Goal: Information Seeking & Learning: Check status

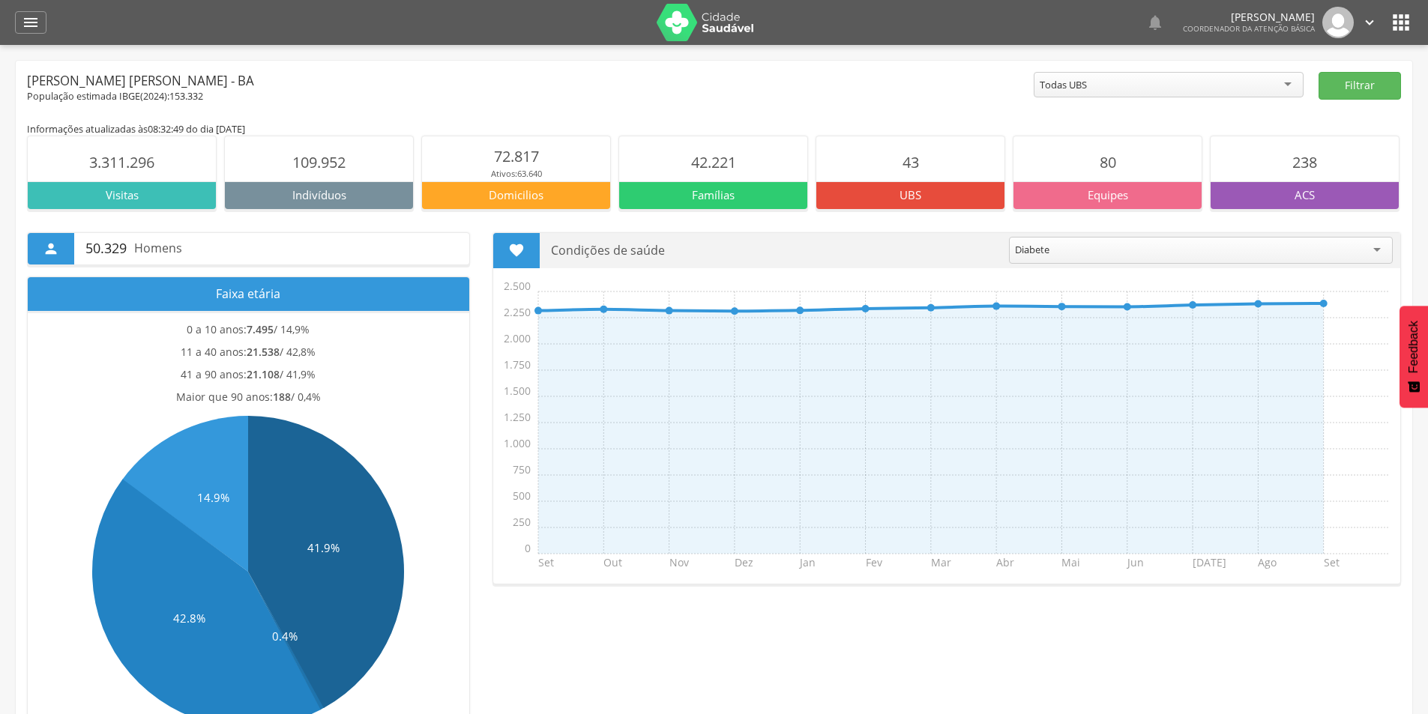
click at [1245, 82] on div "Todas UBS" at bounding box center [1169, 84] width 270 height 25
click at [1367, 85] on button "Filtrar" at bounding box center [1360, 86] width 82 height 28
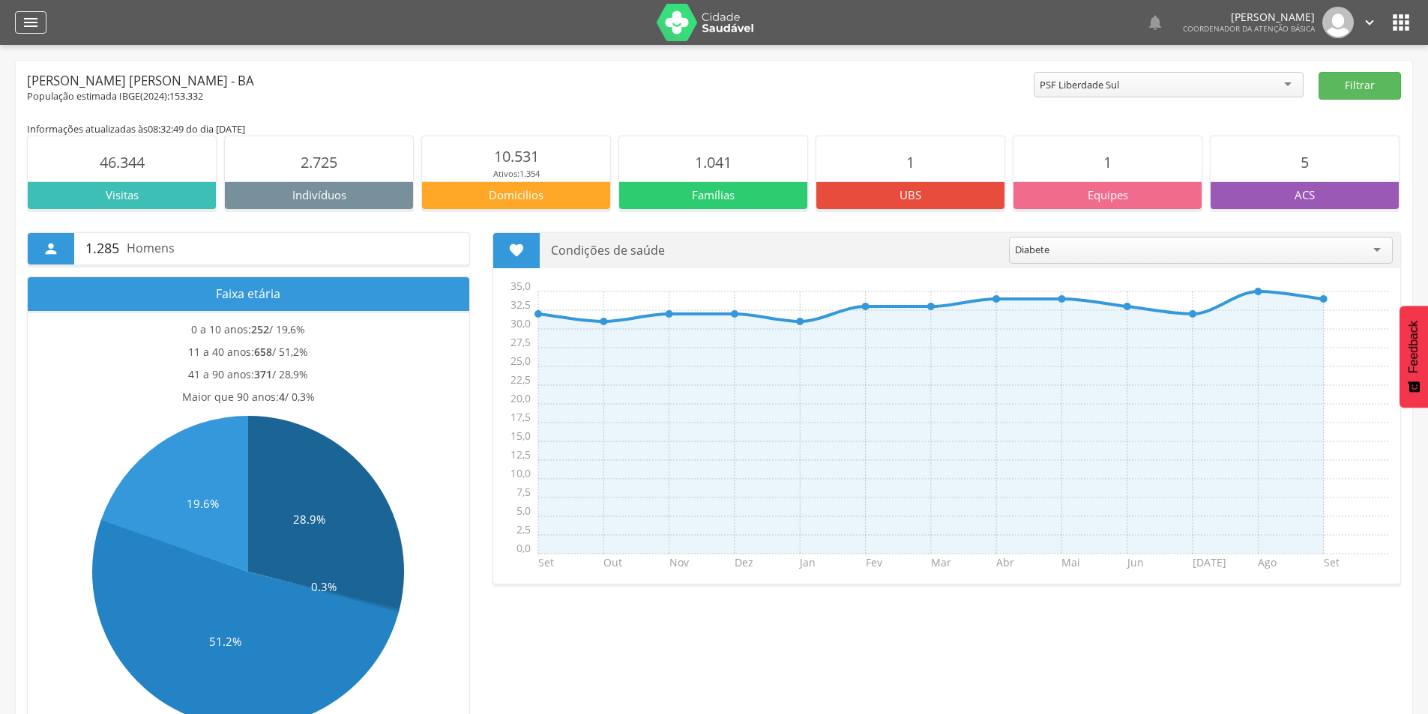
click at [37, 19] on icon "" at bounding box center [31, 22] width 18 height 18
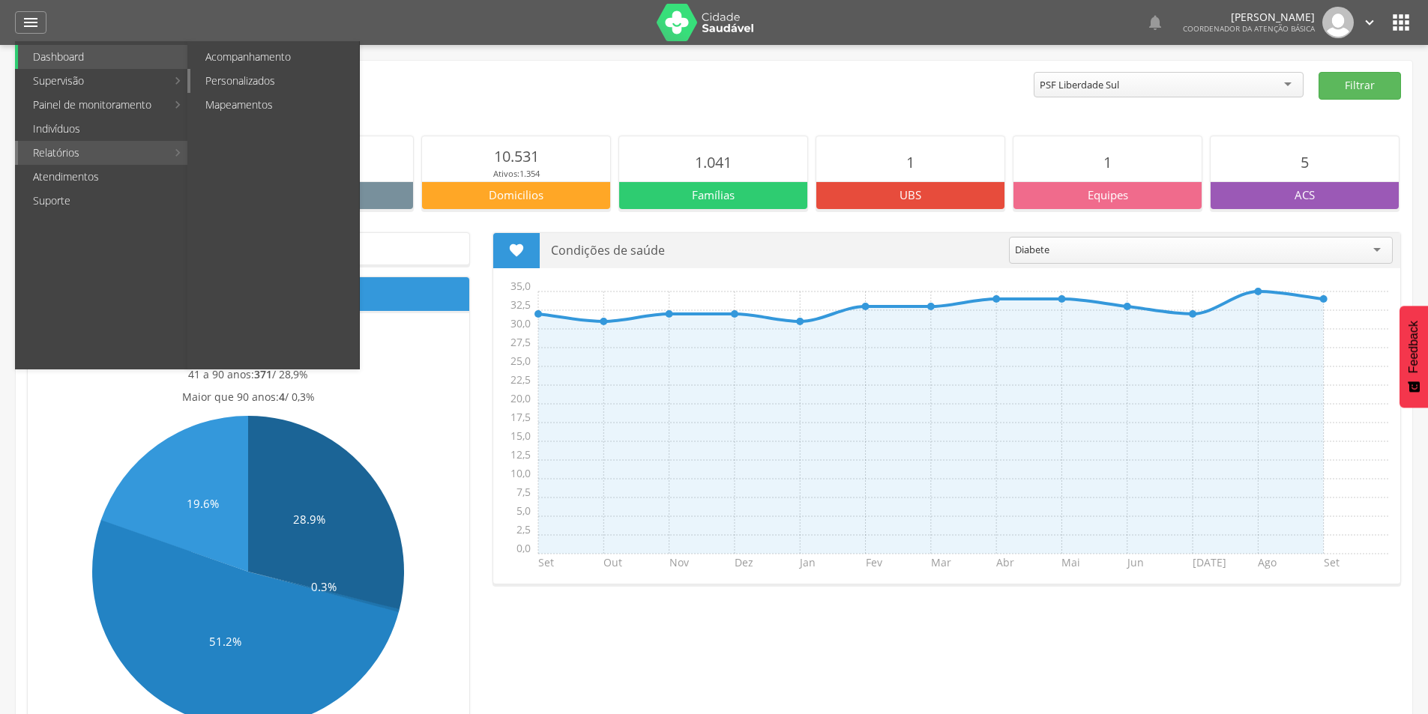
click at [291, 87] on link "Personalizados" at bounding box center [274, 81] width 169 height 24
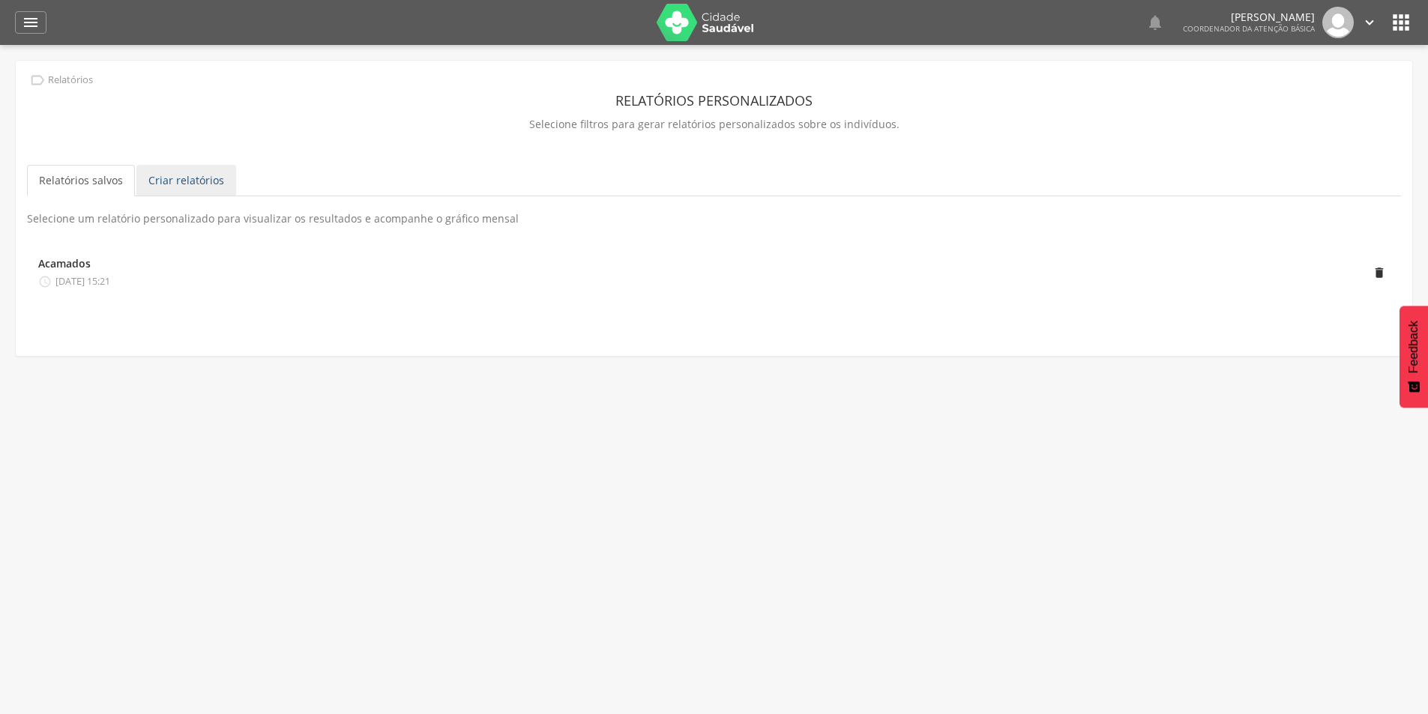
click at [203, 187] on link "Criar relatórios" at bounding box center [186, 180] width 100 height 31
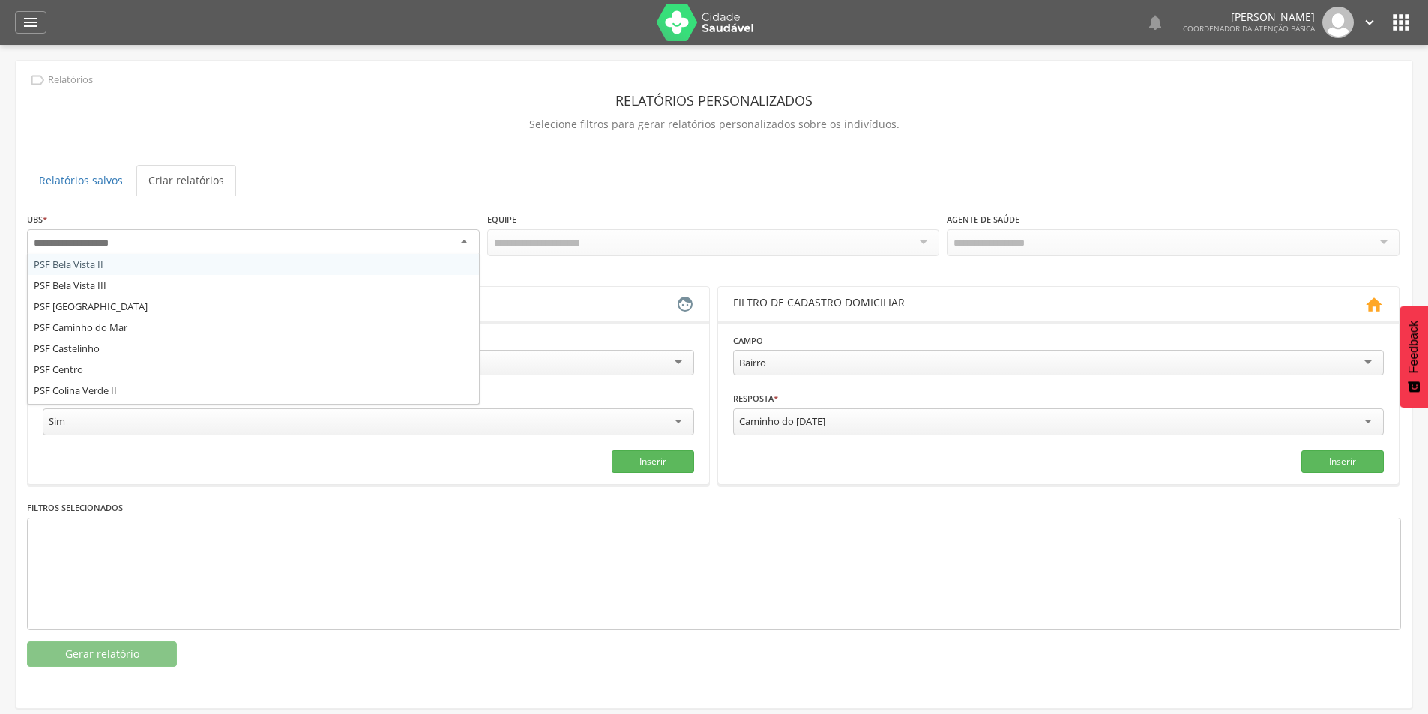
click at [398, 250] on div at bounding box center [253, 242] width 453 height 27
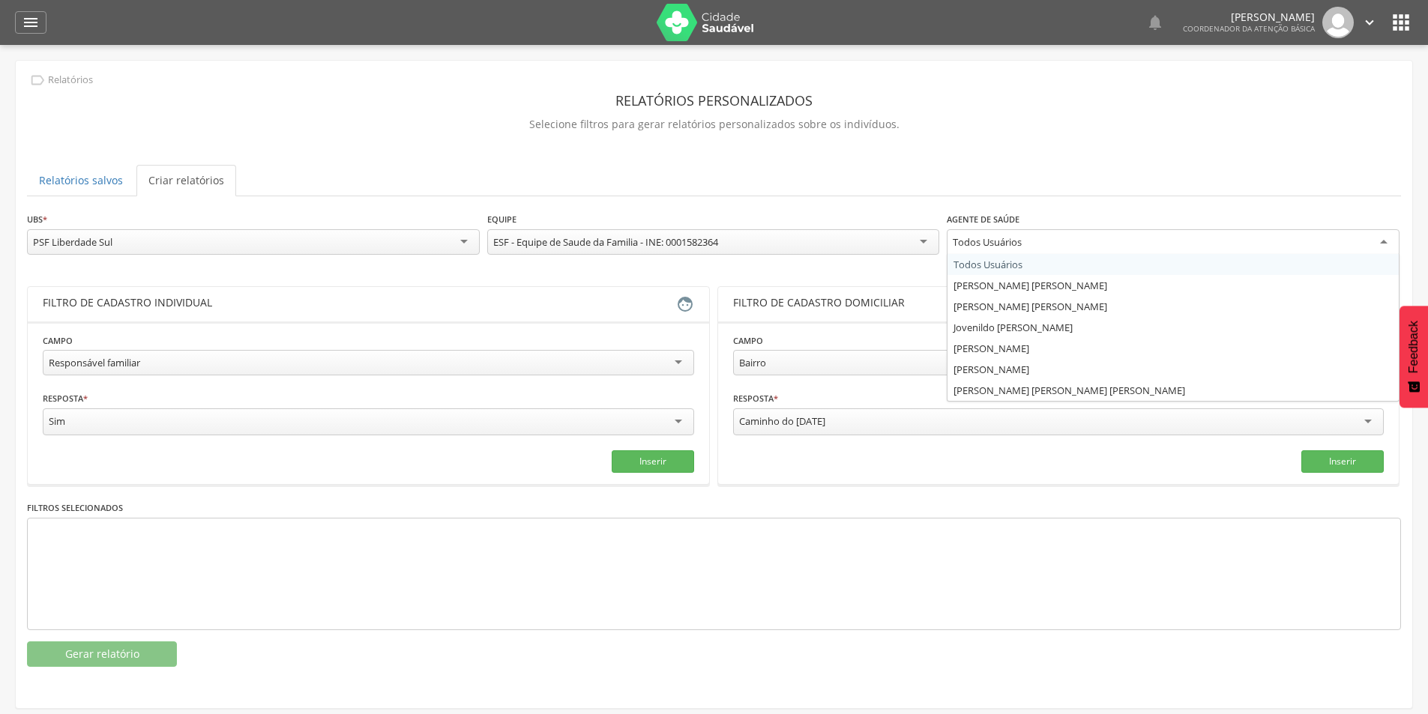
click at [1048, 243] on div "Todos Usuários" at bounding box center [1173, 242] width 453 height 27
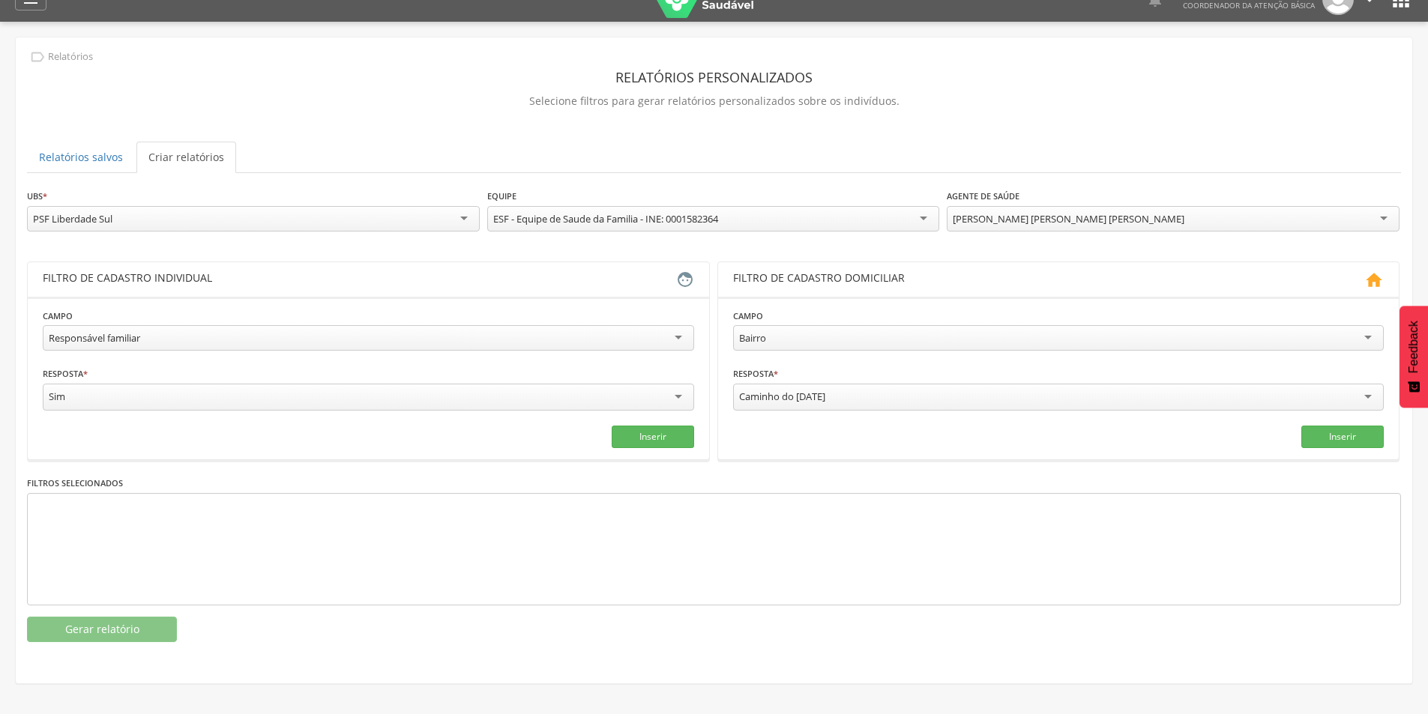
scroll to position [45, 0]
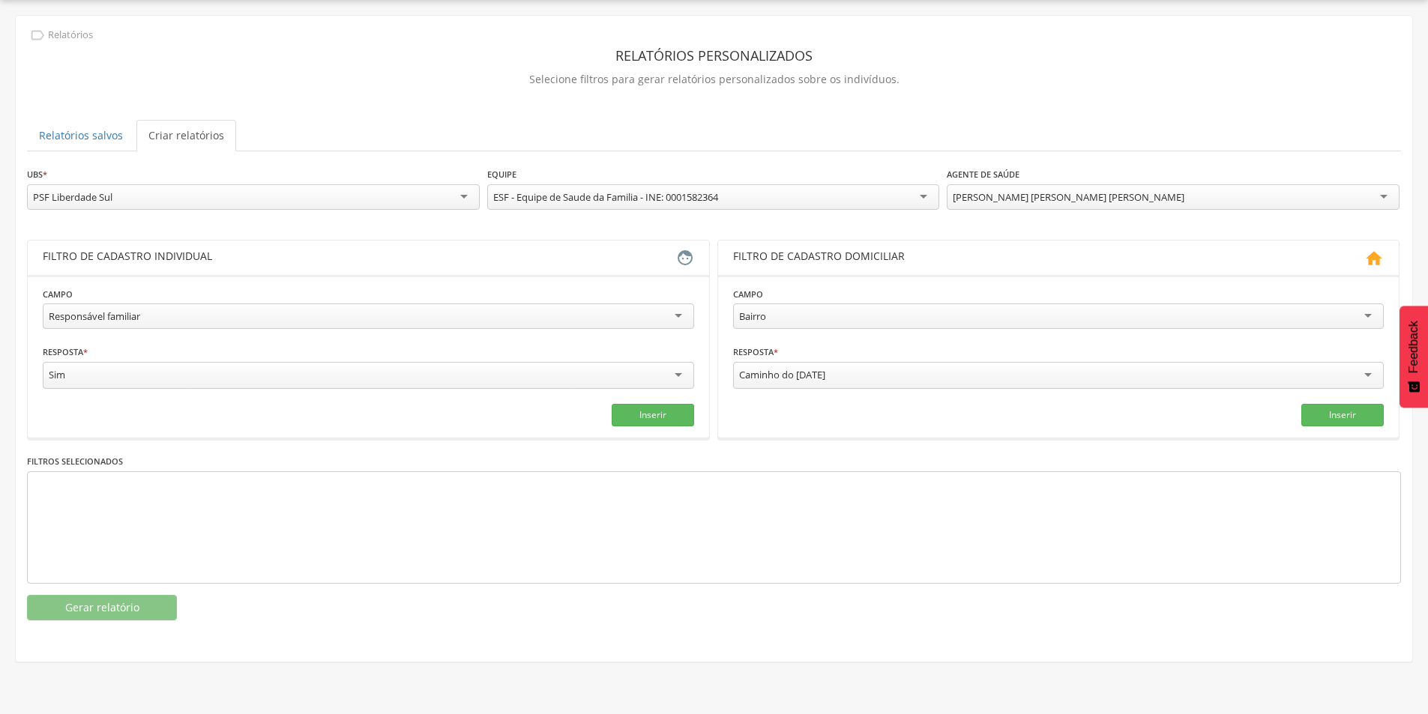
click at [428, 321] on div "Responsável familiar" at bounding box center [368, 316] width 651 height 25
click at [398, 307] on div "Responsável familiar" at bounding box center [368, 316] width 651 height 25
drag, startPoint x: 382, startPoint y: 313, endPoint x: 90, endPoint y: 304, distance: 291.8
click at [90, 304] on div "Responsável familiar" at bounding box center [368, 316] width 651 height 25
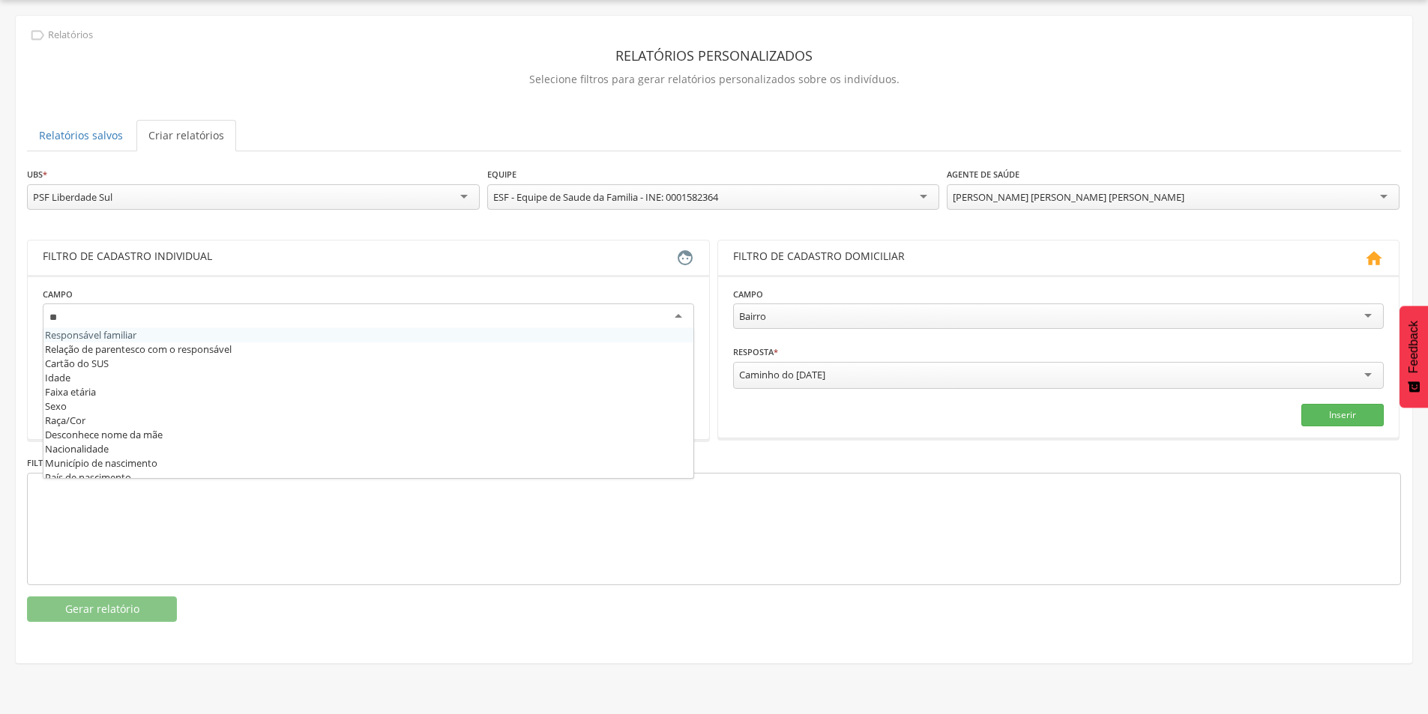
scroll to position [0, 0]
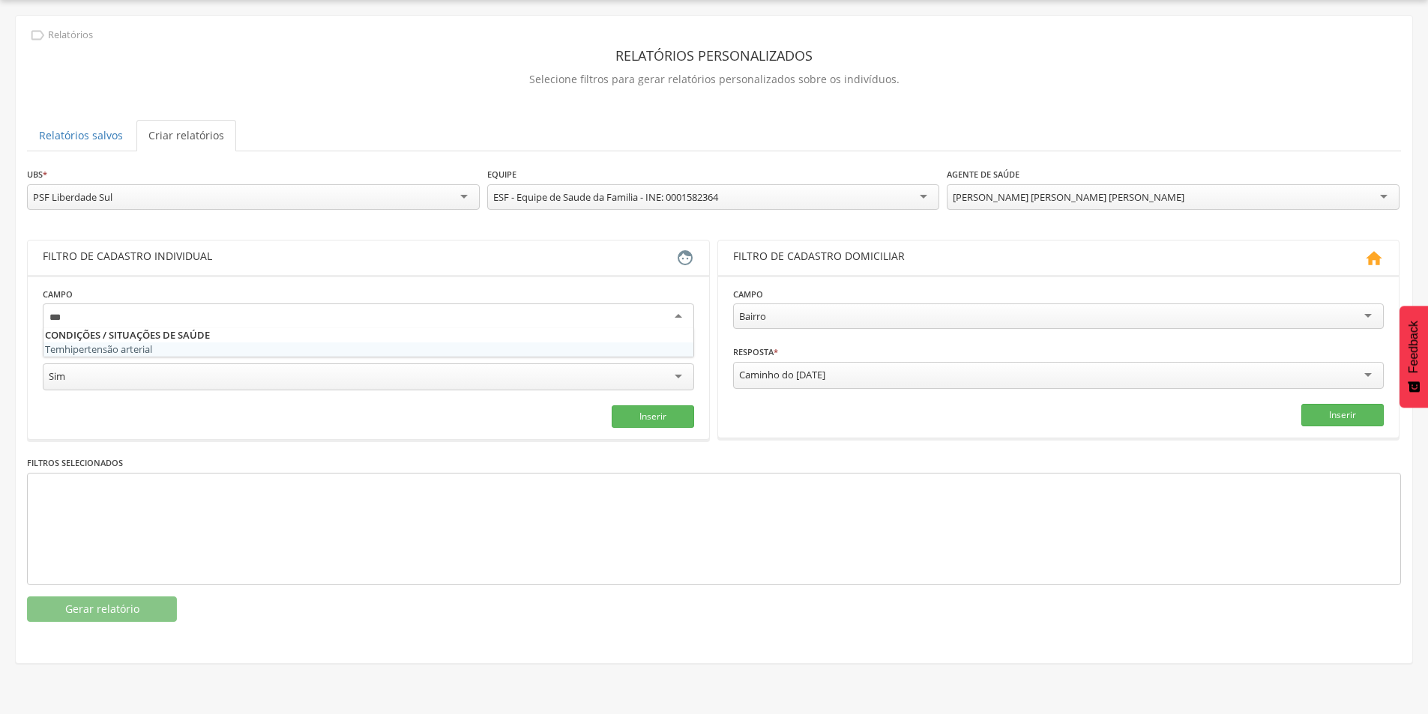
type input "****"
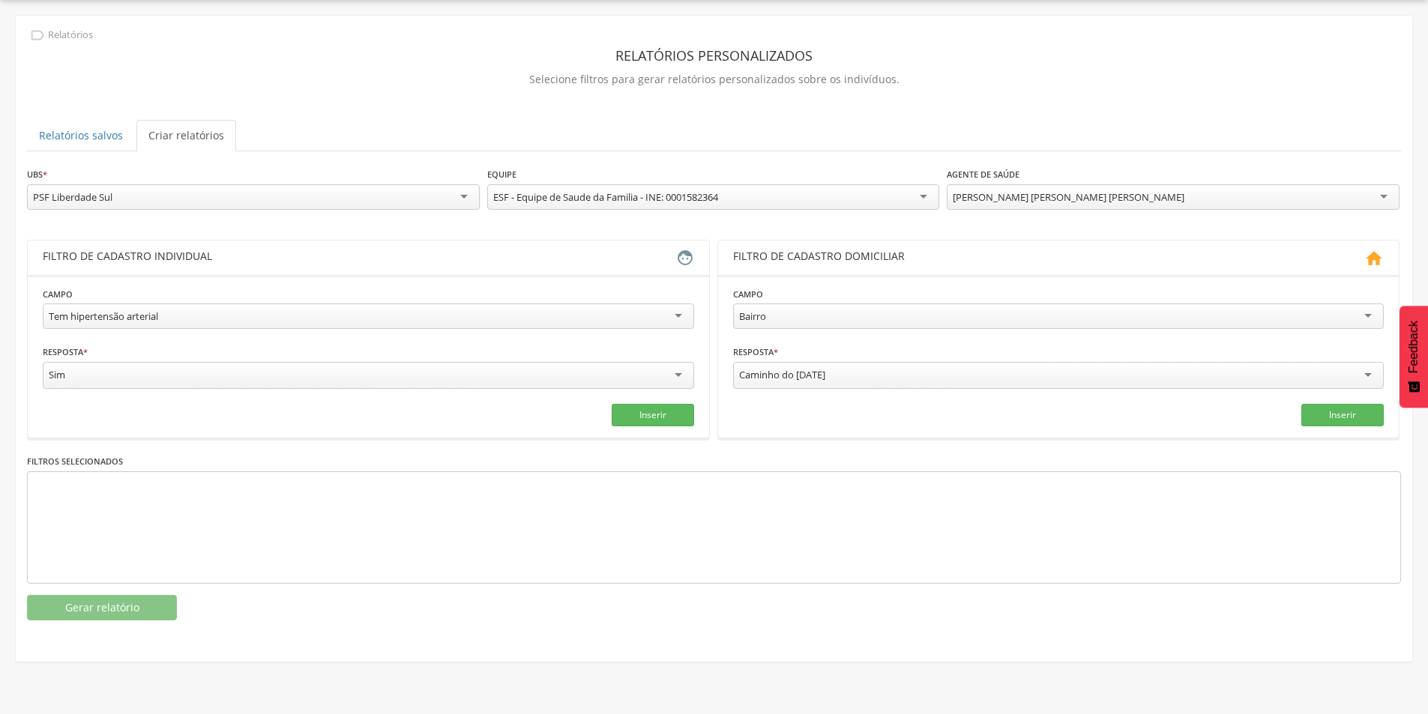
click at [561, 372] on div "Sim" at bounding box center [368, 375] width 651 height 27
click at [73, 394] on fieldset "**********" at bounding box center [368, 355] width 651 height 139
click at [937, 307] on div "Bairro" at bounding box center [1058, 316] width 651 height 25
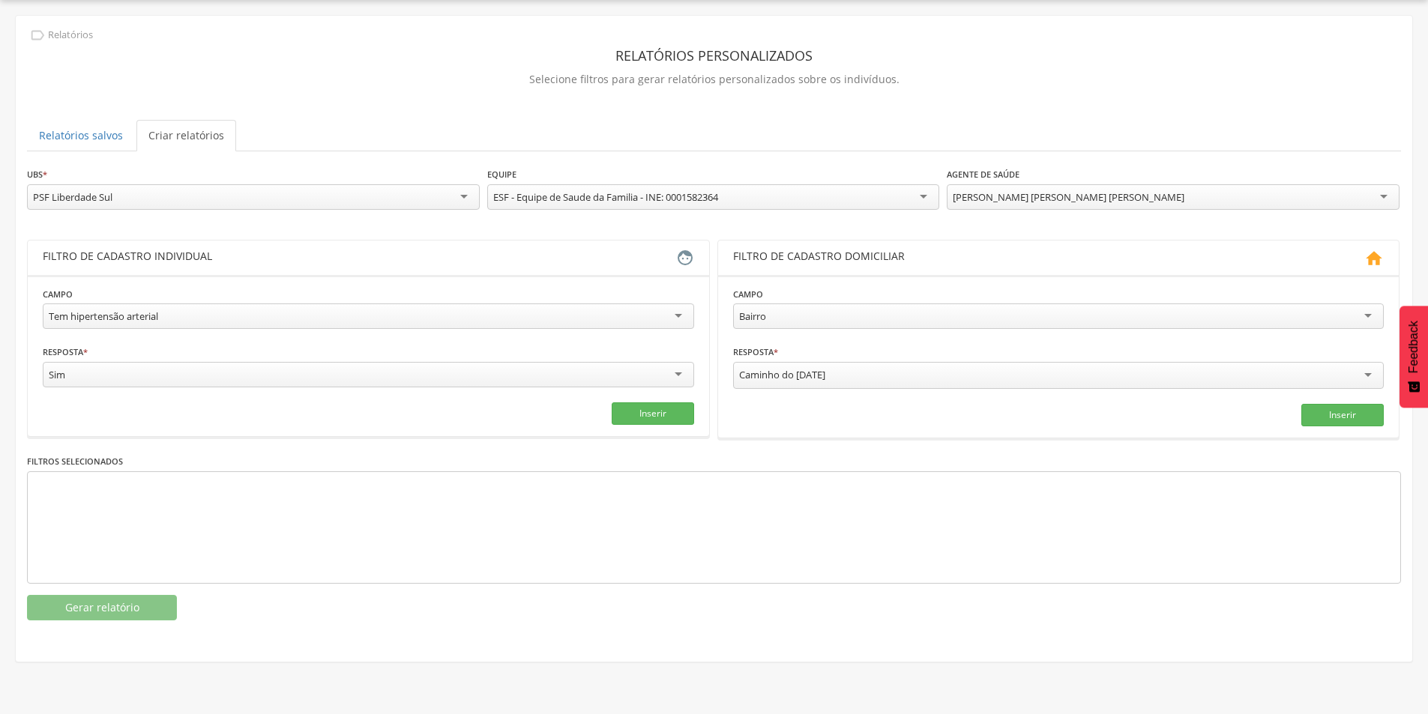
click at [937, 307] on div "Bairro" at bounding box center [1058, 316] width 651 height 25
click at [937, 314] on div "Bairro" at bounding box center [1058, 316] width 651 height 25
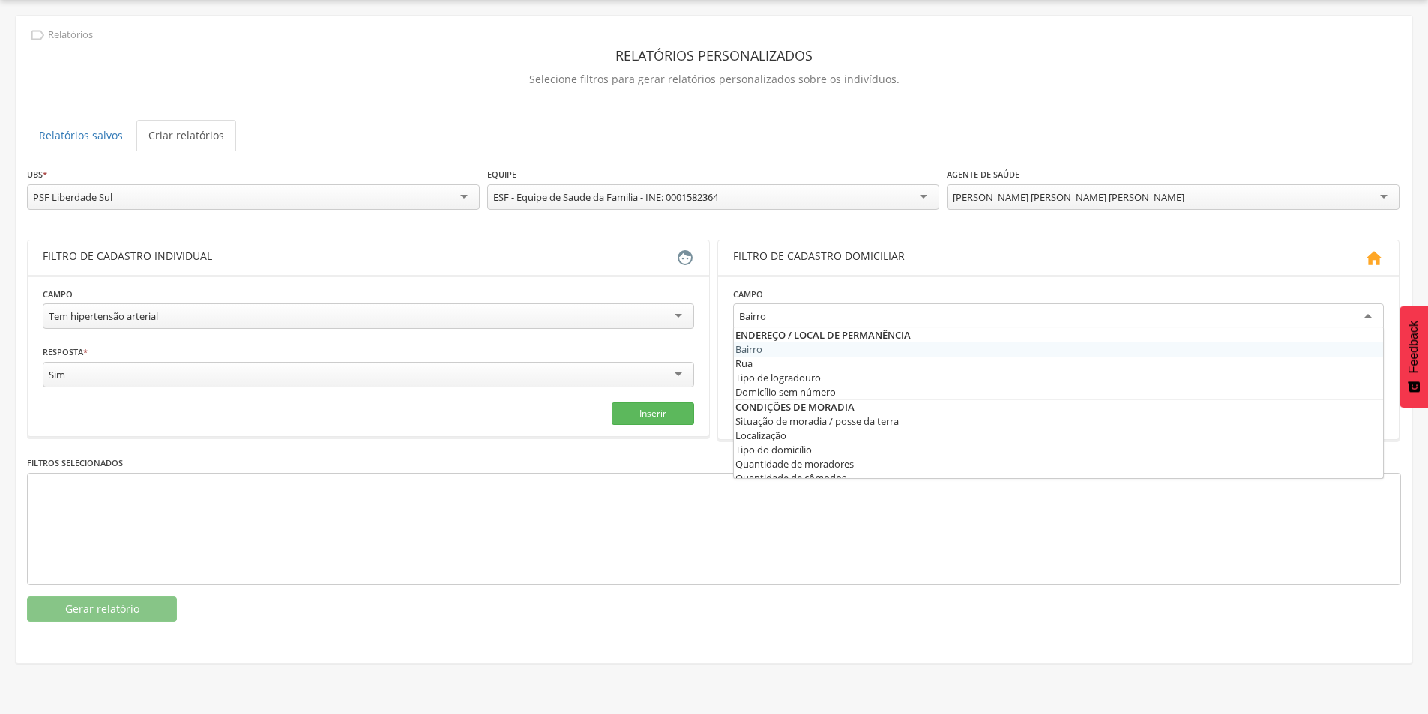
click at [563, 426] on section "**********" at bounding box center [368, 355] width 681 height 161
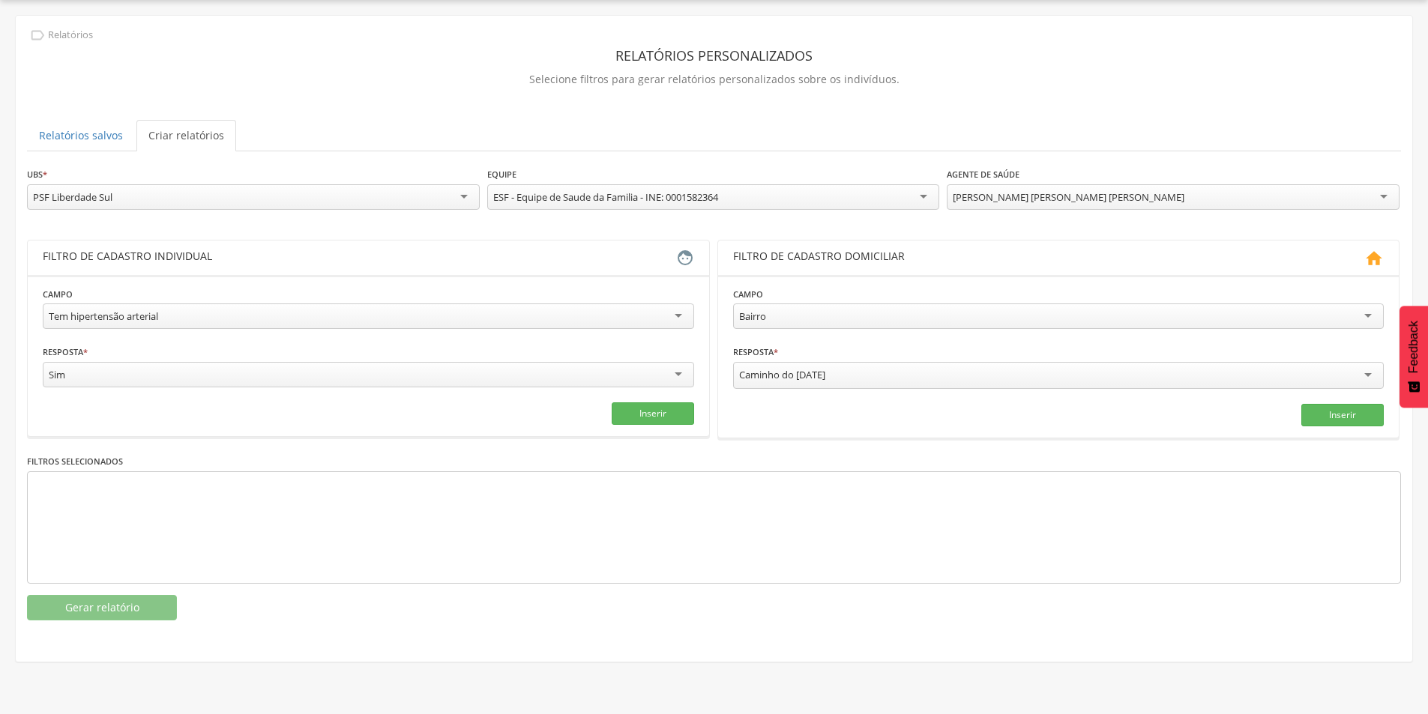
click at [859, 385] on div "Caminho do [DATE]" at bounding box center [1058, 375] width 651 height 27
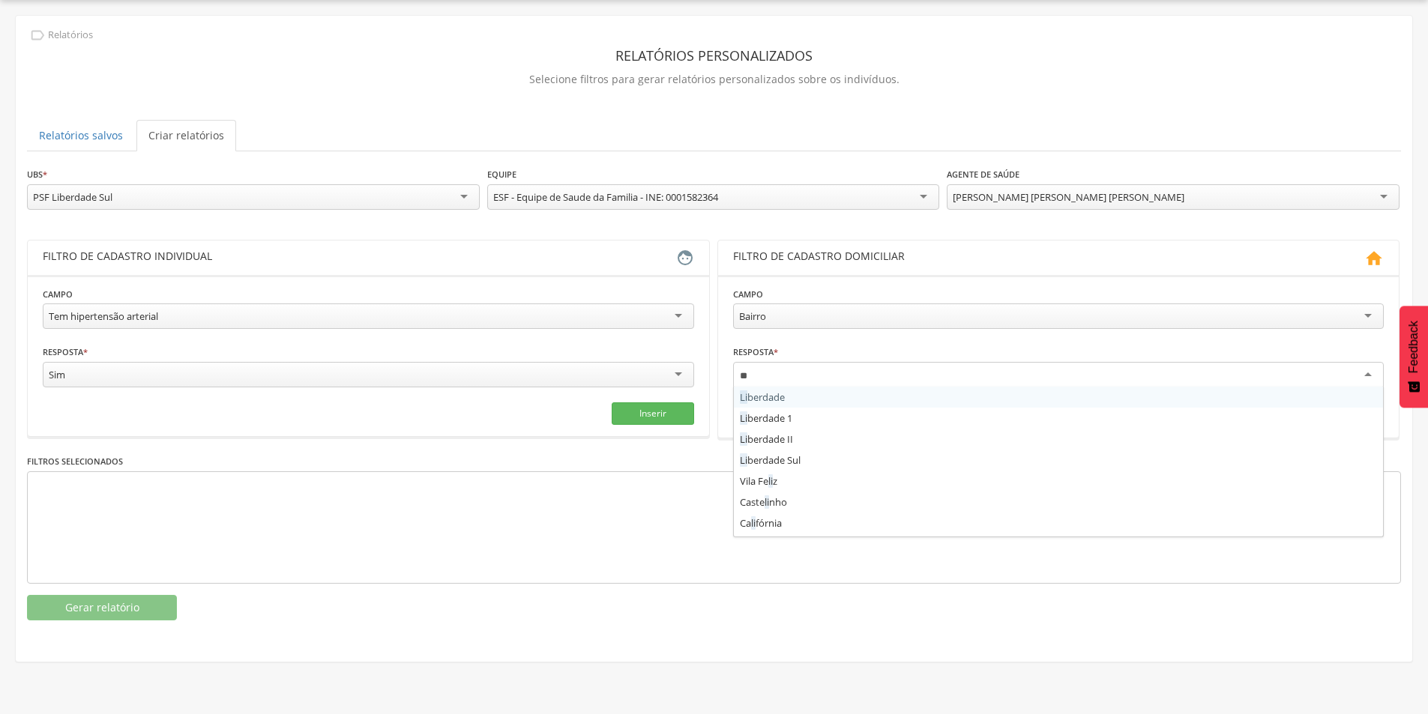
type input "***"
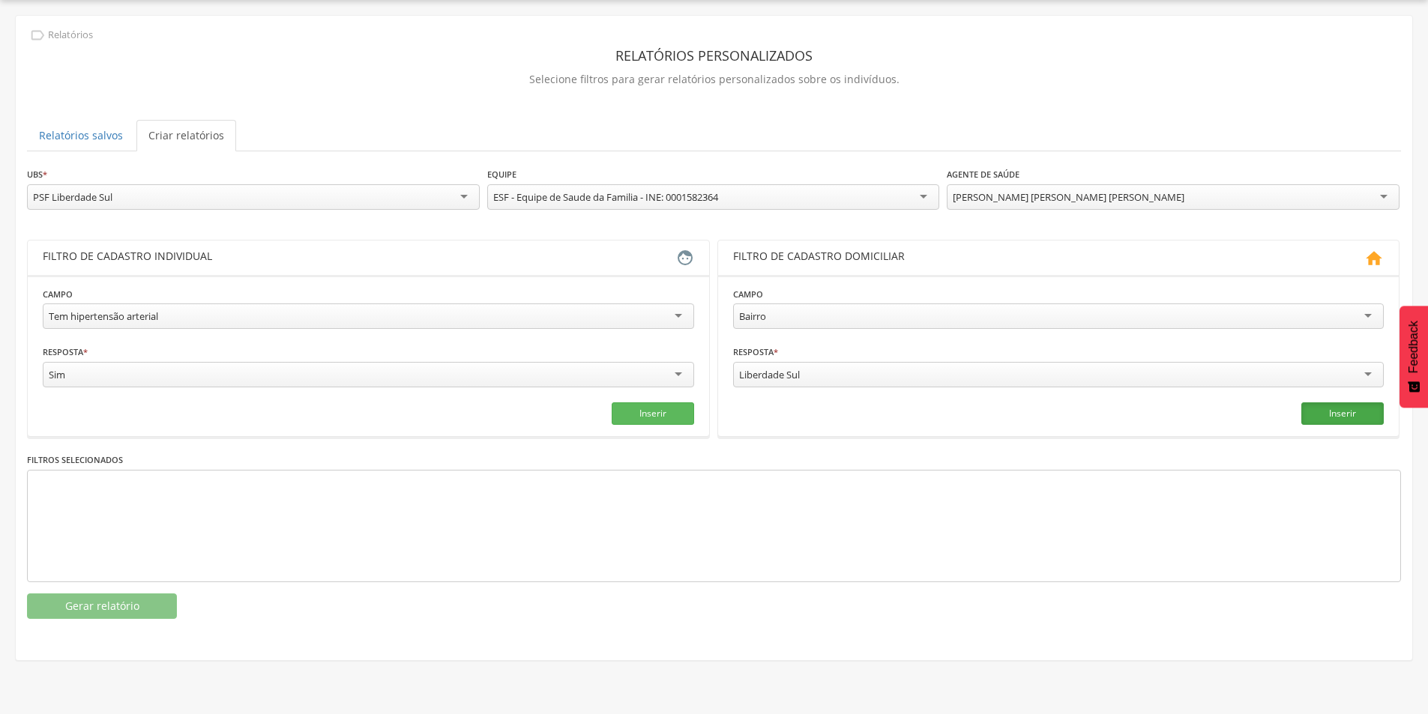
click at [1332, 416] on button "Inserir" at bounding box center [1342, 414] width 82 height 22
click at [669, 406] on button "Inserir" at bounding box center [653, 414] width 82 height 22
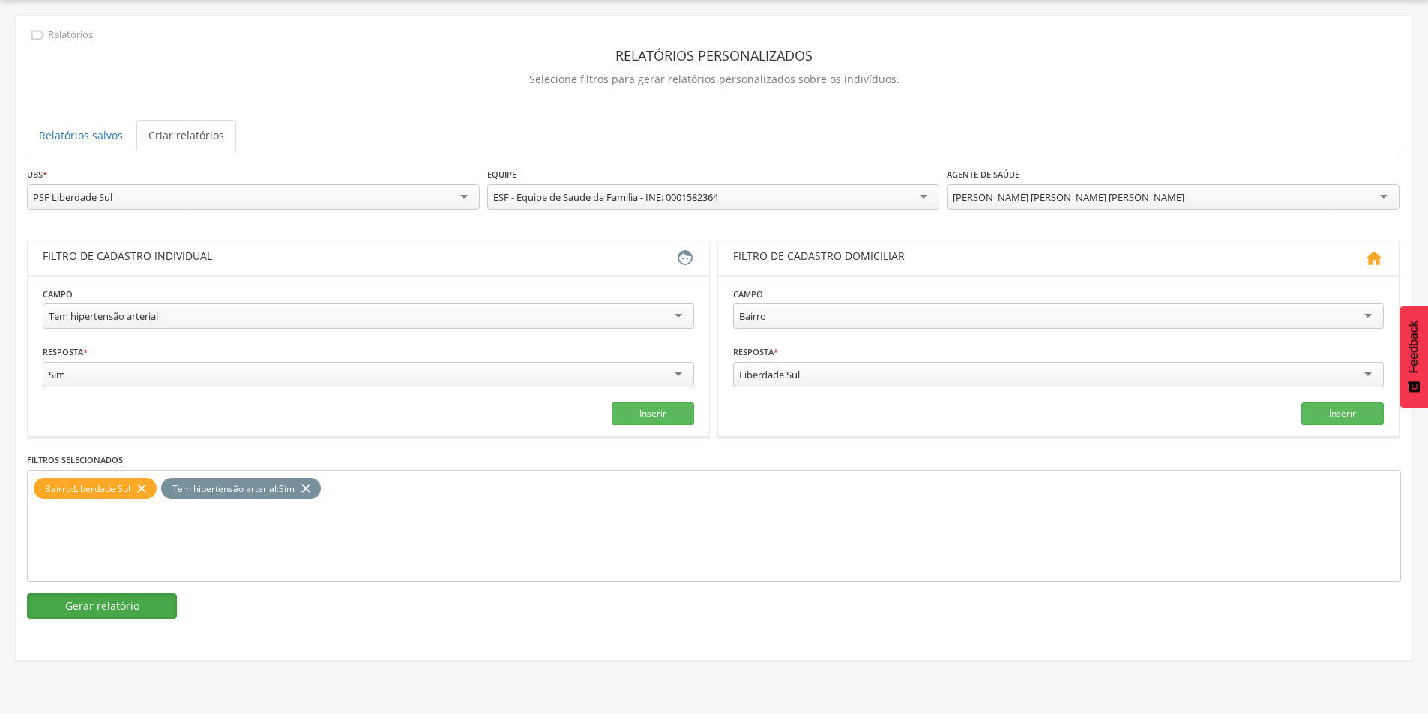
click at [72, 612] on button "Gerar relatório" at bounding box center [102, 606] width 150 height 25
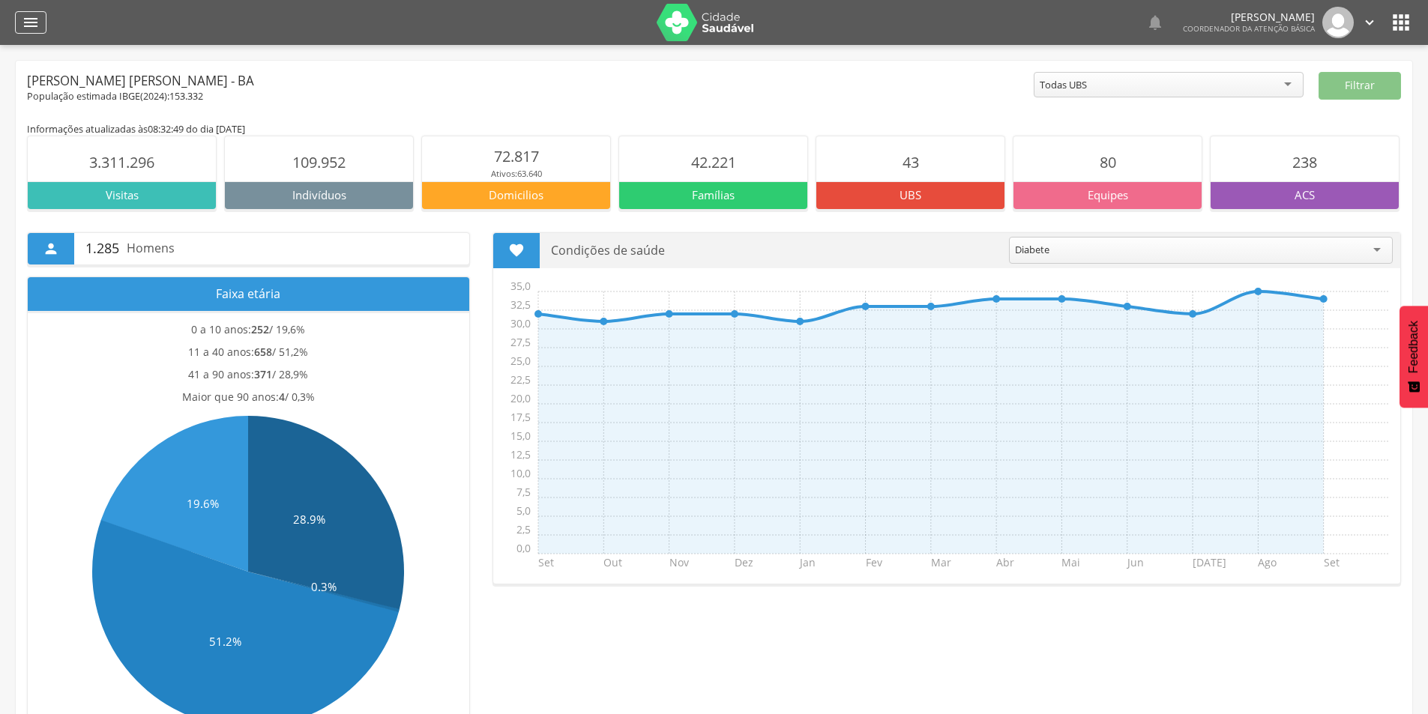
click at [25, 17] on icon "" at bounding box center [31, 22] width 18 height 18
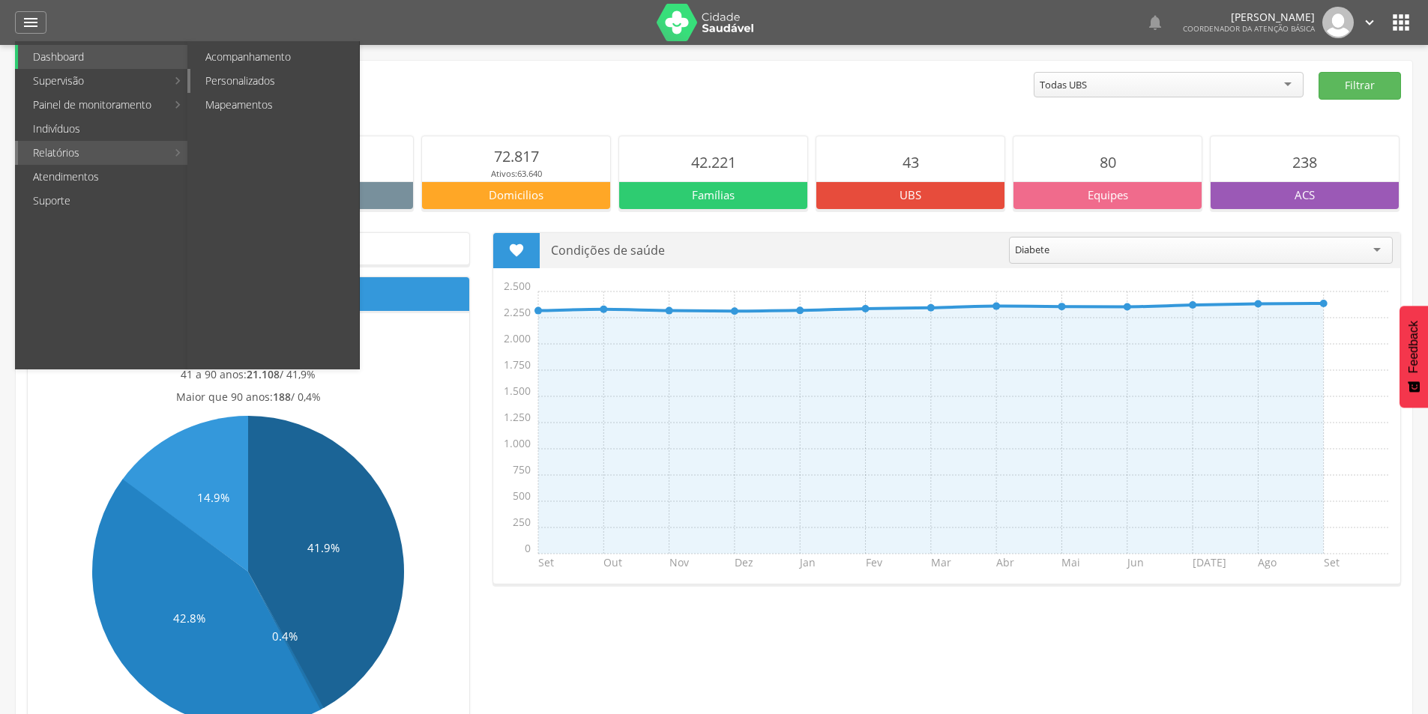
click at [234, 79] on link "Personalizados" at bounding box center [274, 81] width 169 height 24
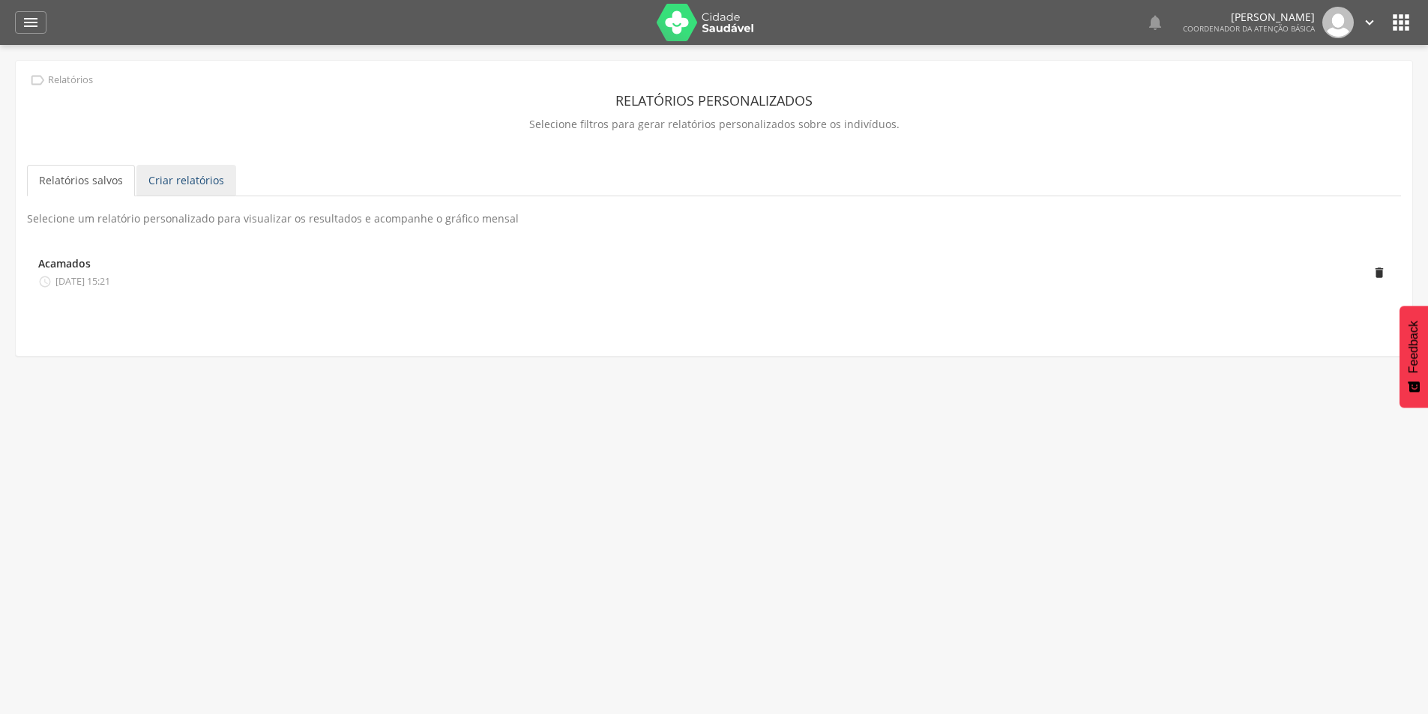
click at [190, 176] on link "Criar relatórios" at bounding box center [186, 180] width 100 height 31
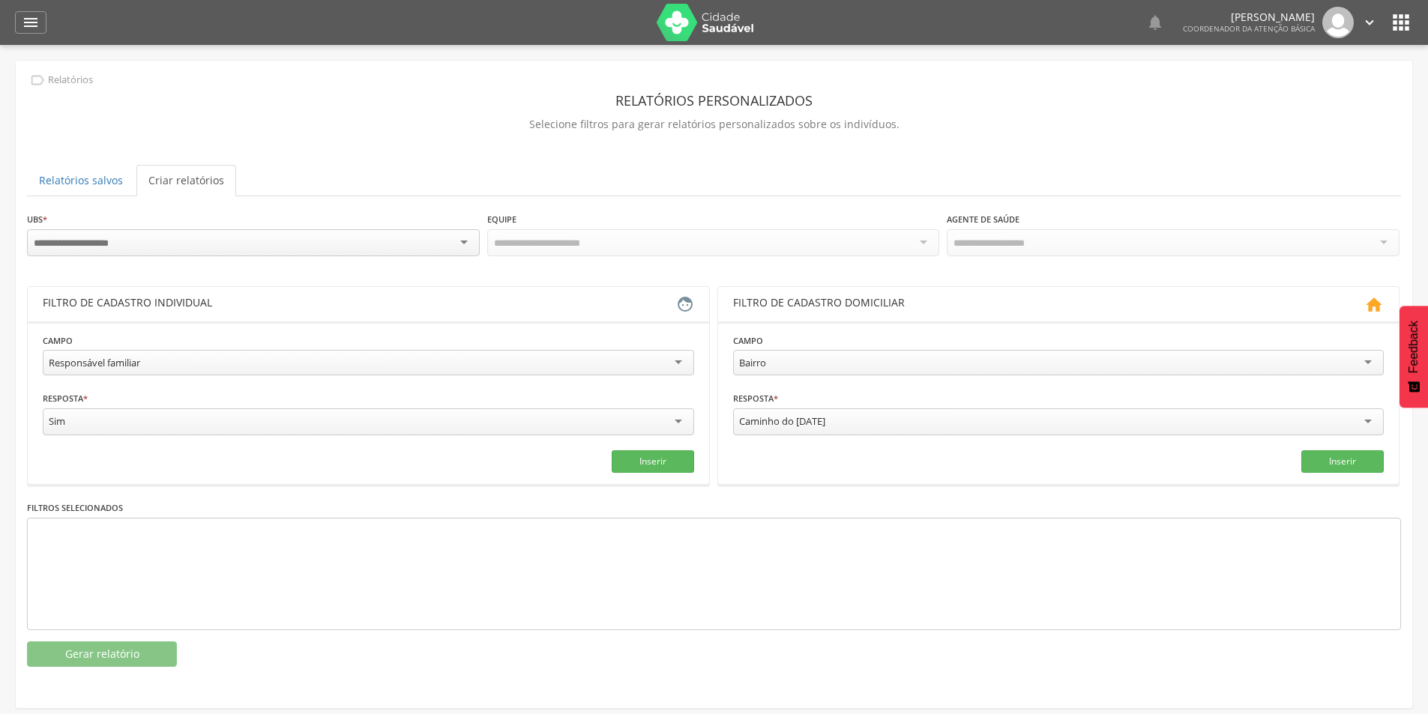
click at [379, 244] on div at bounding box center [253, 242] width 453 height 27
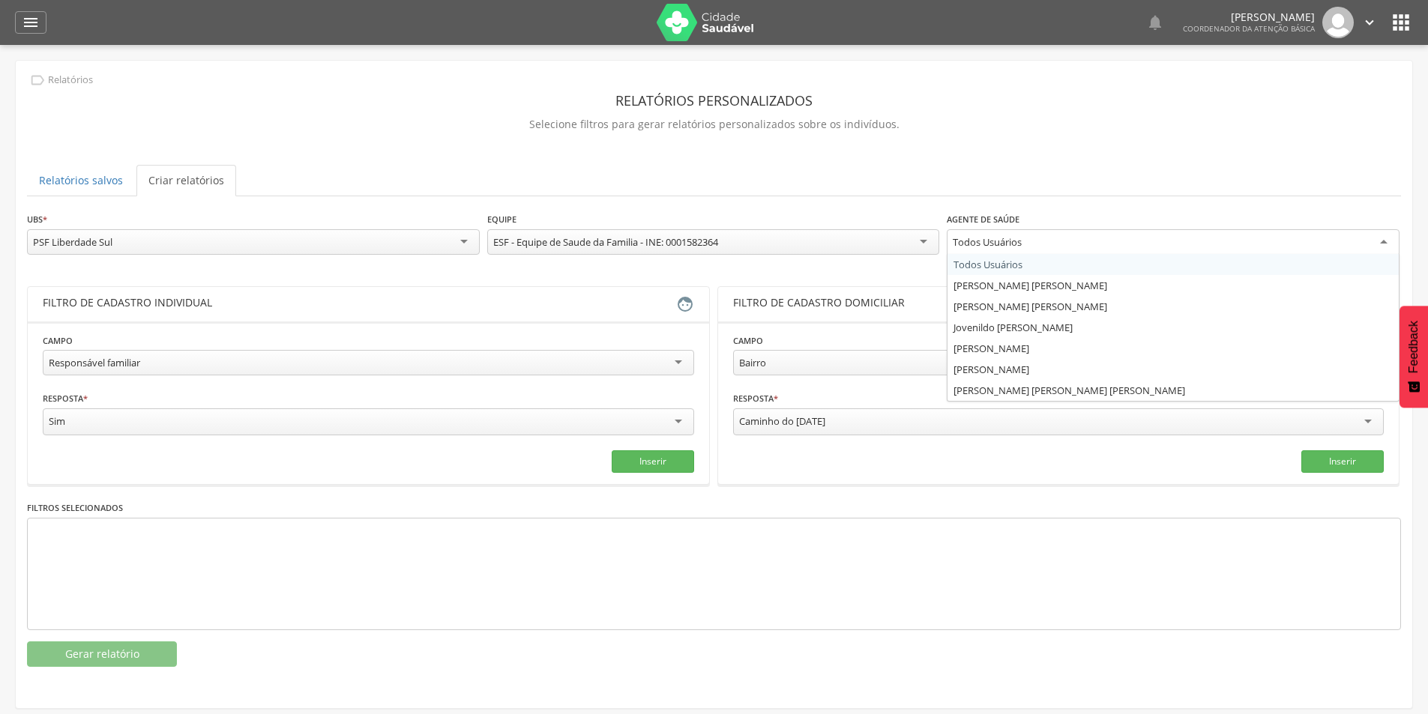
click at [1193, 250] on div "Todos Usuários" at bounding box center [1173, 242] width 453 height 27
click at [993, 287] on header "Filtro de cadastro domiciliar " at bounding box center [1058, 304] width 681 height 34
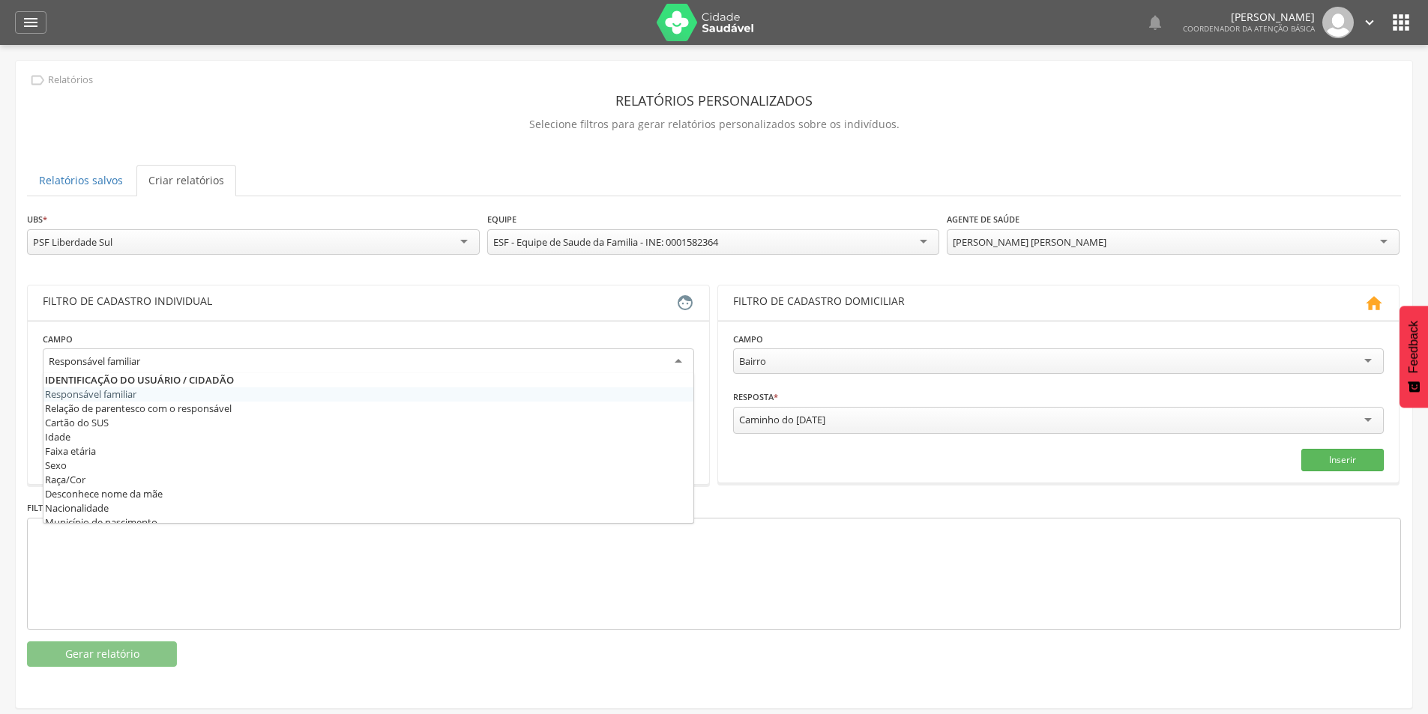
click at [139, 364] on div "Responsável familiar" at bounding box center [94, 361] width 91 height 13
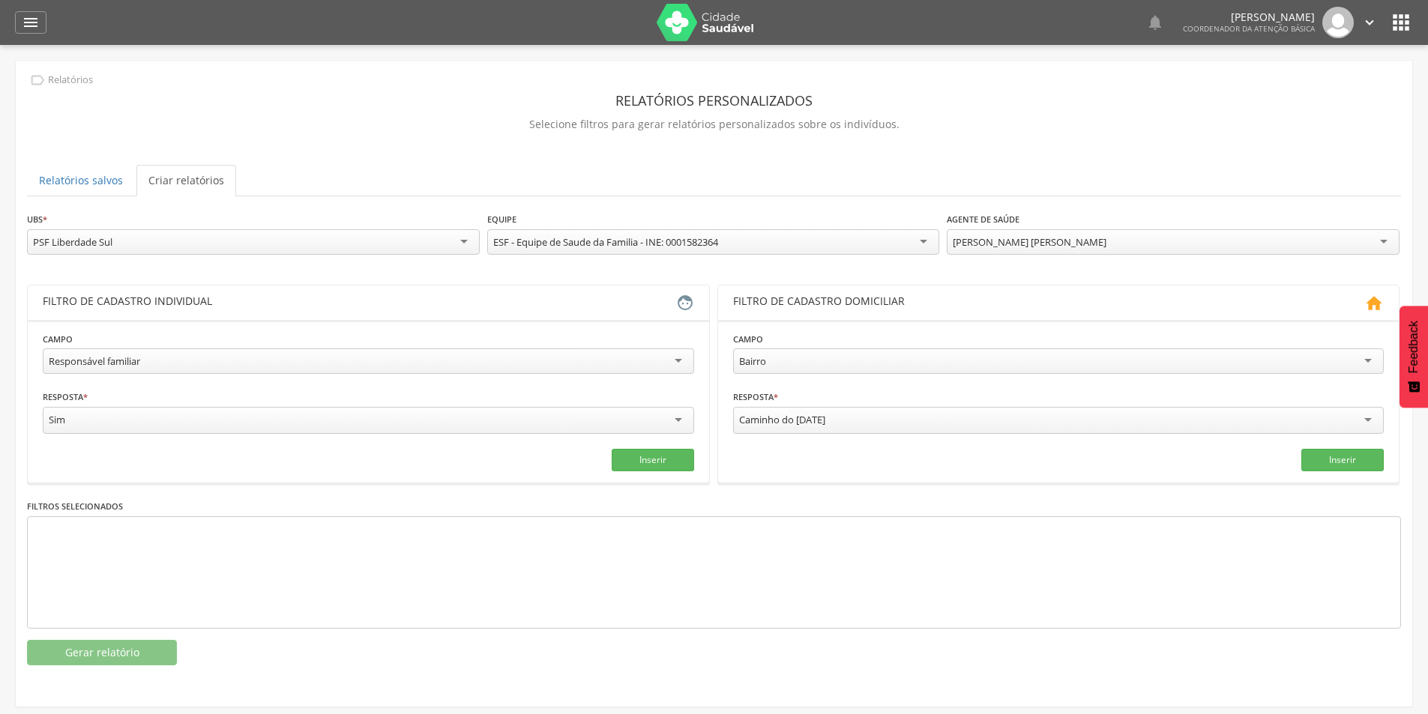
drag, startPoint x: 148, startPoint y: 368, endPoint x: 37, endPoint y: 359, distance: 112.1
click at [37, 359] on section "**********" at bounding box center [368, 401] width 681 height 163
click at [191, 356] on div "Responsável familiar" at bounding box center [368, 361] width 651 height 25
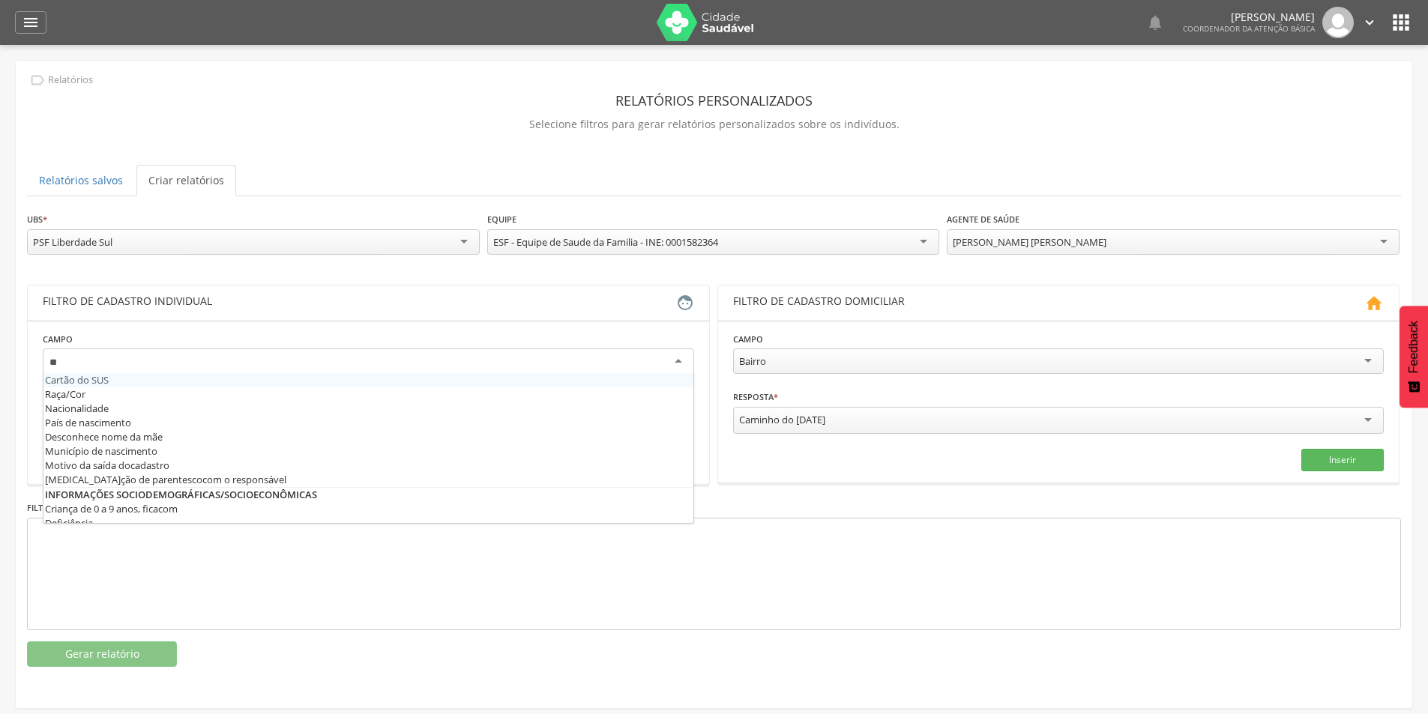
scroll to position [0, 0]
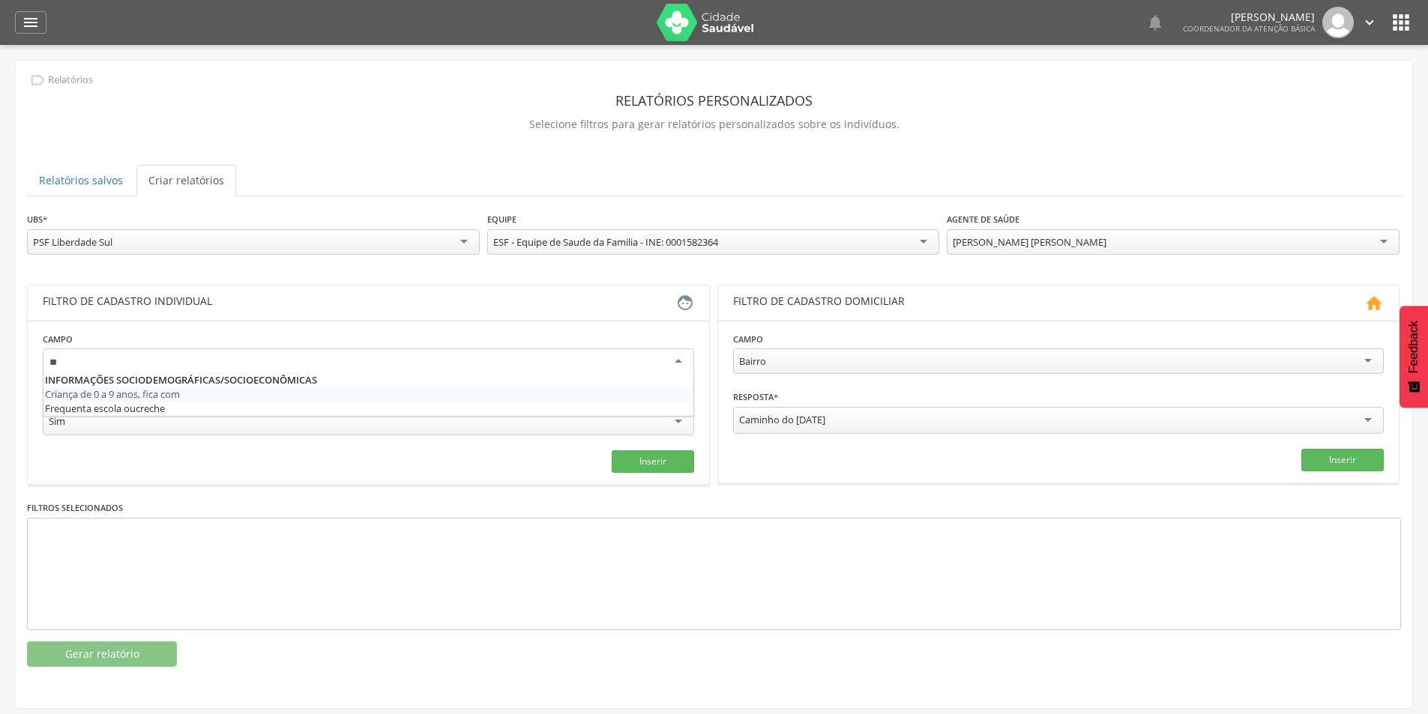
type input "*"
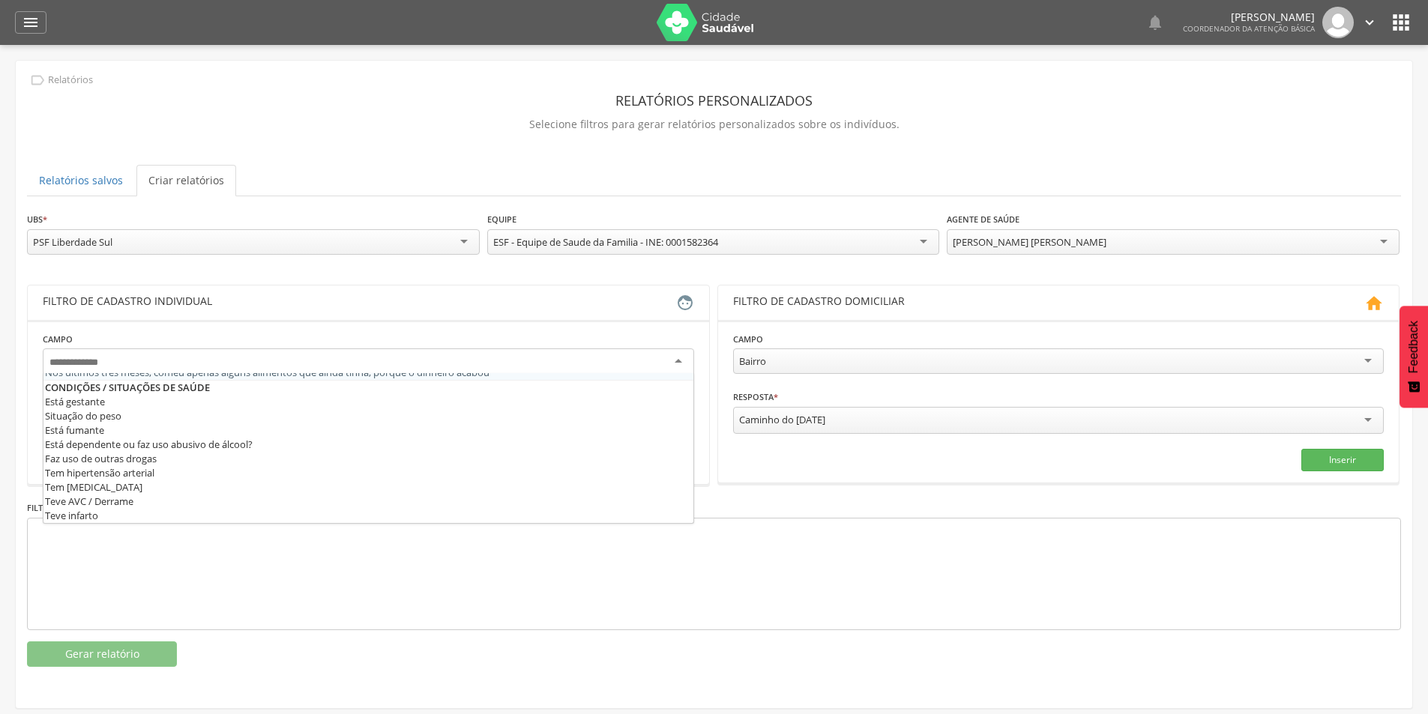
scroll to position [496, 0]
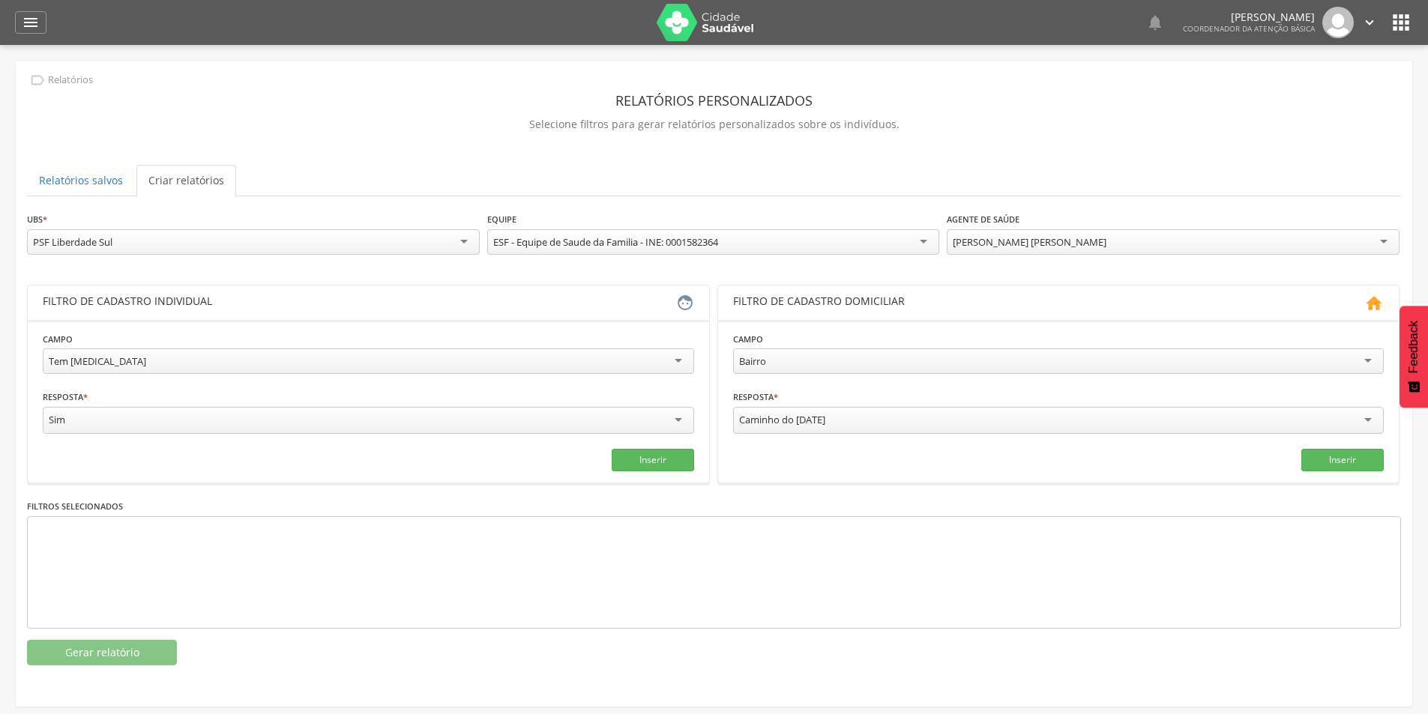
click at [853, 430] on div "Caminho do [DATE]" at bounding box center [1058, 420] width 651 height 27
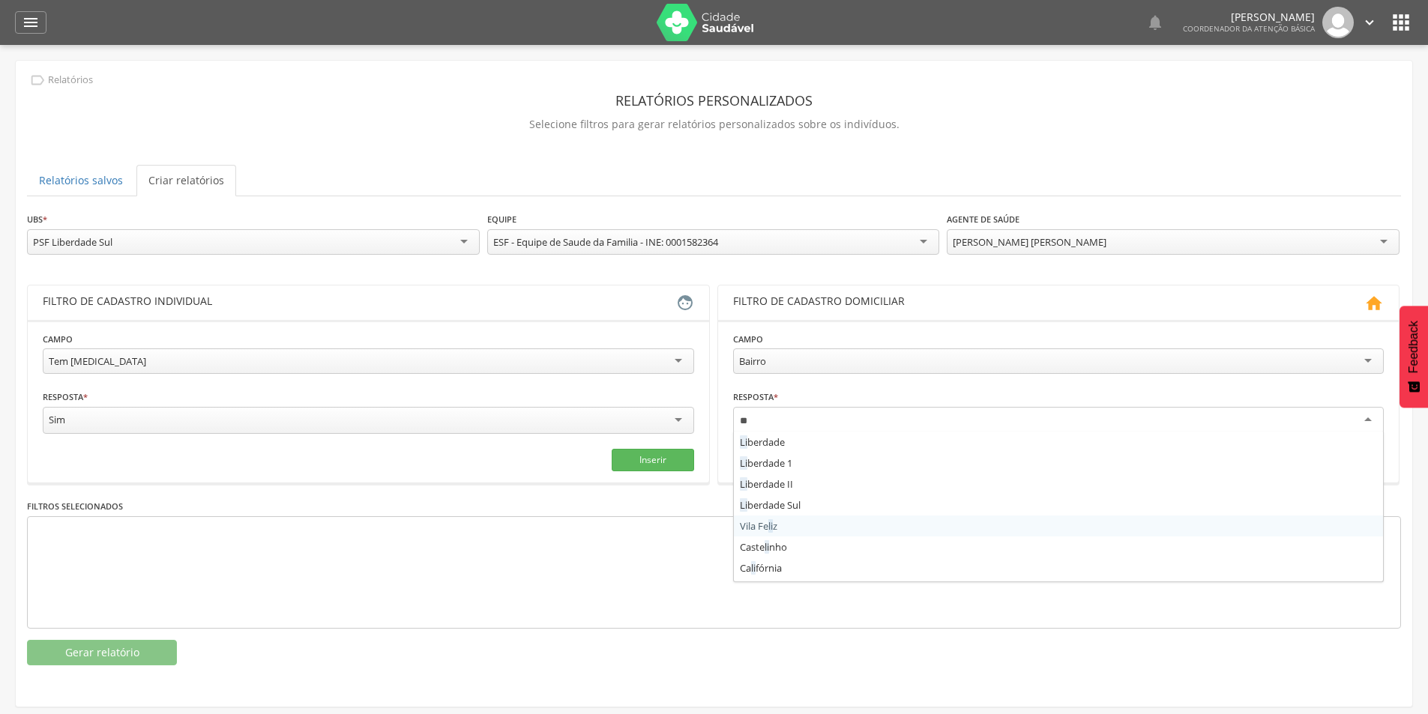
type input "***"
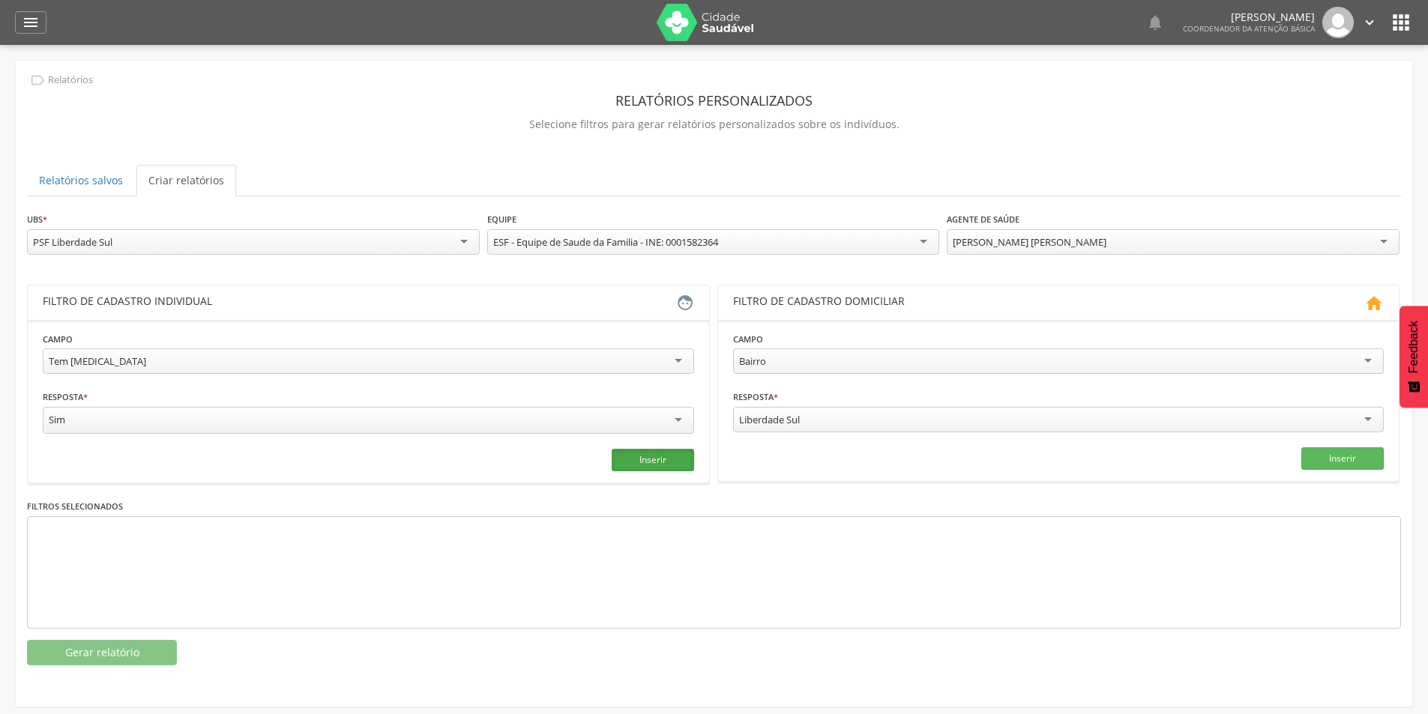
click at [638, 451] on button "Inserir" at bounding box center [653, 460] width 82 height 22
click at [1351, 463] on button "Inserir" at bounding box center [1342, 459] width 82 height 22
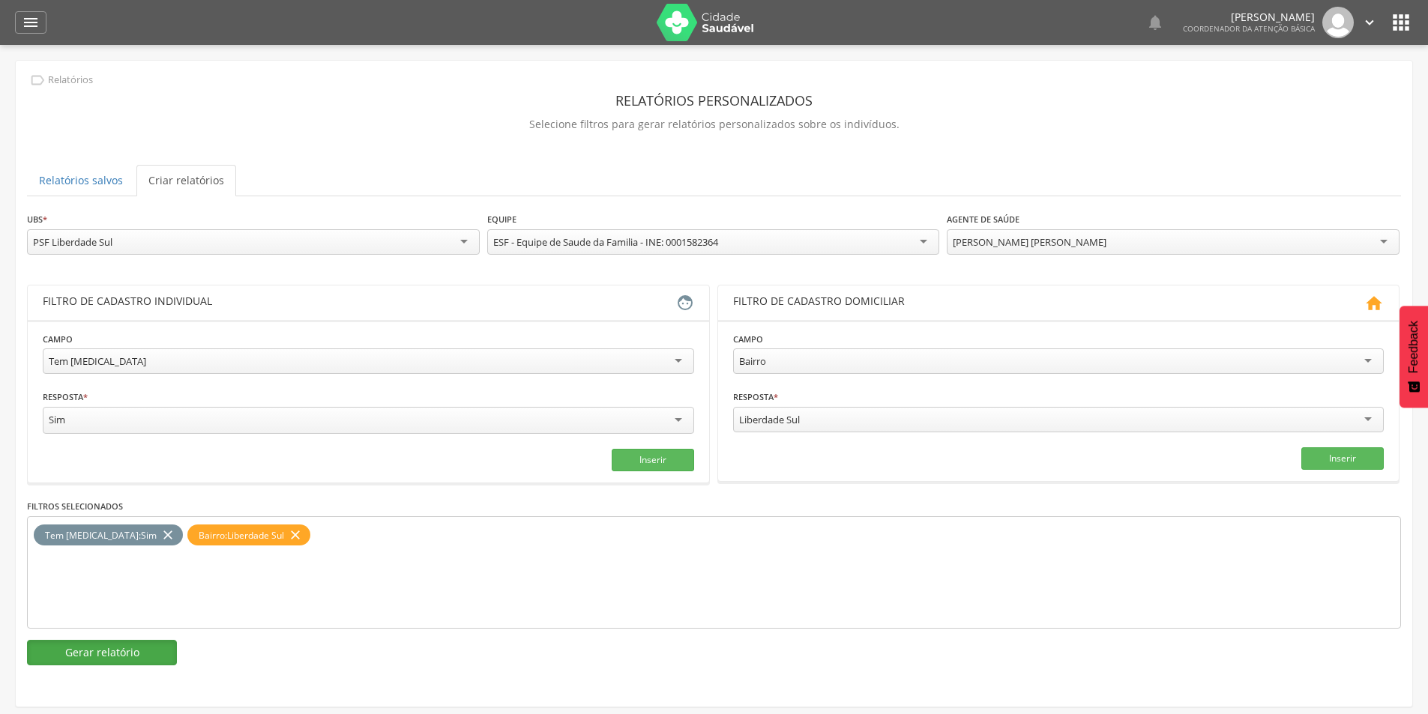
click at [154, 654] on button "Gerar relatório" at bounding box center [102, 652] width 150 height 25
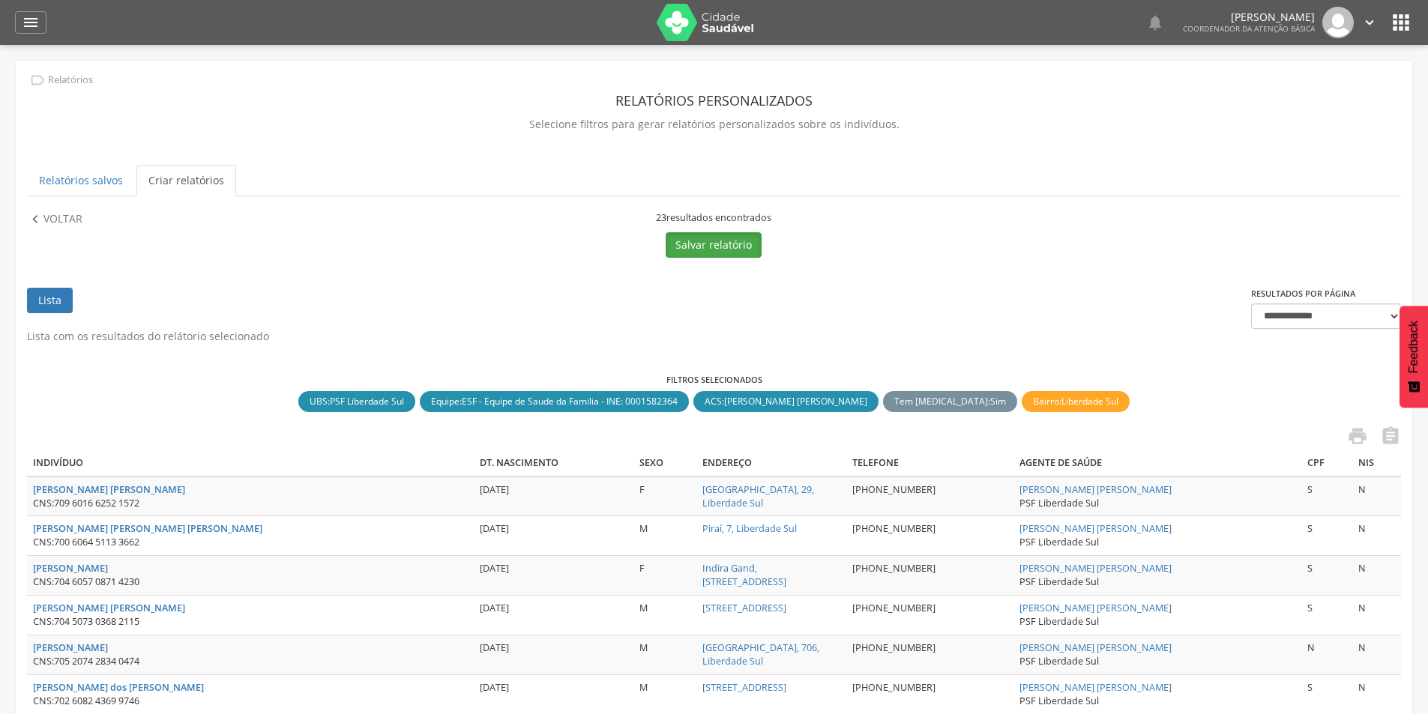
click at [699, 247] on button "Salvar relatório" at bounding box center [714, 244] width 96 height 25
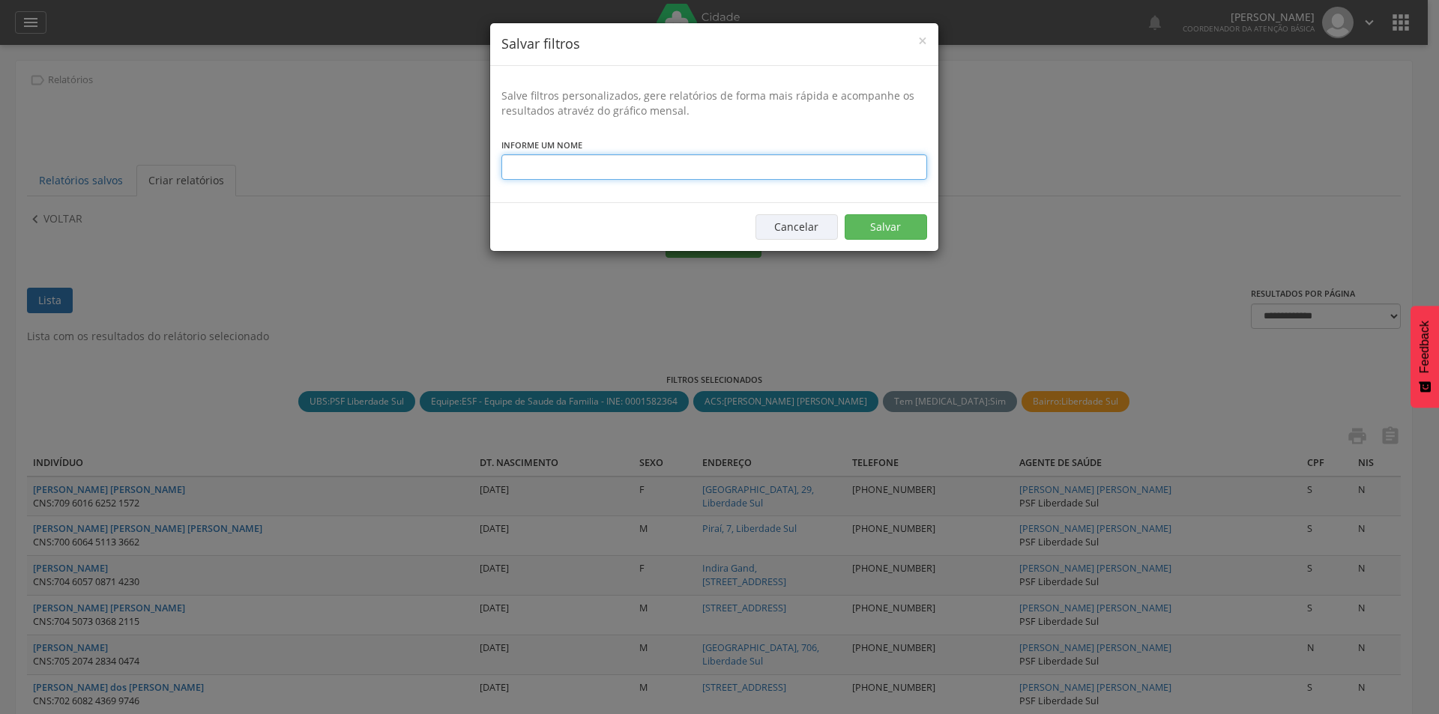
click at [571, 171] on input "text" at bounding box center [715, 166] width 426 height 25
type input "**********"
click at [903, 222] on button "Salvar" at bounding box center [886, 226] width 82 height 25
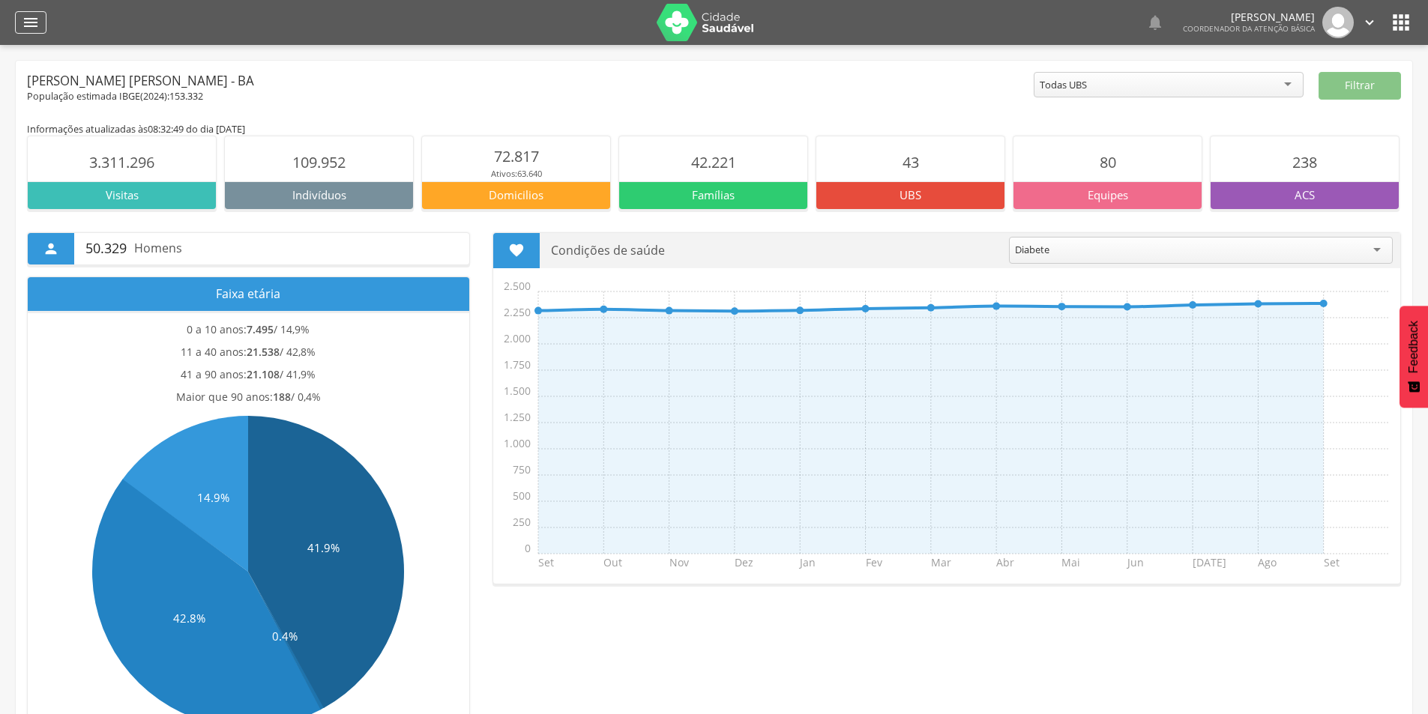
click at [36, 13] on div "" at bounding box center [30, 22] width 31 height 22
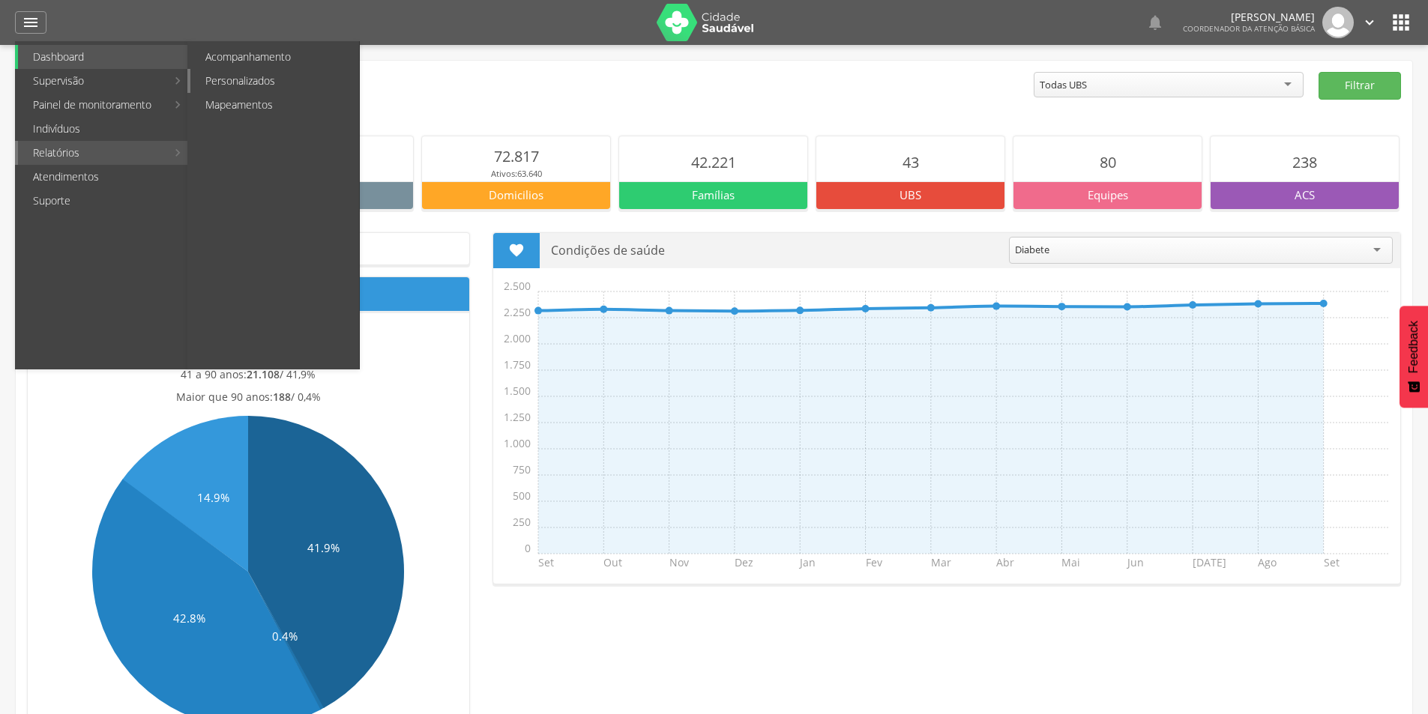
click at [240, 86] on link "Personalizados" at bounding box center [274, 81] width 169 height 24
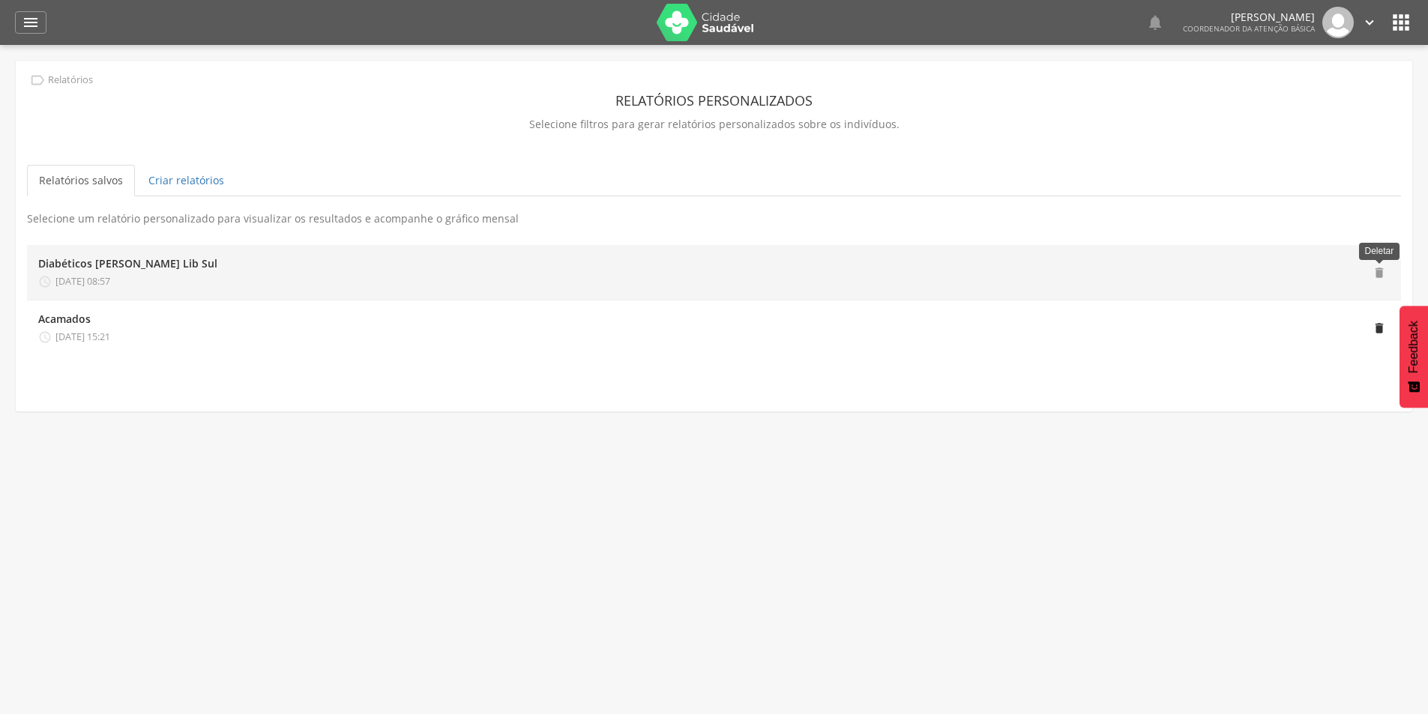
click at [1373, 271] on span "" at bounding box center [1379, 272] width 13 height 13
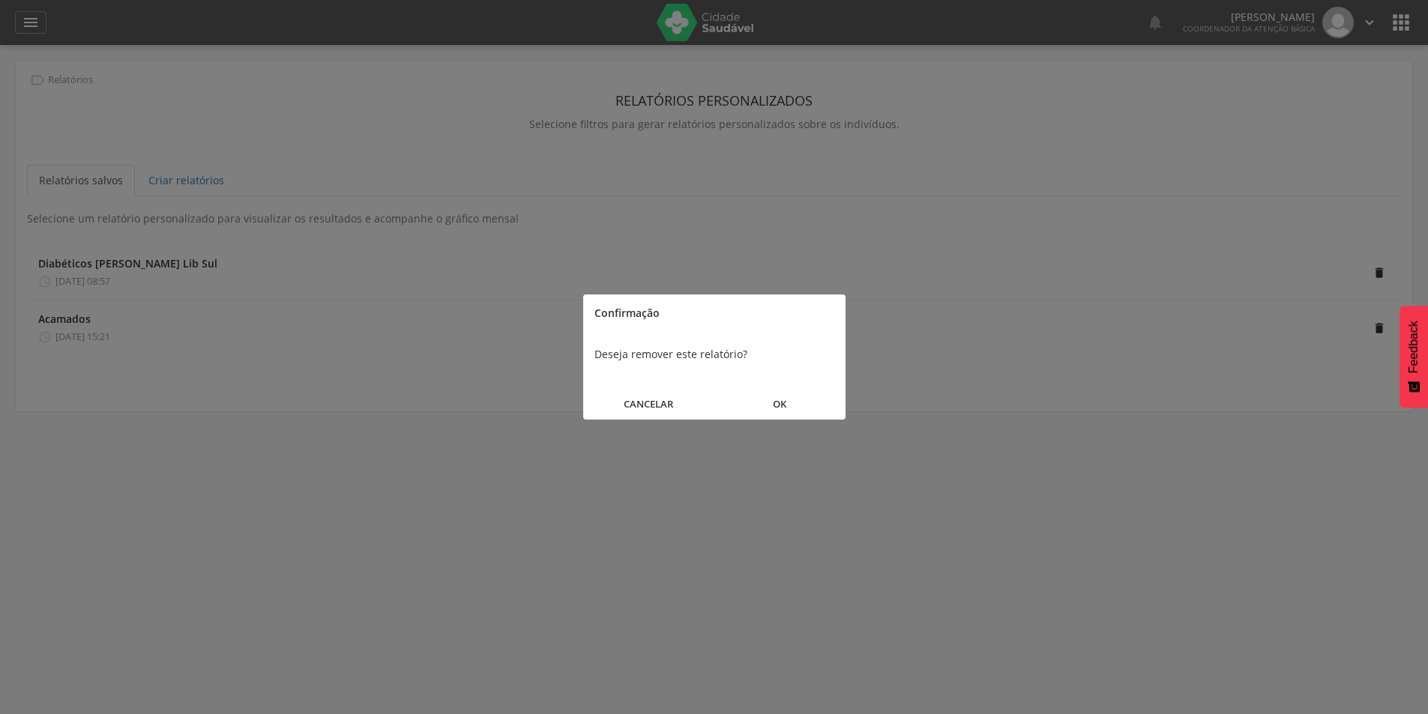
click at [789, 408] on button "OK" at bounding box center [779, 404] width 131 height 32
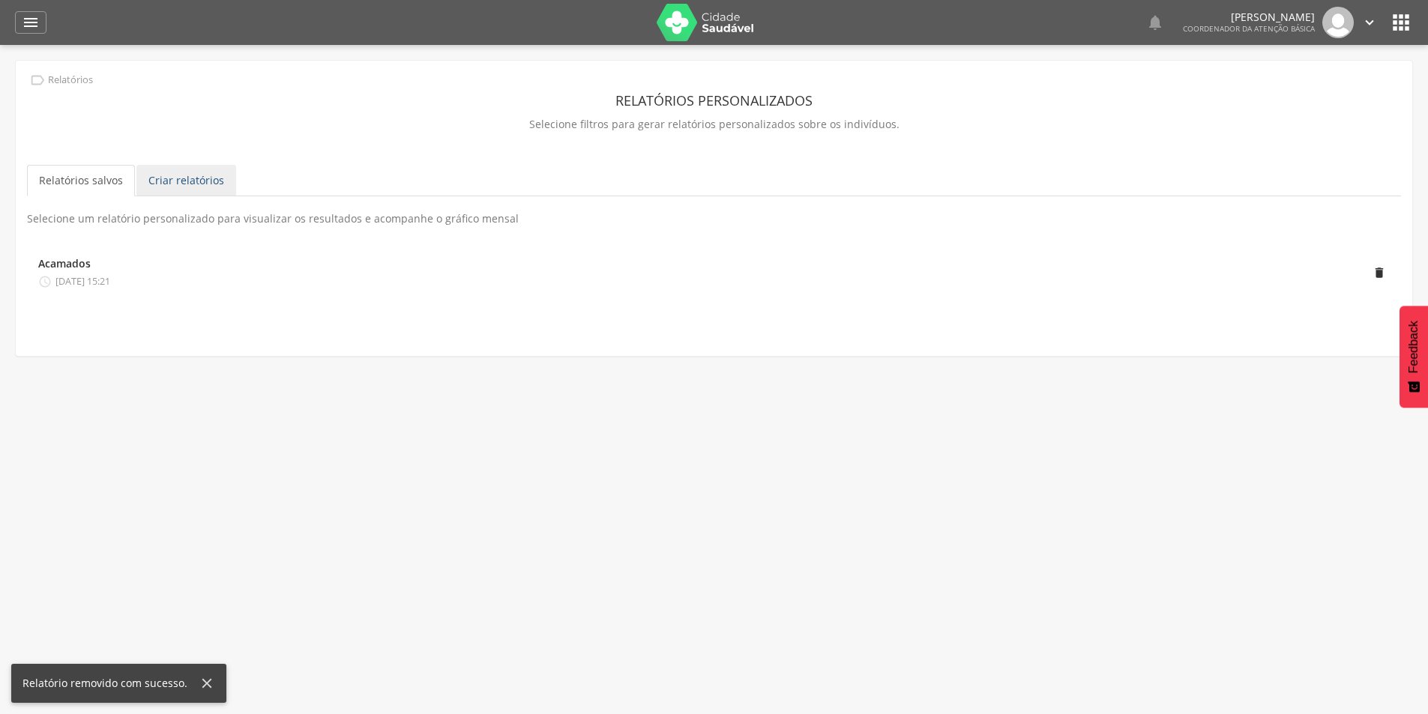
click at [178, 185] on link "Criar relatórios" at bounding box center [186, 180] width 100 height 31
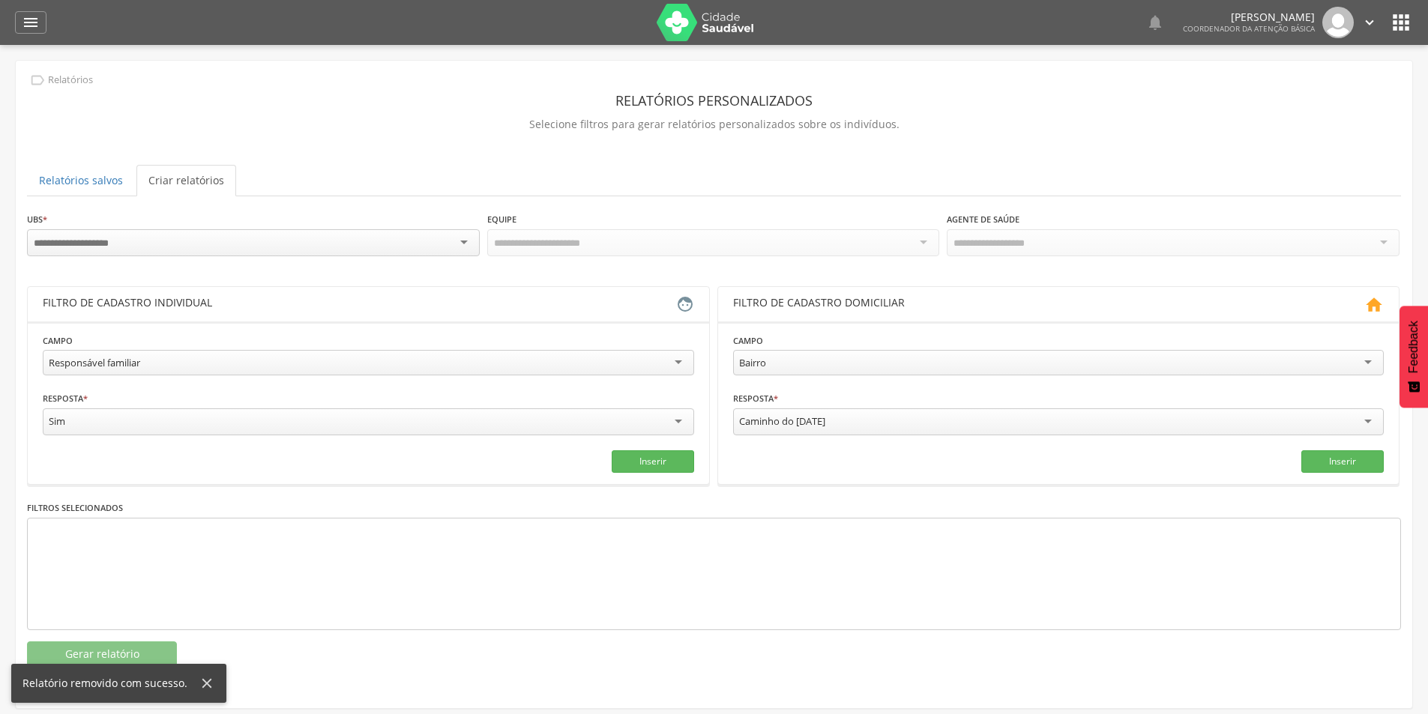
click at [190, 233] on div at bounding box center [253, 242] width 453 height 27
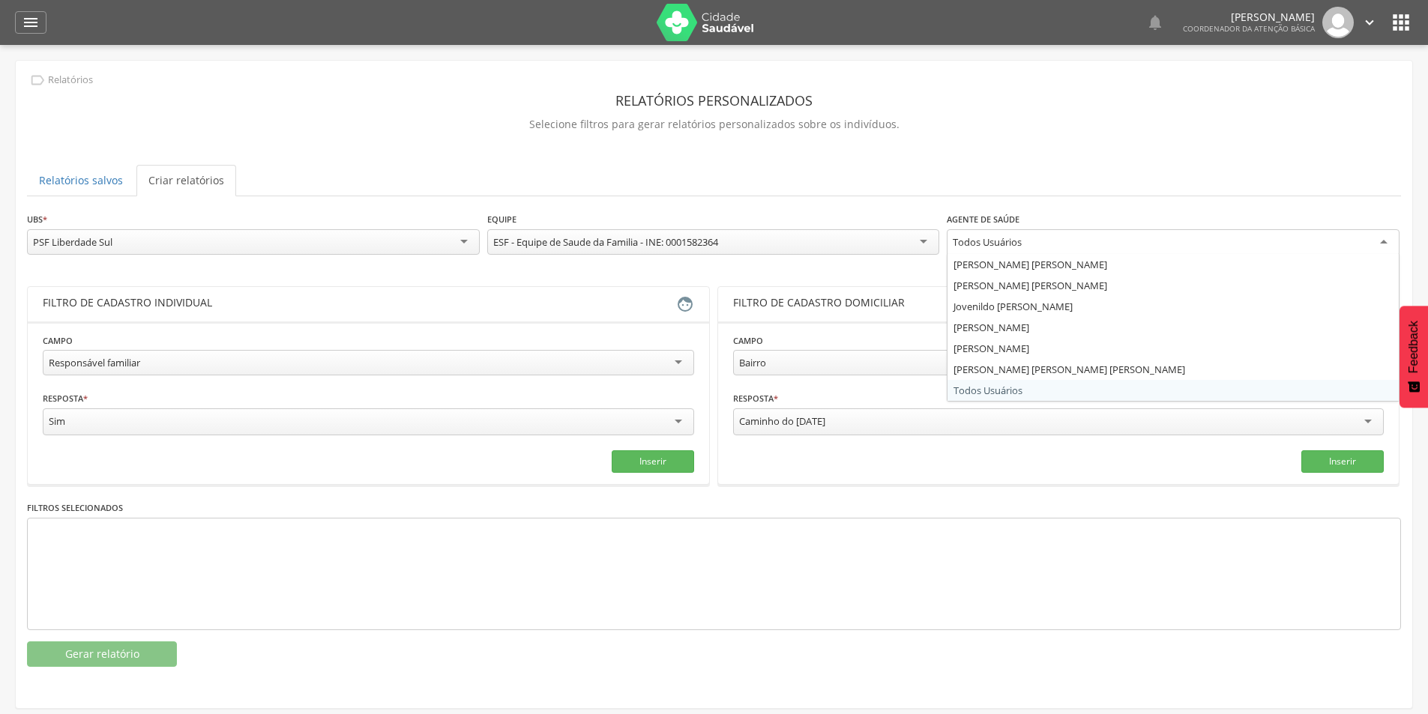
click at [1035, 243] on div "Todos Usuários" at bounding box center [1173, 242] width 453 height 27
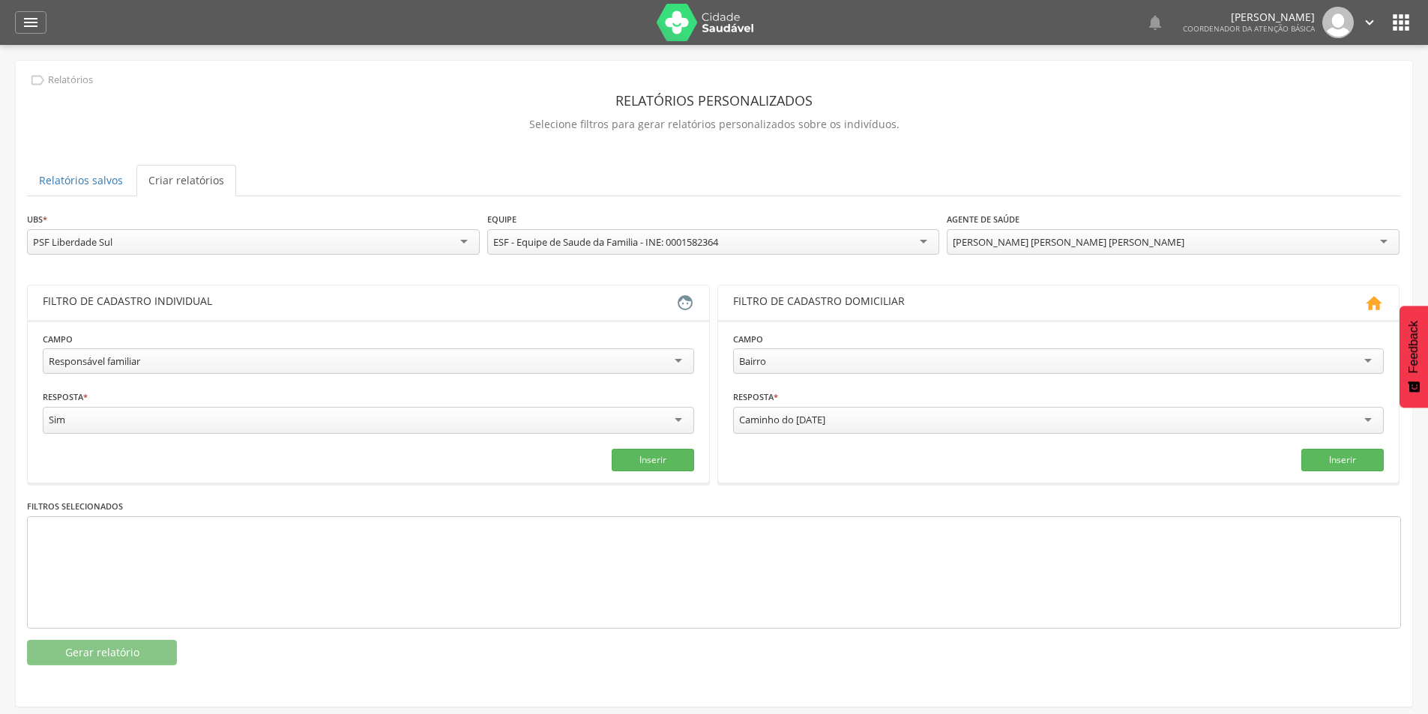
click at [195, 355] on div "Responsável familiar" at bounding box center [368, 361] width 651 height 25
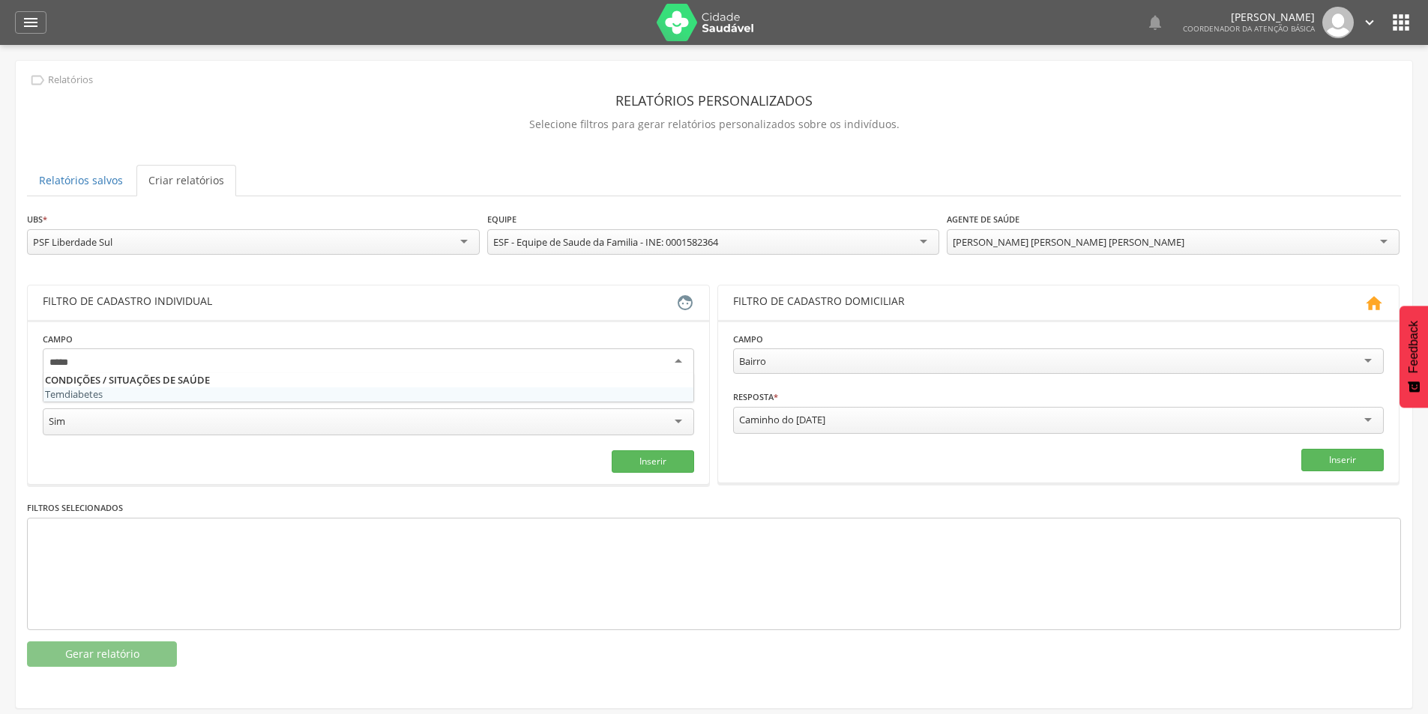
type input "*****"
click at [97, 385] on fieldset "Campo Tem diabe tes Resposta * *** Sim Campo obrigatório Inserir" at bounding box center [368, 402] width 651 height 142
click at [117, 358] on div at bounding box center [368, 362] width 651 height 27
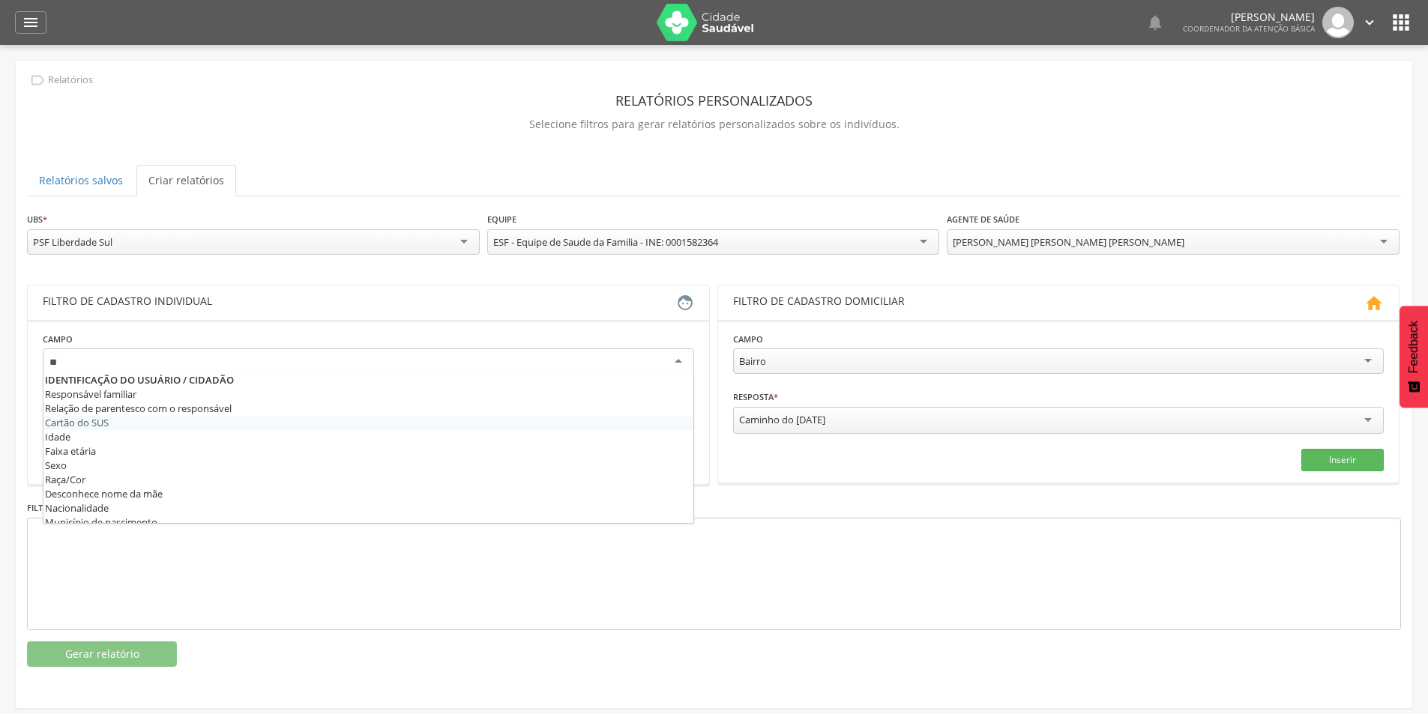
scroll to position [37, 0]
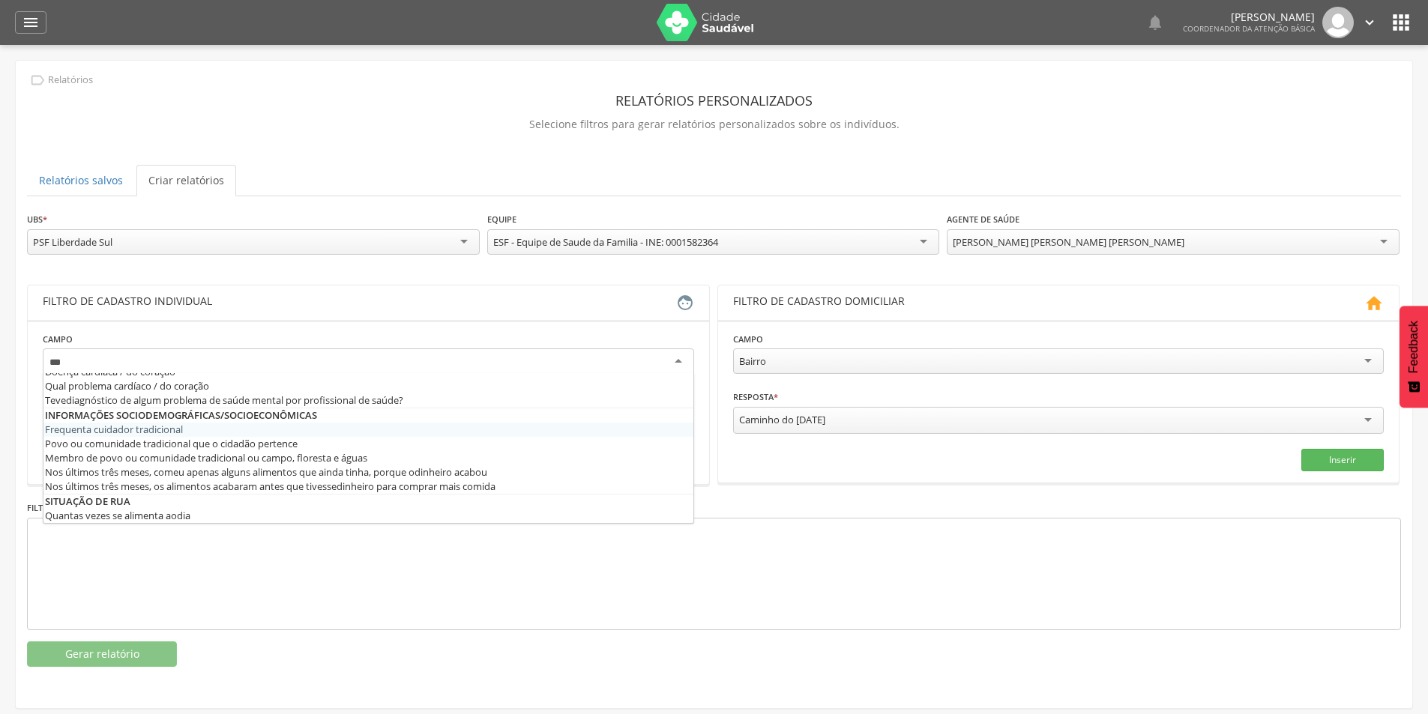
type input "****"
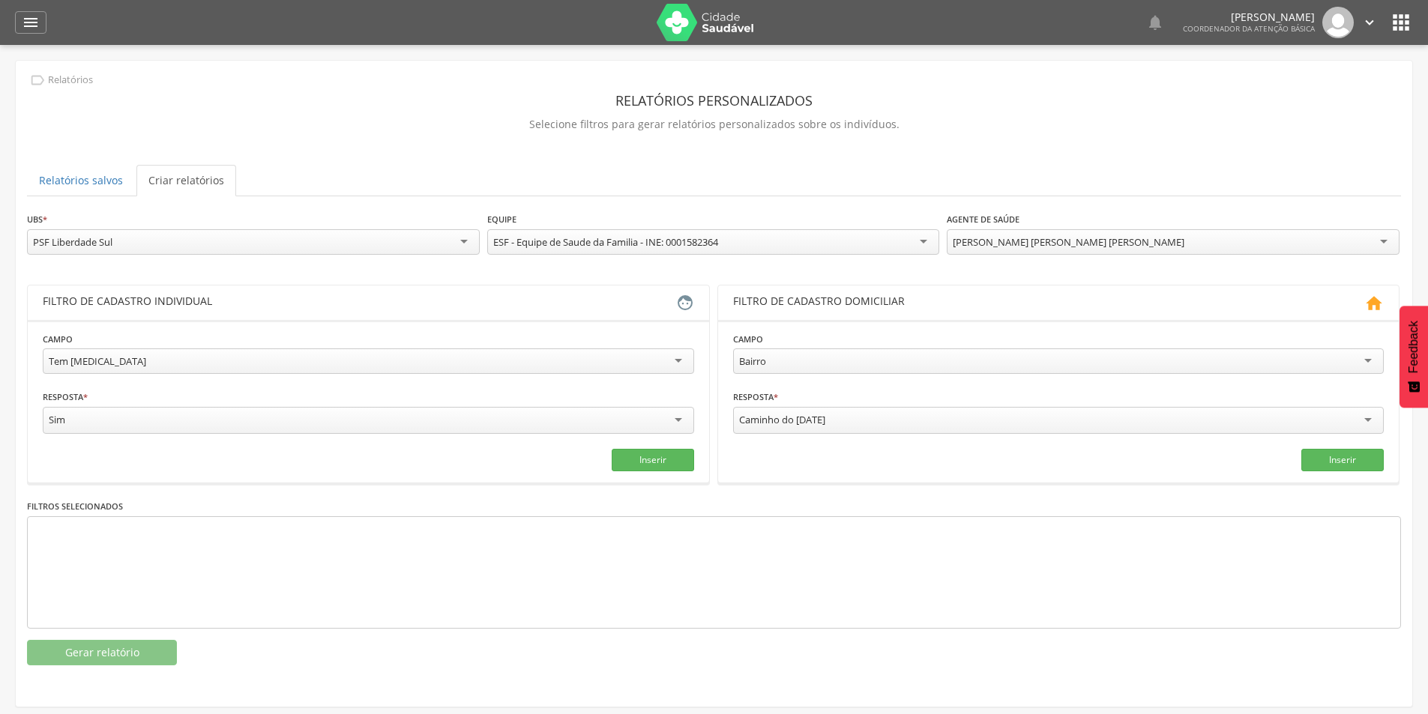
scroll to position [0, 0]
click at [897, 423] on div "Caminho do [DATE]" at bounding box center [1058, 420] width 651 height 27
type input "***"
click at [616, 457] on button "Inserir" at bounding box center [653, 460] width 82 height 22
click at [1362, 463] on button "Inserir" at bounding box center [1342, 459] width 82 height 22
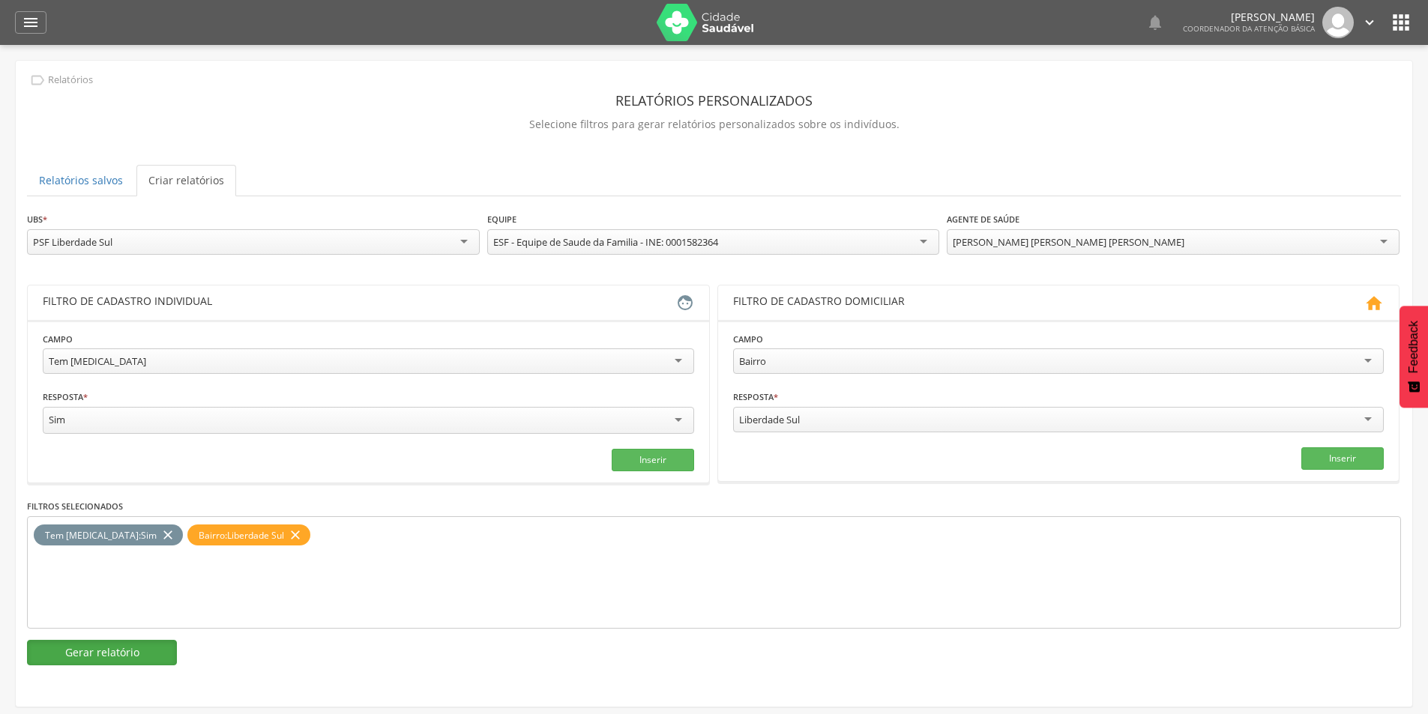
click at [136, 640] on button "Gerar relatório" at bounding box center [102, 652] width 150 height 25
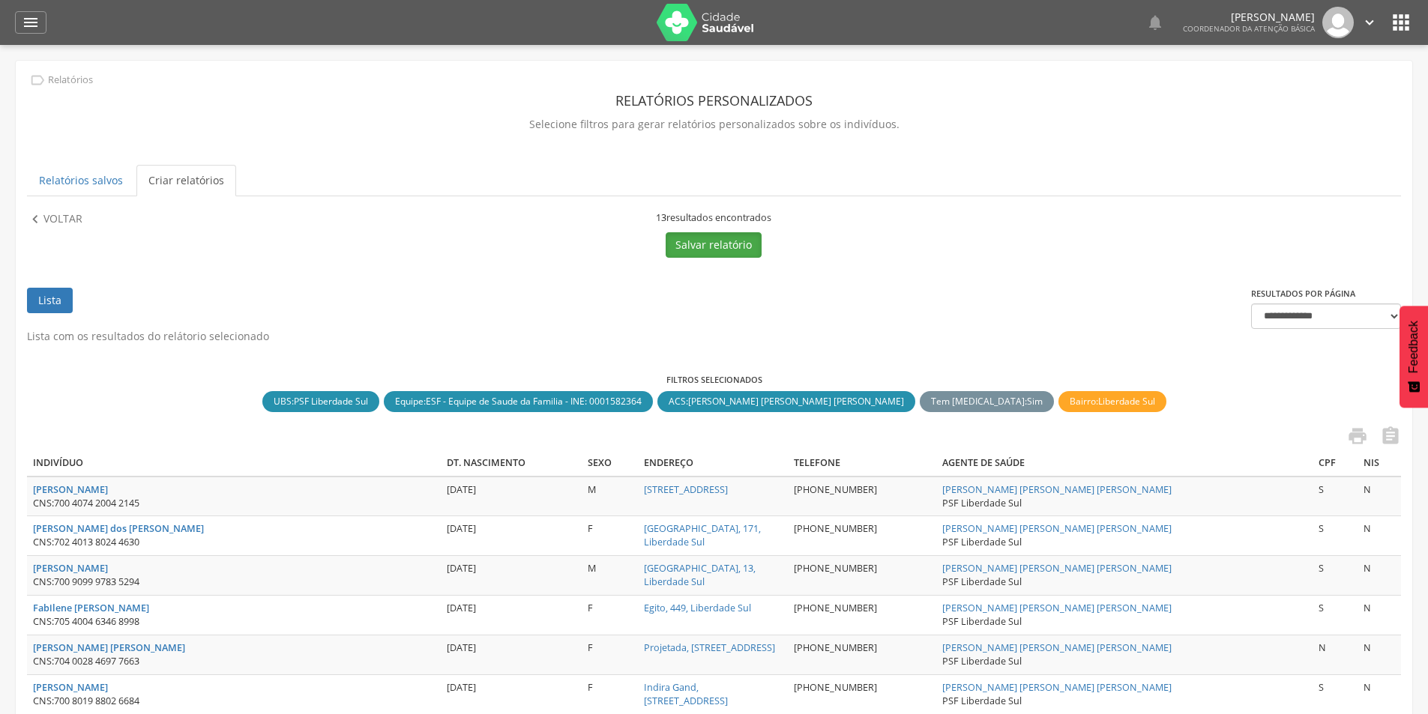
click at [722, 248] on button "Salvar relatório" at bounding box center [714, 244] width 96 height 25
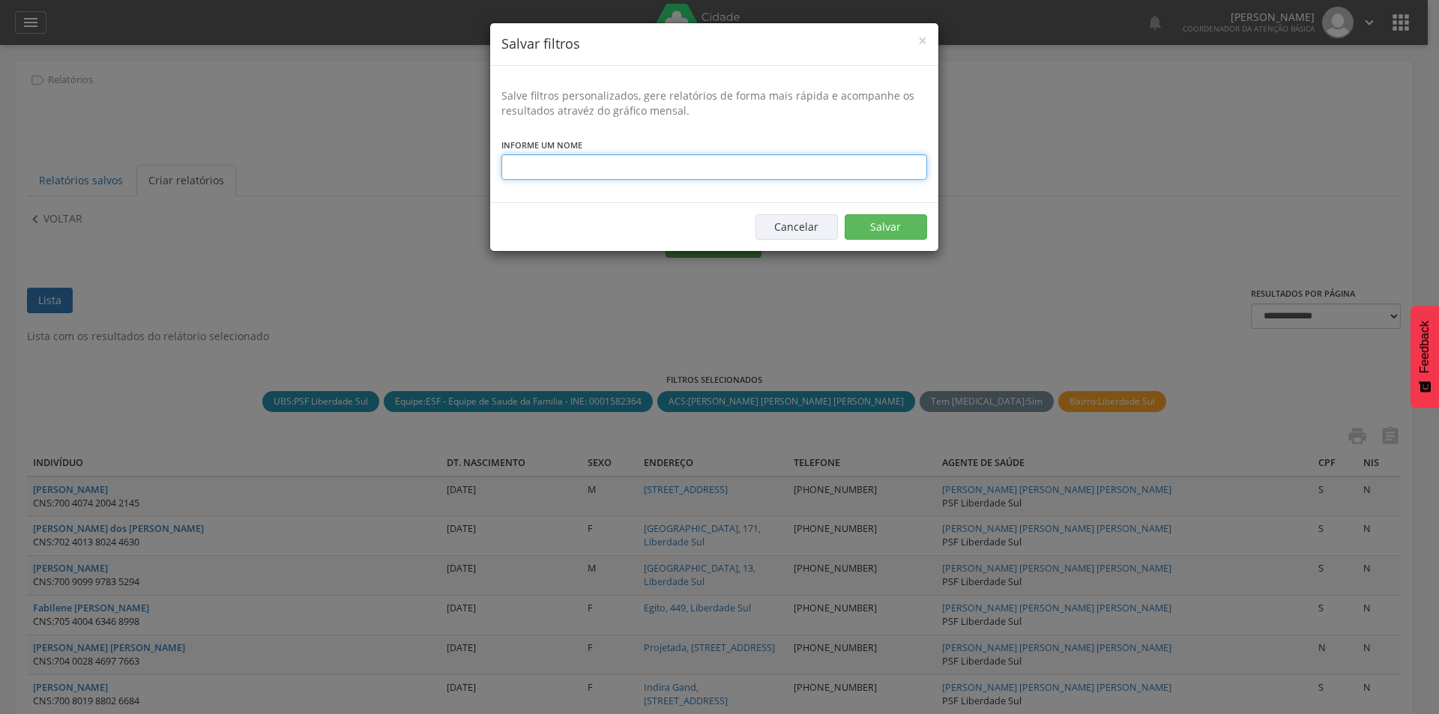
click at [636, 179] on input "text" at bounding box center [715, 166] width 426 height 25
type input "*"
type input "**********"
click at [862, 220] on button "Salvar" at bounding box center [886, 226] width 82 height 25
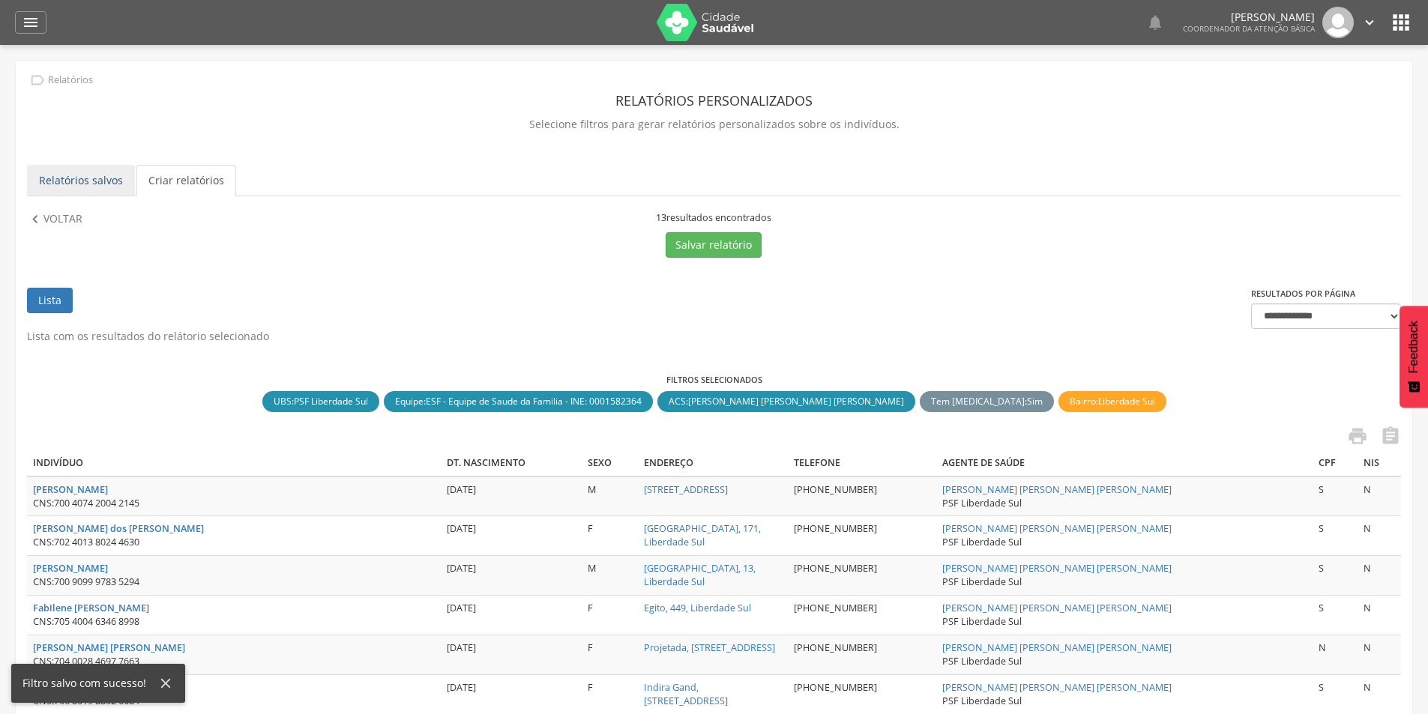
click at [114, 190] on link "Relatórios salvos" at bounding box center [81, 180] width 108 height 31
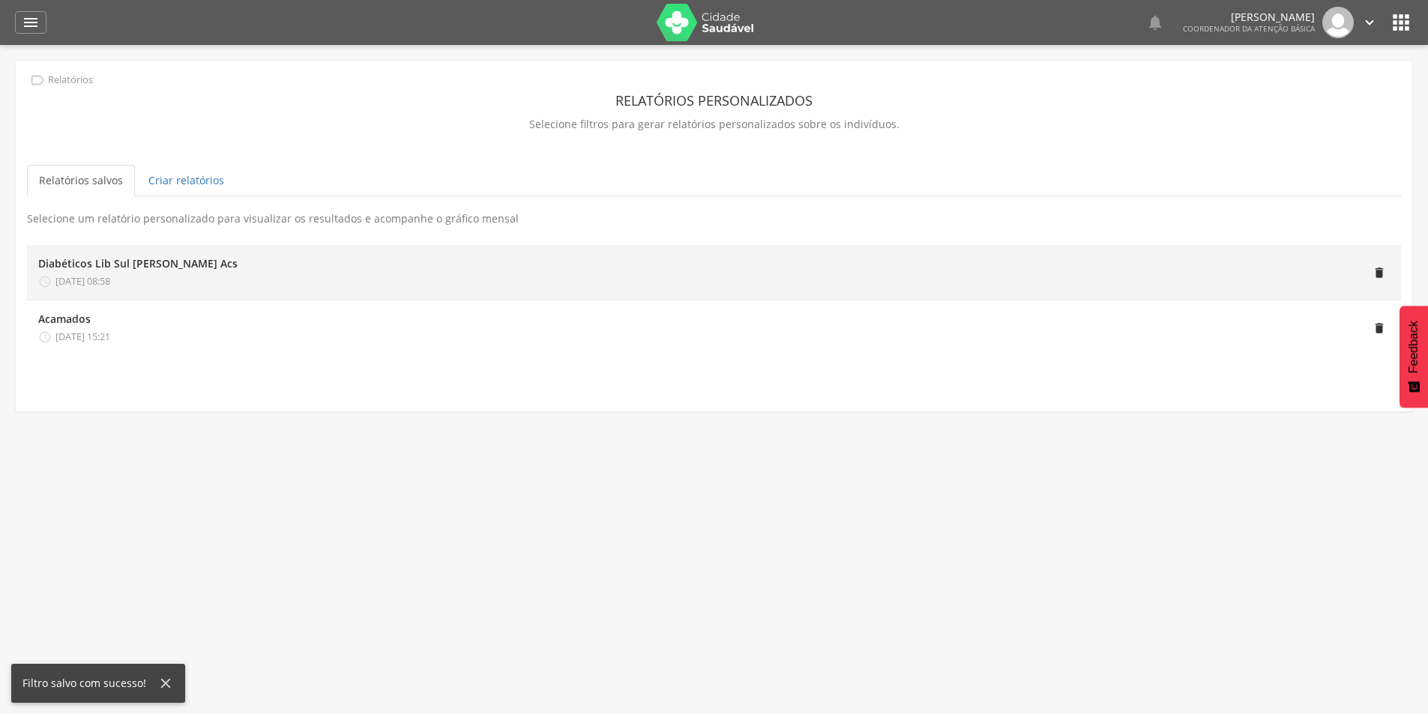
click at [119, 262] on div "Diabéticos Lib Sul [PERSON_NAME] Acs" at bounding box center [137, 263] width 199 height 15
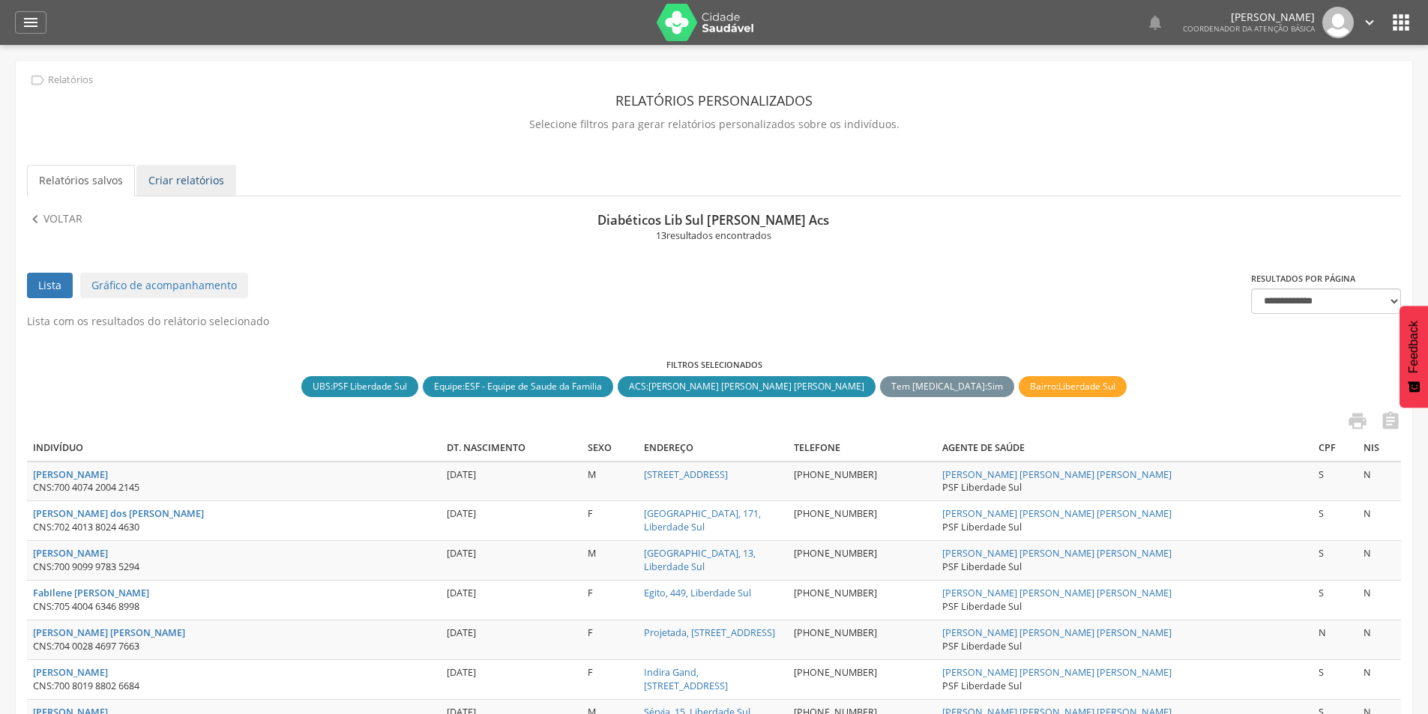
click at [174, 181] on link "Criar relatórios" at bounding box center [186, 180] width 100 height 31
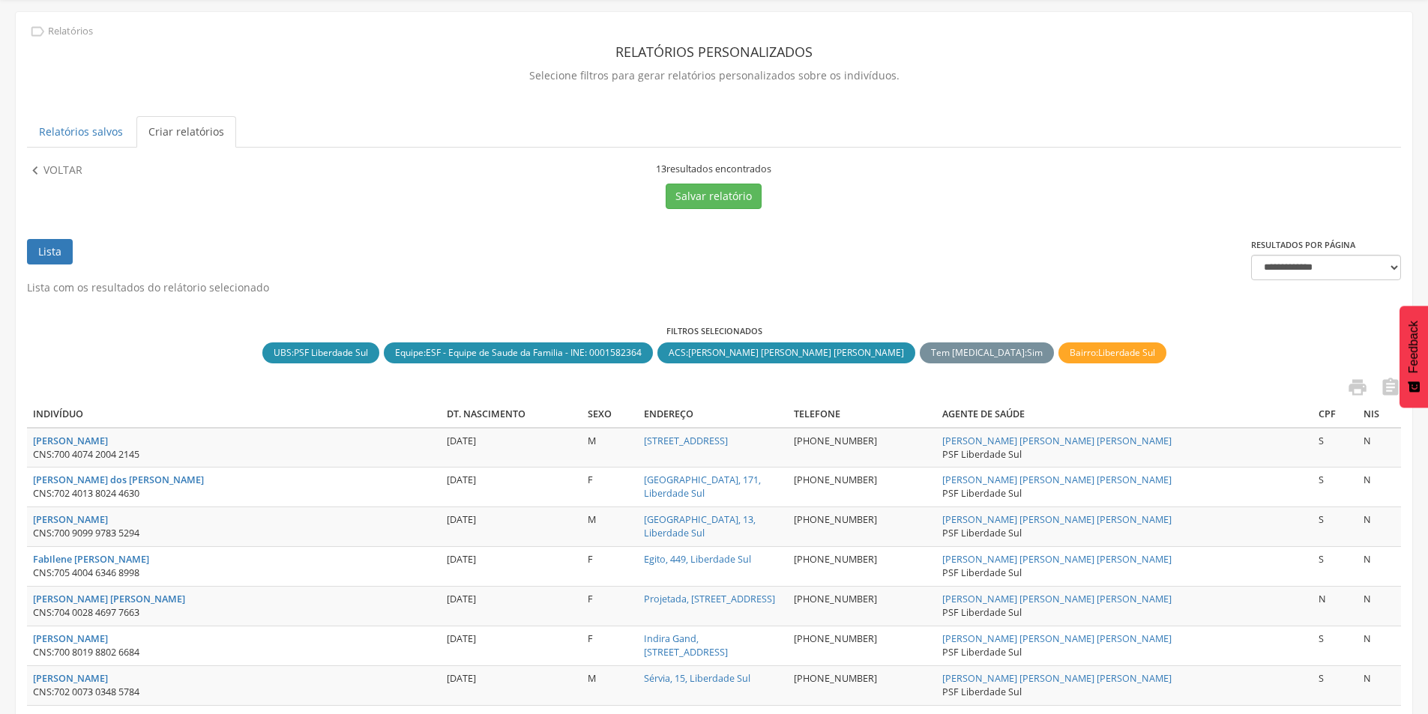
scroll to position [75, 0]
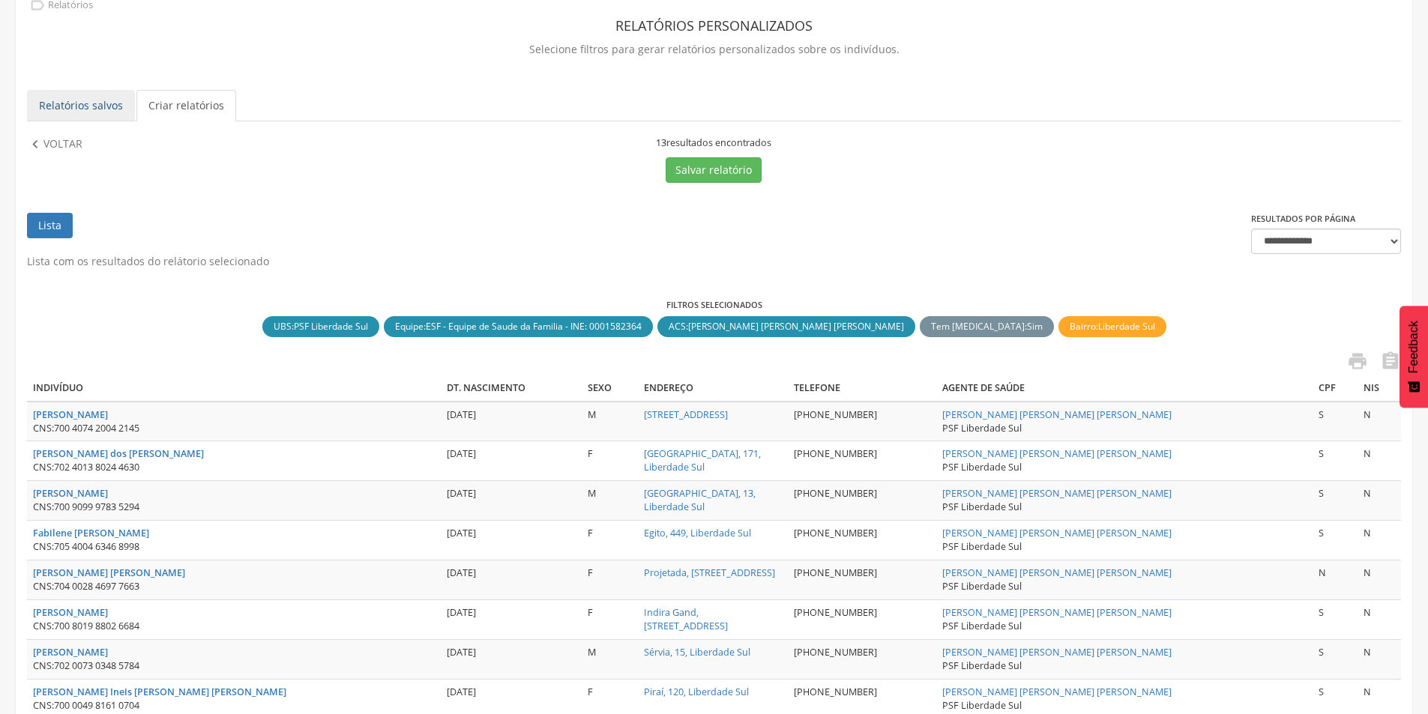
click at [100, 99] on link "Relatórios salvos" at bounding box center [81, 105] width 108 height 31
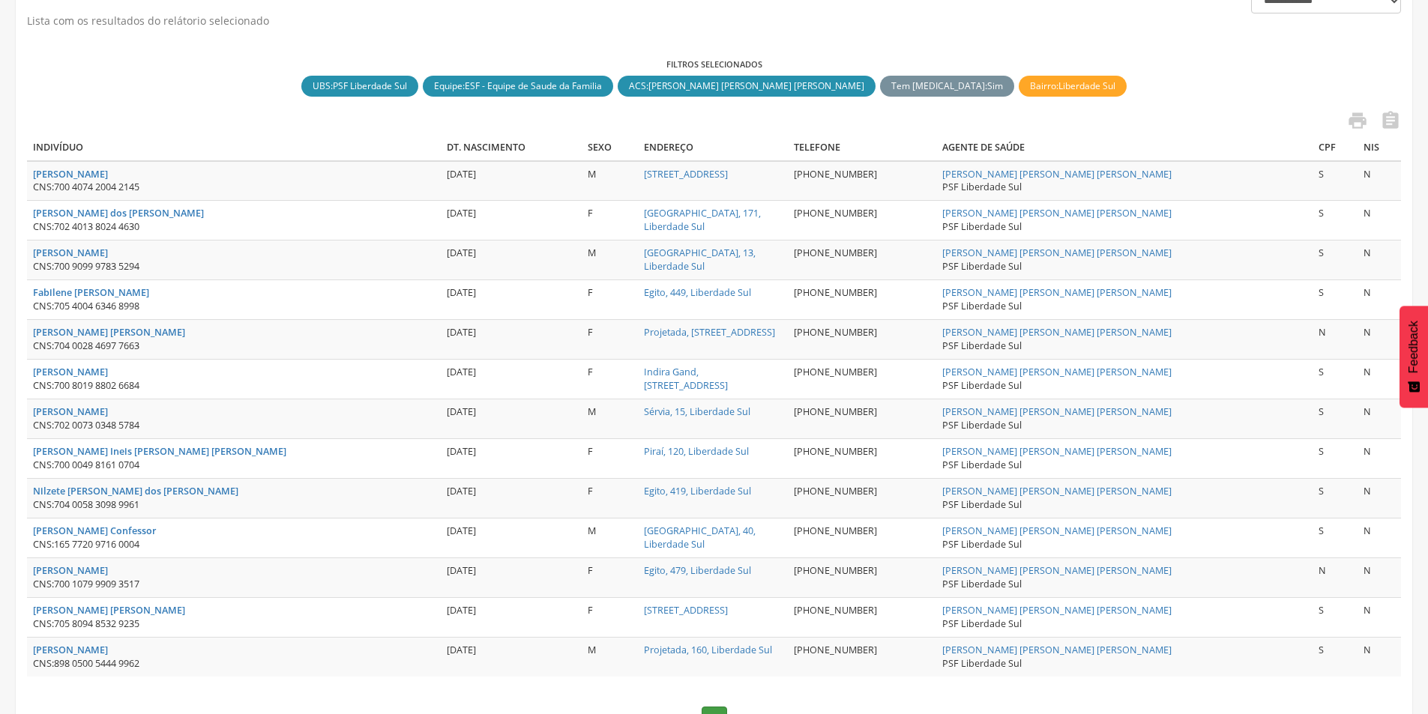
scroll to position [376, 0]
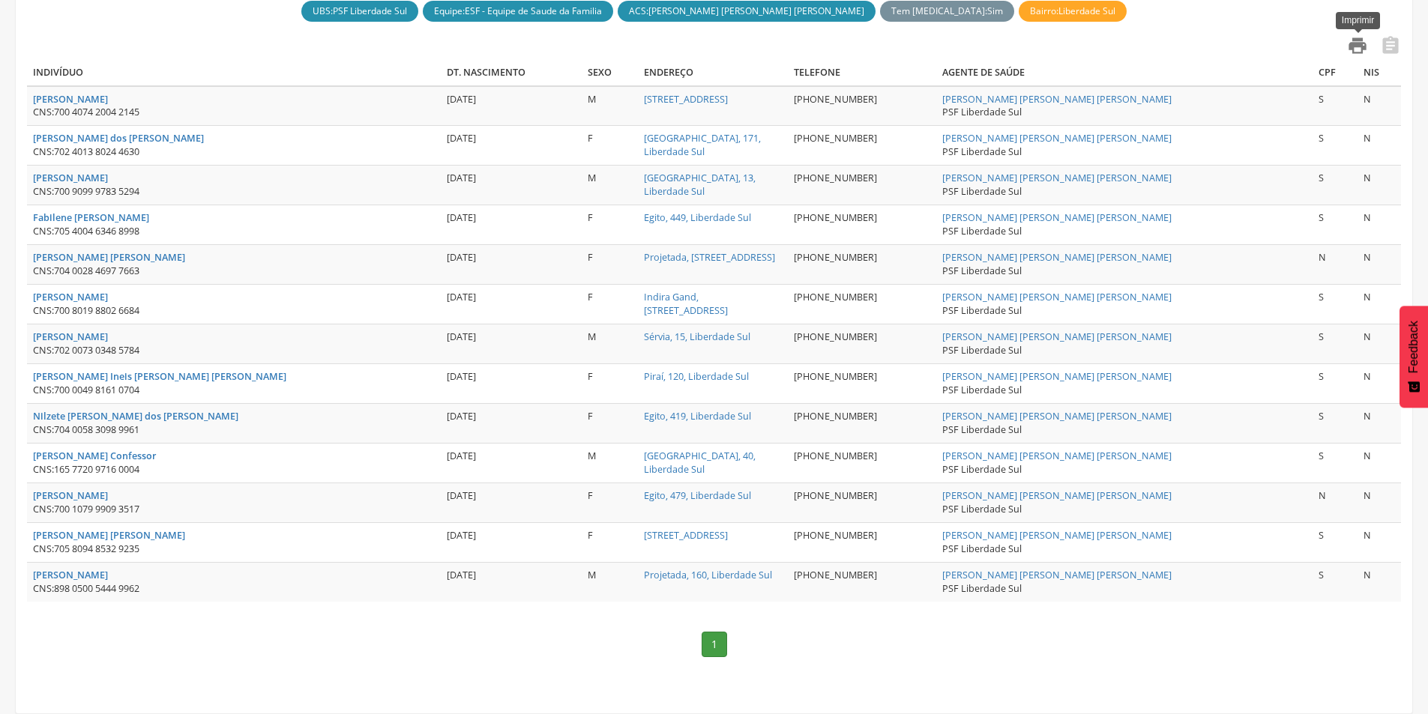
click at [1354, 49] on icon "" at bounding box center [1357, 45] width 21 height 21
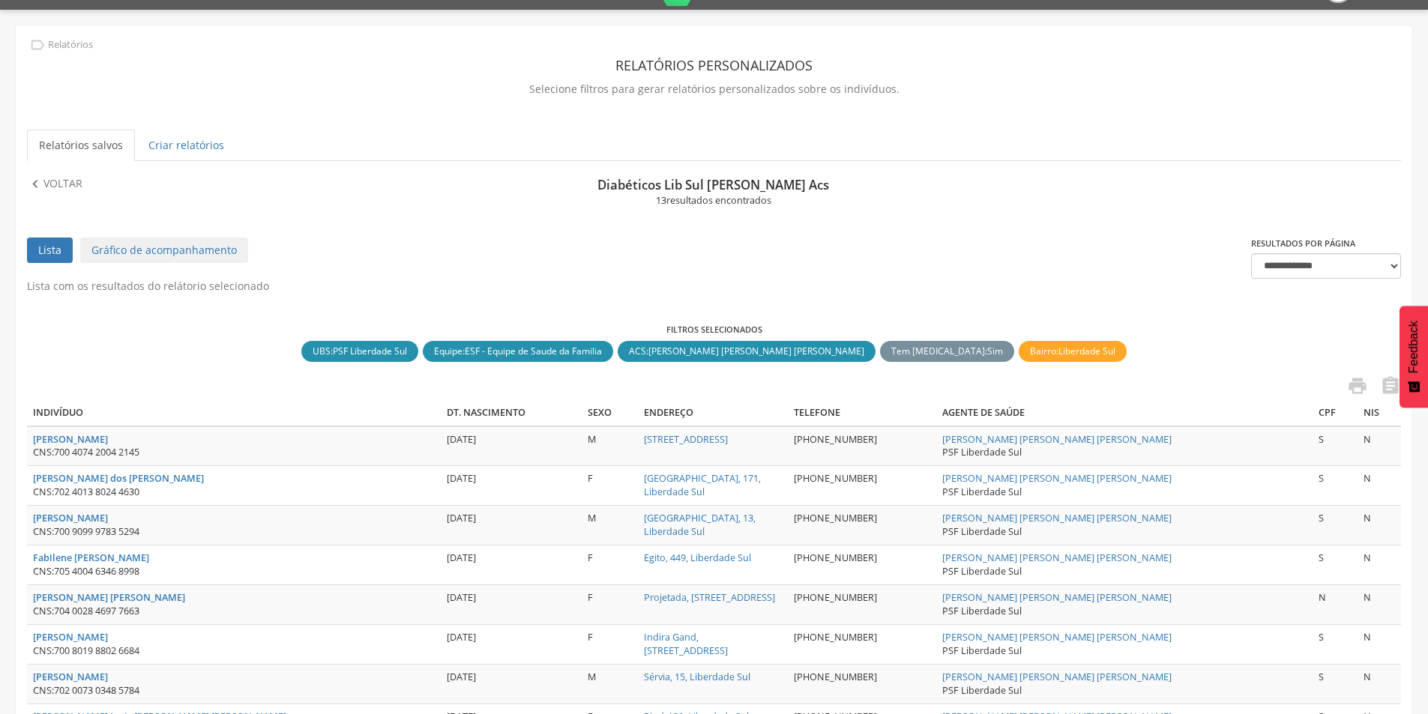
scroll to position [0, 0]
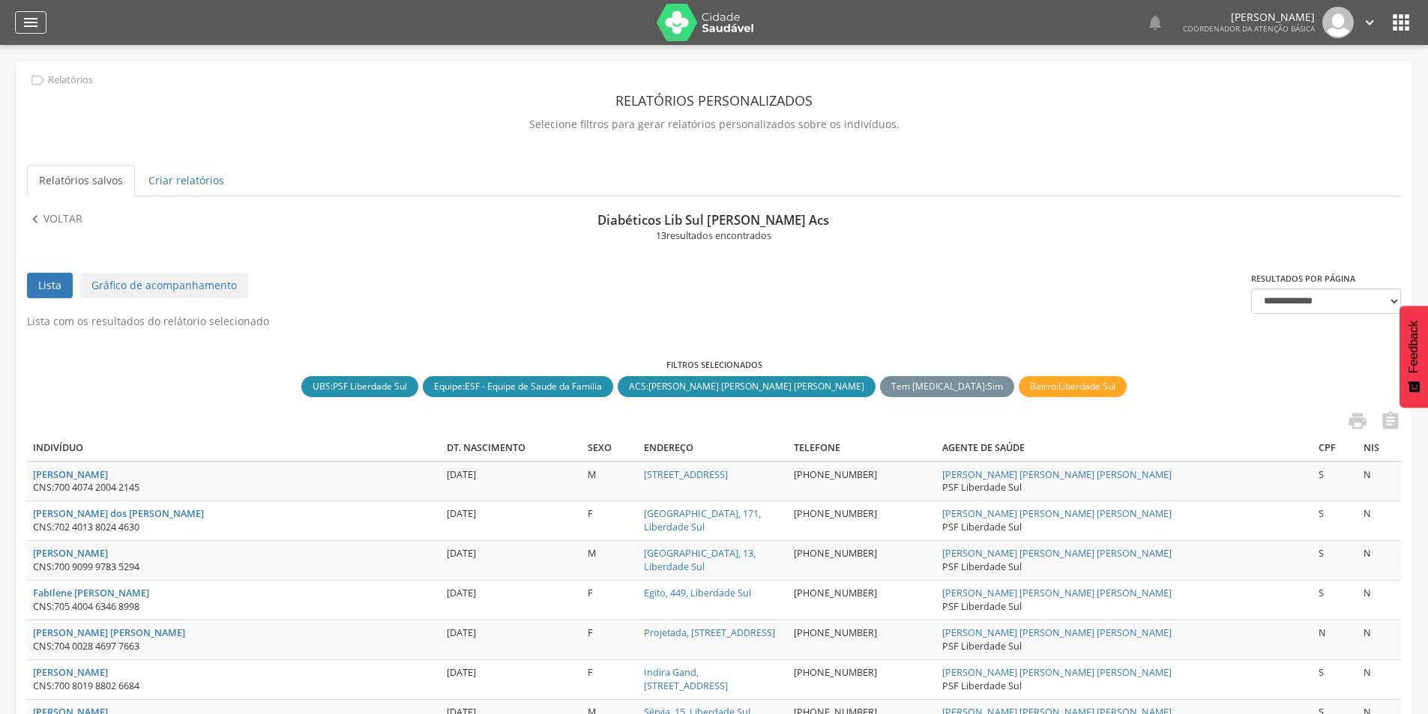
click at [31, 21] on icon "" at bounding box center [31, 22] width 18 height 18
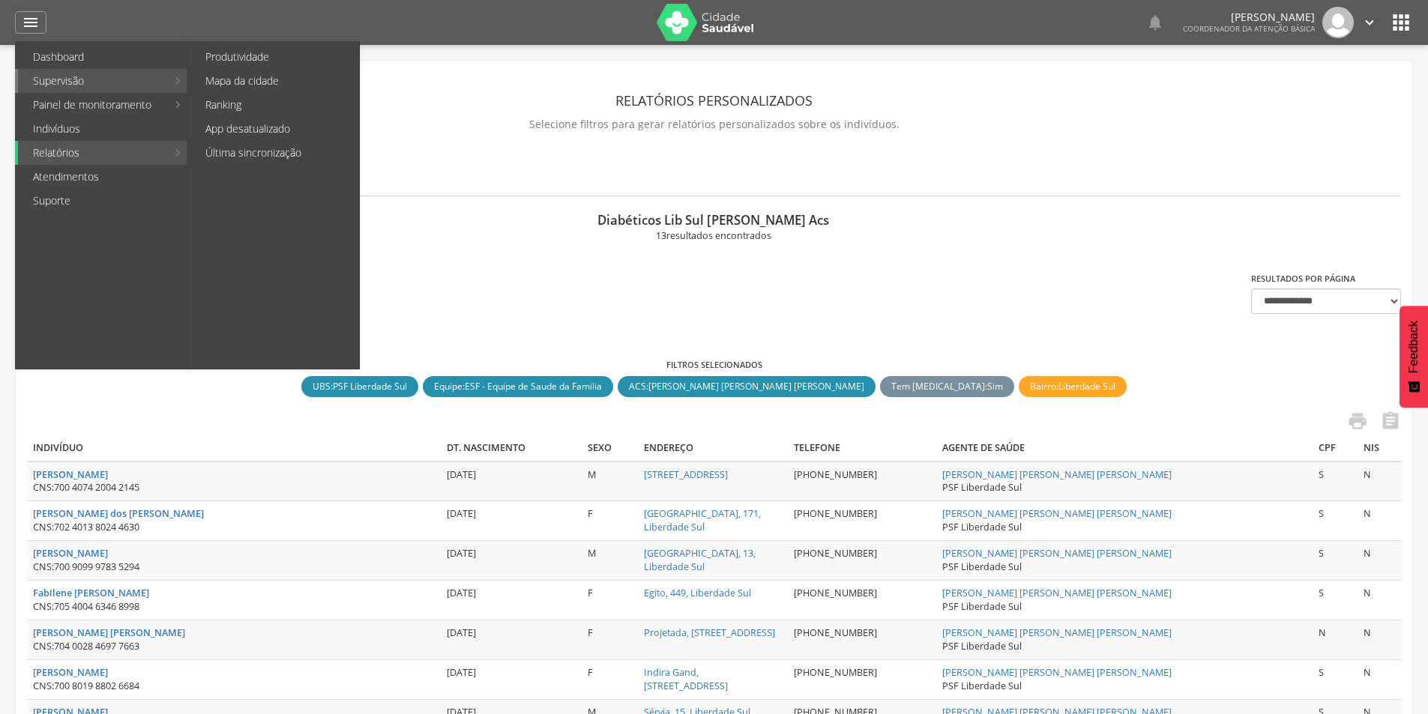
click at [148, 80] on link "Supervisão" at bounding box center [92, 81] width 148 height 24
click at [234, 59] on link "Produtividade" at bounding box center [274, 57] width 169 height 24
type input "**********"
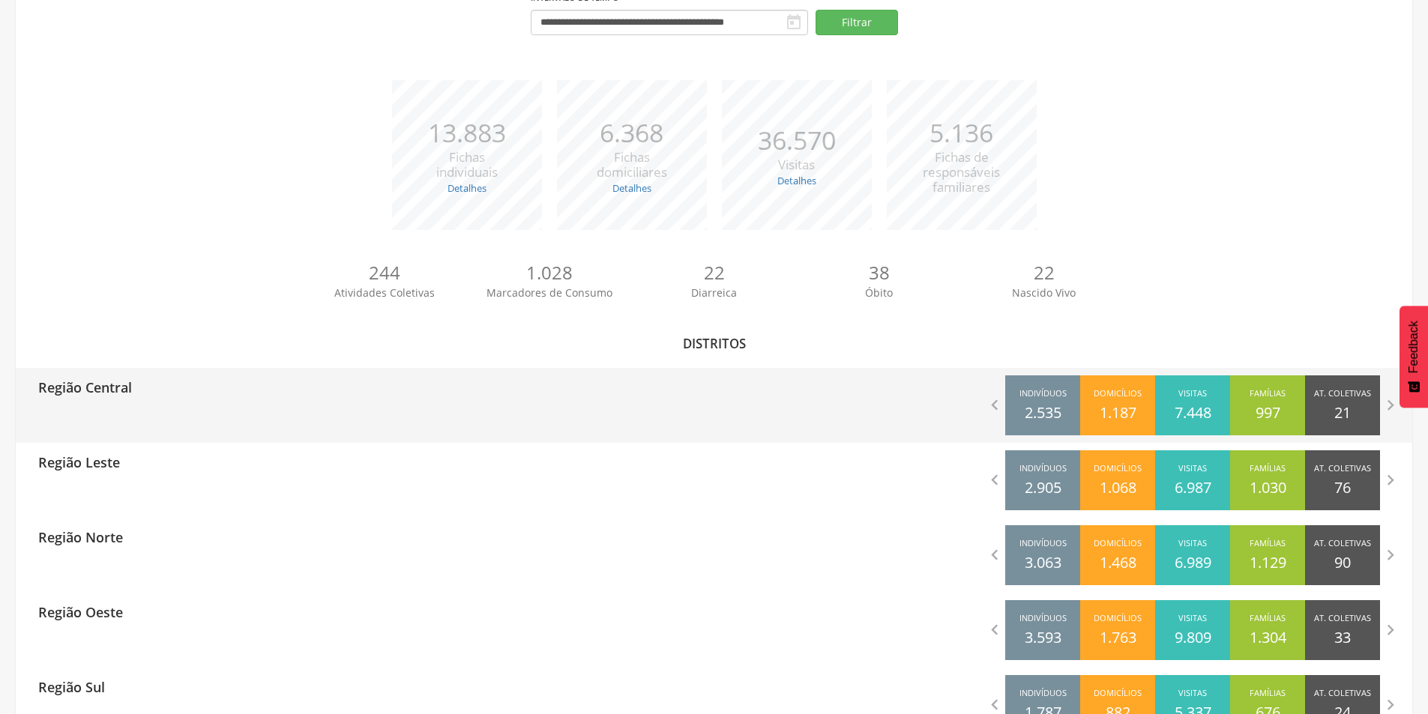
click at [91, 403] on div "Região Central" at bounding box center [79, 386] width 105 height 37
type input "**********"
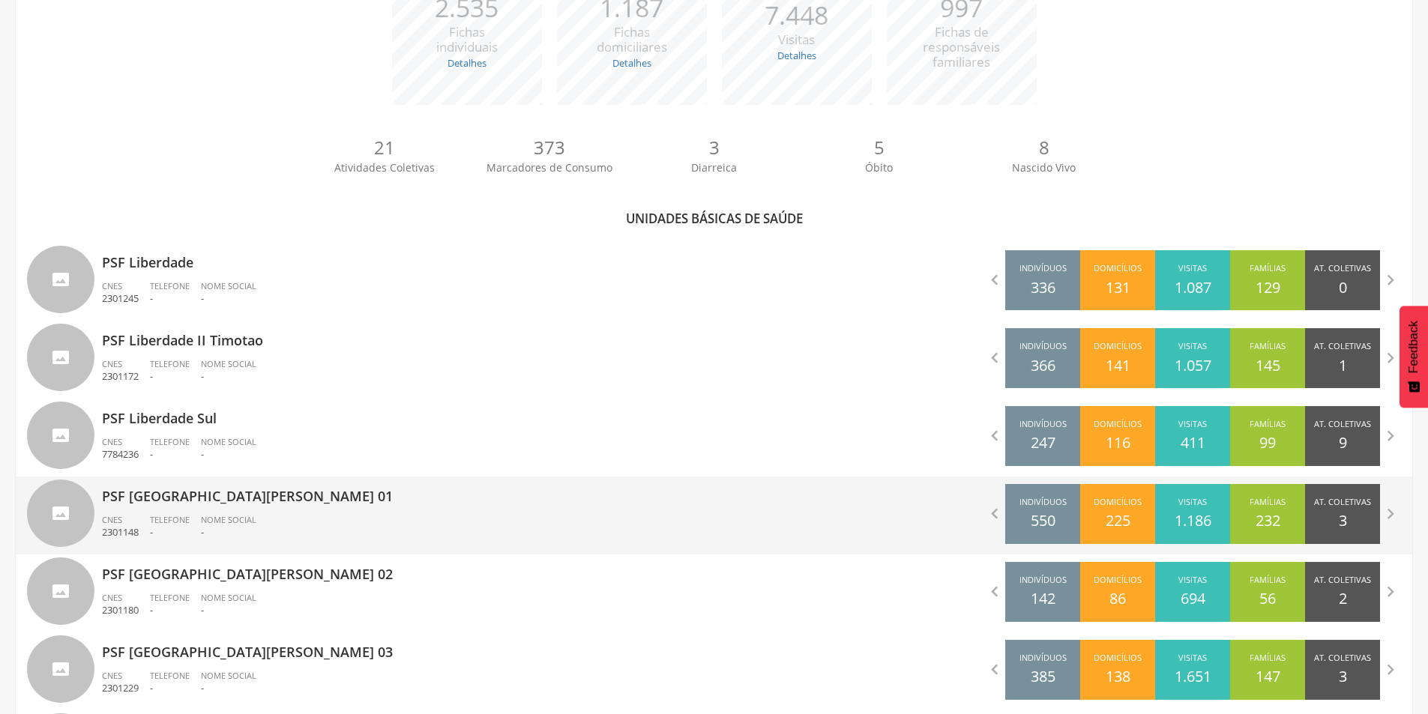
scroll to position [300, 0]
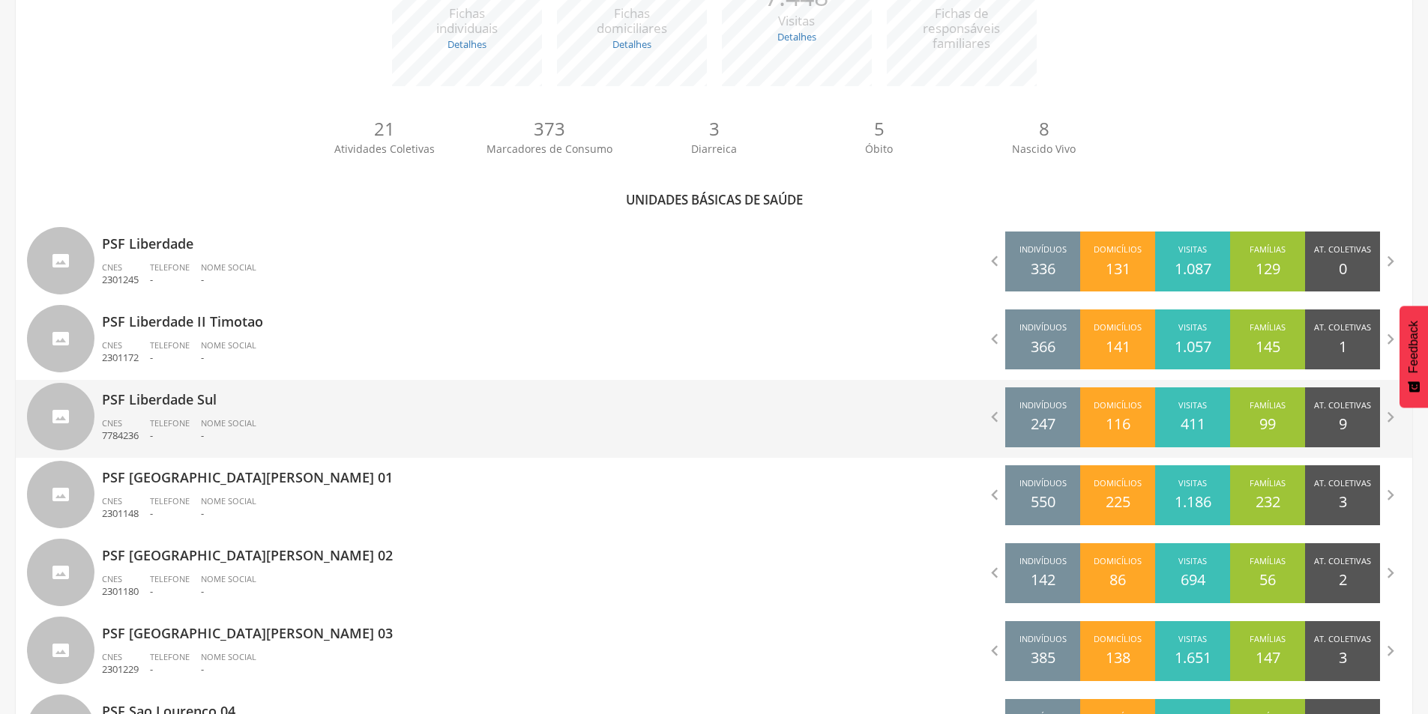
click at [268, 430] on div "Nome Social -" at bounding box center [234, 430] width 67 height 25
type input "**********"
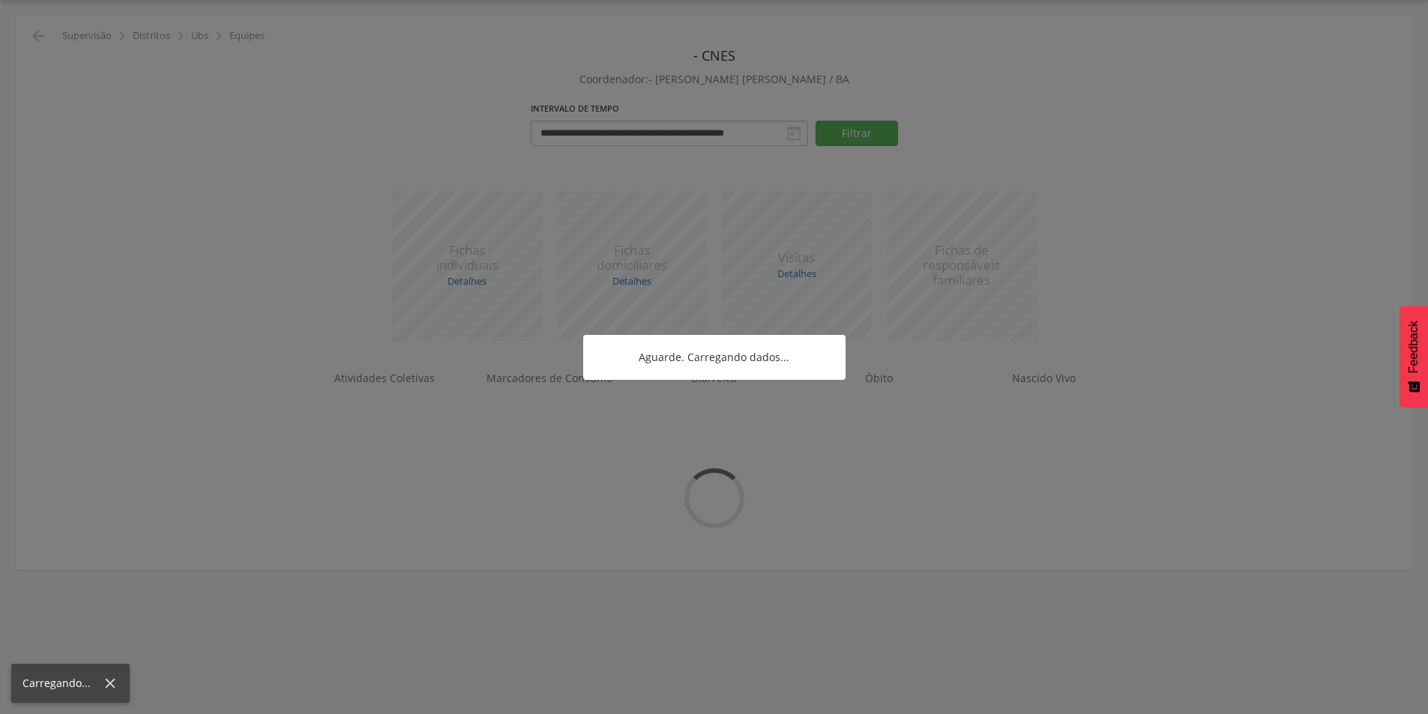
scroll to position [45, 0]
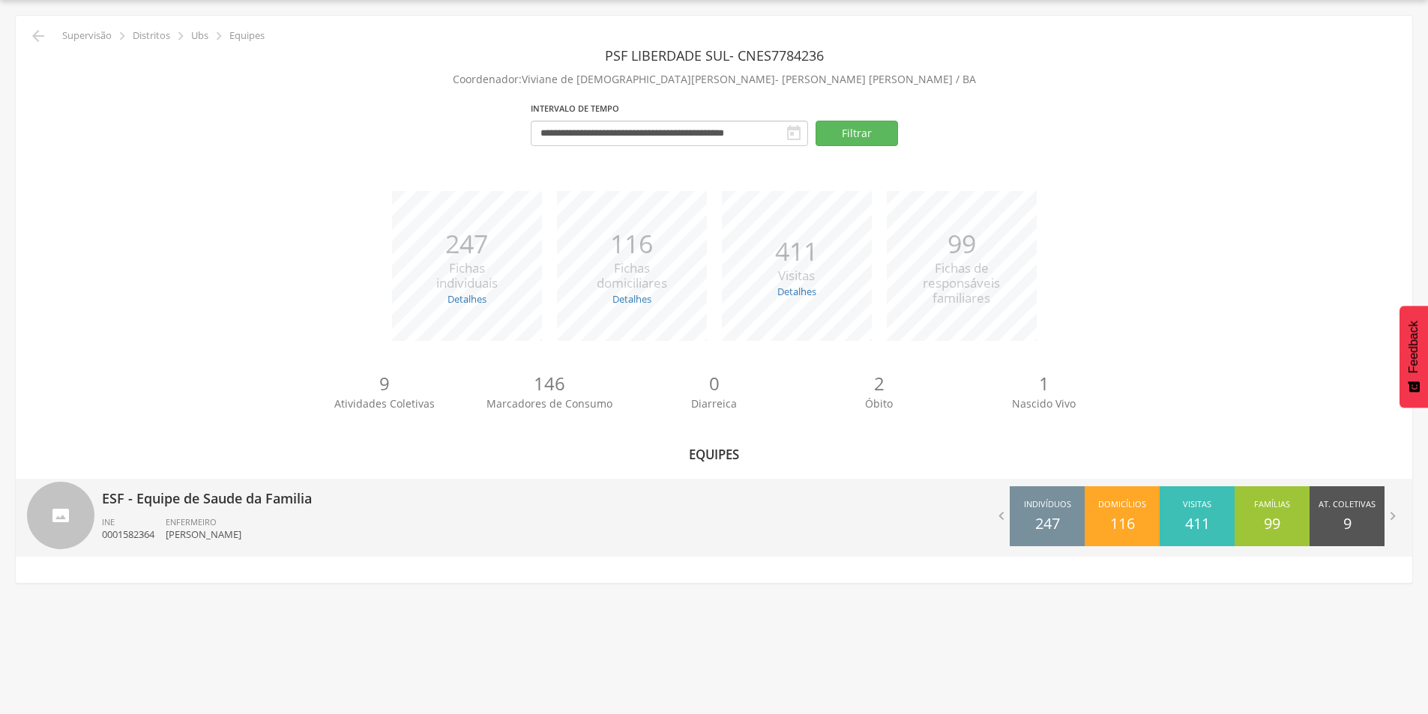
click at [264, 502] on p "ESF - Equipe de Saude da Familia" at bounding box center [402, 494] width 601 height 30
type input "**********"
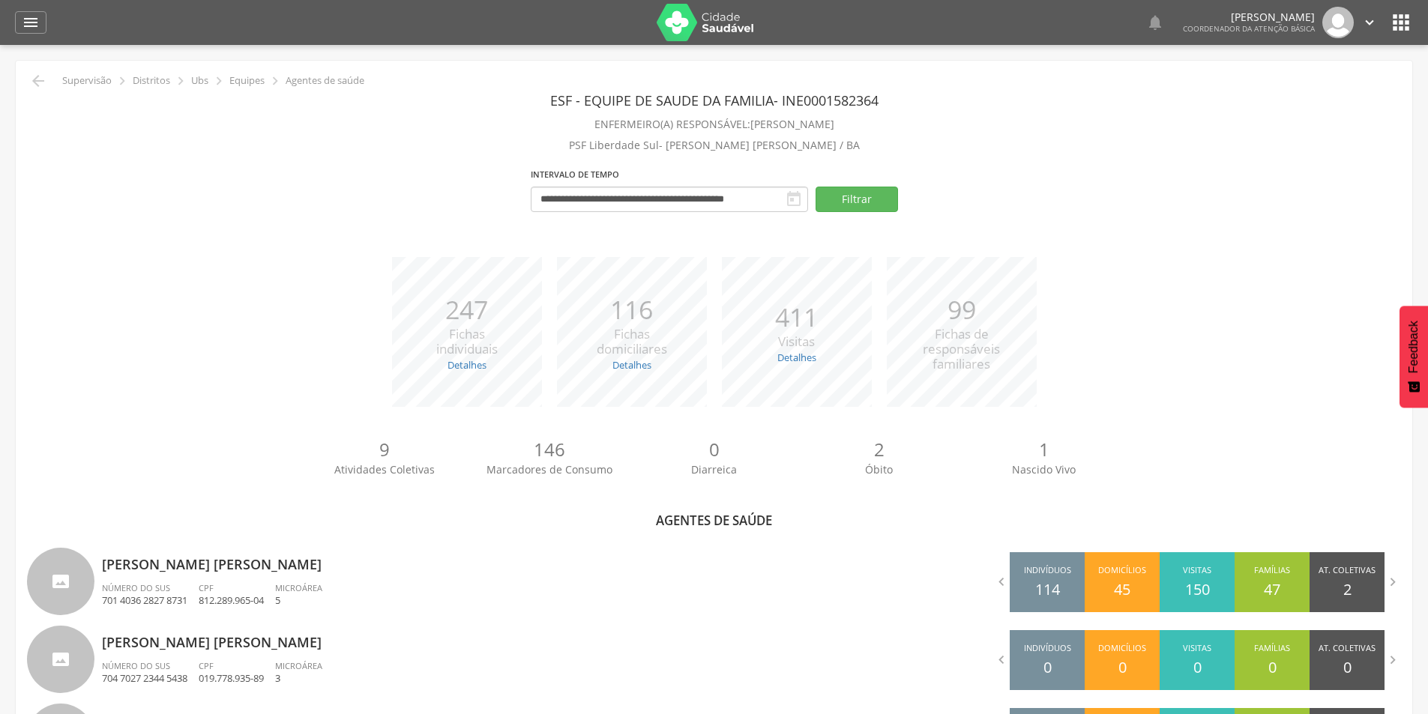
scroll to position [45, 0]
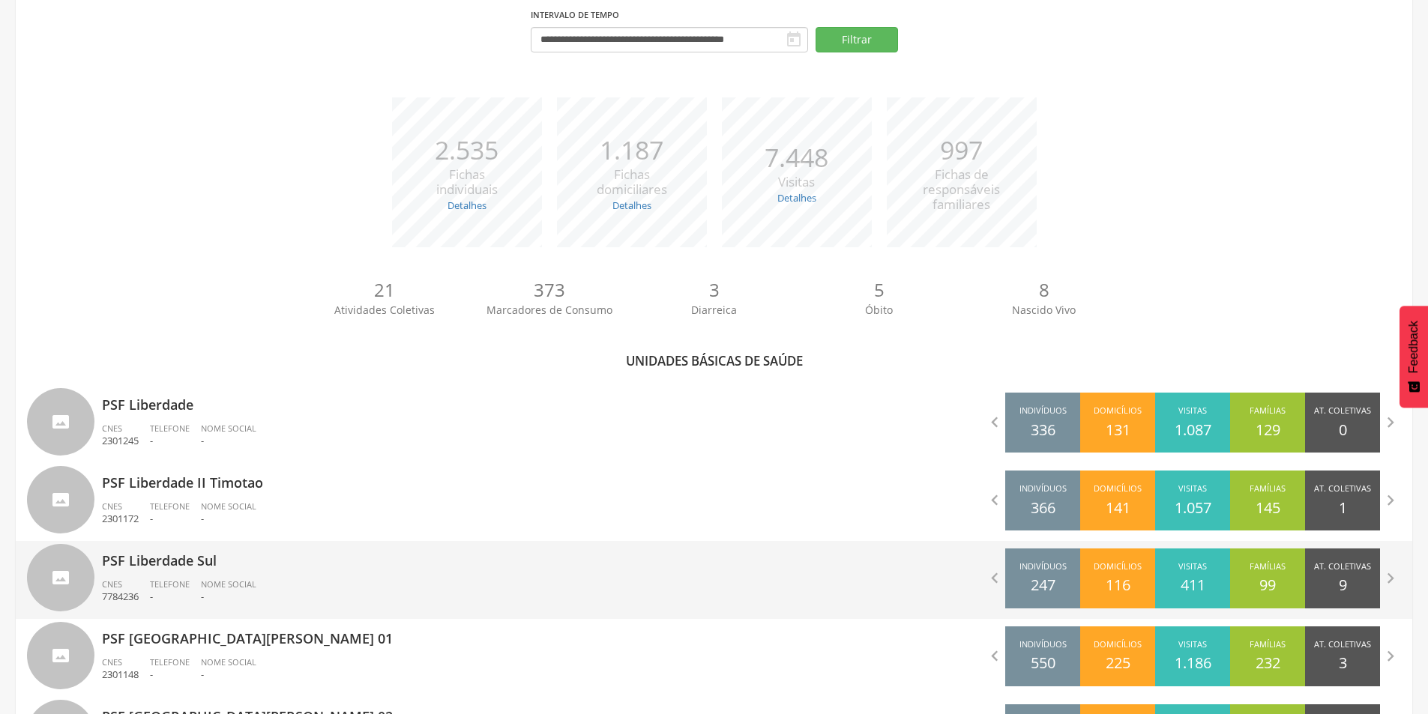
scroll to position [150, 0]
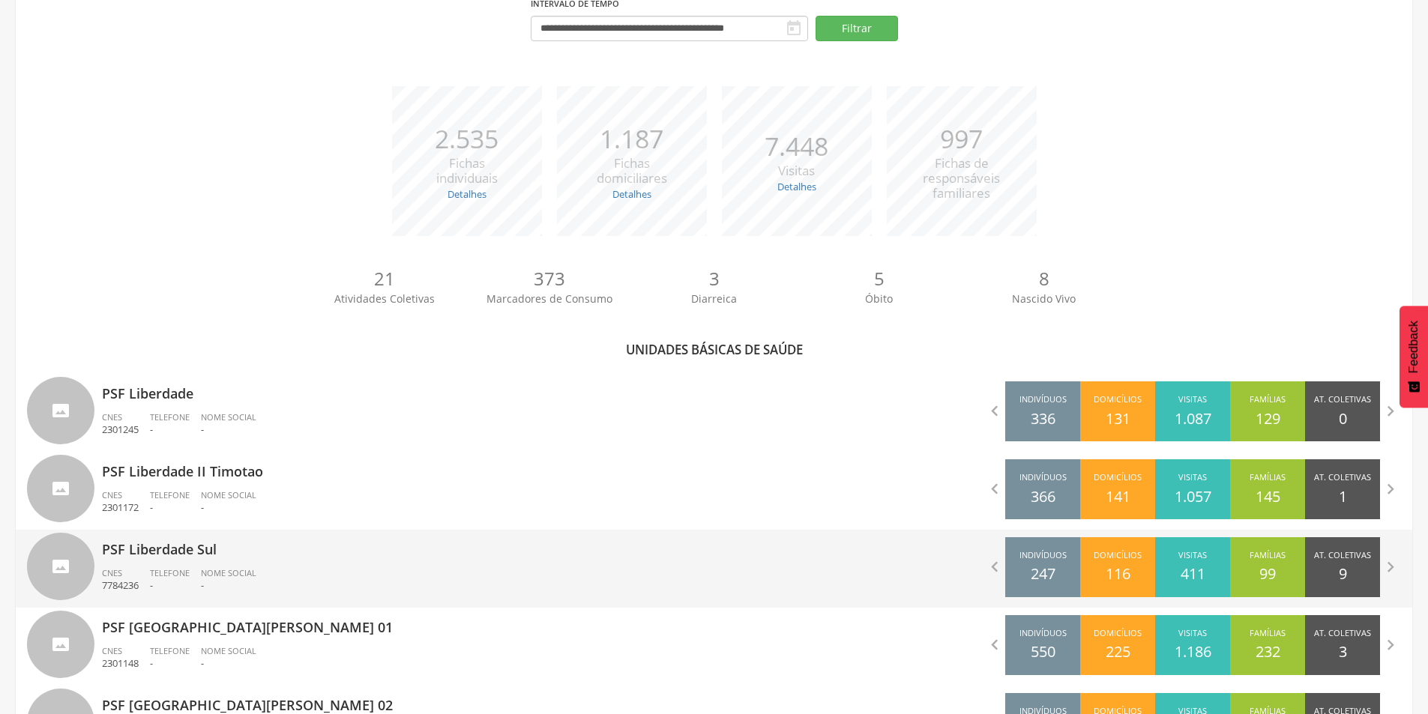
click at [206, 571] on span "Nome Social" at bounding box center [228, 572] width 55 height 11
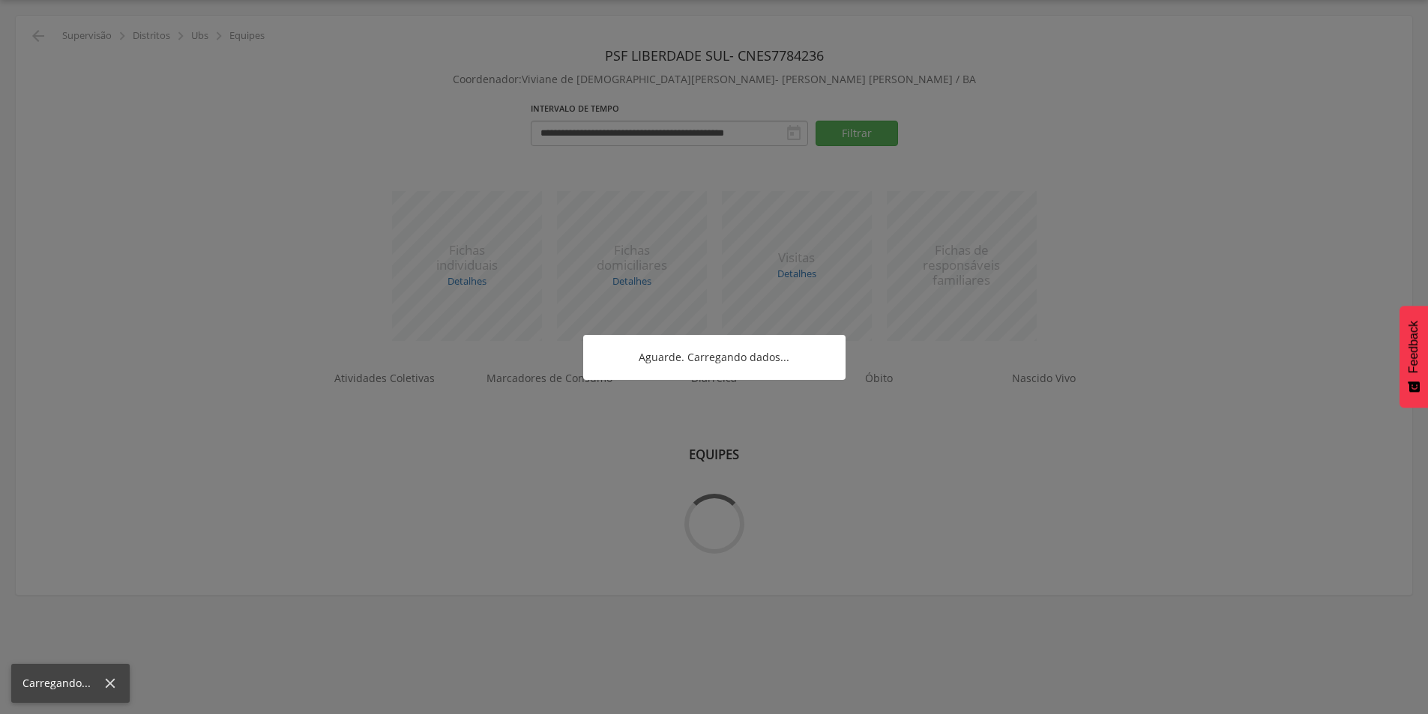
scroll to position [45, 0]
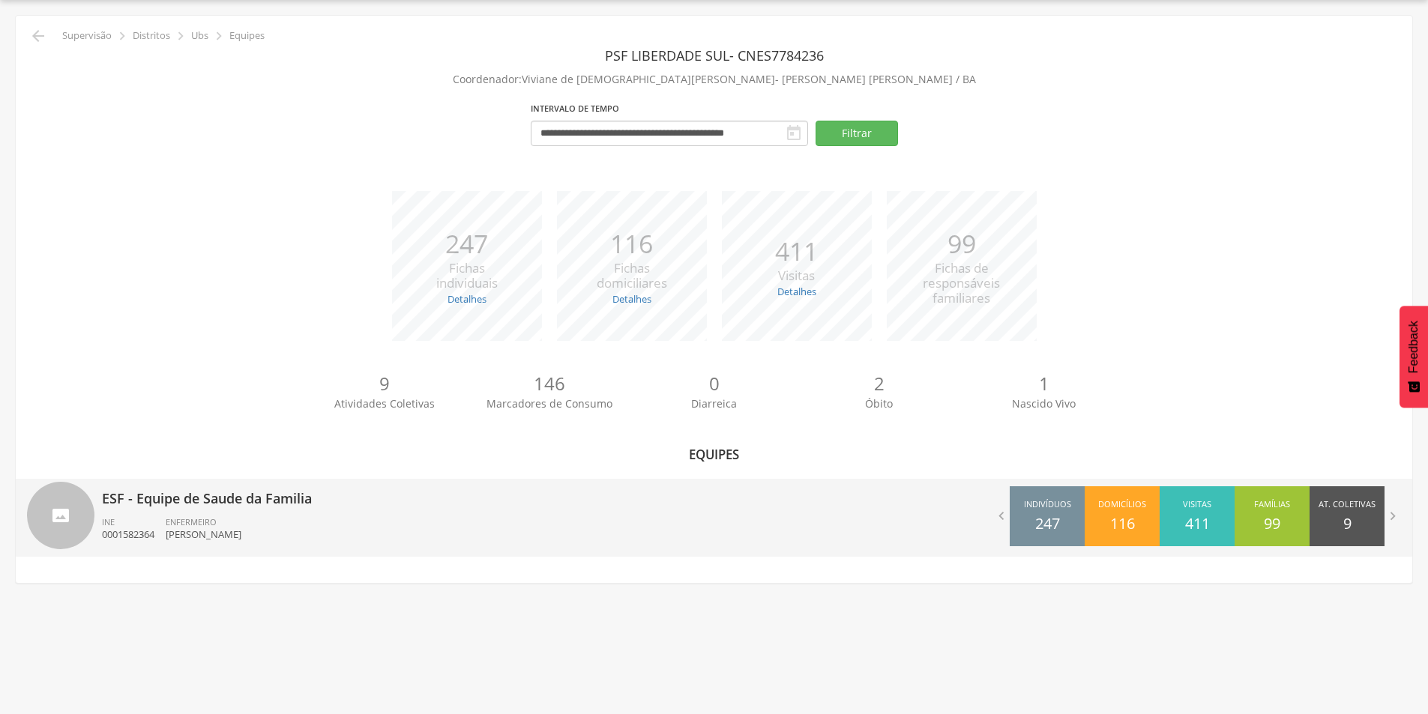
click at [292, 493] on p "ESF - Equipe de Saude da Familia" at bounding box center [402, 494] width 601 height 30
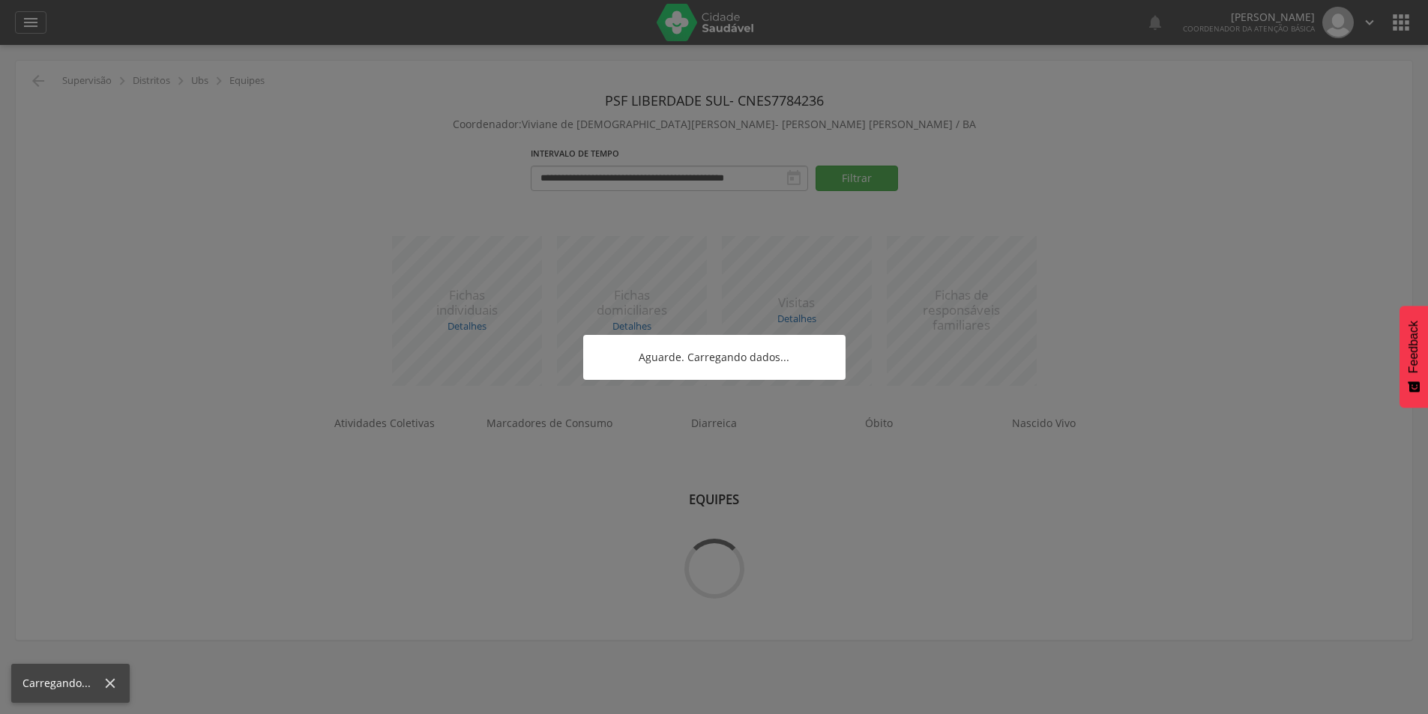
scroll to position [45, 0]
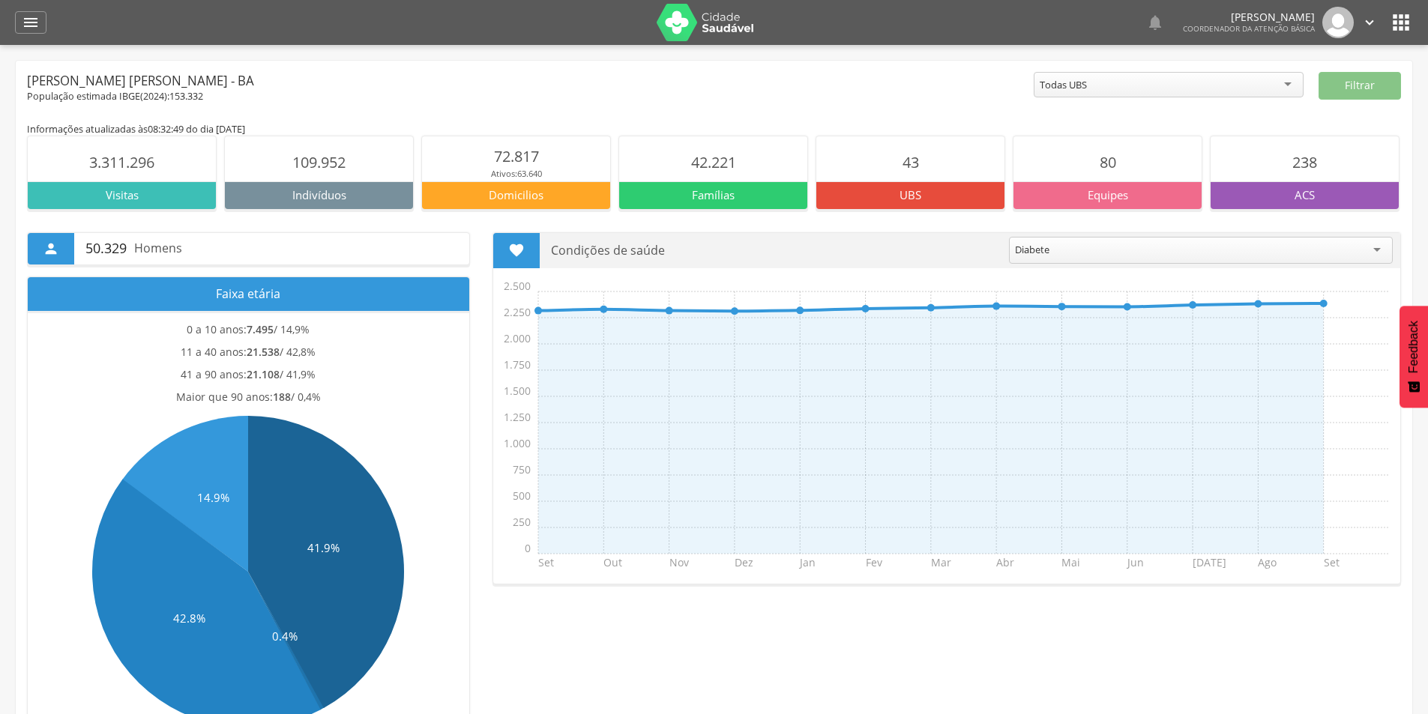
click at [1286, 83] on div "Todas UBS" at bounding box center [1169, 84] width 270 height 25
click at [1361, 94] on button "Filtrar" at bounding box center [1360, 86] width 82 height 28
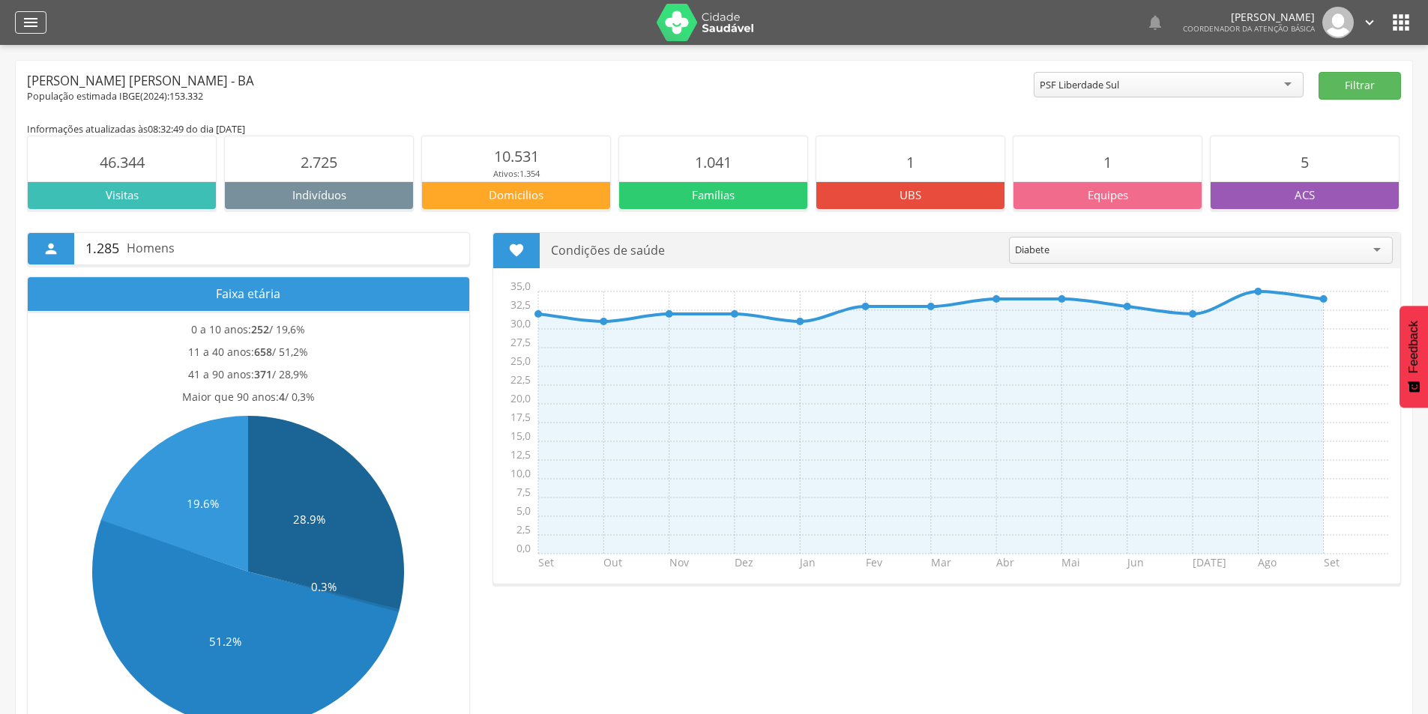
click at [38, 32] on div "" at bounding box center [30, 22] width 31 height 22
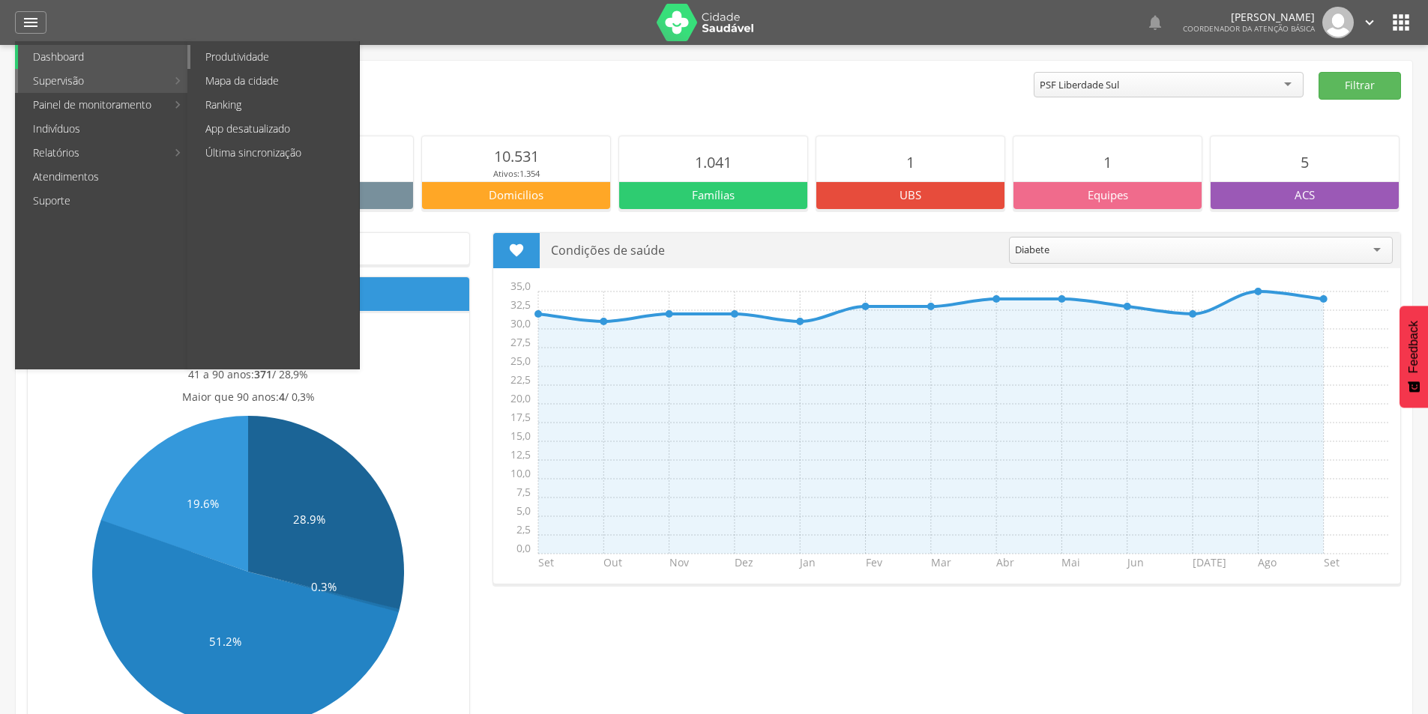
click at [245, 55] on link "Produtividade" at bounding box center [274, 57] width 169 height 24
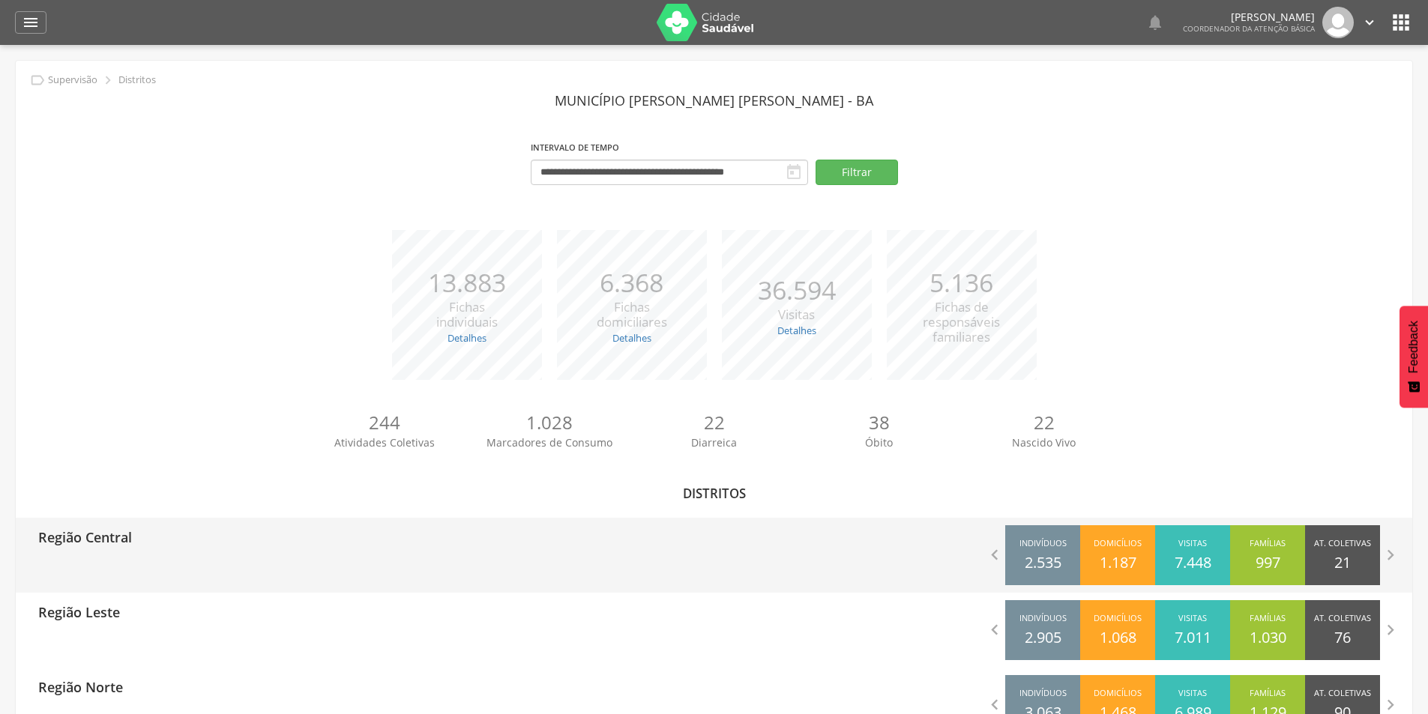
click at [80, 528] on p "Região Central" at bounding box center [85, 533] width 94 height 30
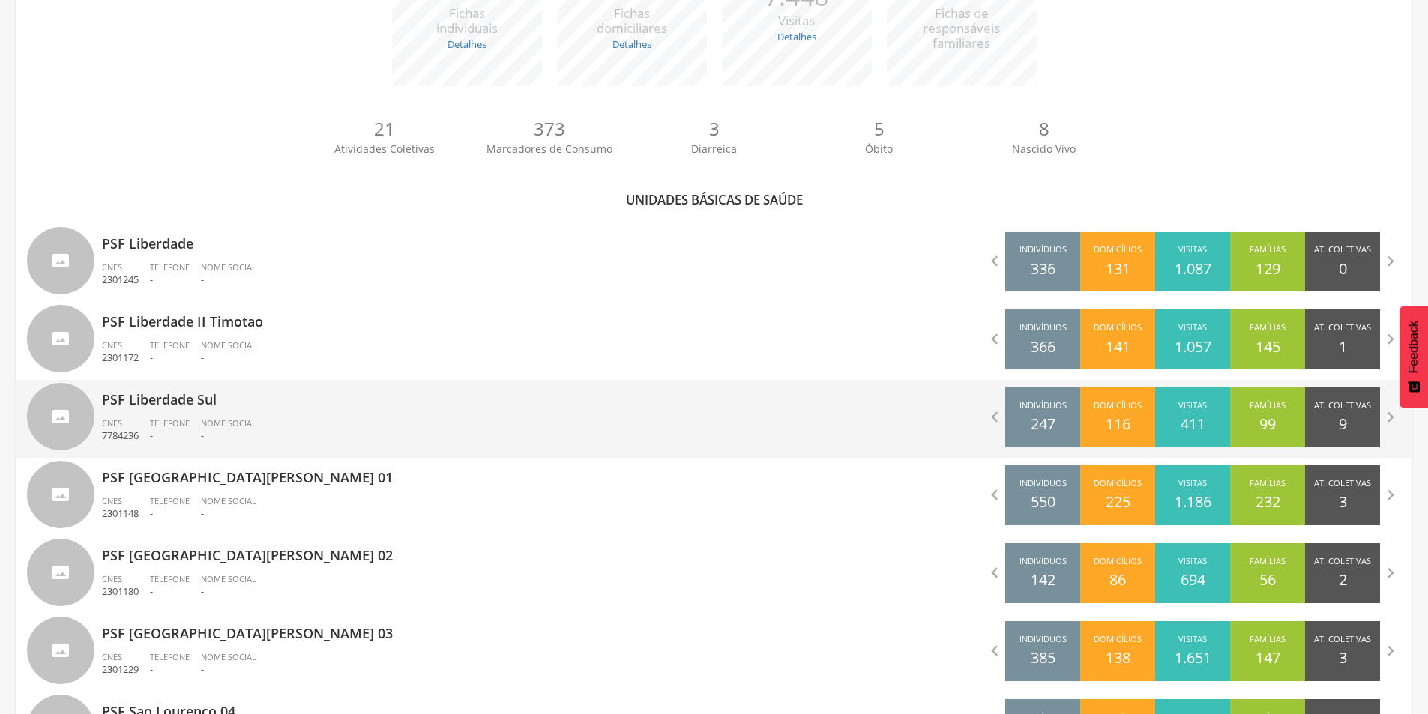
click at [214, 431] on p "-" at bounding box center [228, 436] width 55 height 14
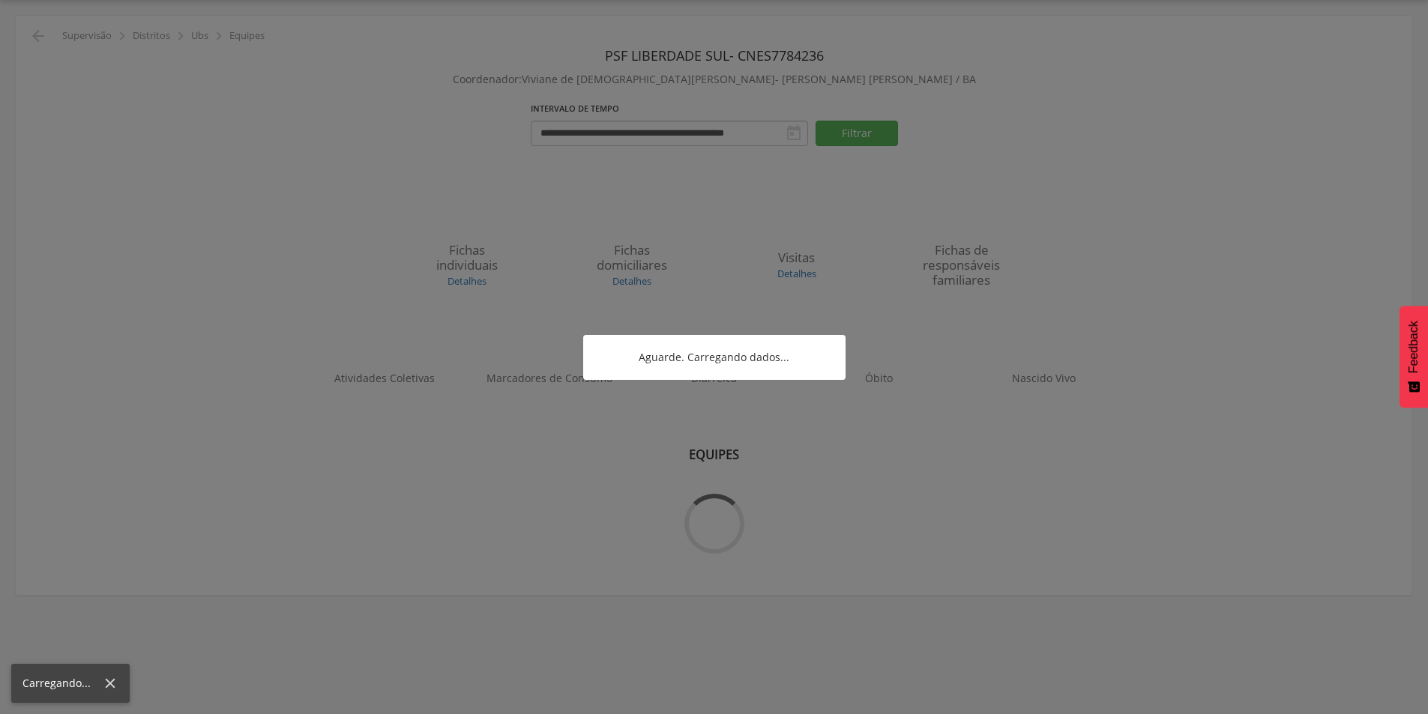
scroll to position [45, 0]
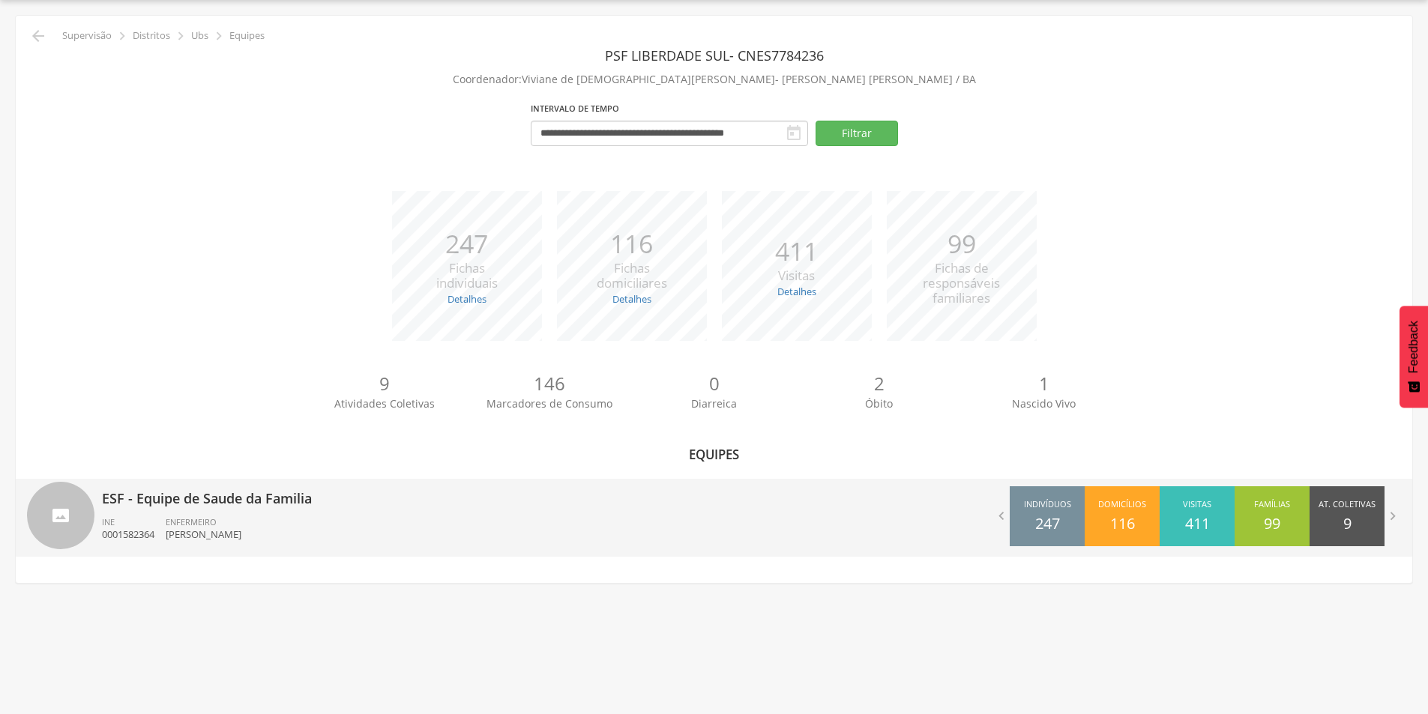
click at [253, 504] on p "ESF - Equipe de Saude da Familia" at bounding box center [402, 494] width 601 height 30
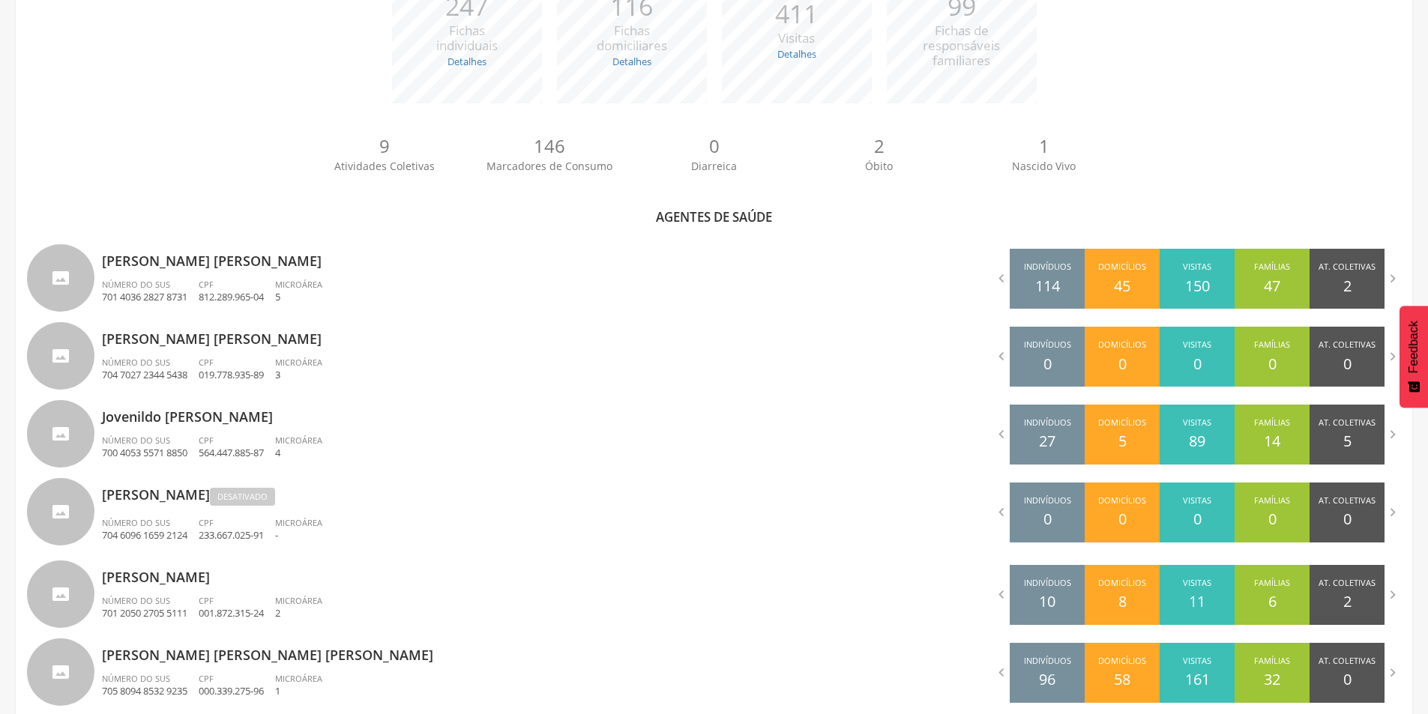
scroll to position [330, 0]
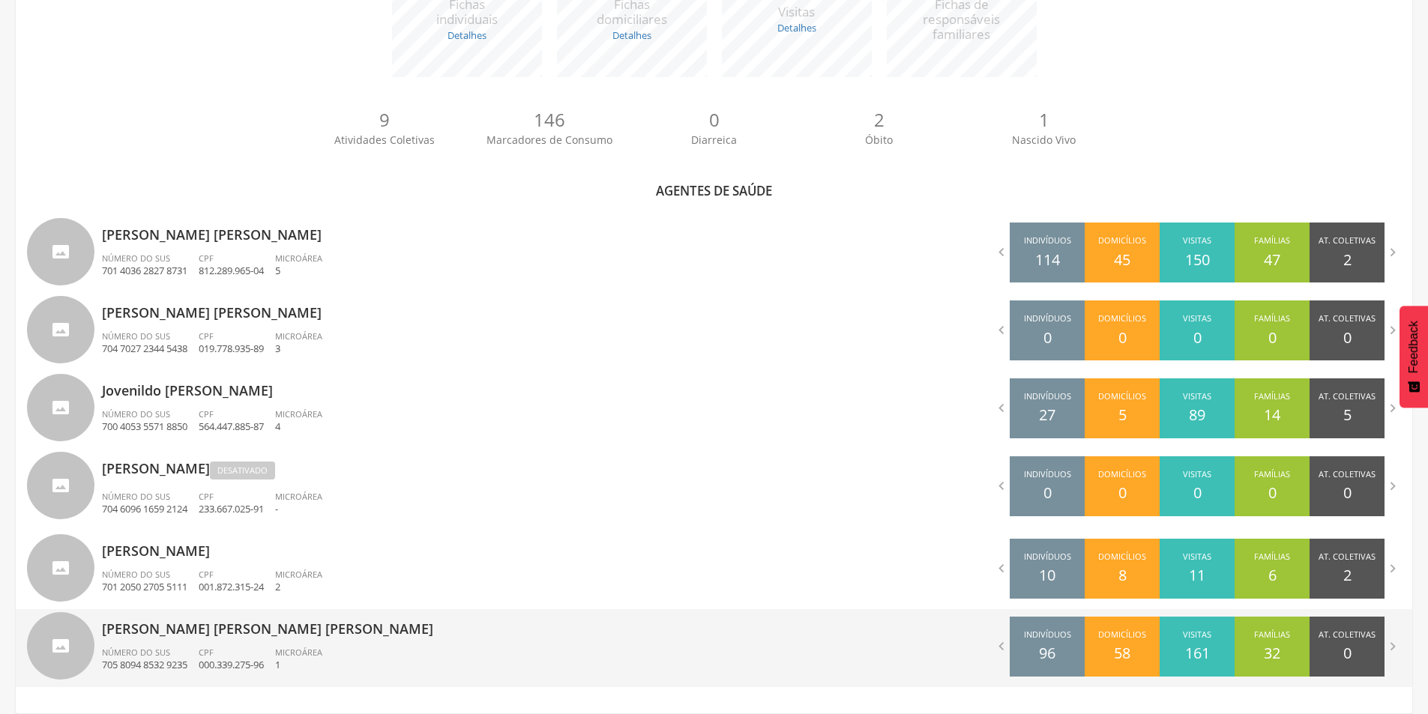
click at [175, 633] on p "[PERSON_NAME] [PERSON_NAME] [PERSON_NAME]" at bounding box center [402, 624] width 601 height 30
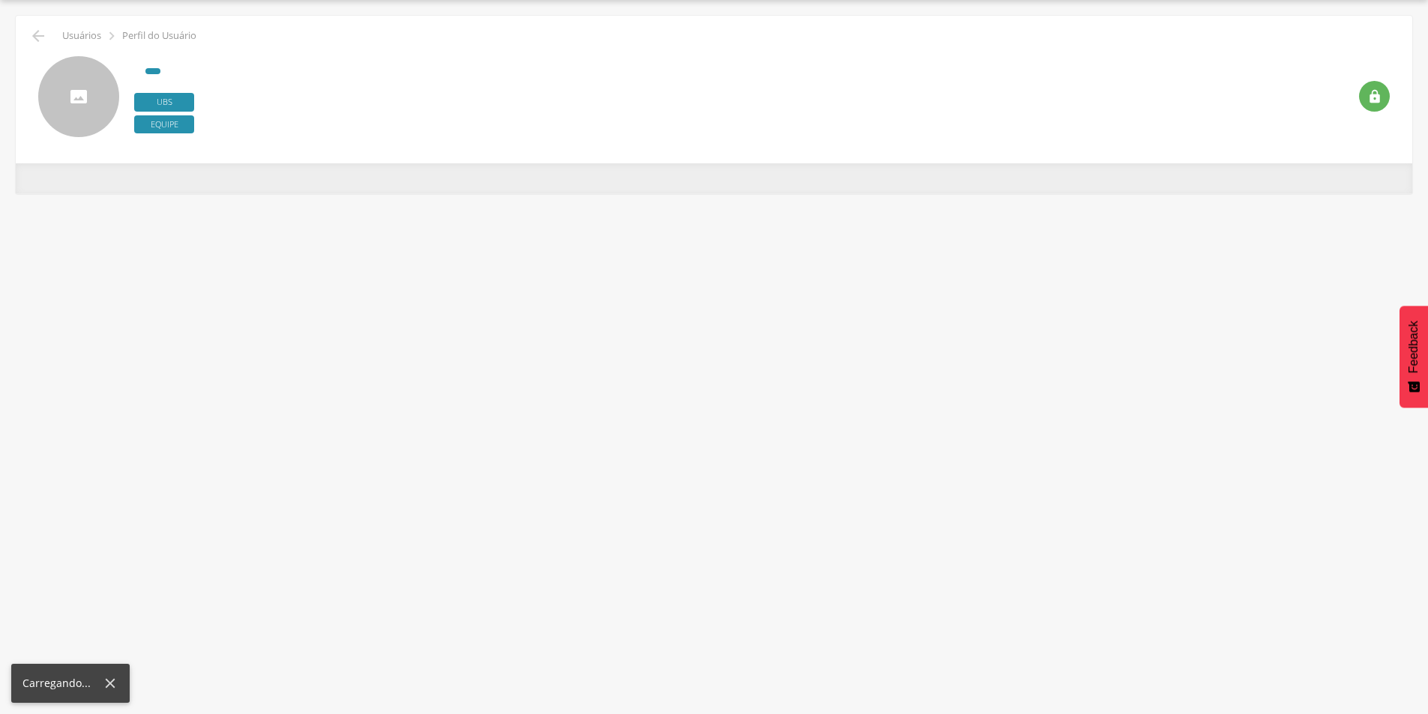
scroll to position [45, 0]
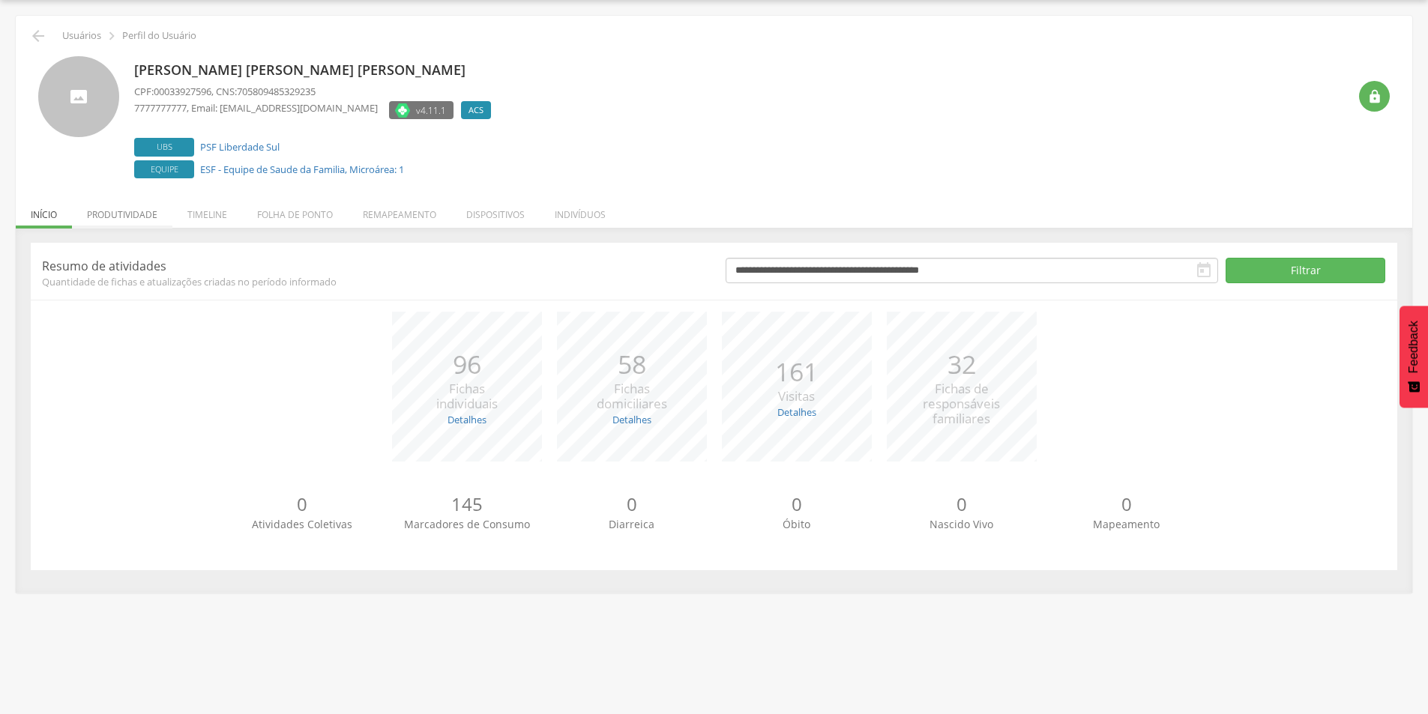
click at [150, 214] on li "Produtividade" at bounding box center [122, 210] width 100 height 35
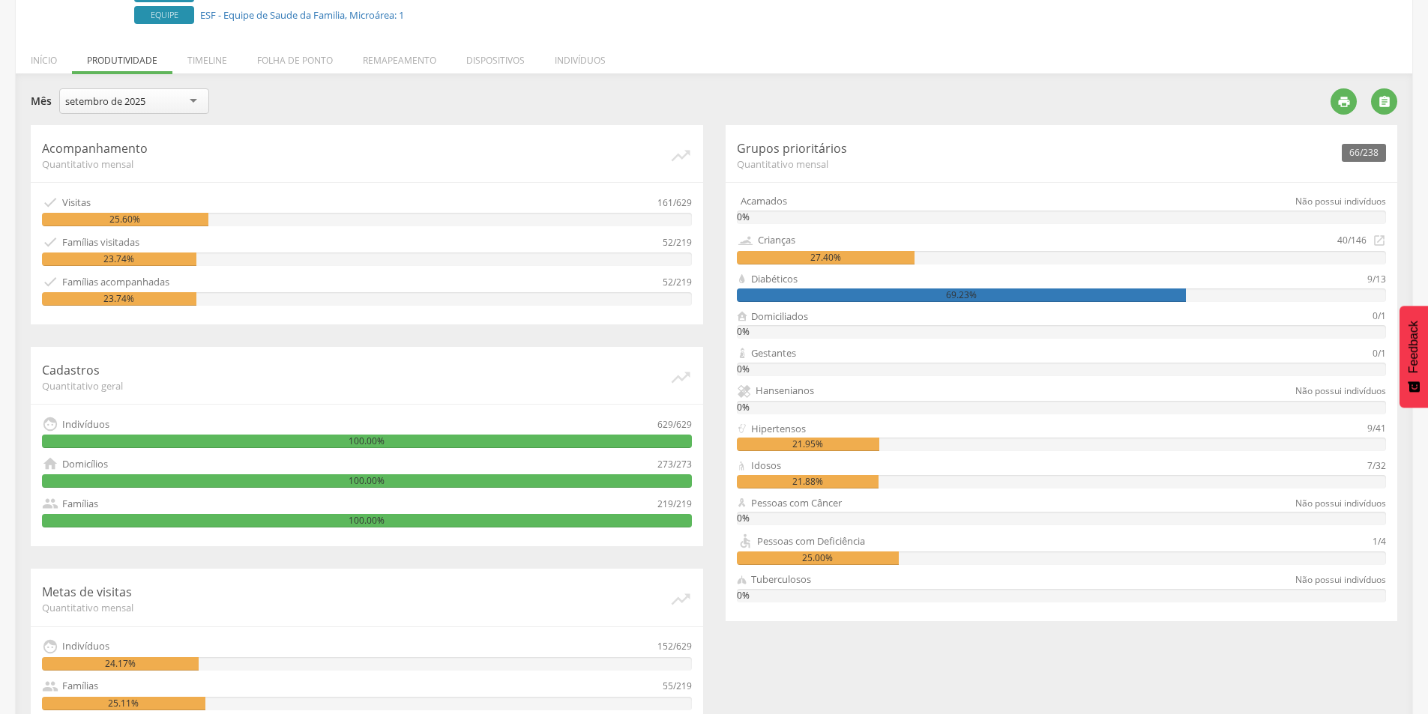
scroll to position [225, 0]
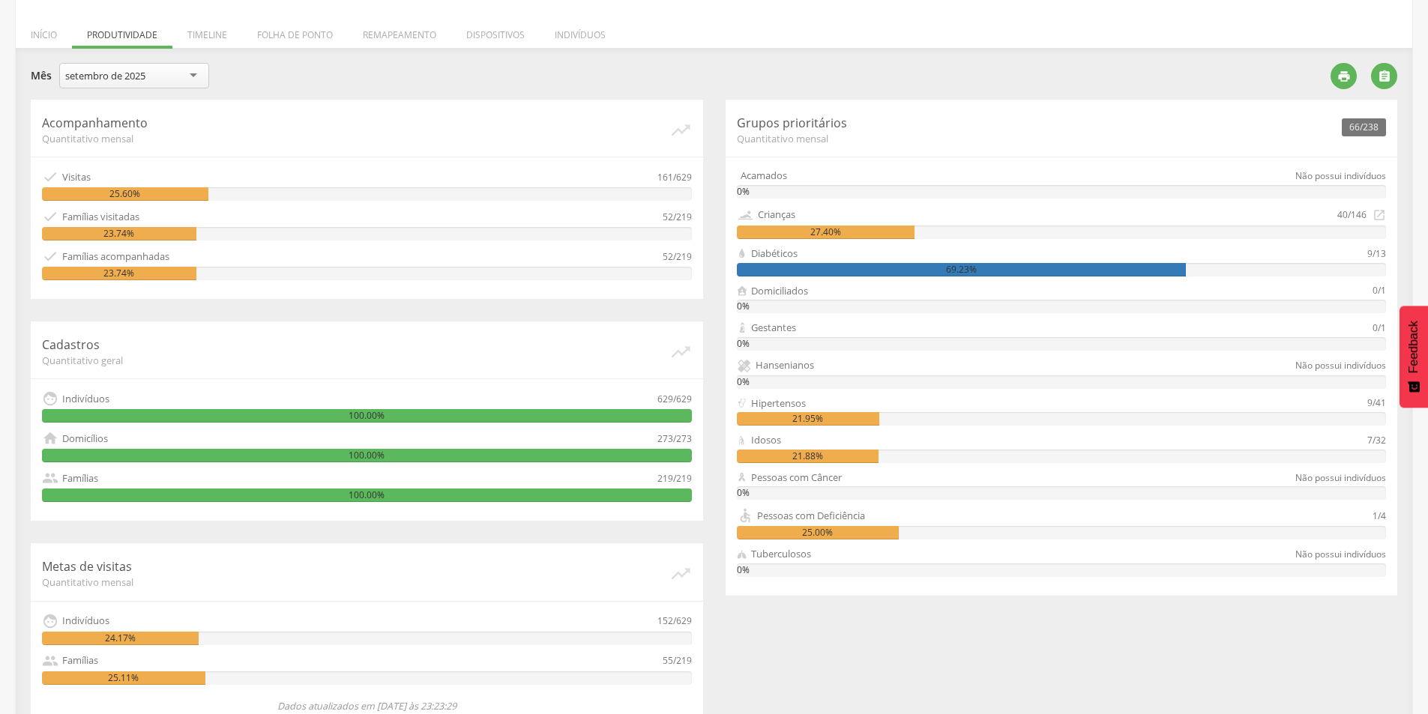
click at [451, 318] on div "Acompanhamento Quantitativo mensal   Visitas 161/629 25.60%  Famílias visita…" at bounding box center [366, 419] width 695 height 638
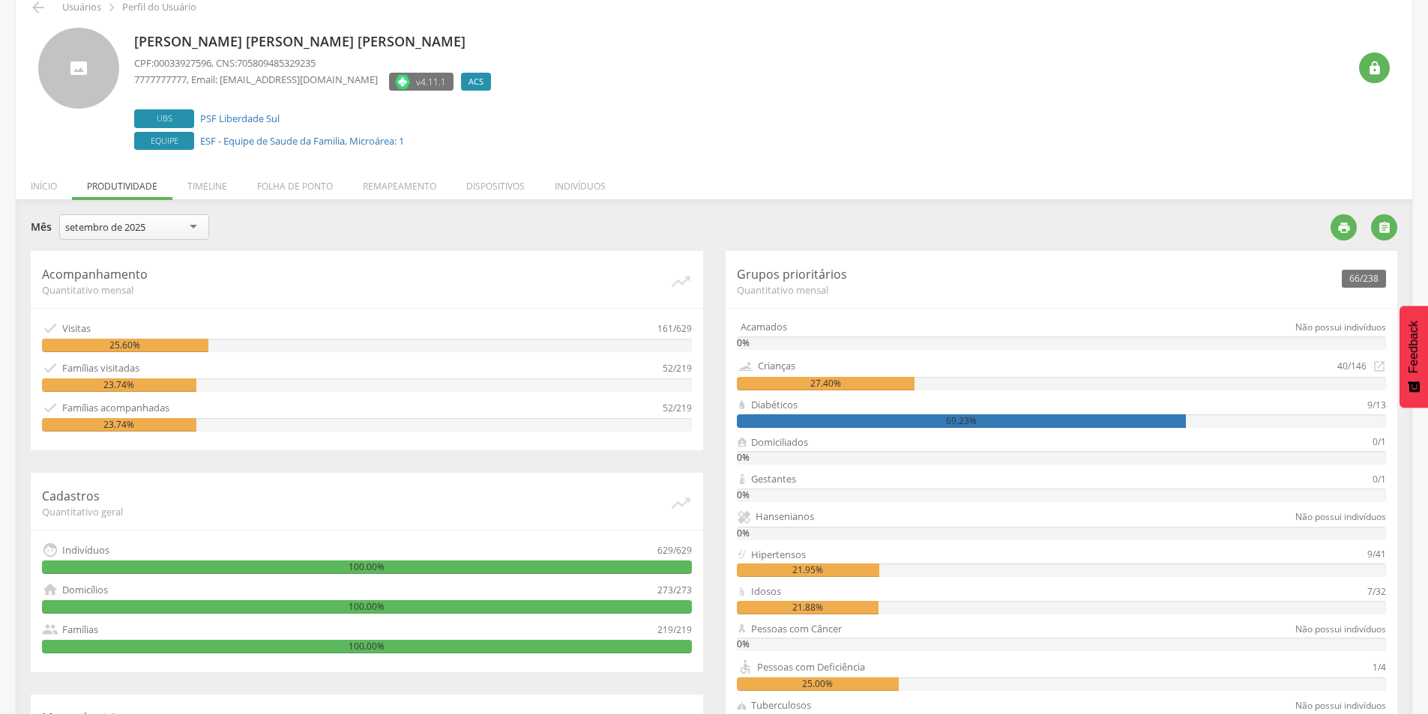
scroll to position [0, 0]
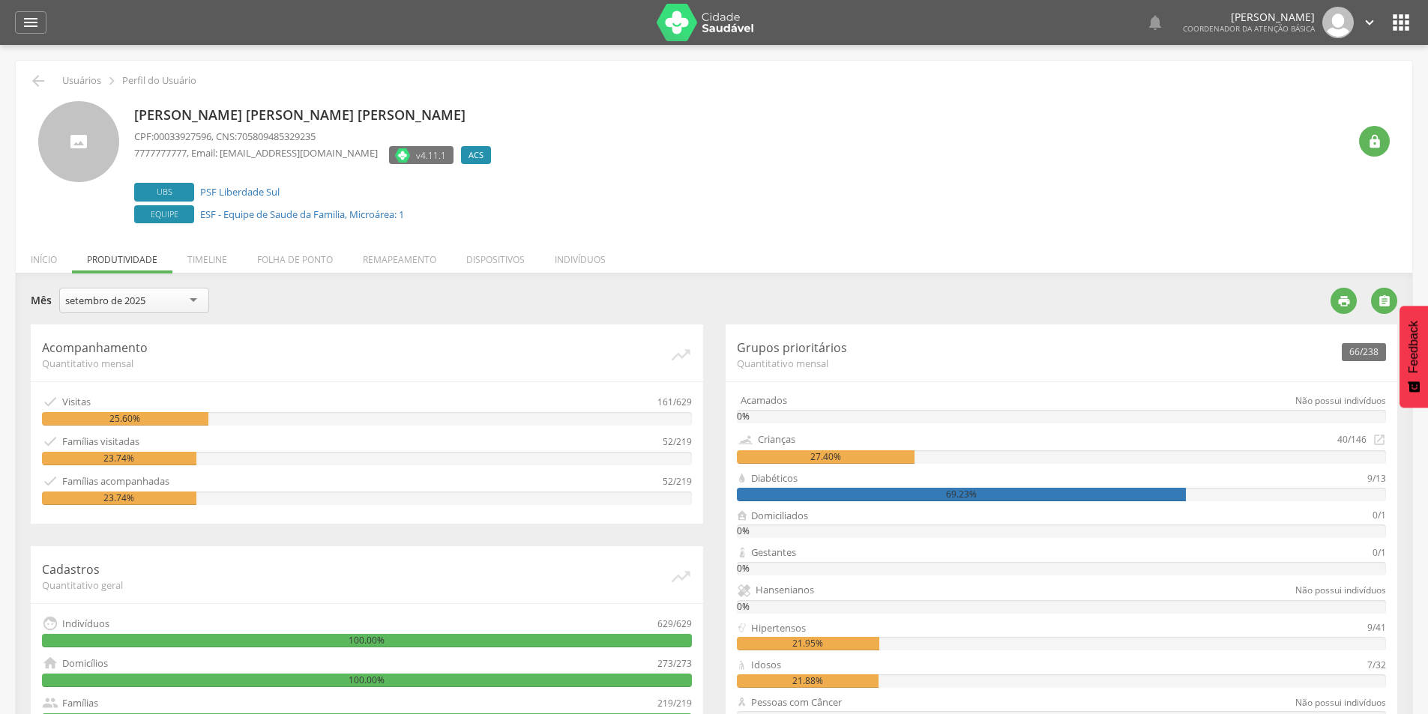
click at [28, 34] on div " Dashboard Supervisão Produtividade Mapa da cidade Ranking App desatualizado Ú…" at bounding box center [714, 22] width 1398 height 45
click at [34, 19] on icon "" at bounding box center [31, 22] width 18 height 18
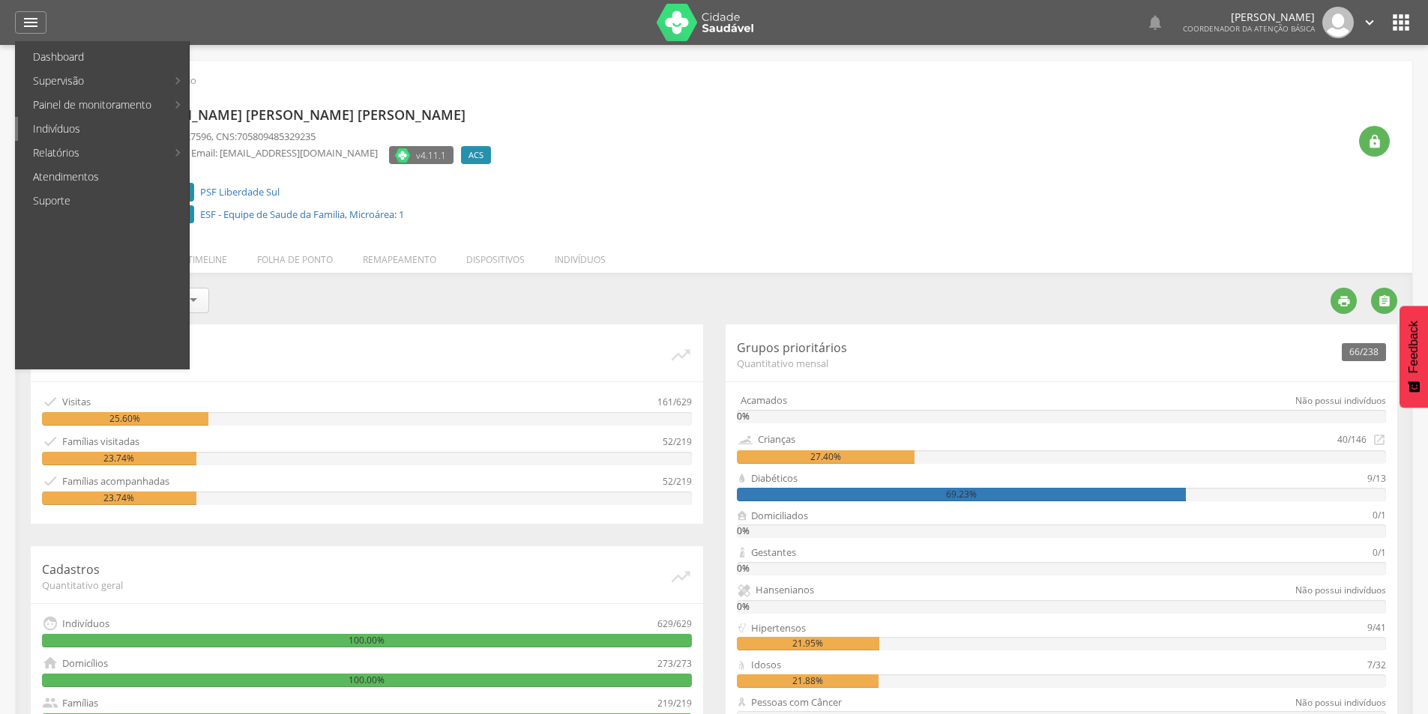
click at [133, 127] on link "Indivíduos" at bounding box center [103, 129] width 171 height 24
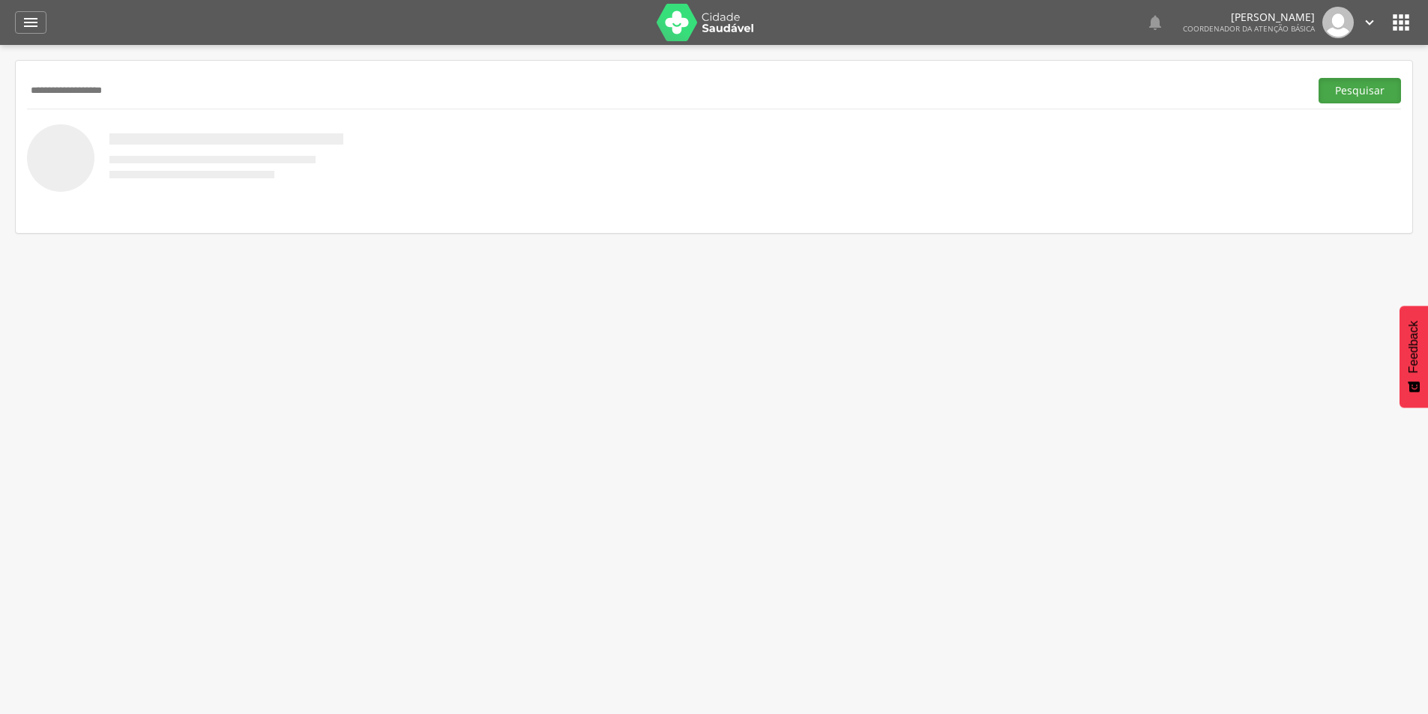
click at [1340, 94] on button "Pesquisar" at bounding box center [1360, 90] width 82 height 25
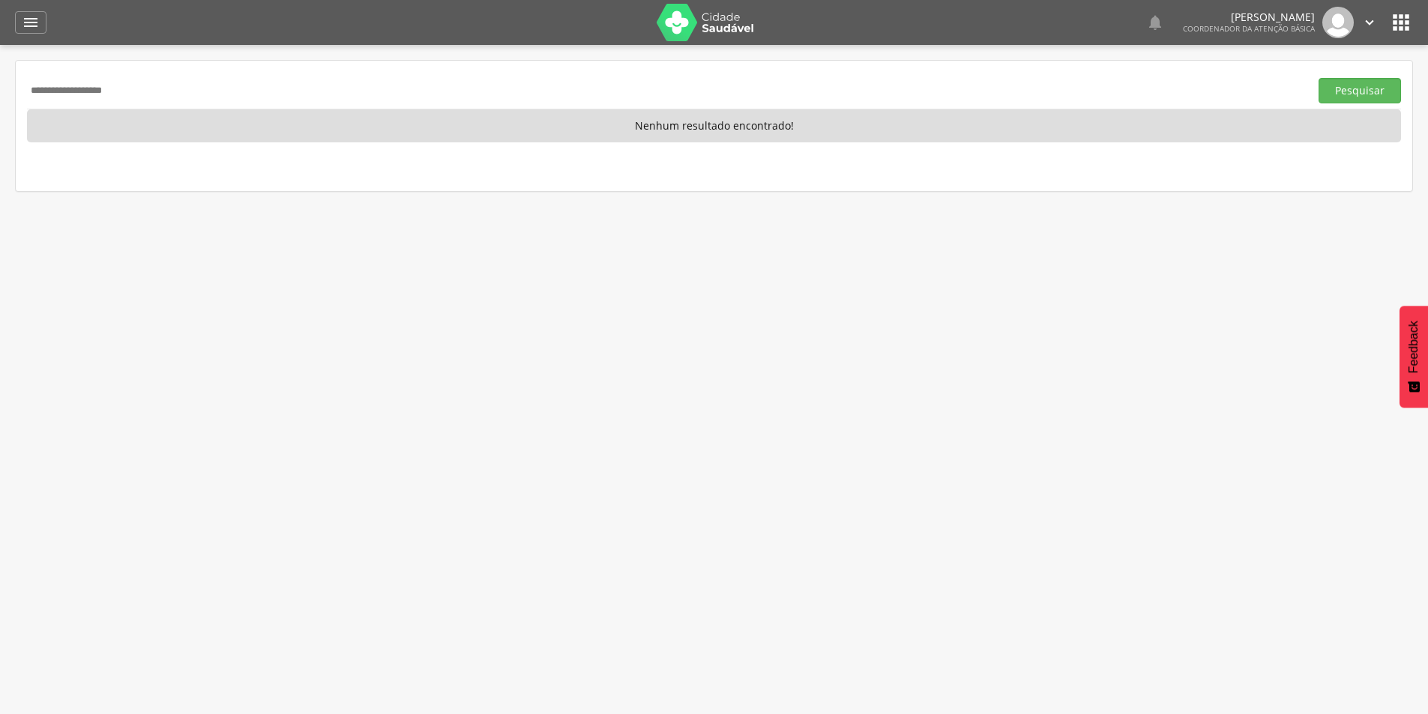
click at [173, 94] on input "**********" at bounding box center [665, 90] width 1277 height 25
type input "**********"
click at [1349, 78] on button "Pesquisar" at bounding box center [1360, 90] width 82 height 25
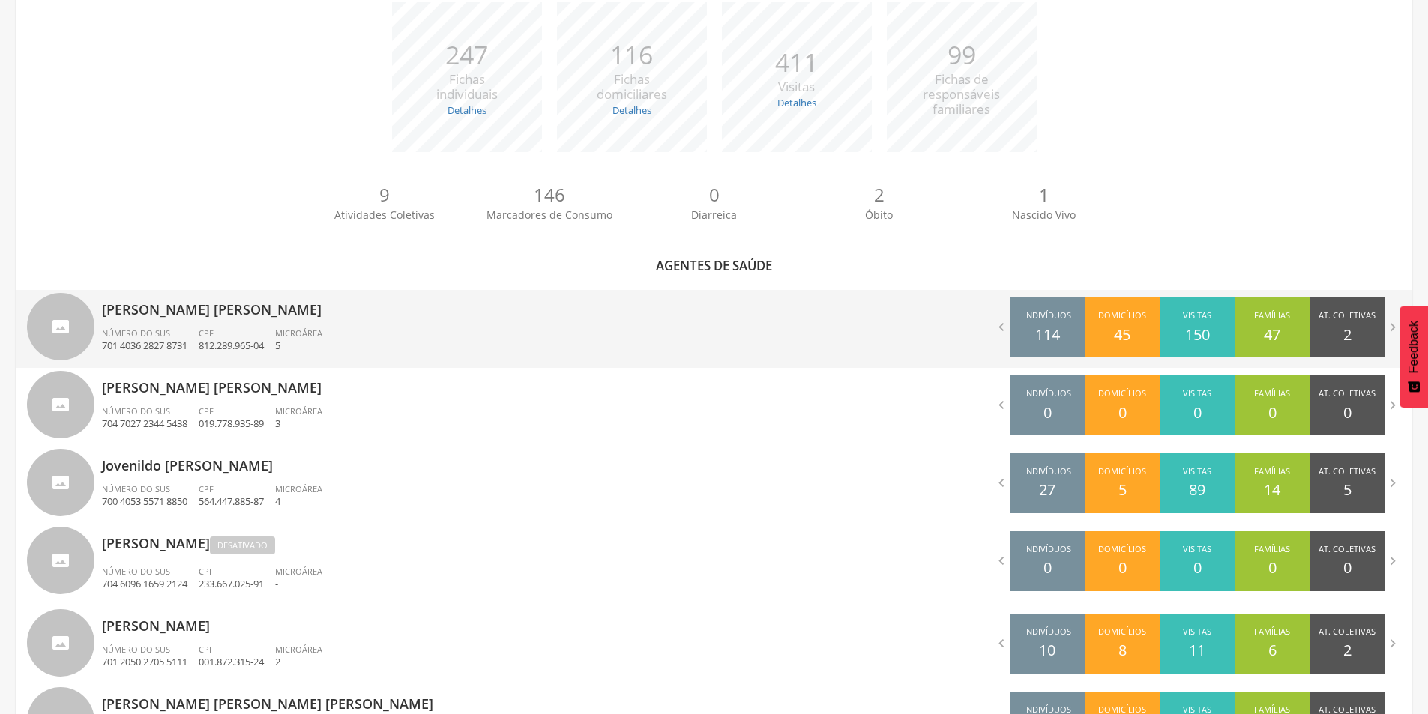
scroll to position [330, 0]
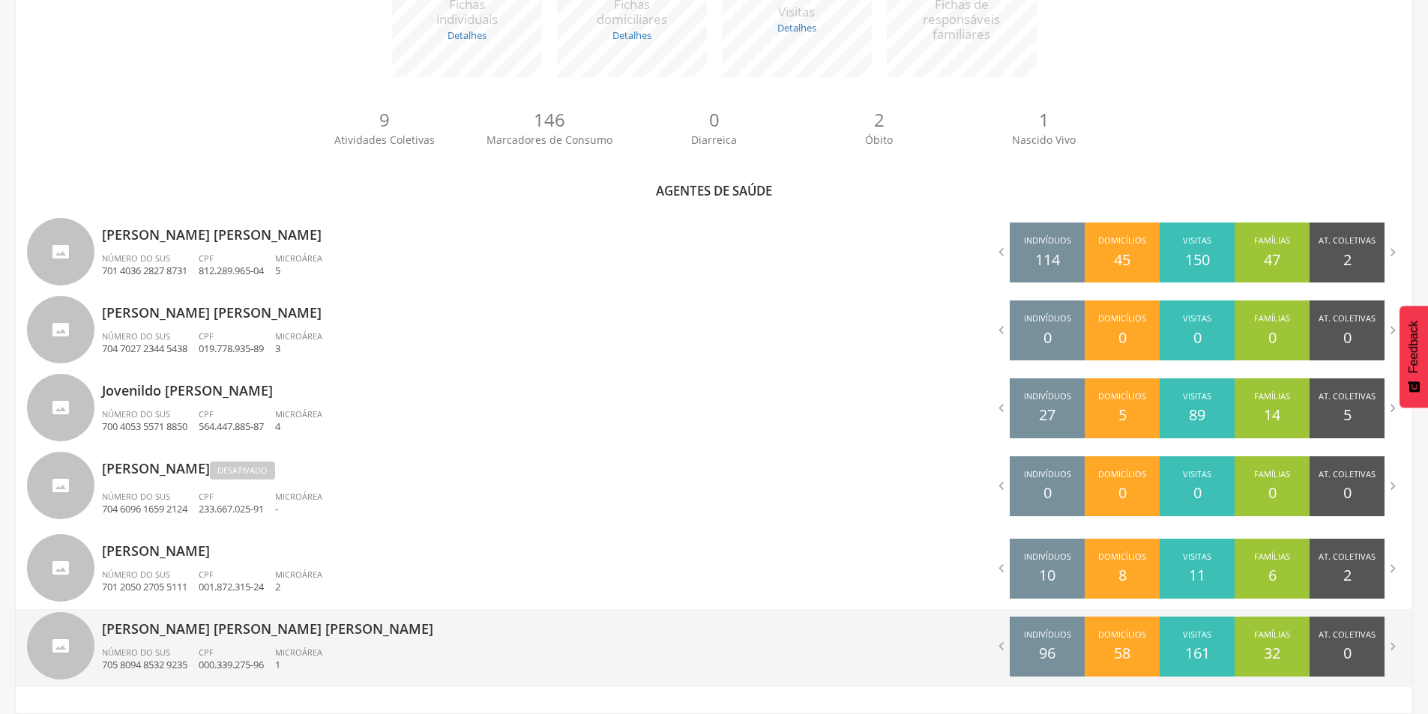
click at [316, 624] on p "[PERSON_NAME] [PERSON_NAME] [PERSON_NAME]" at bounding box center [402, 624] width 601 height 30
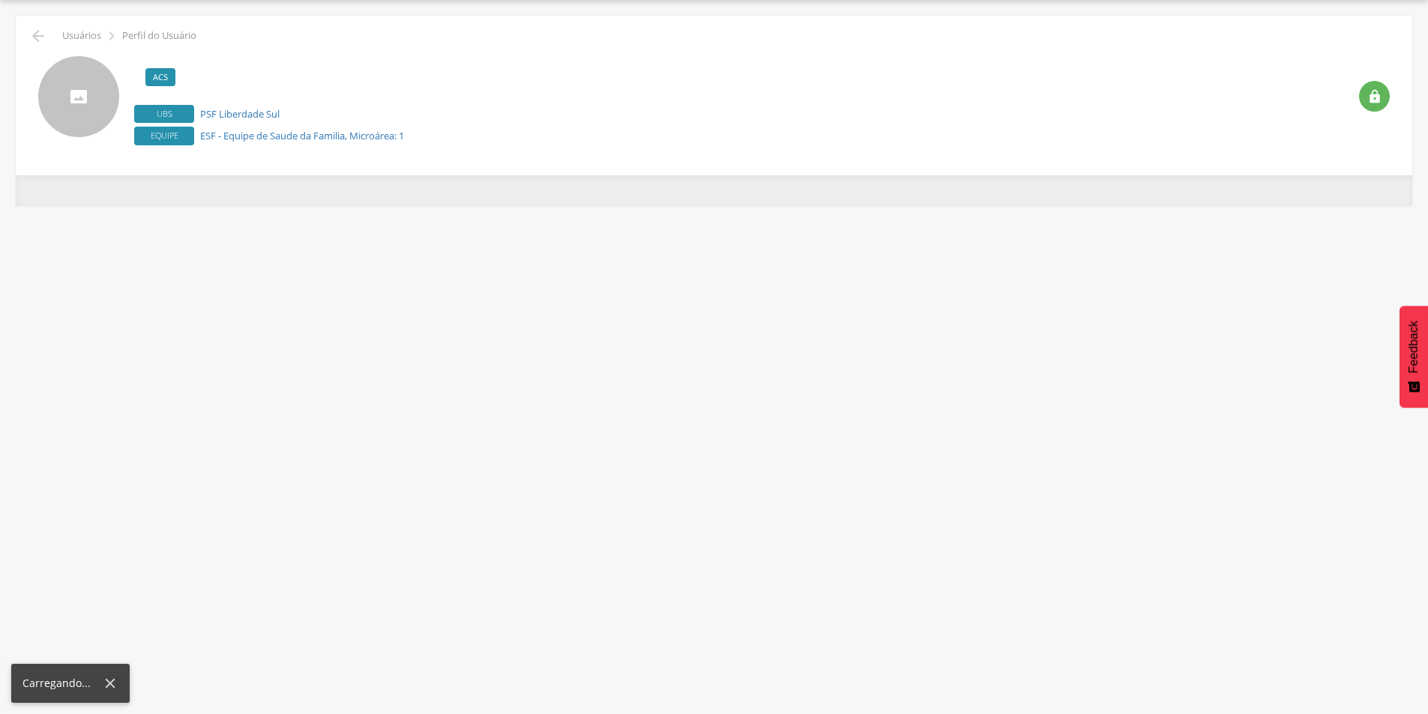
scroll to position [45, 0]
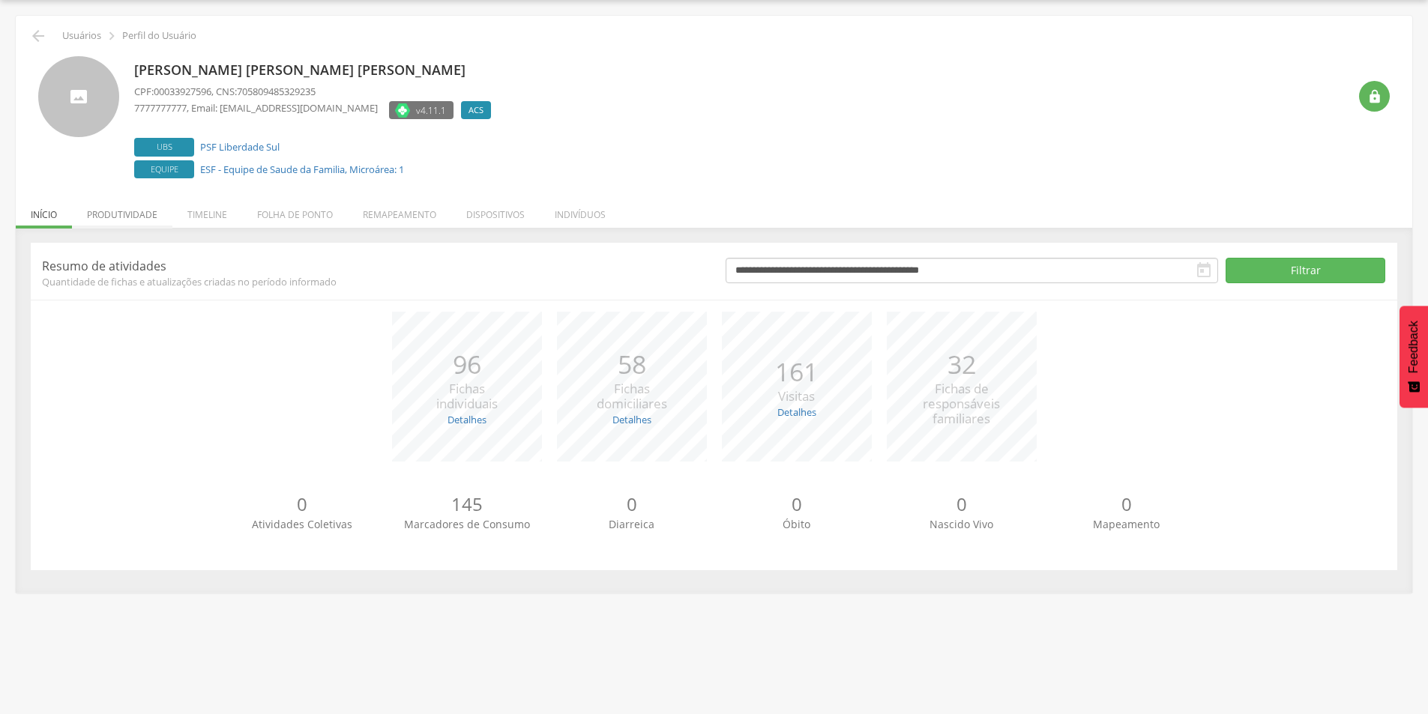
click at [106, 227] on li "Produtividade" at bounding box center [122, 210] width 100 height 35
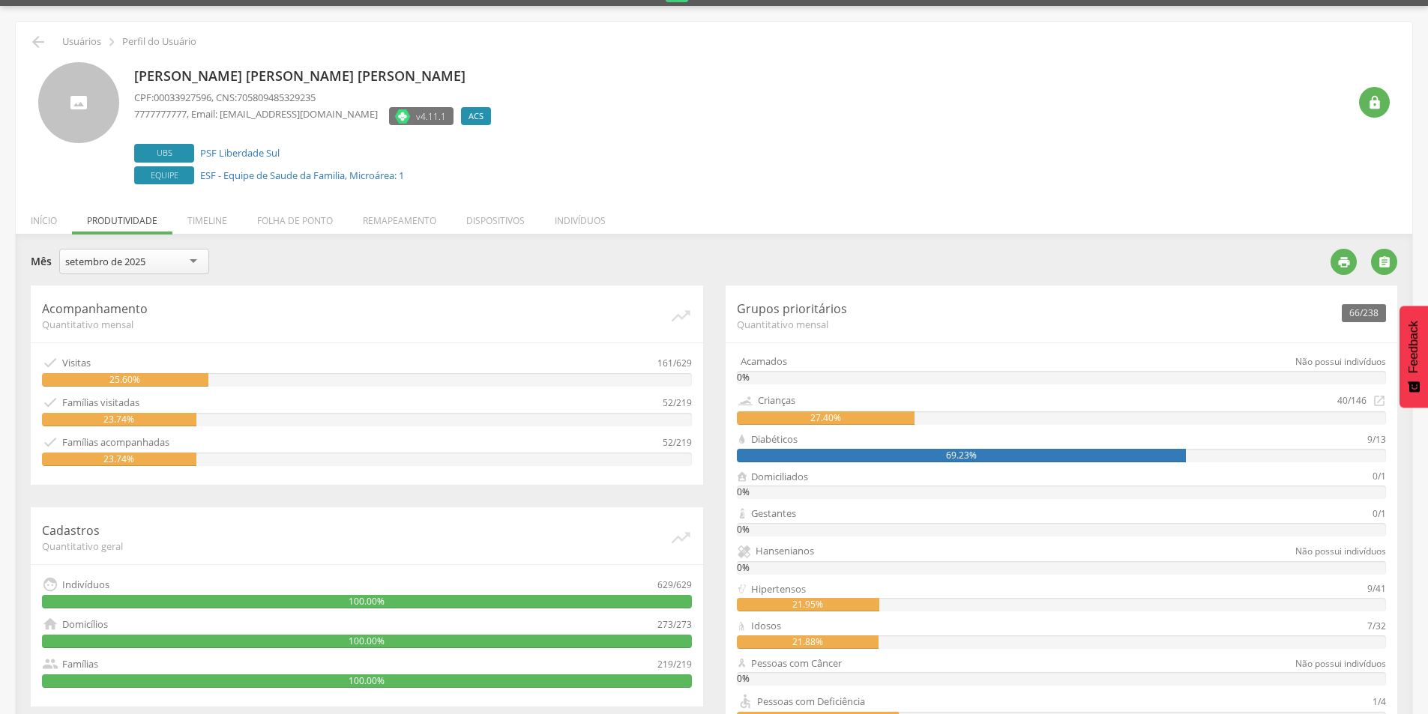
scroll to position [0, 0]
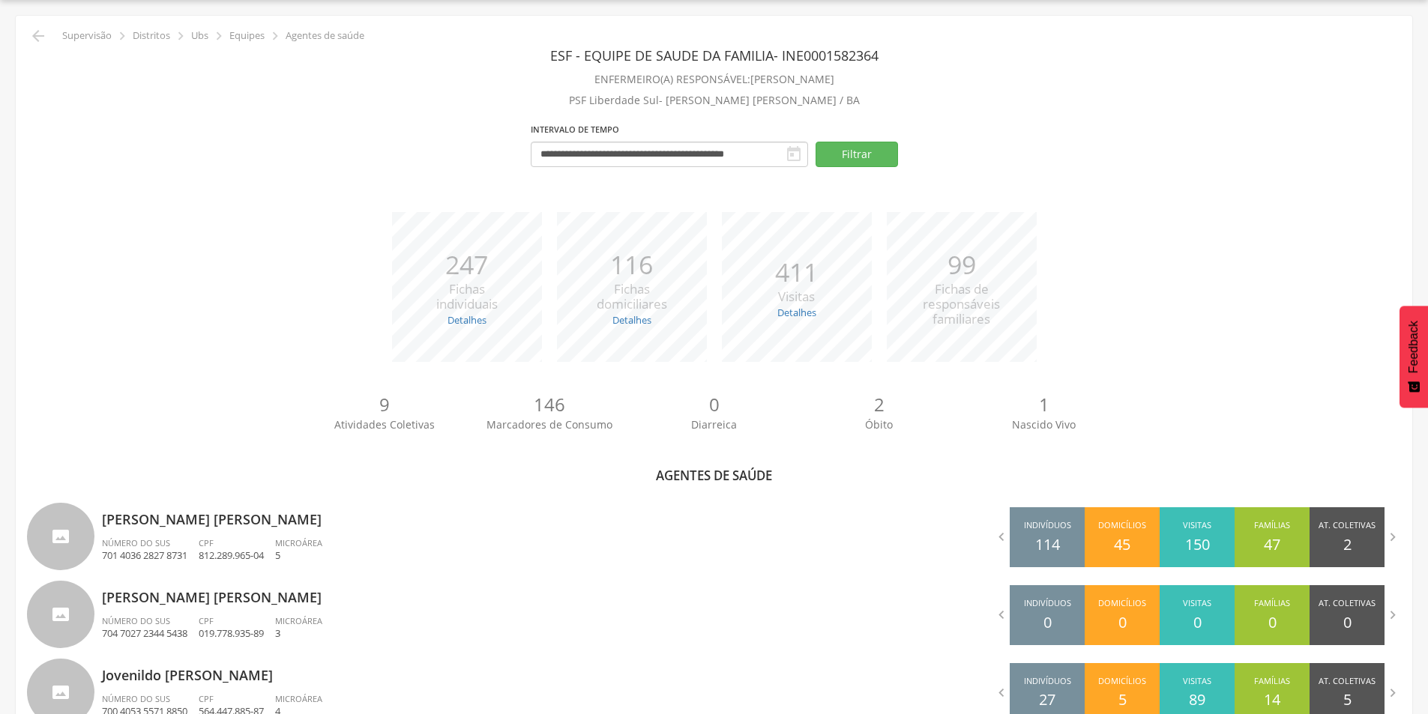
scroll to position [330, 0]
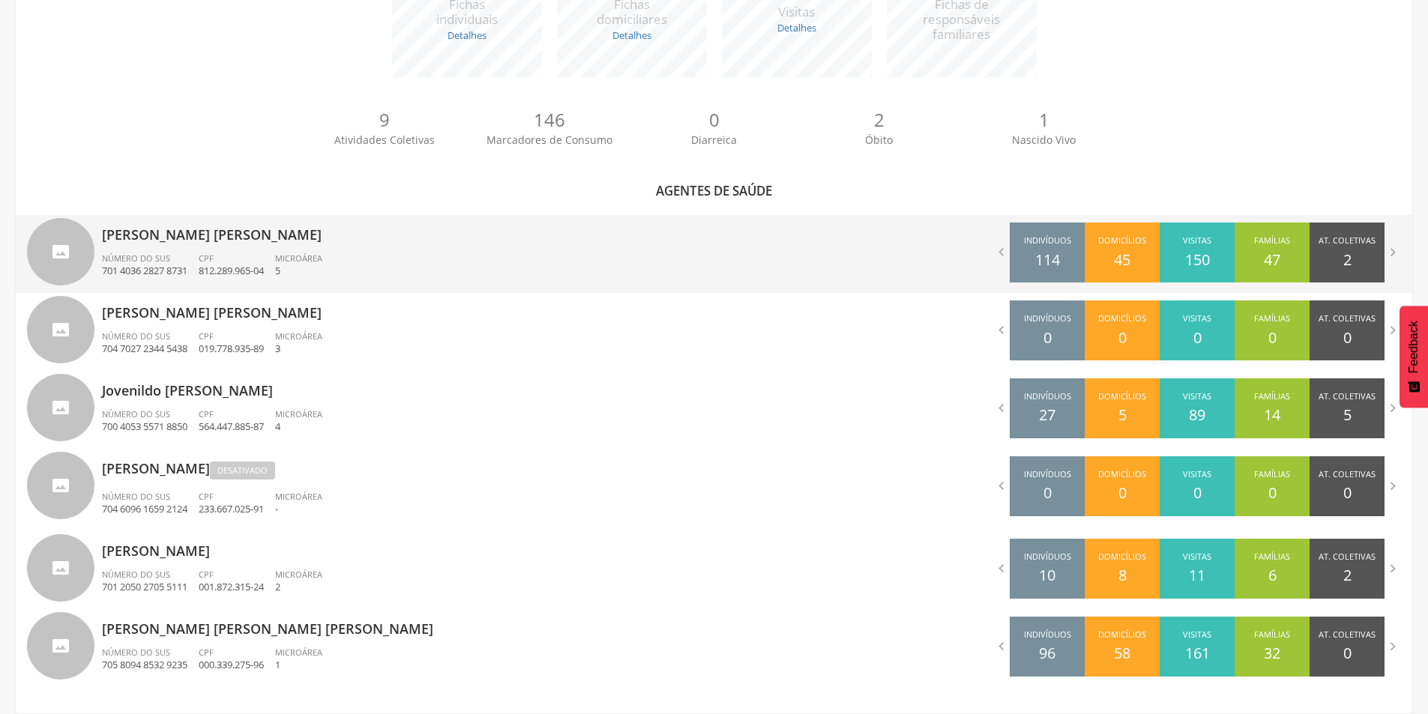
click at [186, 247] on div "[PERSON_NAME] [PERSON_NAME] Número do SUS 701 4036 2827 8731 CPF 812.289.965-04…" at bounding box center [402, 254] width 601 height 78
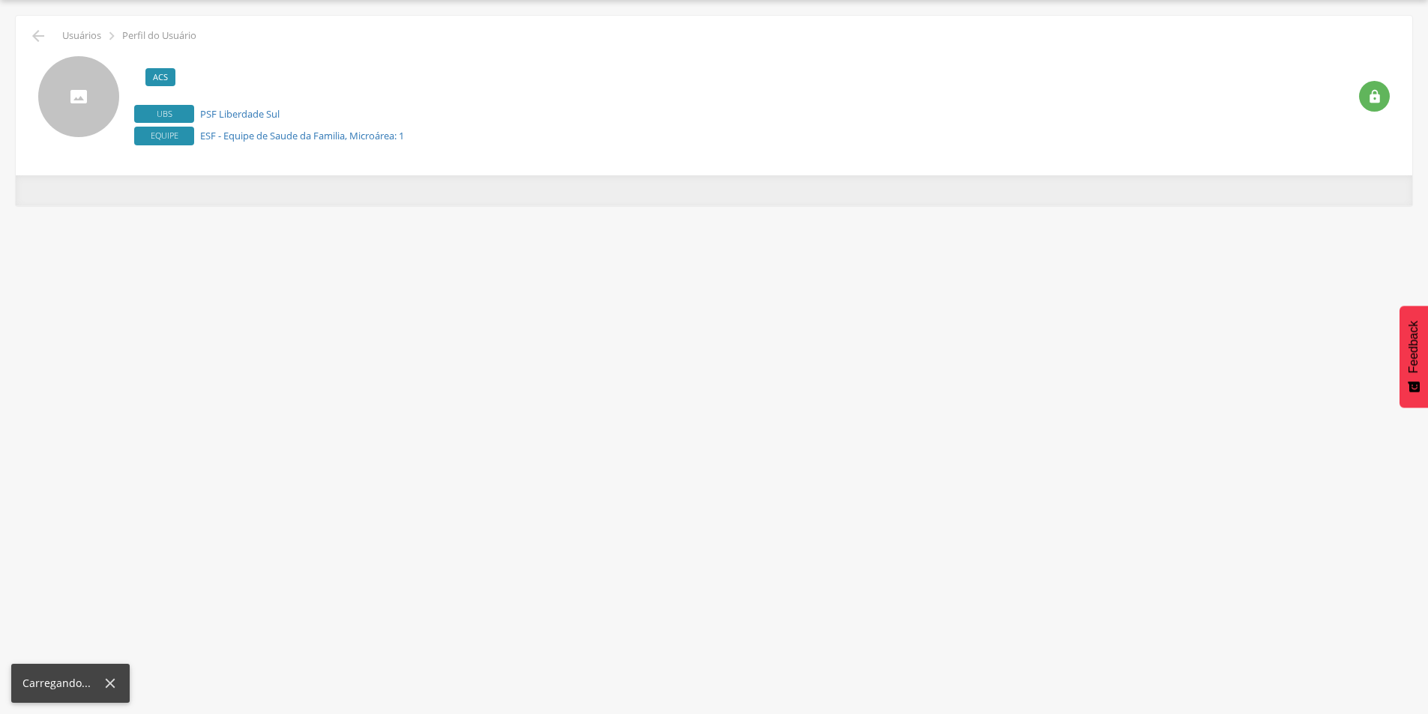
scroll to position [45, 0]
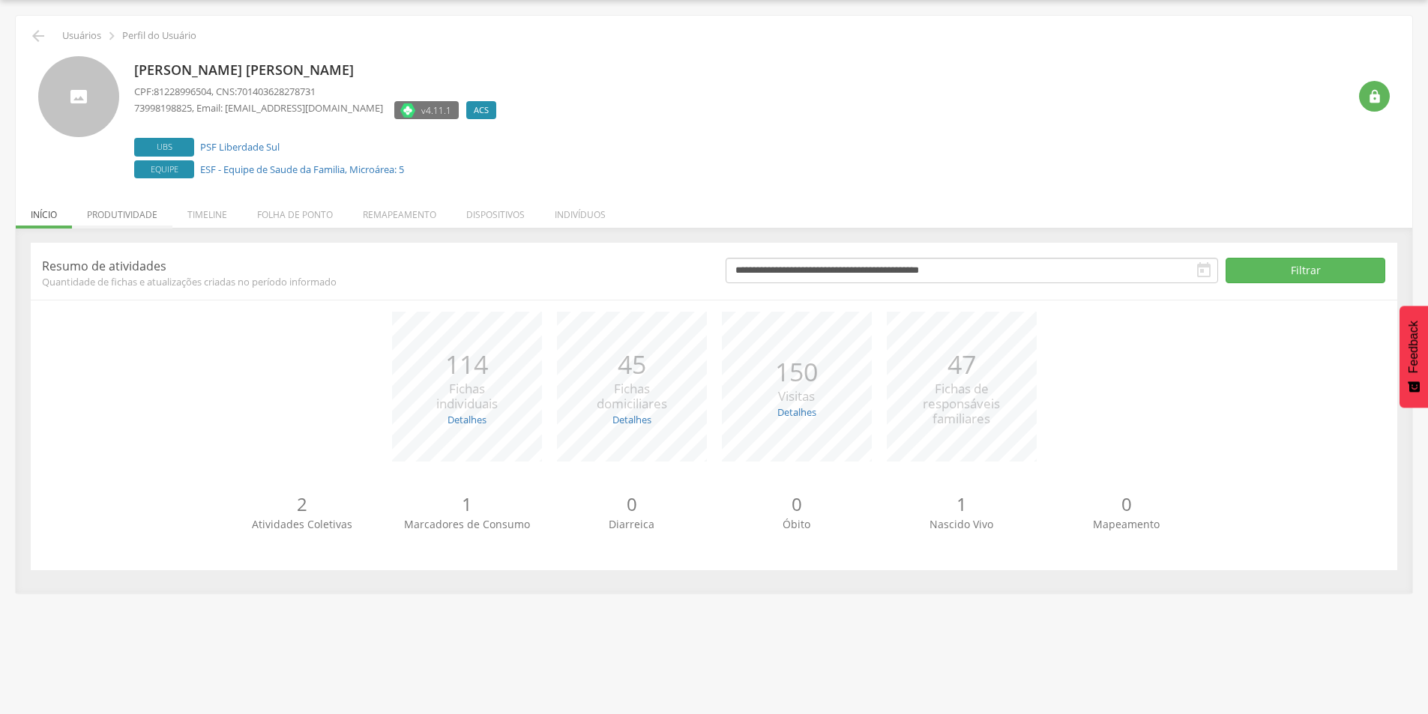
click at [111, 211] on li "Produtividade" at bounding box center [122, 210] width 100 height 35
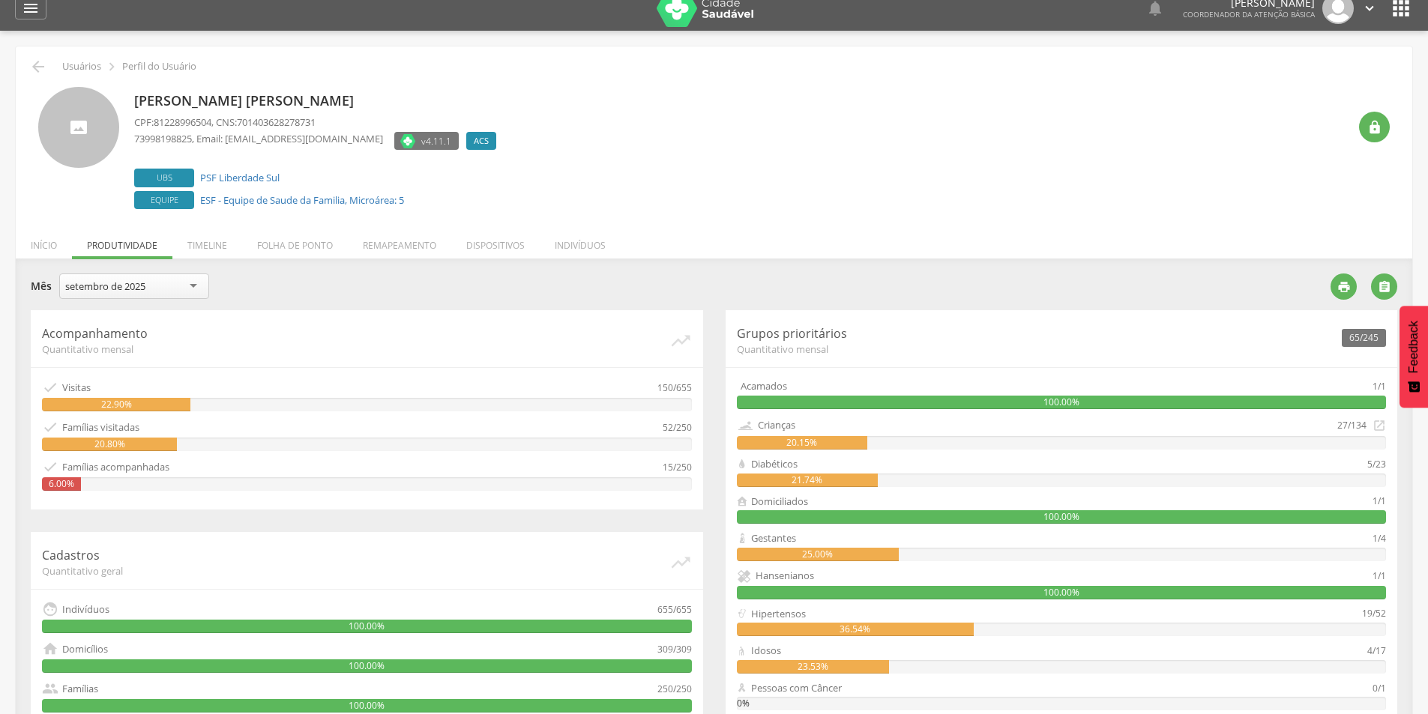
scroll to position [0, 0]
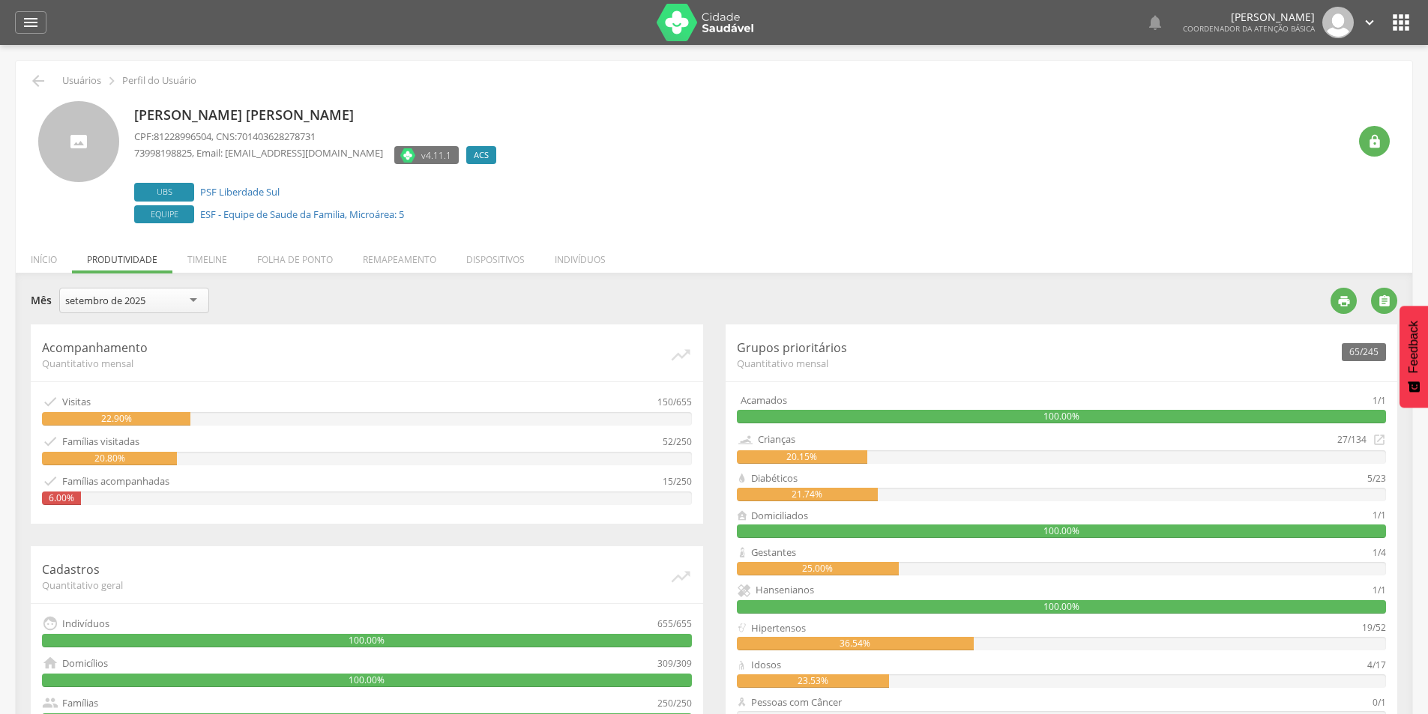
click at [1022, 203] on div "[PERSON_NAME] [PERSON_NAME] CPF: 81228996504 , CNS: 701403628278731 73998198825…" at bounding box center [741, 164] width 1214 height 126
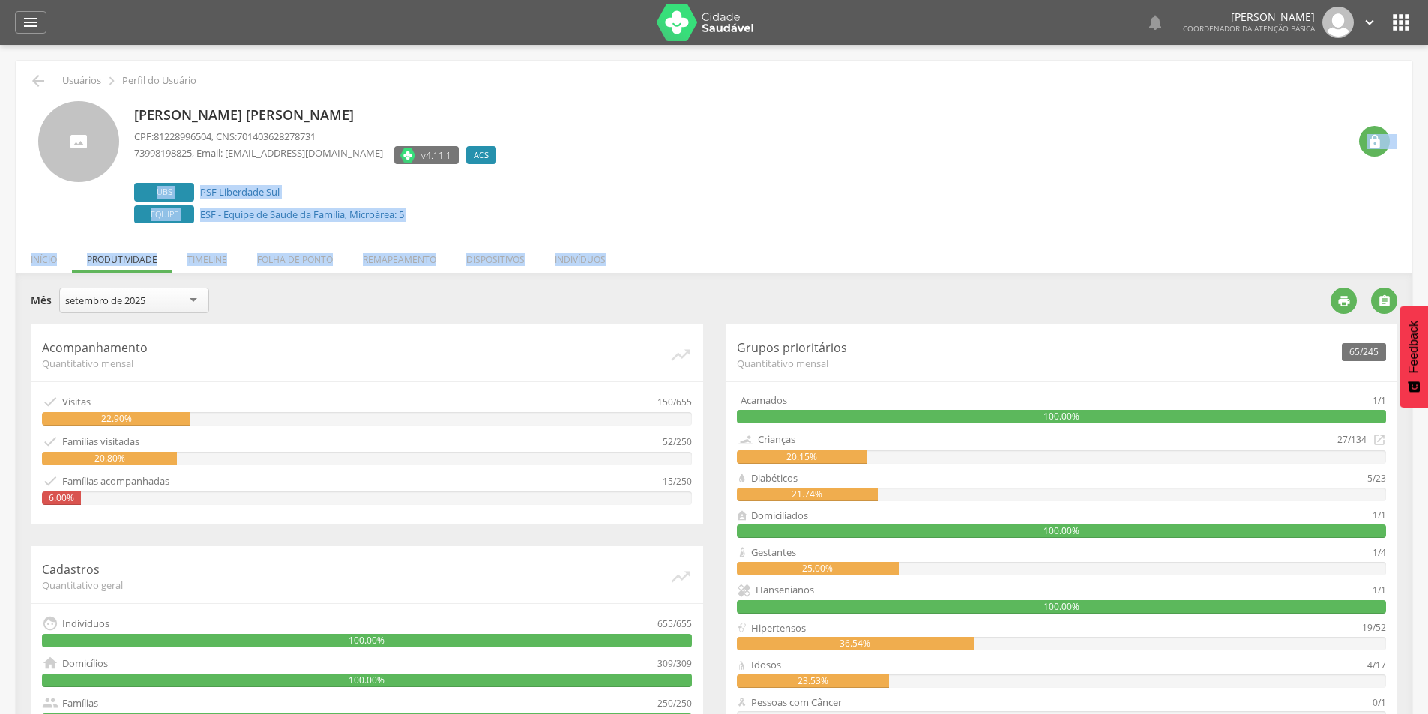
drag, startPoint x: 1020, startPoint y: 154, endPoint x: 1162, endPoint y: 238, distance: 165.0
click at [1162, 238] on div " Usuários  Perfil do Usuário [PERSON_NAME] [PERSON_NAME] CPF: 81228996504 , C…" at bounding box center [714, 519] width 1397 height 917
click at [1106, 223] on div "[PERSON_NAME] [PERSON_NAME] CPF: 81228996504 , CNS: 701403628278731 73998198825…" at bounding box center [741, 164] width 1214 height 126
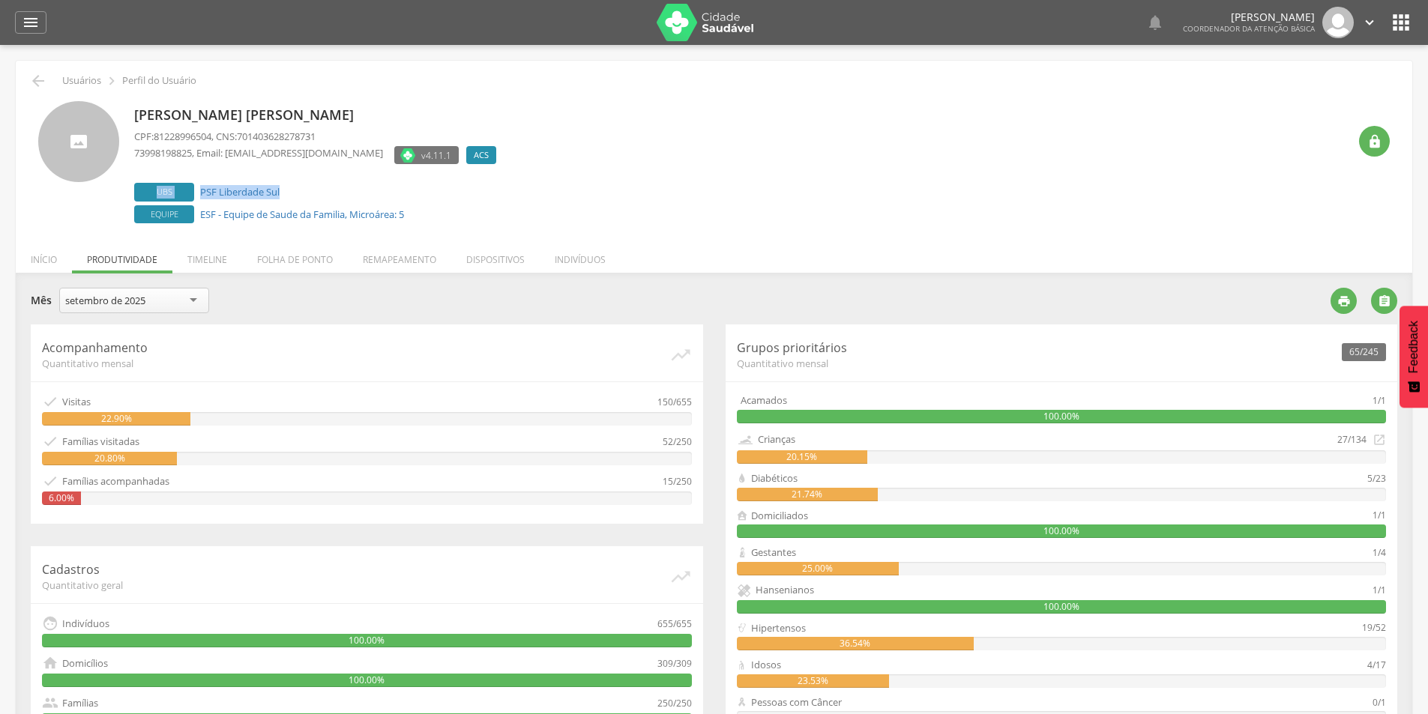
drag, startPoint x: 955, startPoint y: 146, endPoint x: 1095, endPoint y: 197, distance: 148.5
click at [1095, 197] on div "[PERSON_NAME] [PERSON_NAME] CPF: 81228996504 , CNS: 701403628278731 73998198825…" at bounding box center [741, 164] width 1214 height 126
click at [1081, 202] on div "[PERSON_NAME] [PERSON_NAME] CPF: 81228996504 , CNS: 701403628278731 73998198825…" at bounding box center [741, 164] width 1214 height 126
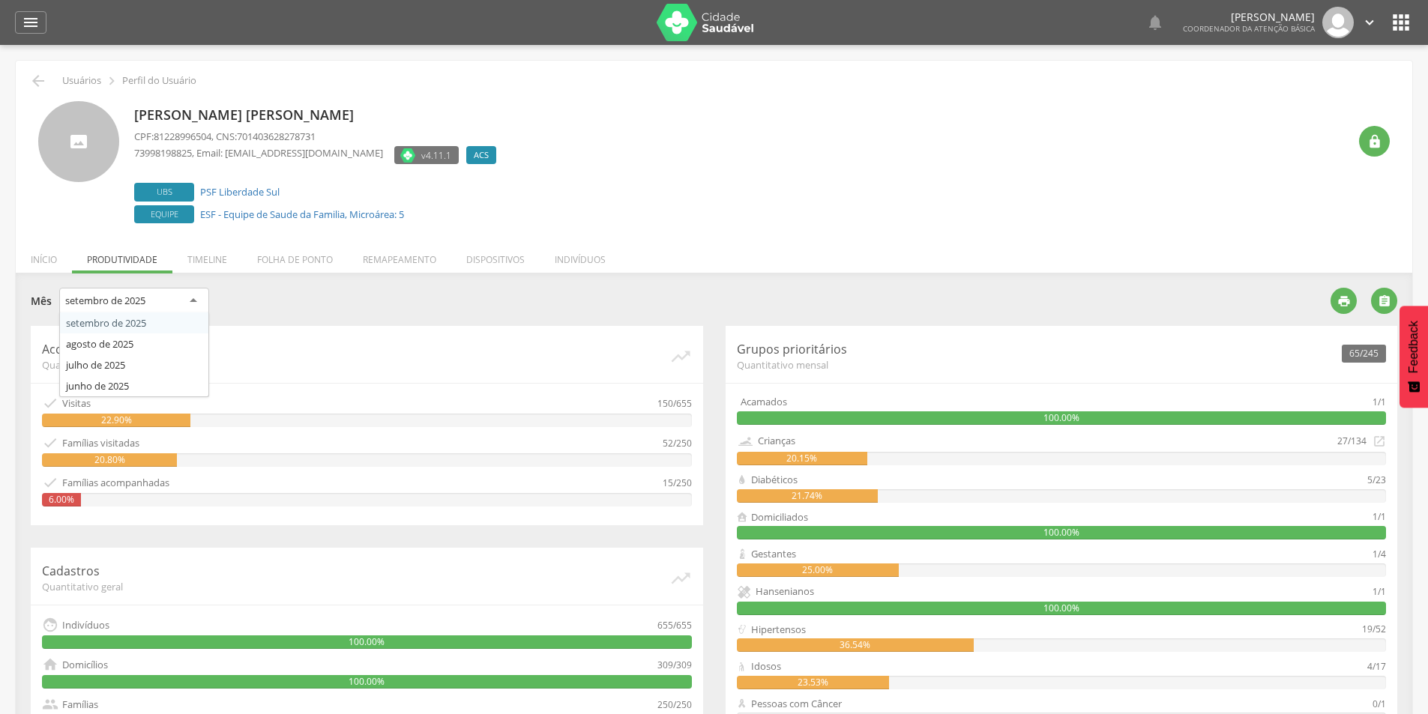
click at [106, 300] on div "setembro de 2025" at bounding box center [105, 300] width 80 height 13
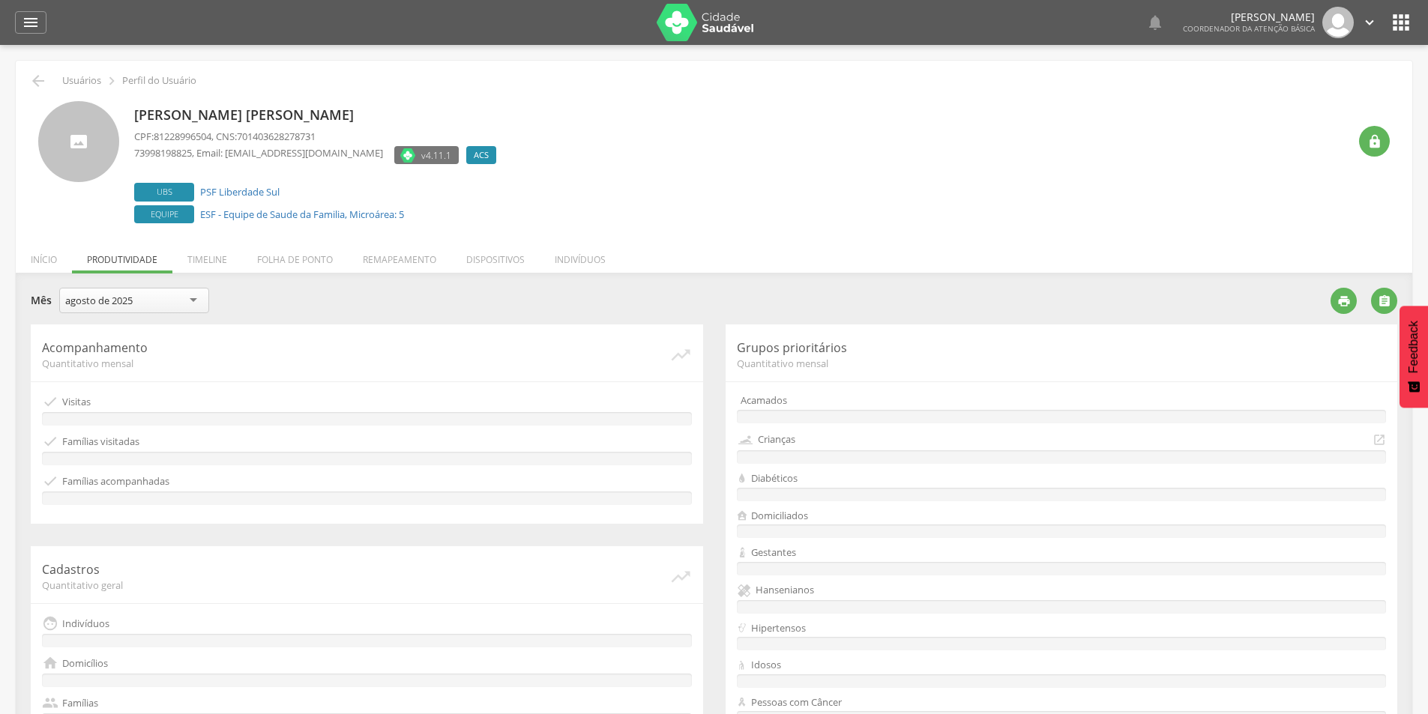
click at [151, 263] on ul "Início Produtividade Timeline Folha de ponto Remapeamento Gerenciar acesso Quar…" at bounding box center [714, 259] width 1397 height 13
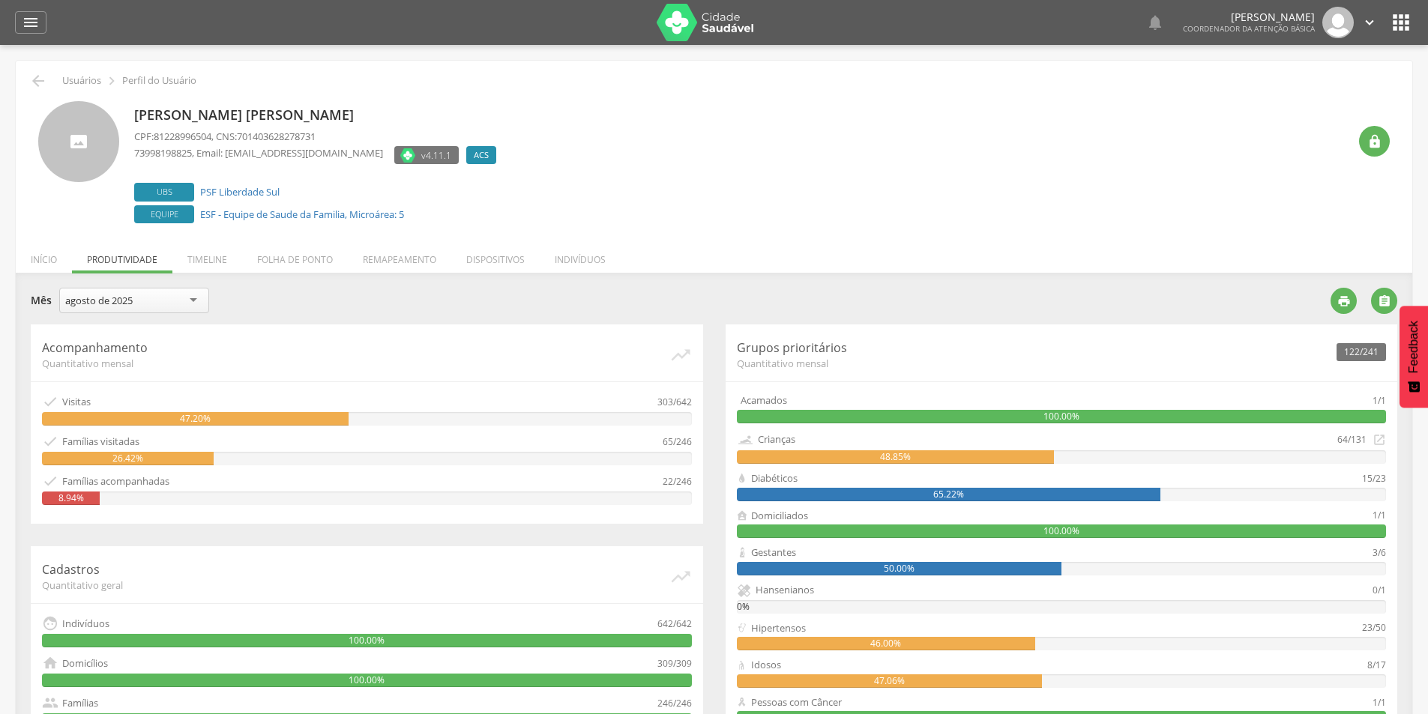
click at [69, 301] on div "agosto de 2025" at bounding box center [98, 300] width 67 height 13
click at [1104, 252] on div " Usuários  Perfil do Usuário [PERSON_NAME] [PERSON_NAME] CPF: 81228996504 , C…" at bounding box center [714, 519] width 1397 height 917
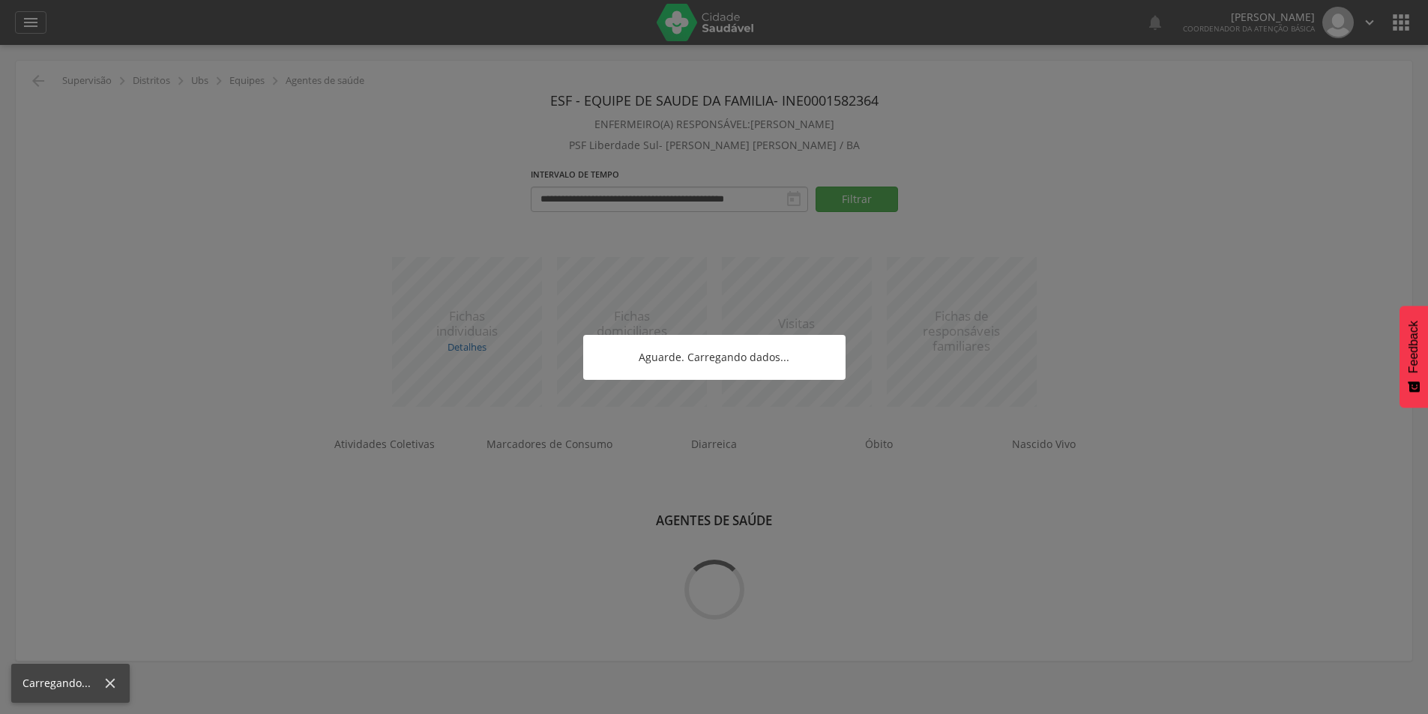
scroll to position [45, 0]
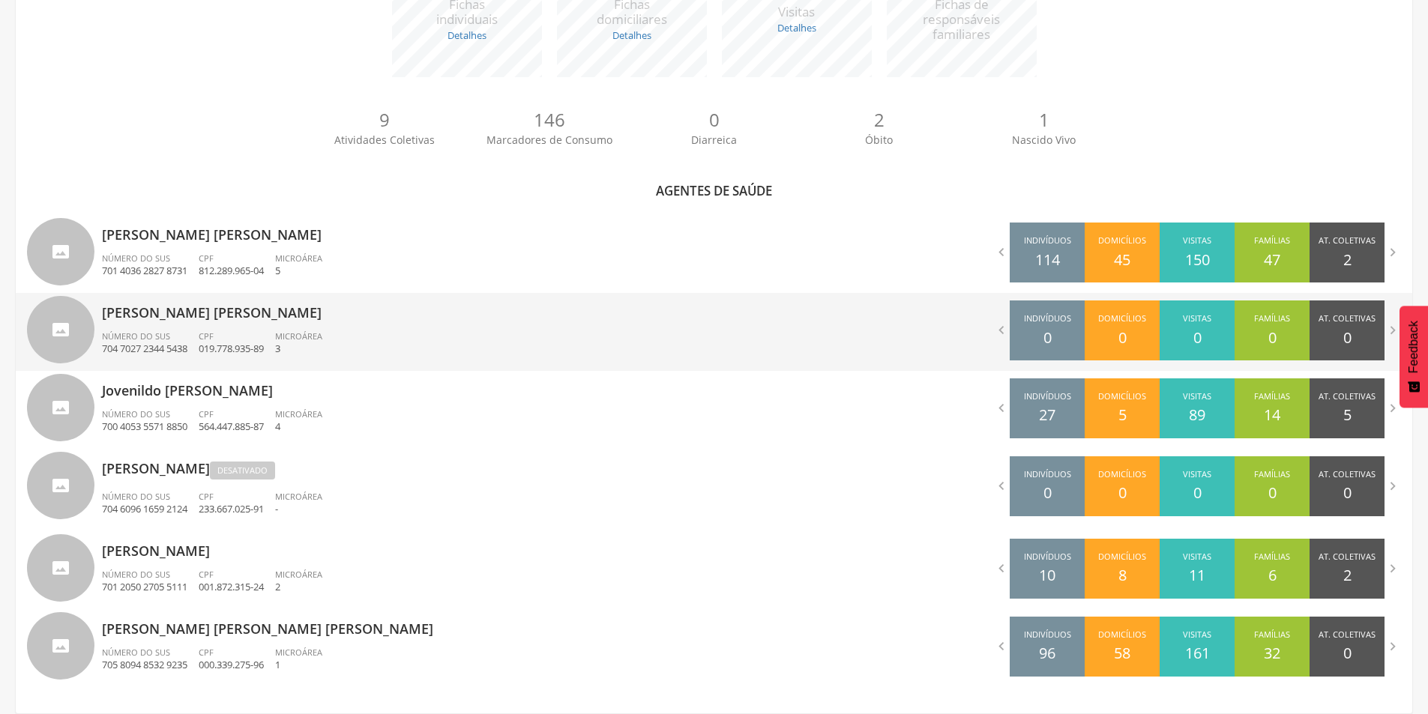
click at [176, 318] on p "[PERSON_NAME] [PERSON_NAME]" at bounding box center [402, 308] width 601 height 30
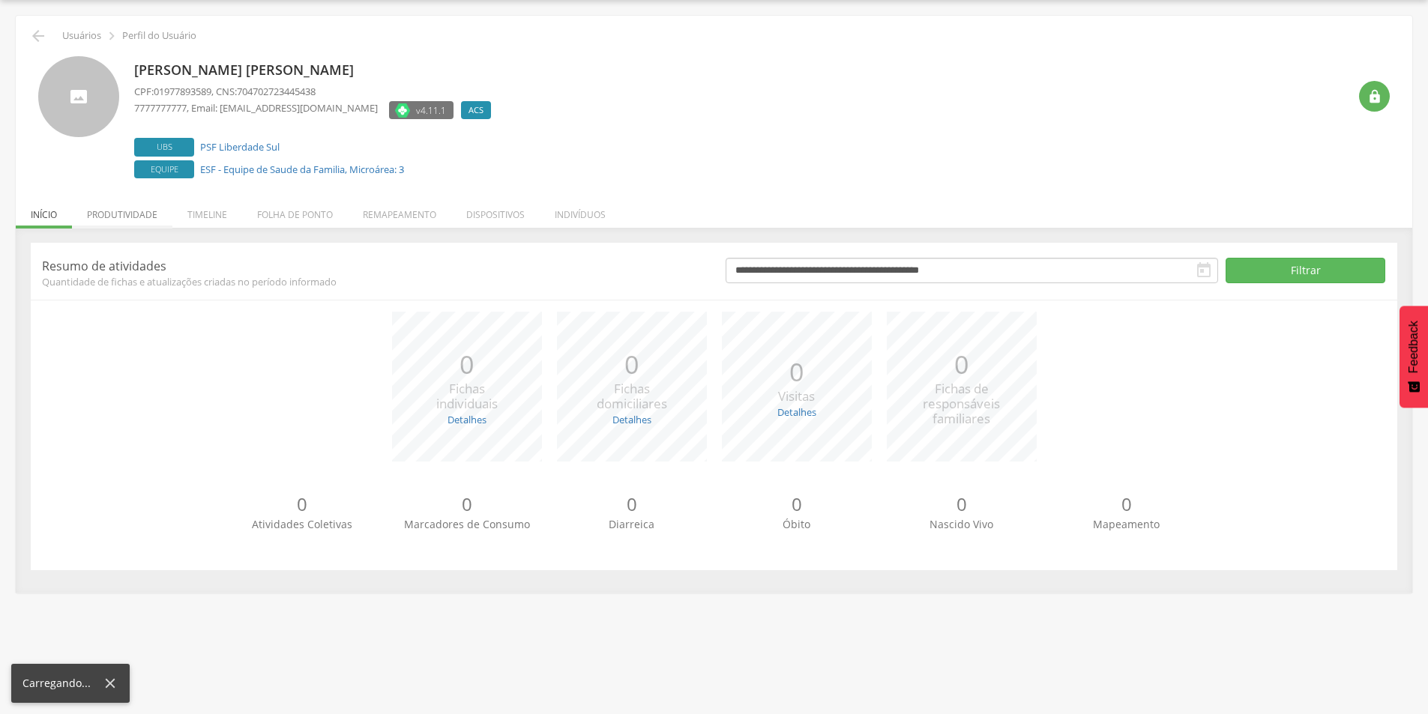
click at [147, 211] on li "Produtividade" at bounding box center [122, 210] width 100 height 35
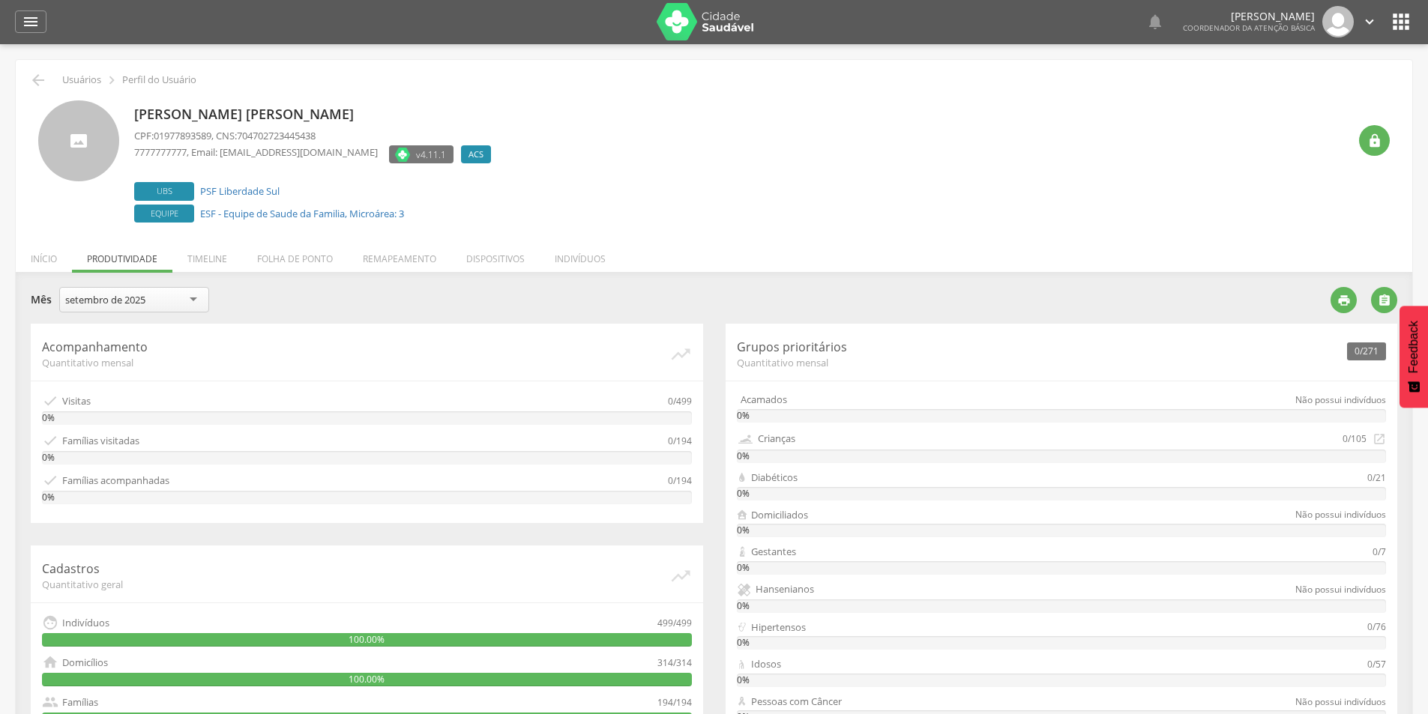
scroll to position [0, 0]
click at [124, 294] on div "setembro de 2025" at bounding box center [105, 300] width 80 height 13
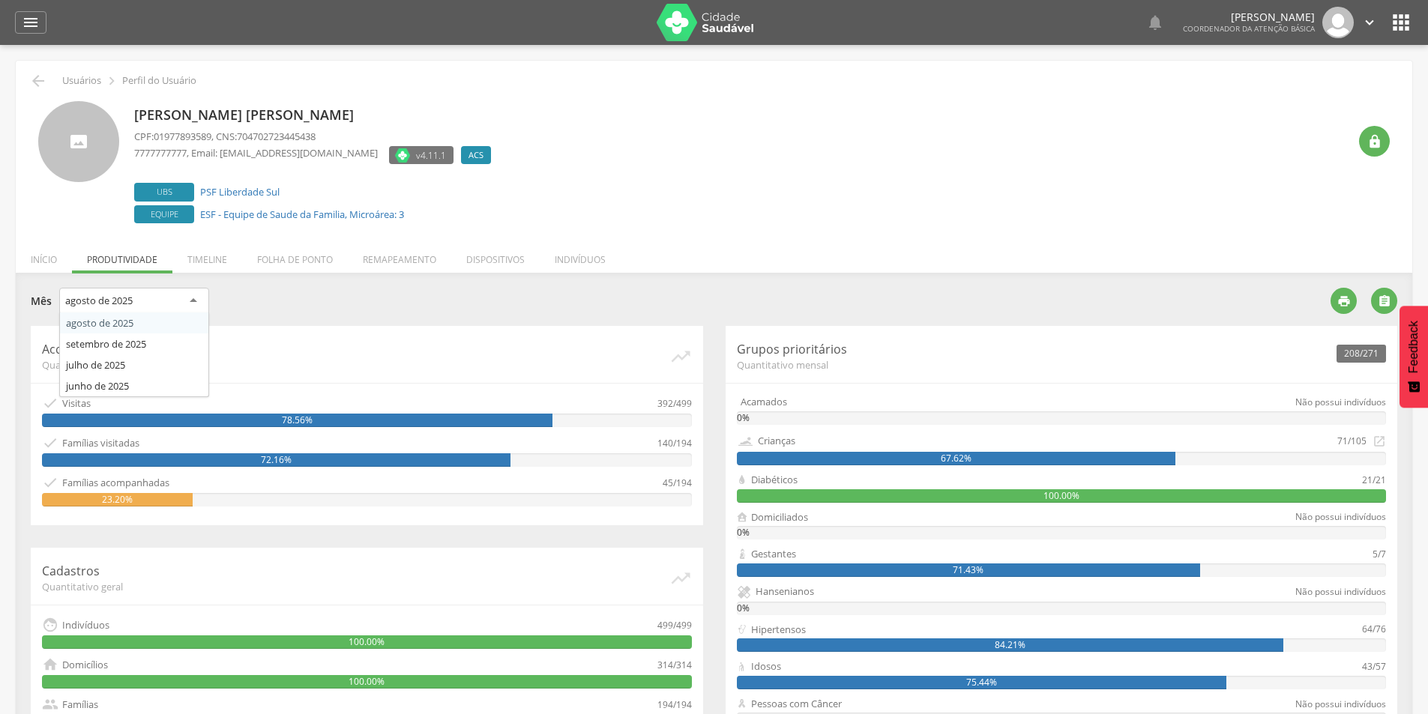
click at [142, 292] on div "agosto de 2025" at bounding box center [134, 301] width 150 height 27
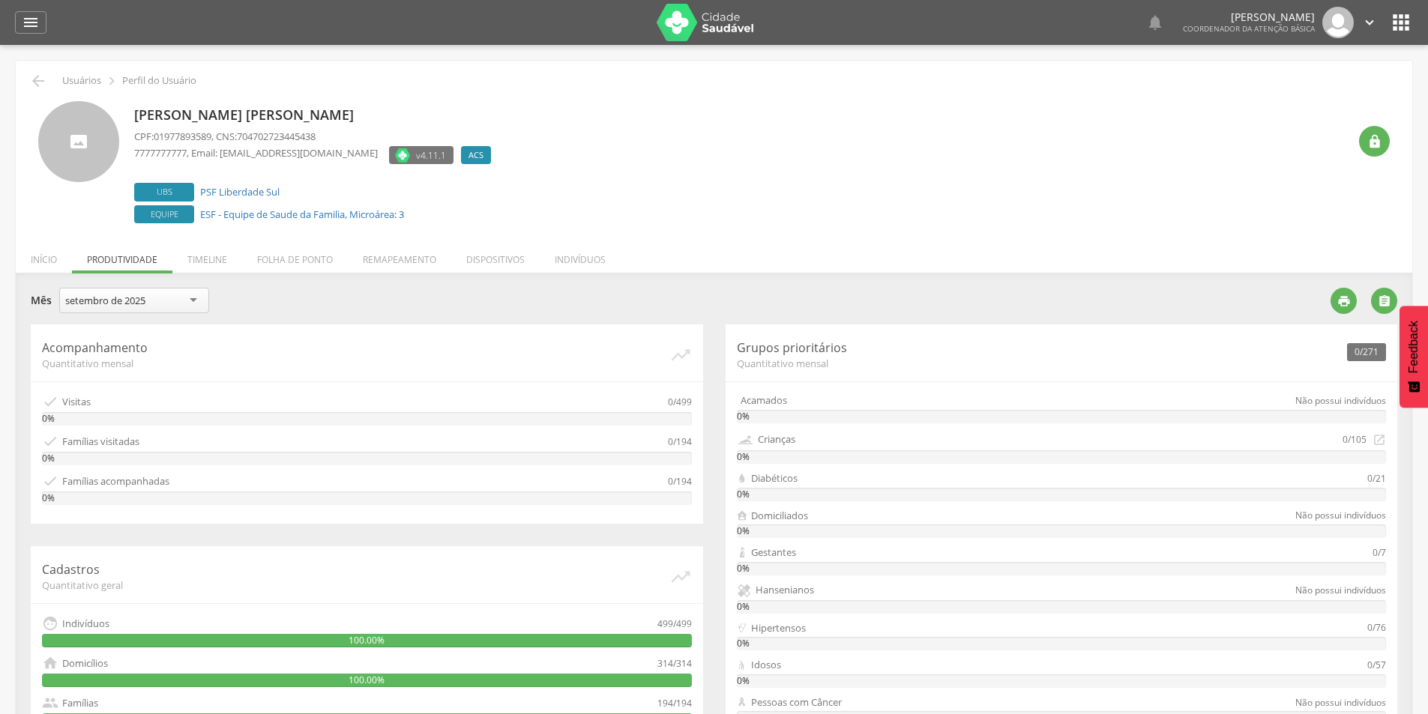
click at [145, 295] on div "setembro de 2025" at bounding box center [105, 300] width 80 height 13
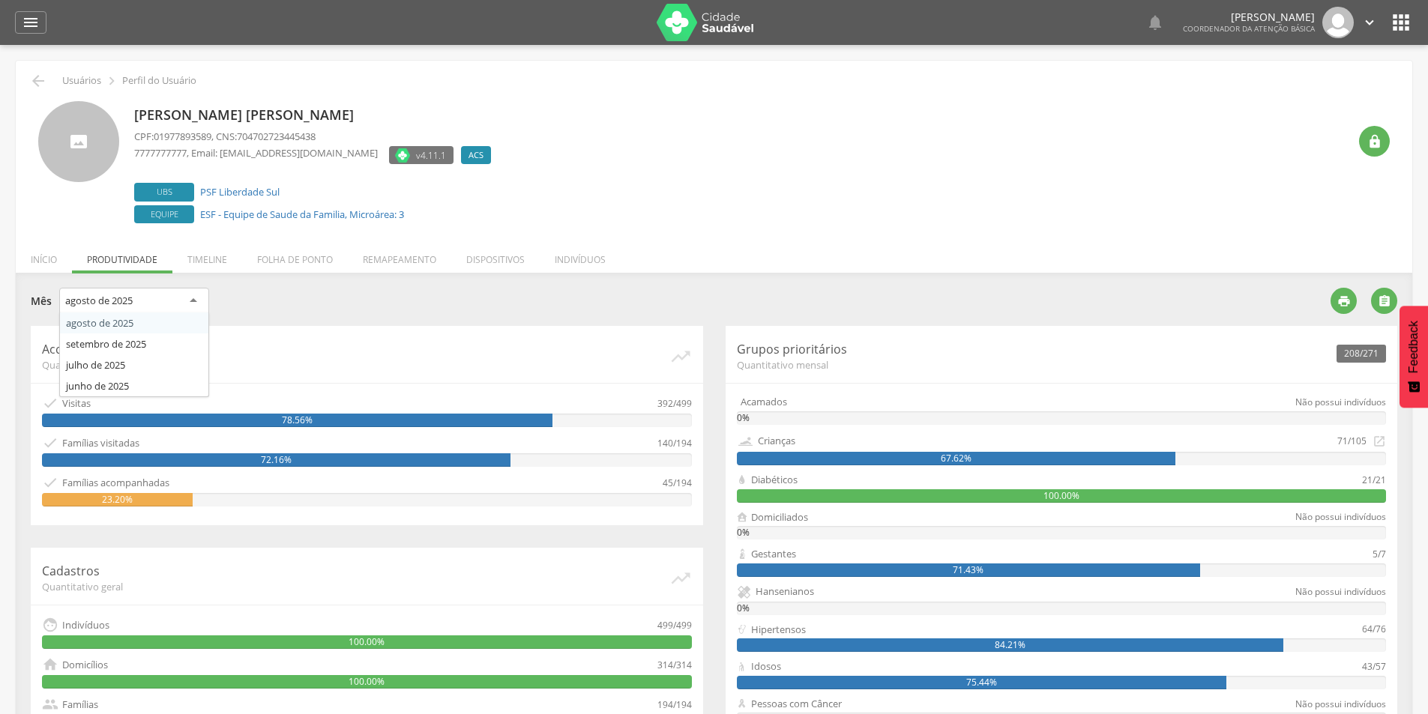
click at [178, 293] on div "agosto de 2025" at bounding box center [134, 301] width 150 height 27
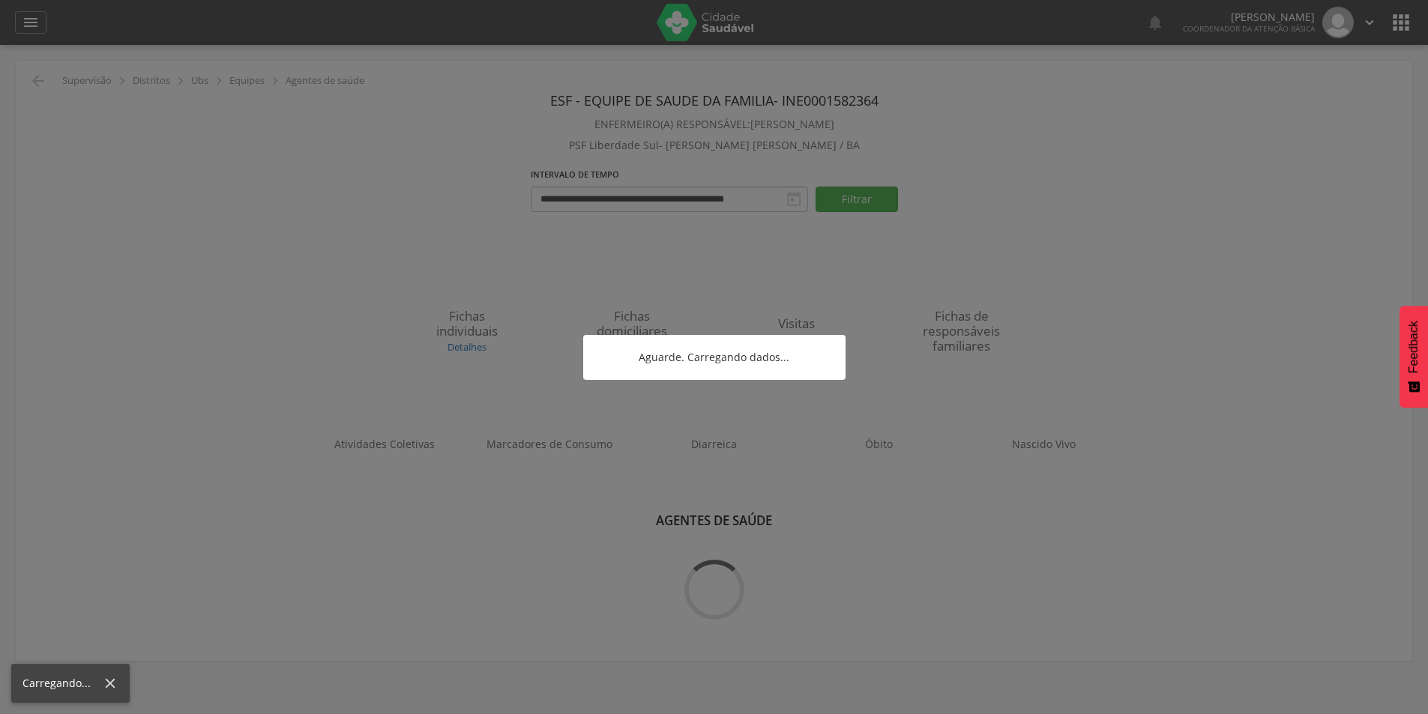
scroll to position [45, 0]
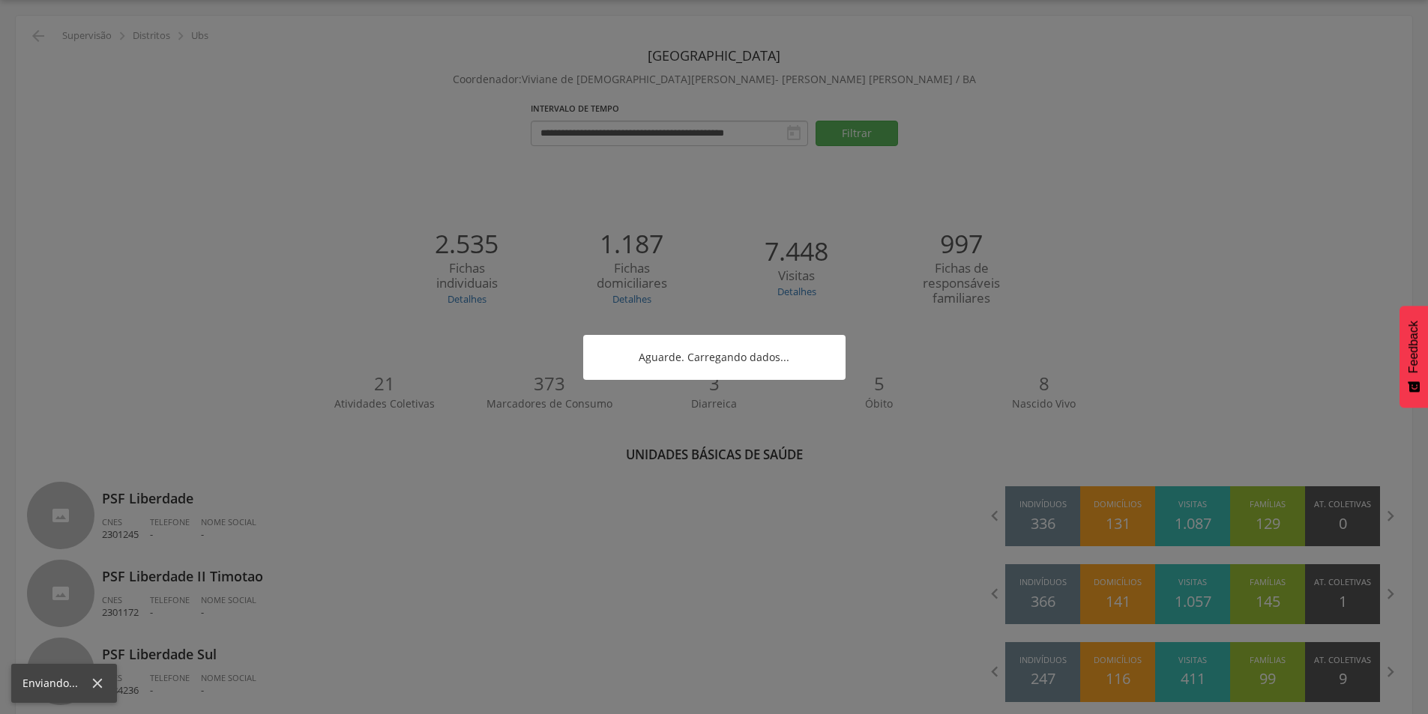
scroll to position [264, 0]
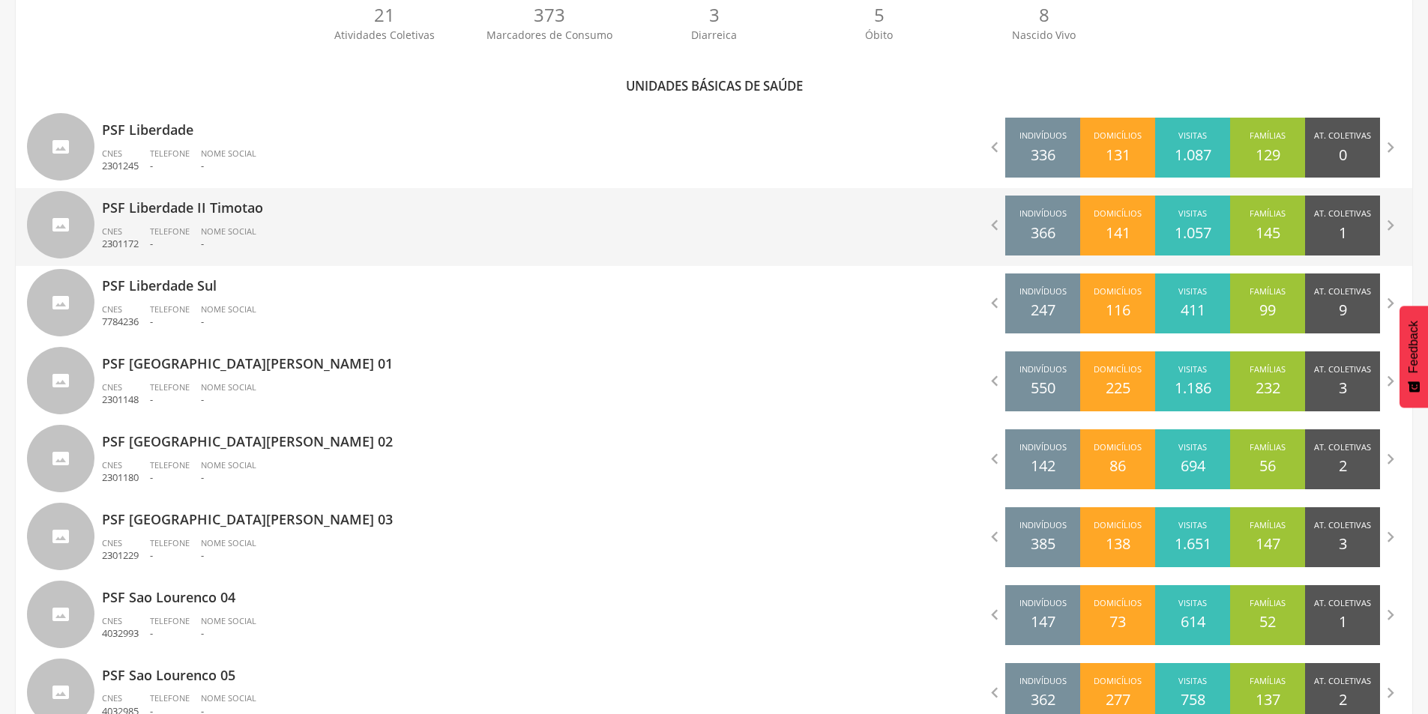
click at [209, 219] on div "PSF Liberdade II Timotao CNES 2301172 Telefone - Nome Social -" at bounding box center [402, 227] width 601 height 78
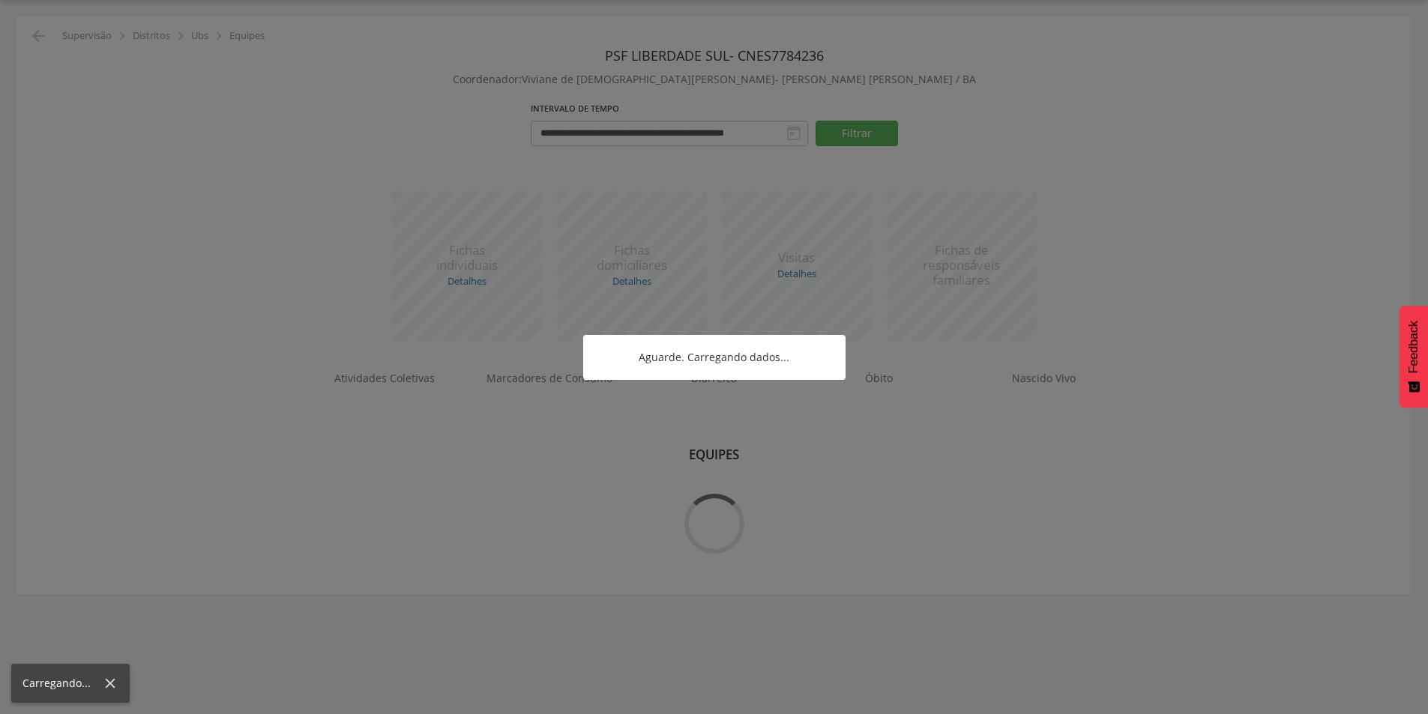
scroll to position [45, 0]
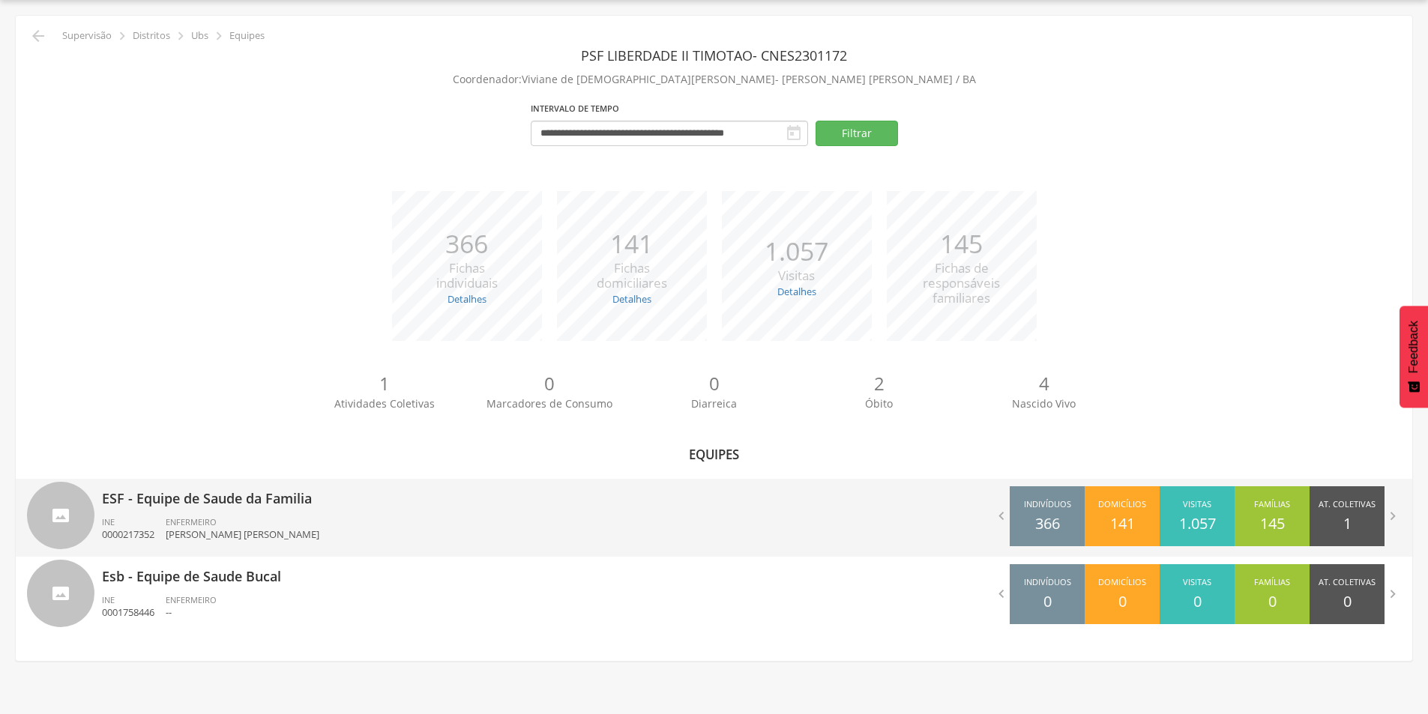
click at [225, 508] on p "ESF - Equipe de Saude da Familia" at bounding box center [402, 494] width 601 height 30
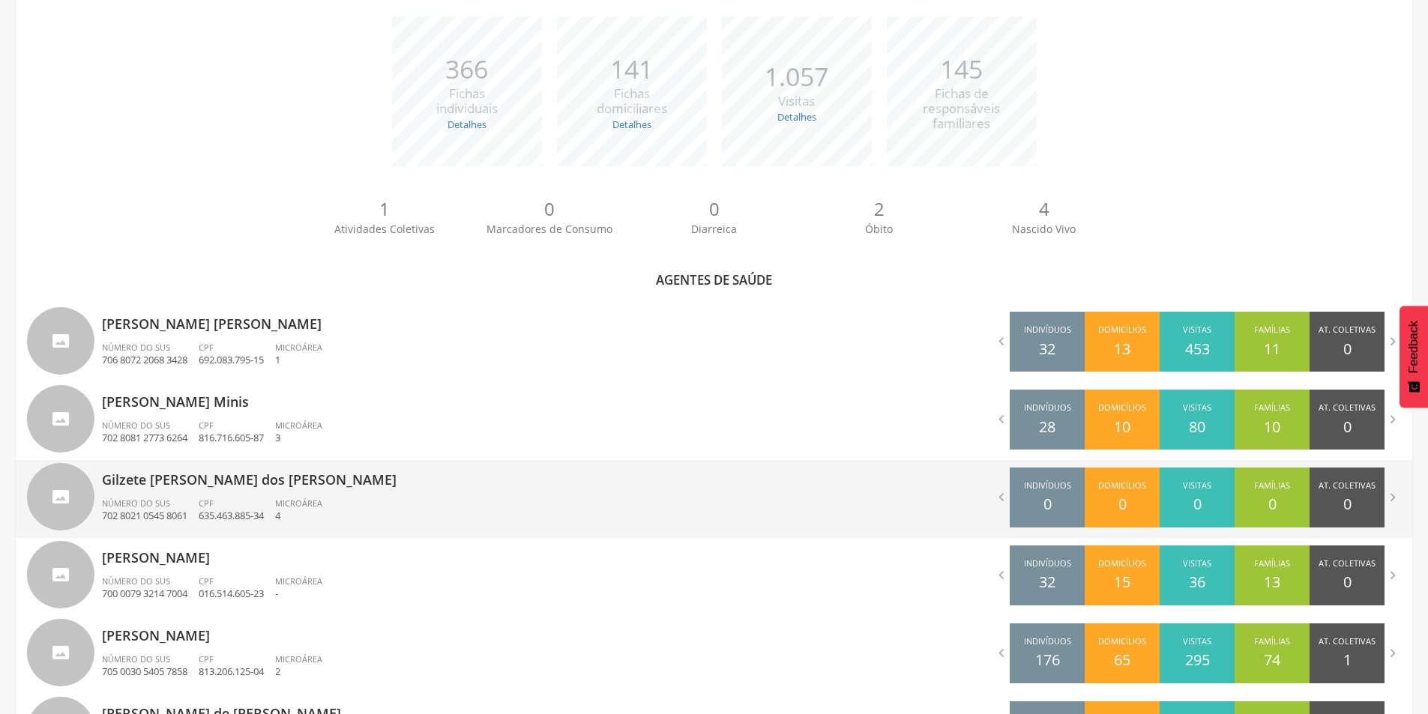
scroll to position [325, 0]
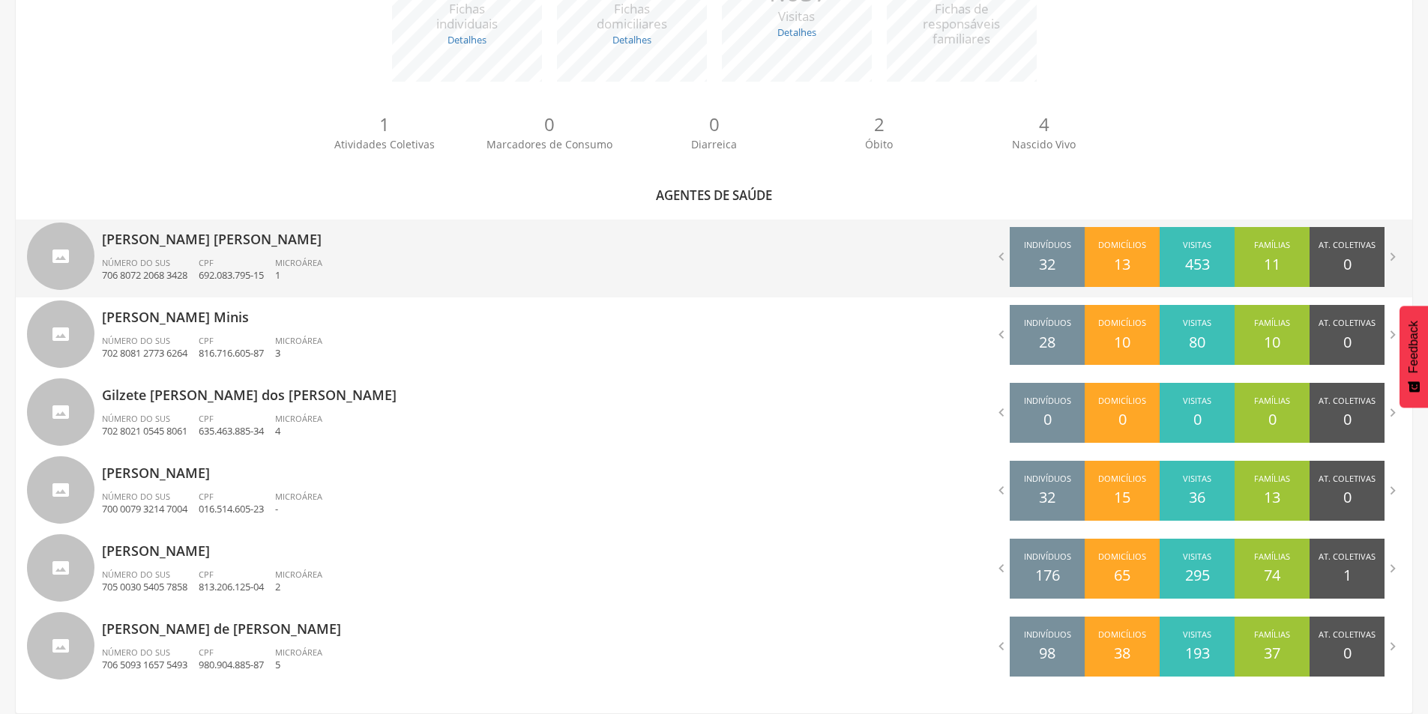
click at [176, 261] on div "Número do SUS 706 8072 2068 3428" at bounding box center [150, 269] width 97 height 25
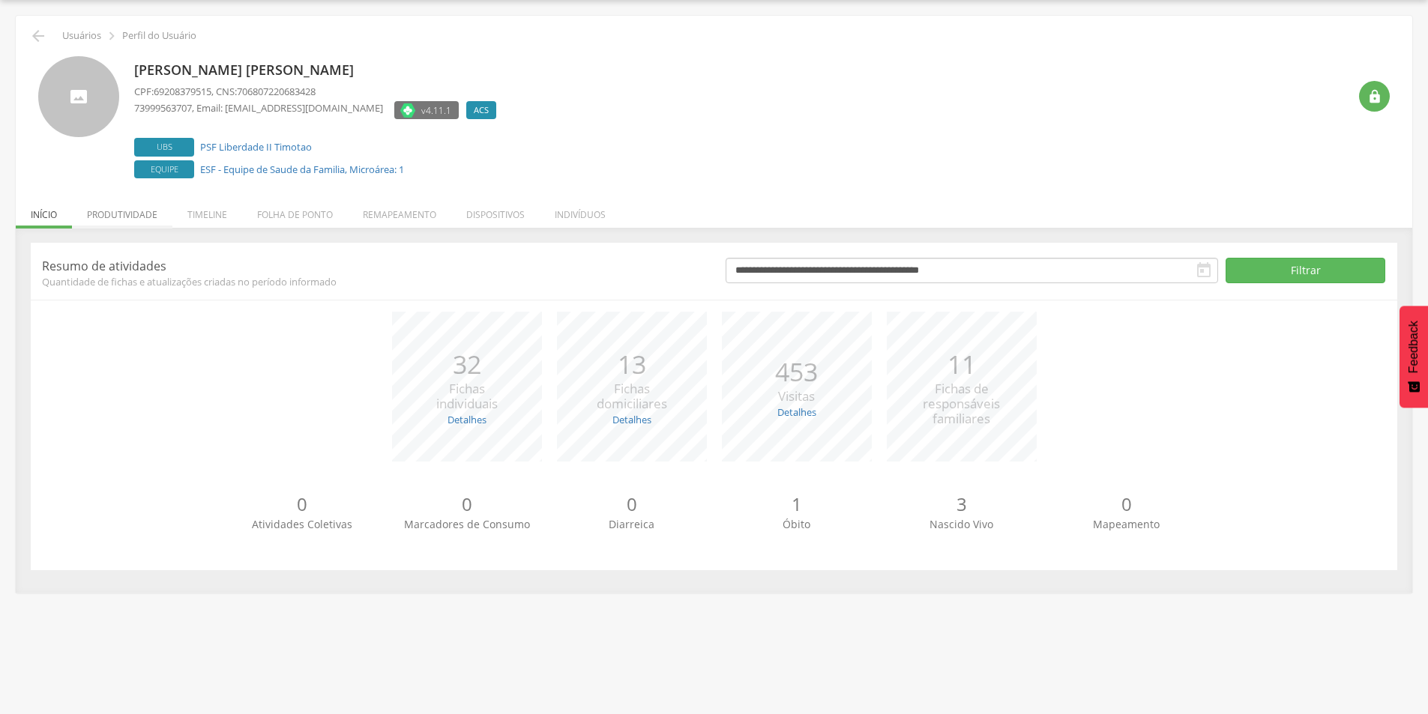
click at [130, 224] on li "Produtividade" at bounding box center [122, 210] width 100 height 35
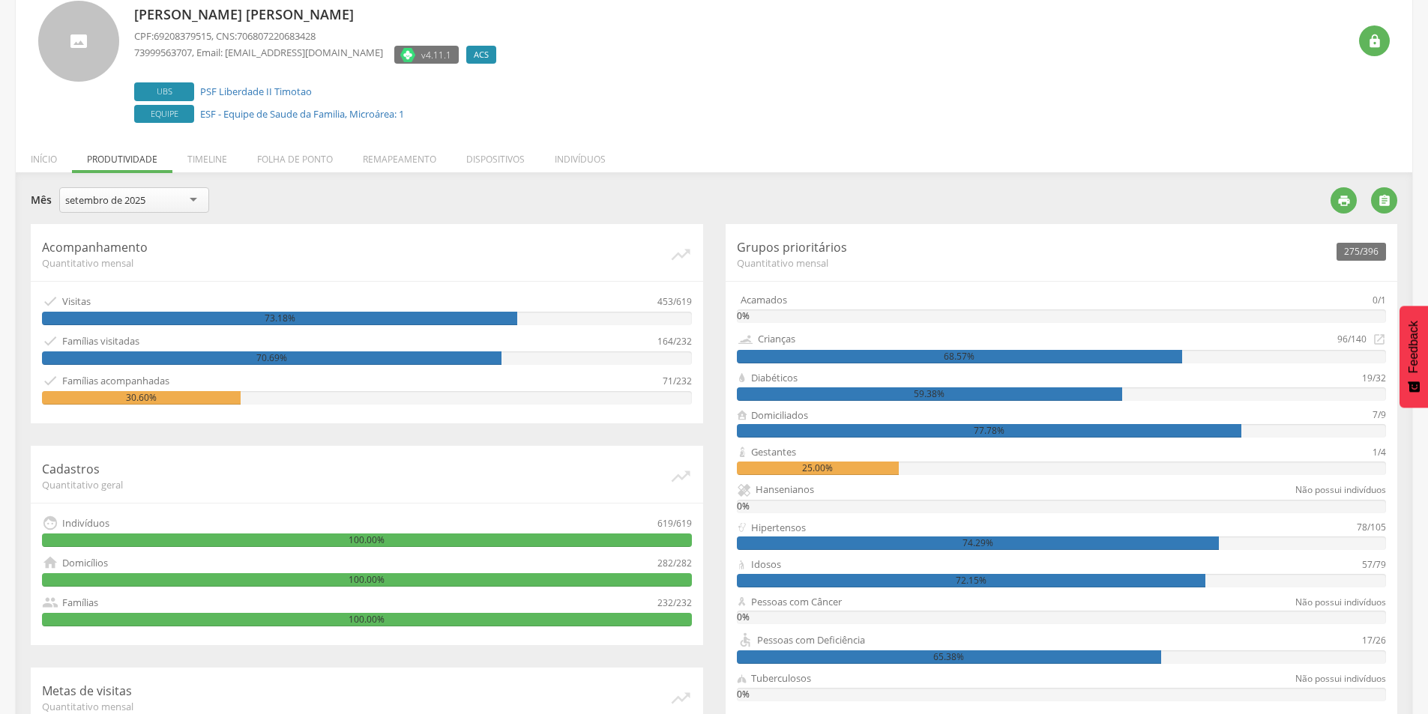
scroll to position [39, 0]
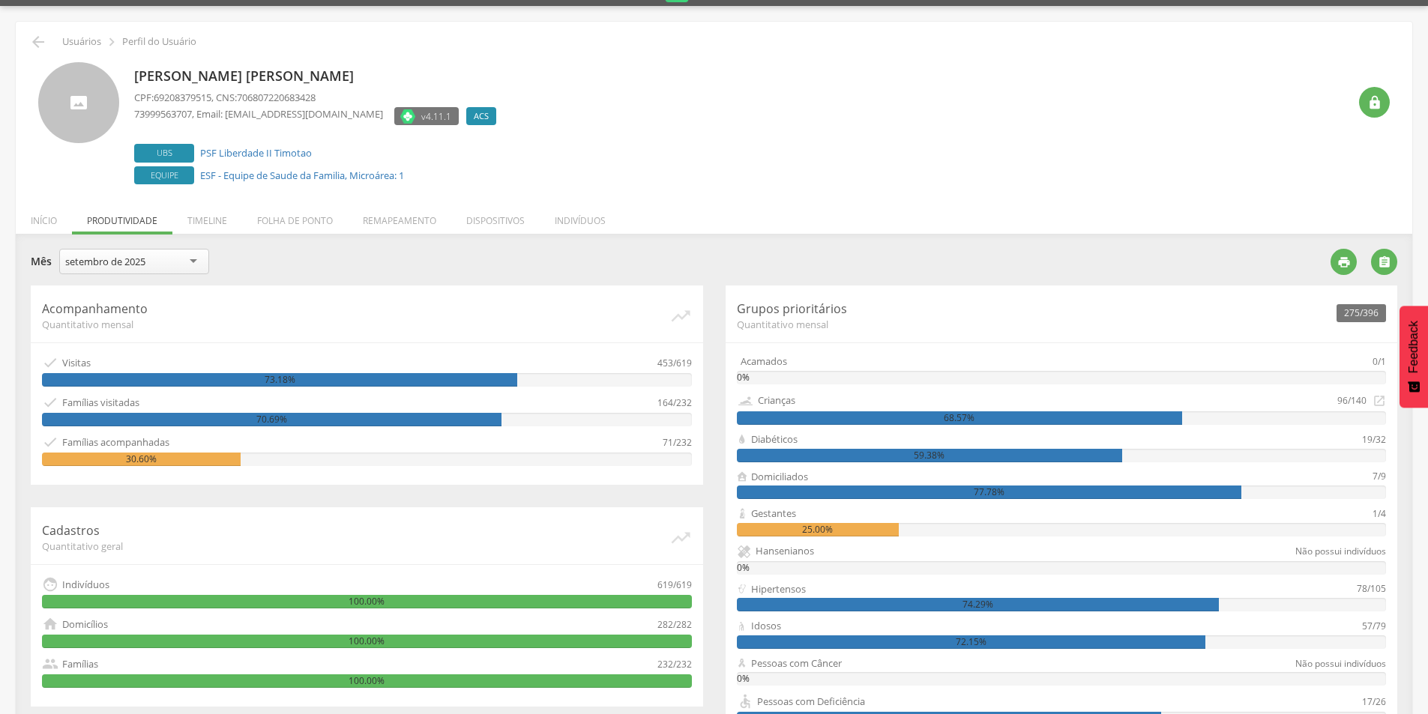
click at [124, 267] on div "setembro de 2025" at bounding box center [105, 261] width 80 height 13
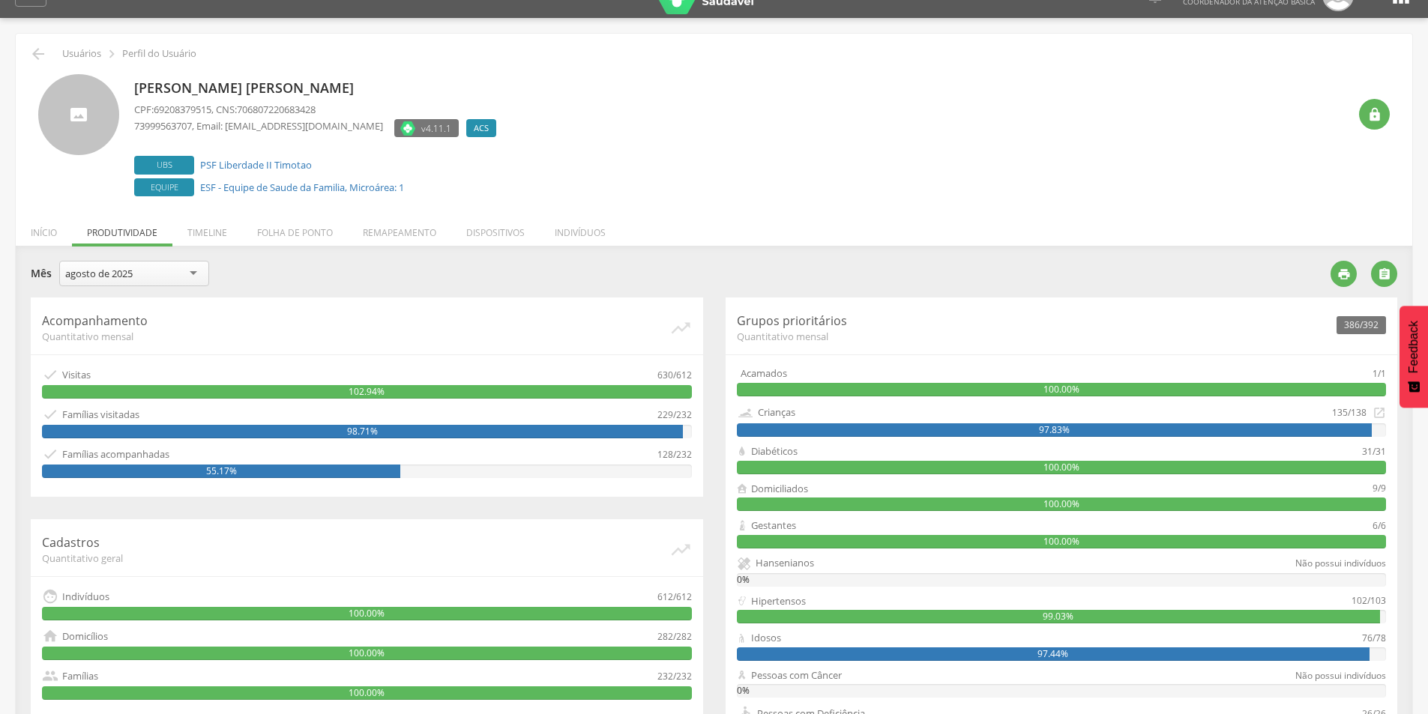
scroll to position [0, 0]
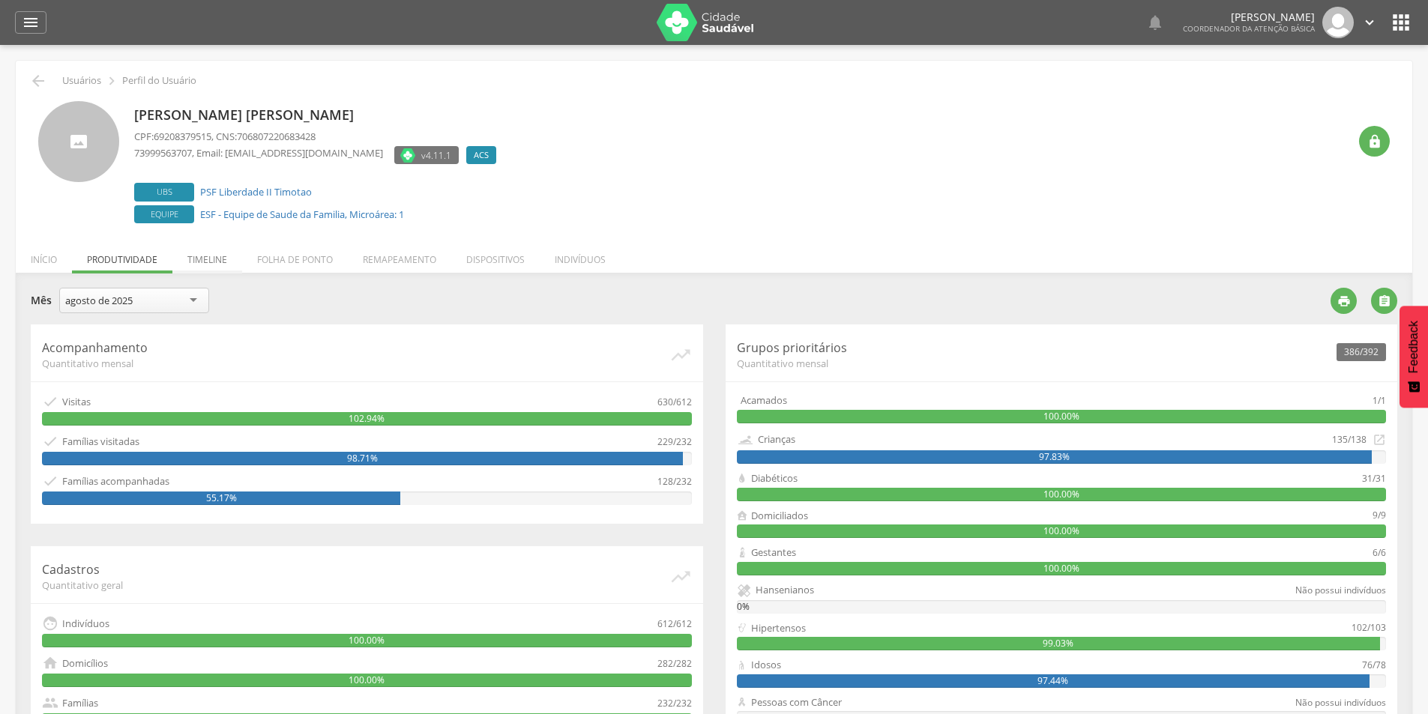
click at [223, 262] on li "Timeline" at bounding box center [207, 255] width 70 height 35
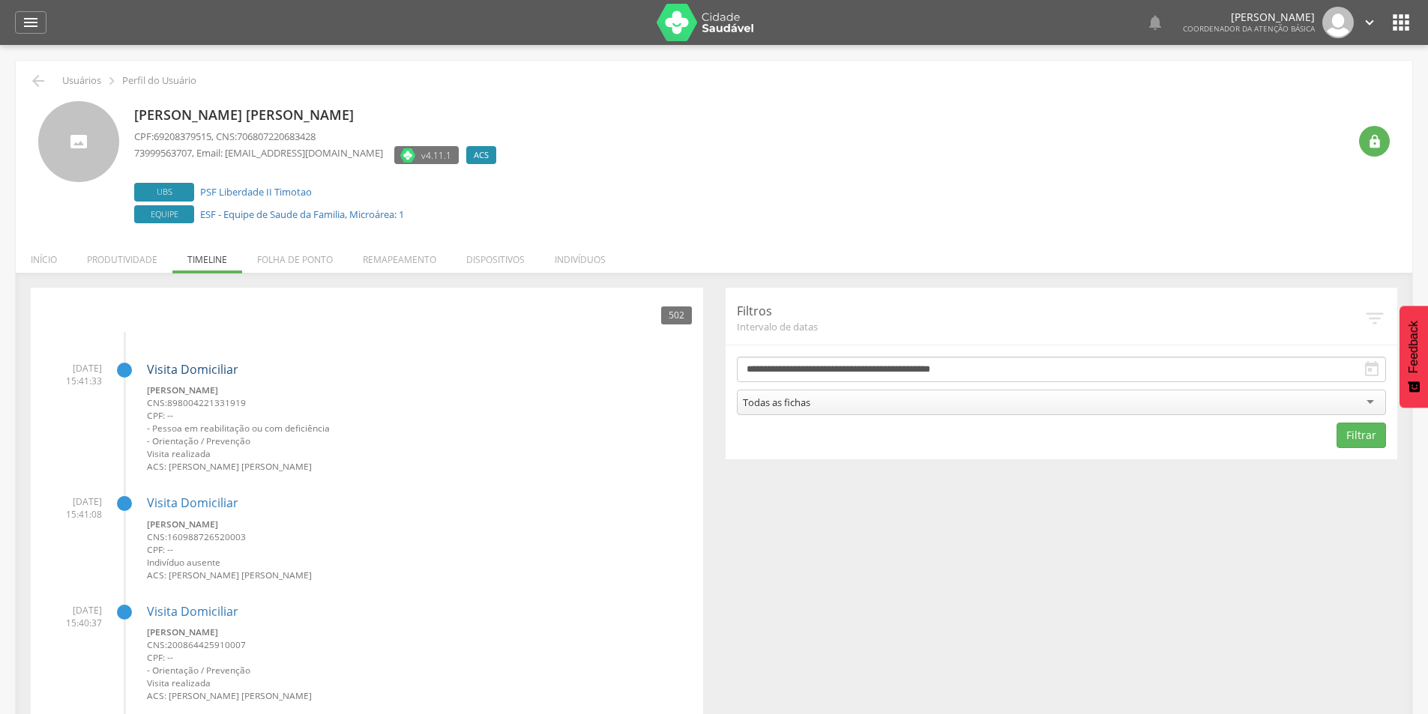
click at [205, 366] on link "Visita Domiciliar" at bounding box center [192, 369] width 91 height 16
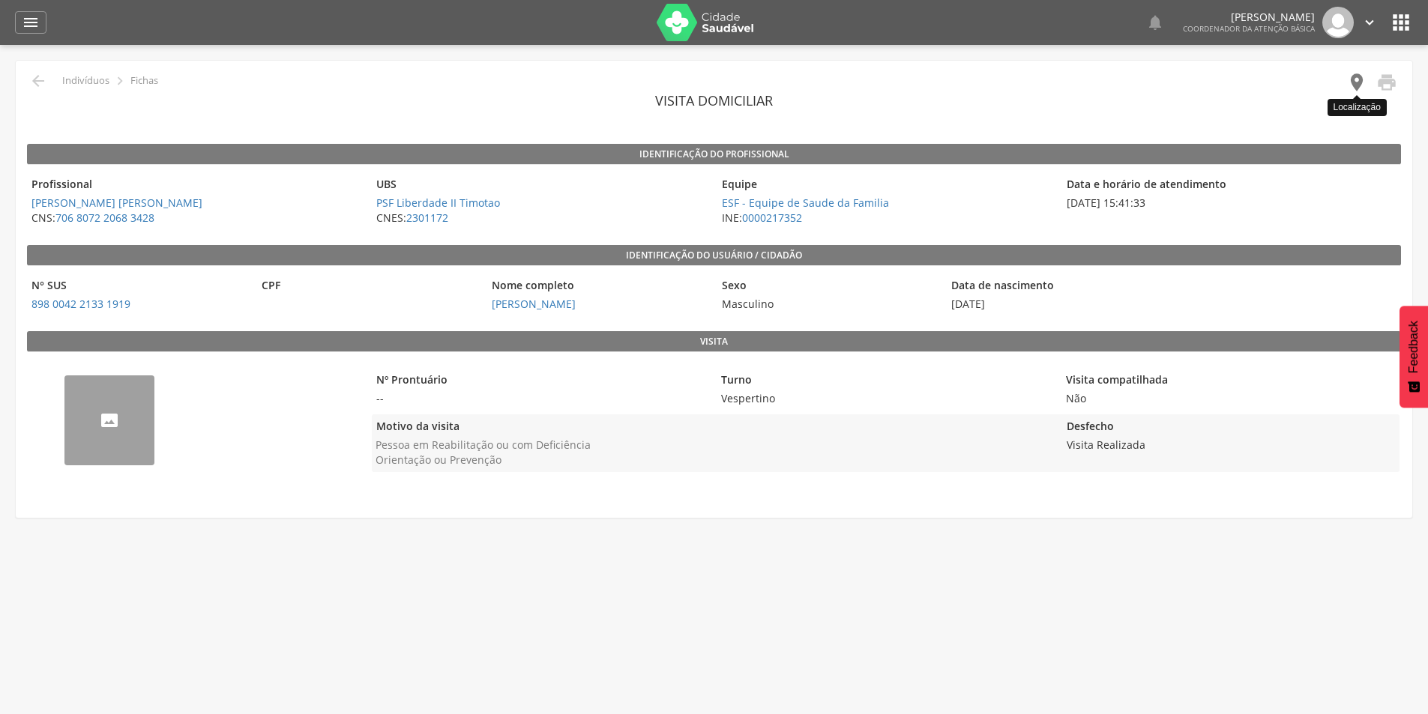
click at [1361, 84] on icon "" at bounding box center [1356, 82] width 21 height 21
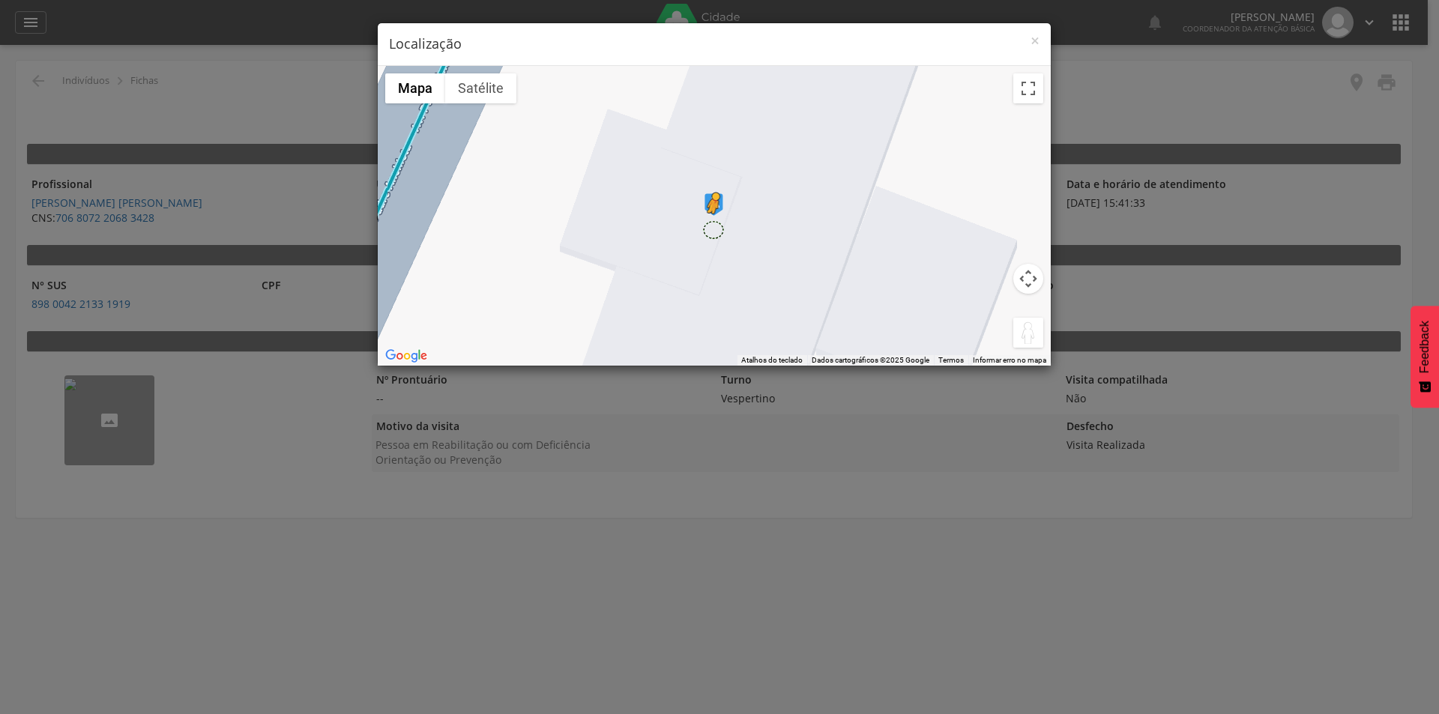
drag, startPoint x: 1021, startPoint y: 334, endPoint x: 712, endPoint y: 229, distance: 326.4
click at [712, 229] on div "Pressione as teclas Alt + Enter para ativar o recurso de arrastar com o teclado…" at bounding box center [714, 216] width 673 height 300
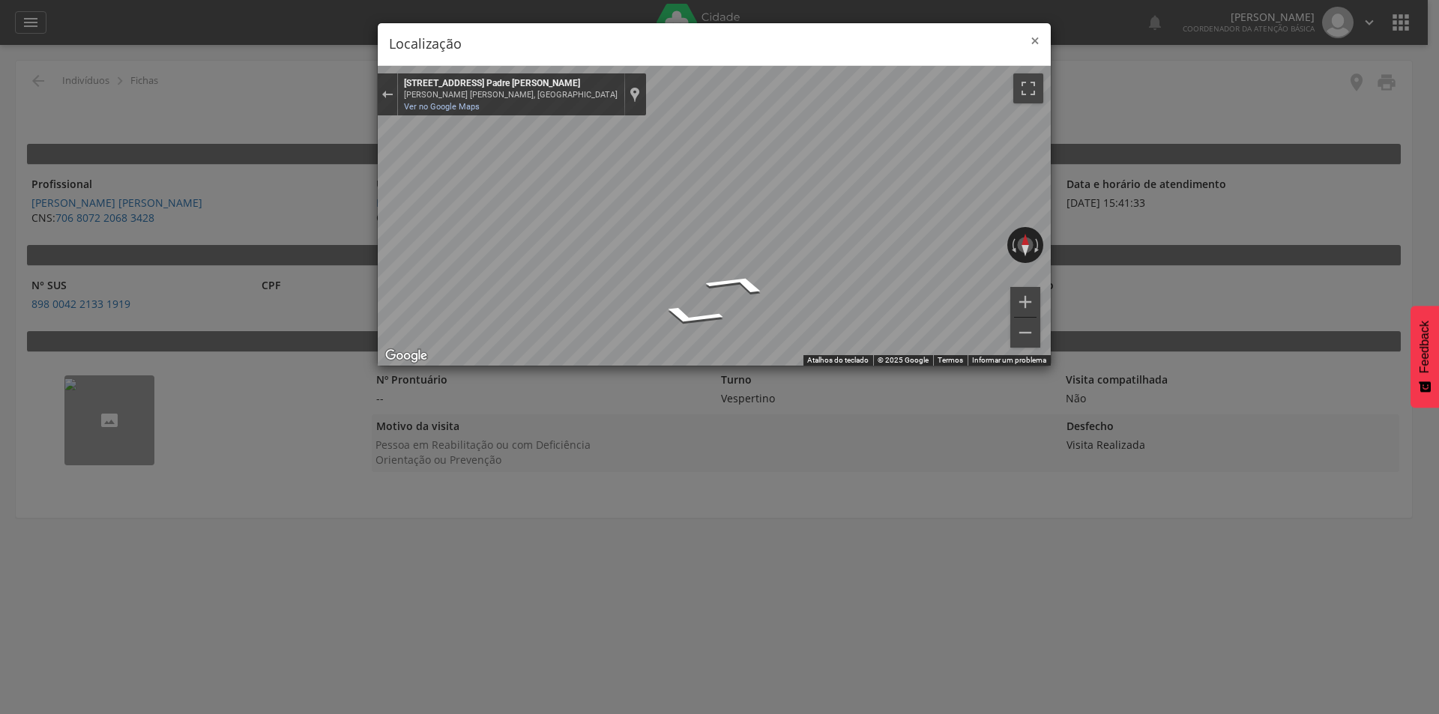
click at [1033, 44] on span "×" at bounding box center [1035, 40] width 9 height 21
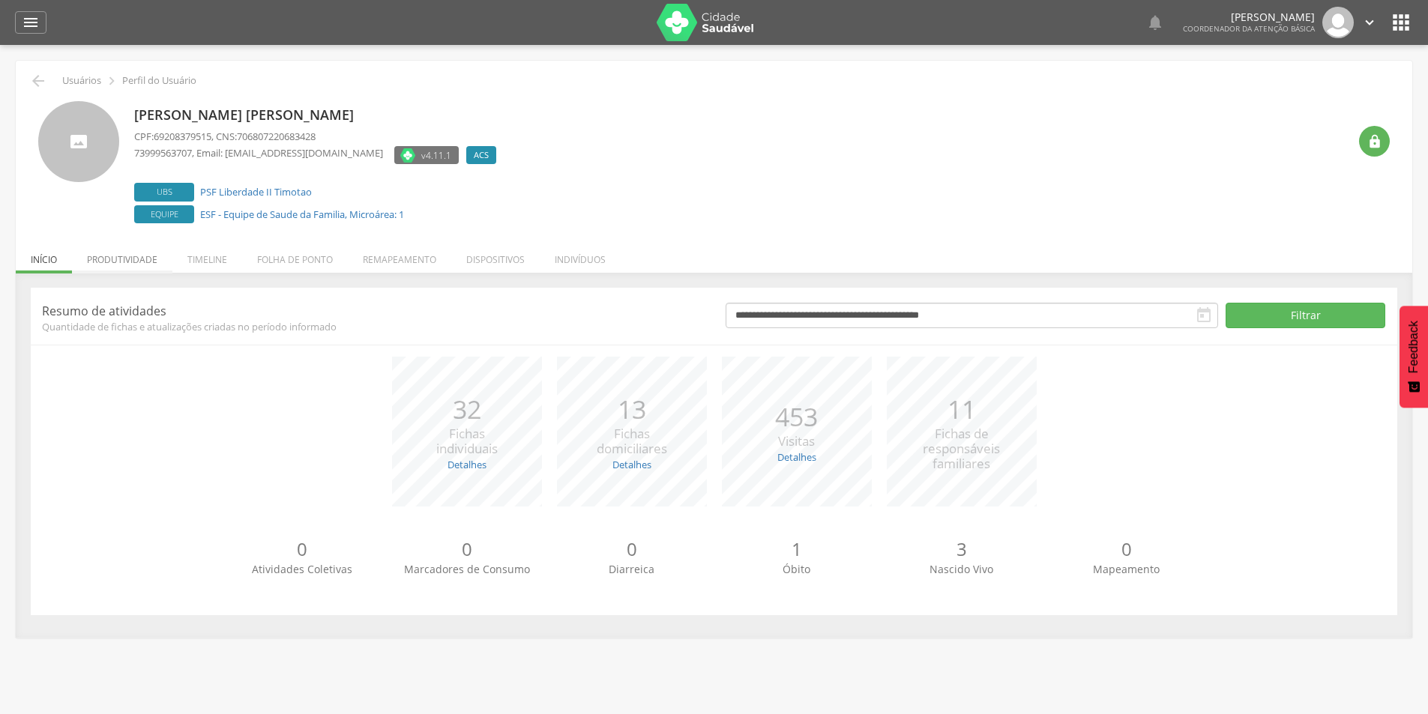
click at [130, 262] on li "Produtividade" at bounding box center [122, 255] width 100 height 35
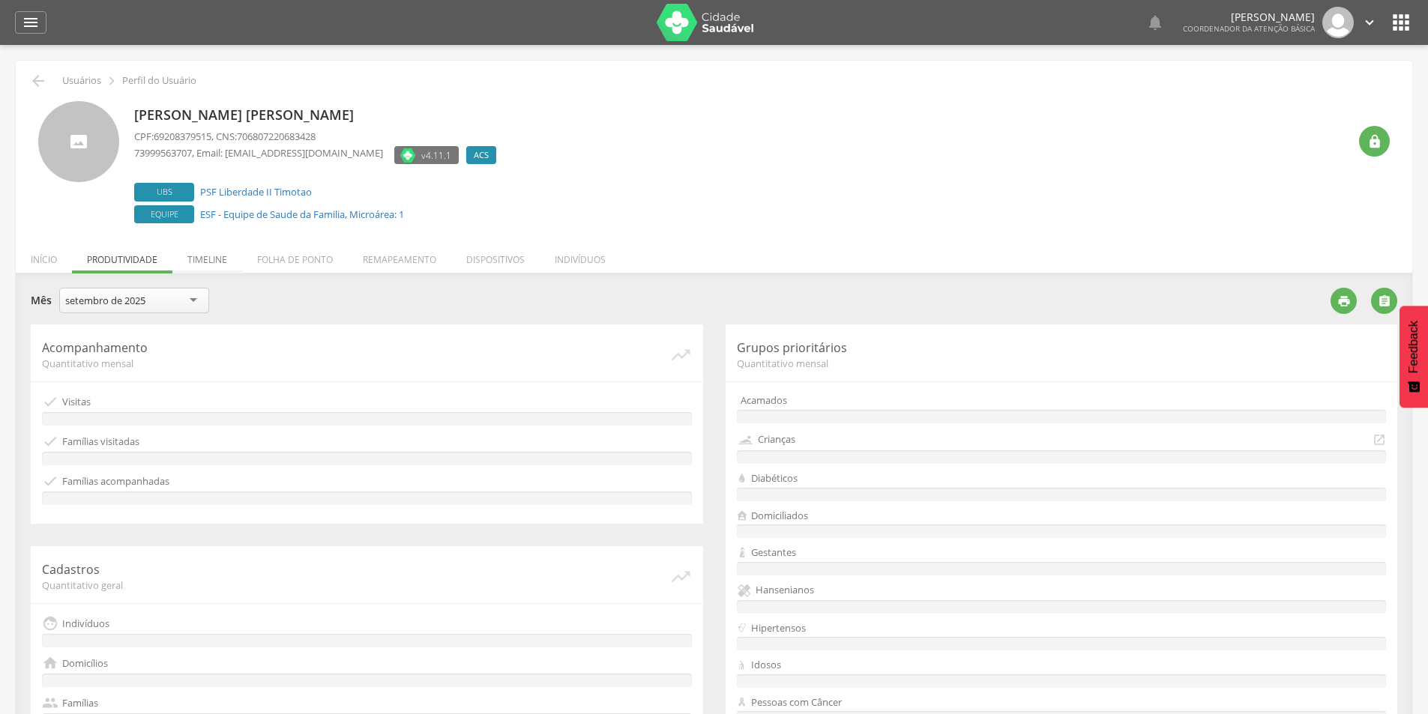
click at [217, 262] on li "Timeline" at bounding box center [207, 255] width 70 height 35
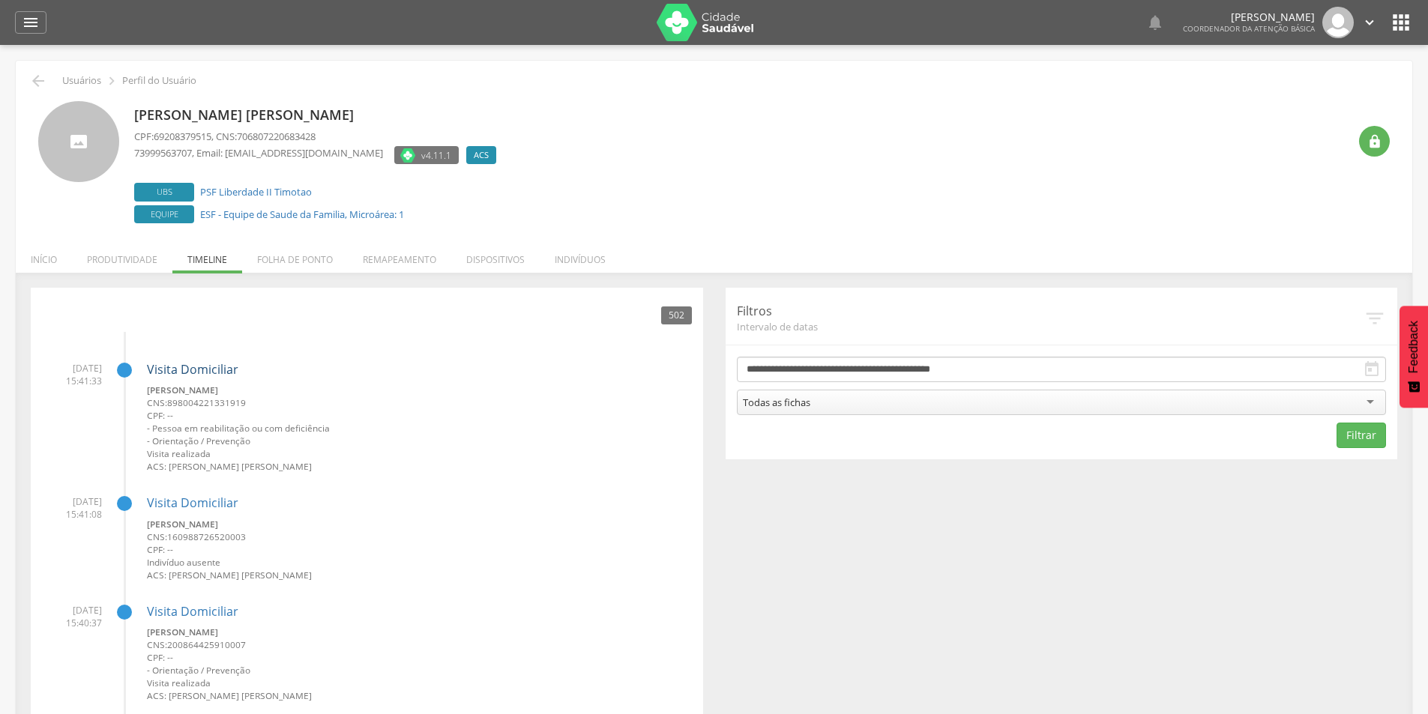
click at [205, 374] on link "Visita Domiciliar" at bounding box center [192, 369] width 91 height 16
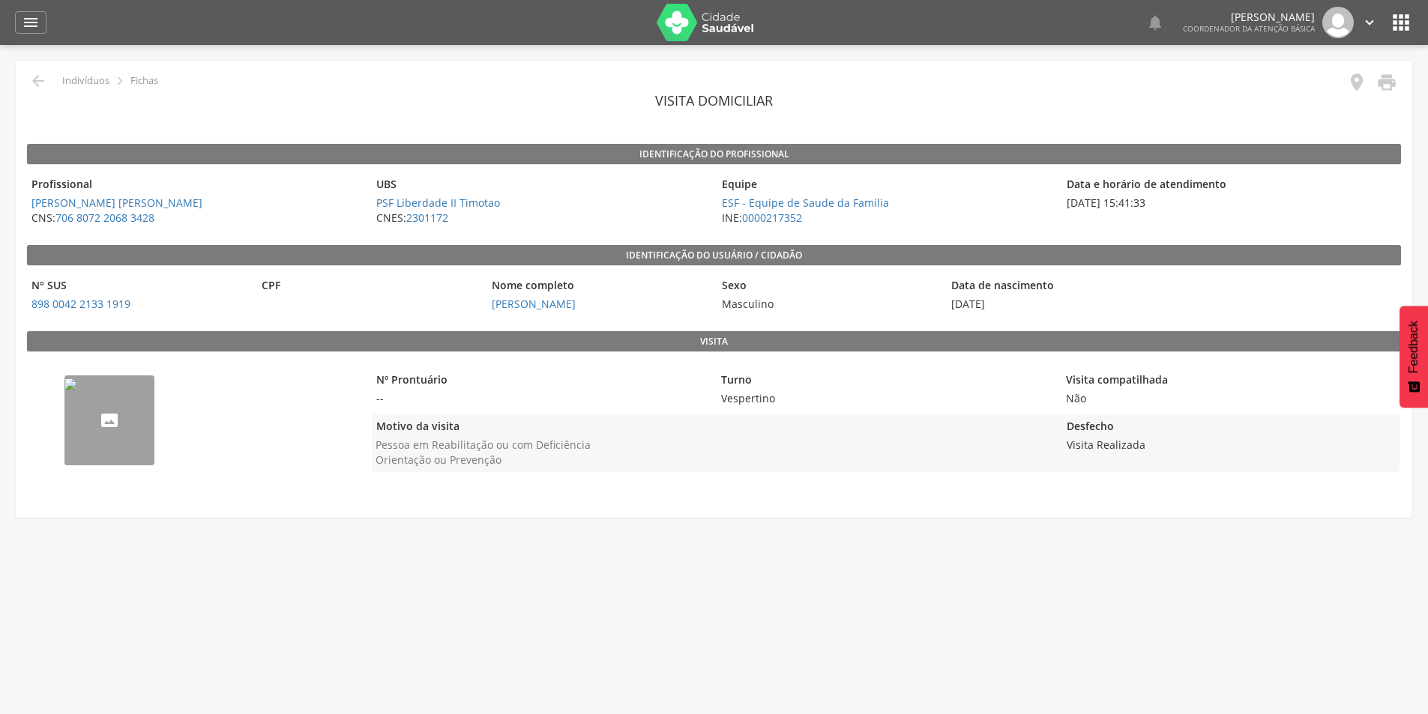
click at [95, 83] on p "Indivíduos" at bounding box center [85, 81] width 47 height 12
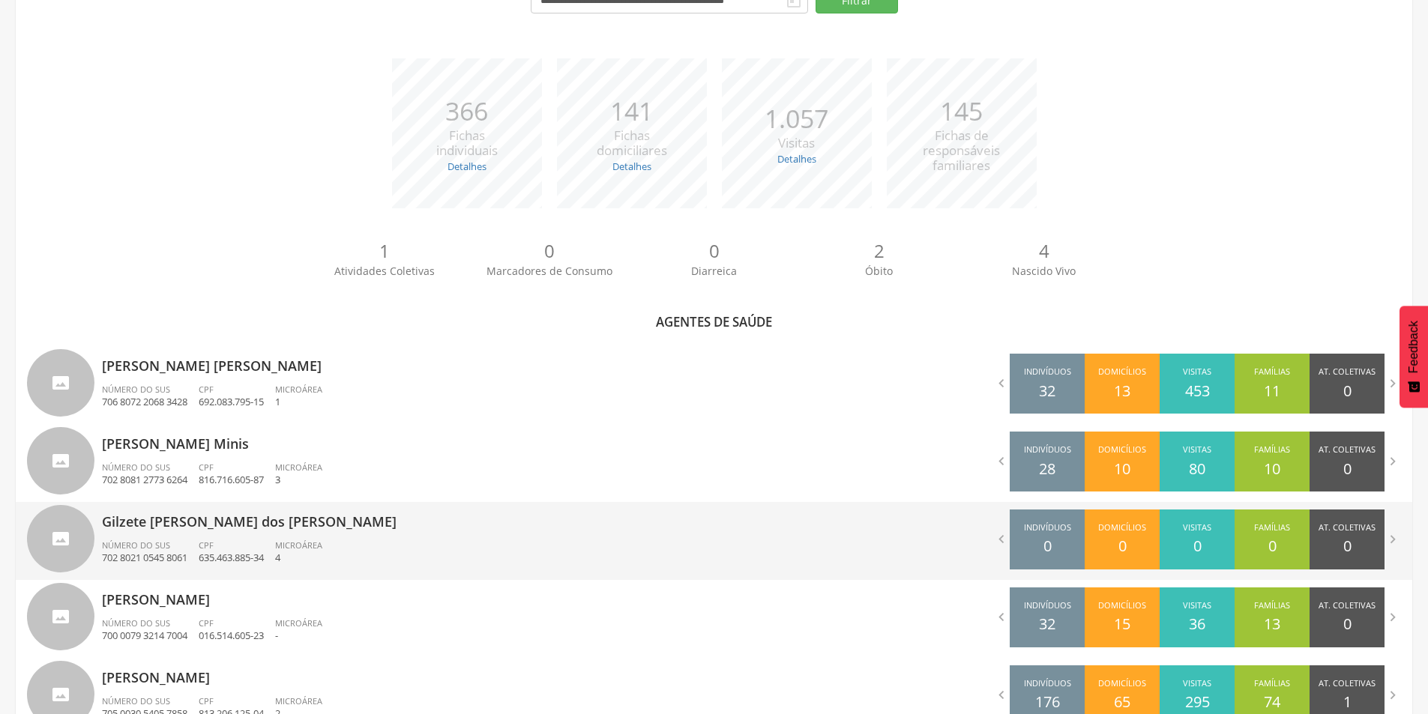
scroll to position [270, 0]
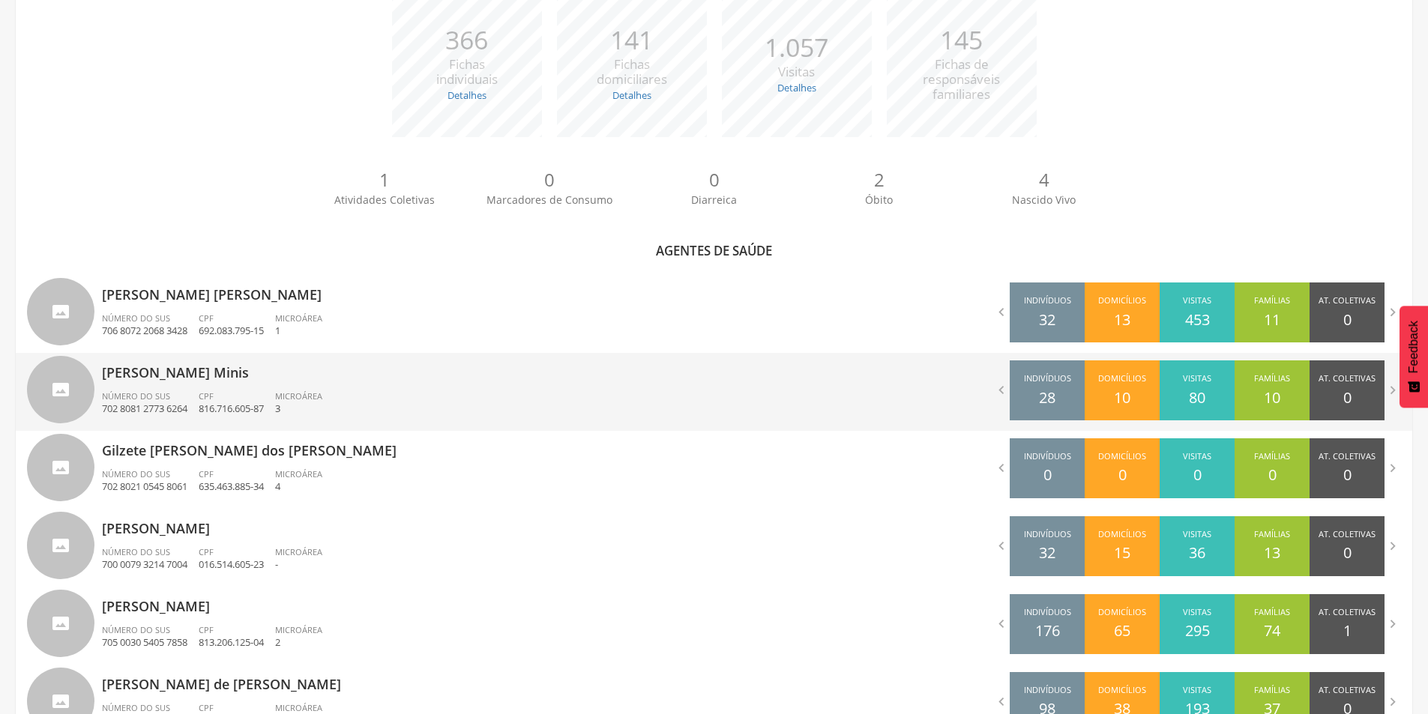
click at [214, 394] on span "CPF" at bounding box center [206, 396] width 15 height 11
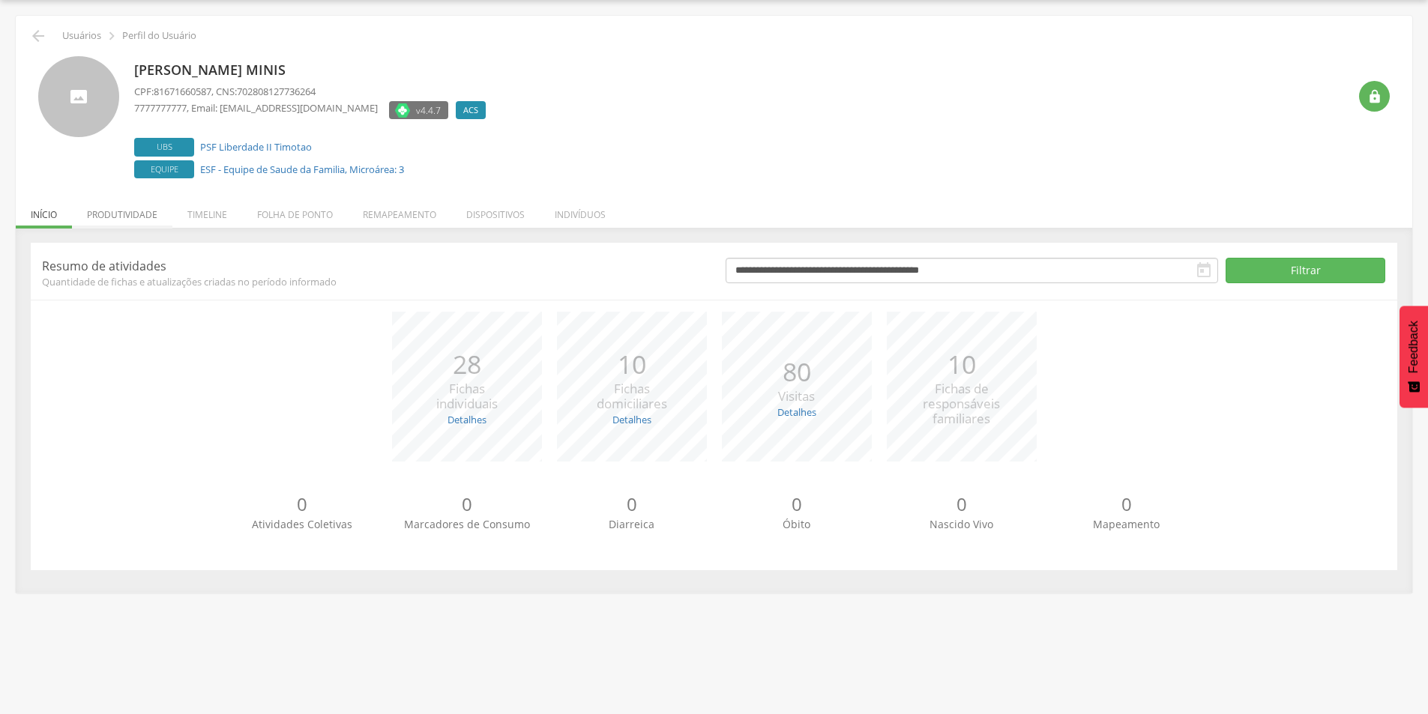
click at [115, 216] on li "Produtividade" at bounding box center [122, 210] width 100 height 35
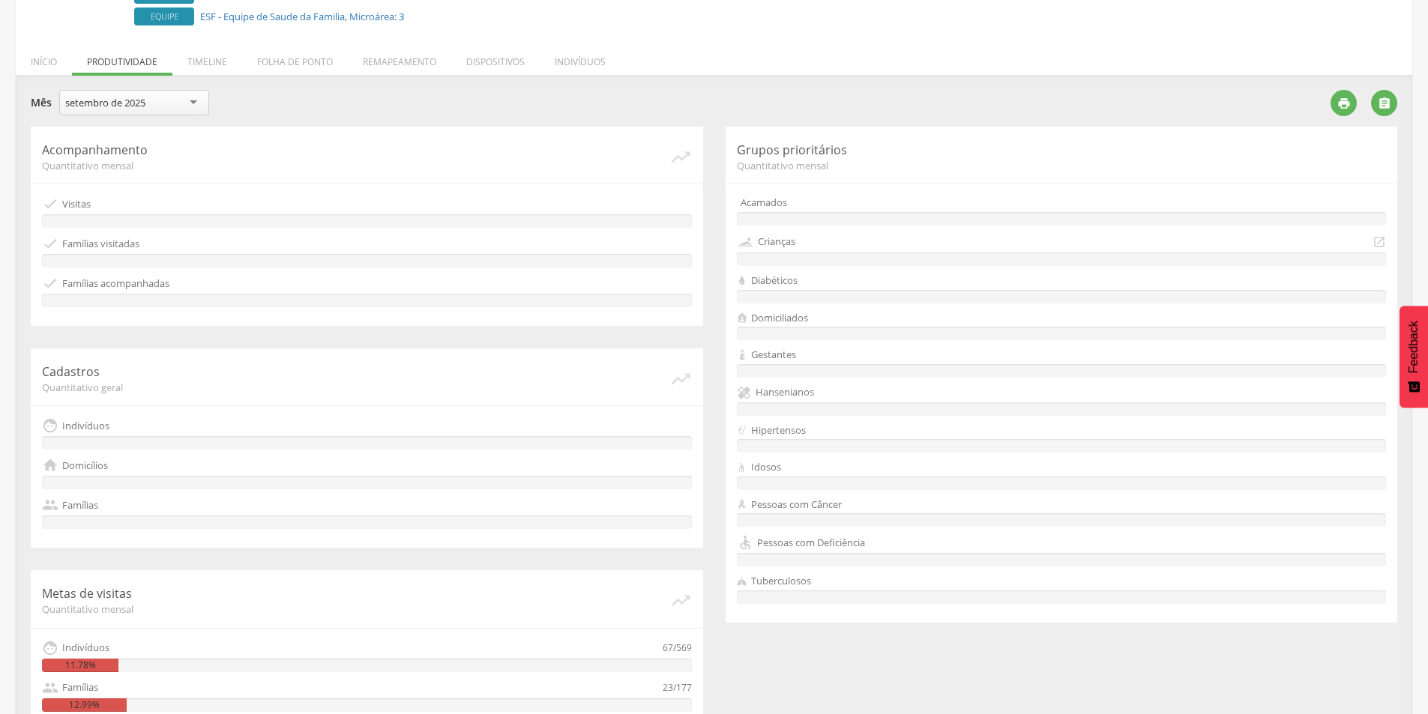
scroll to position [39, 0]
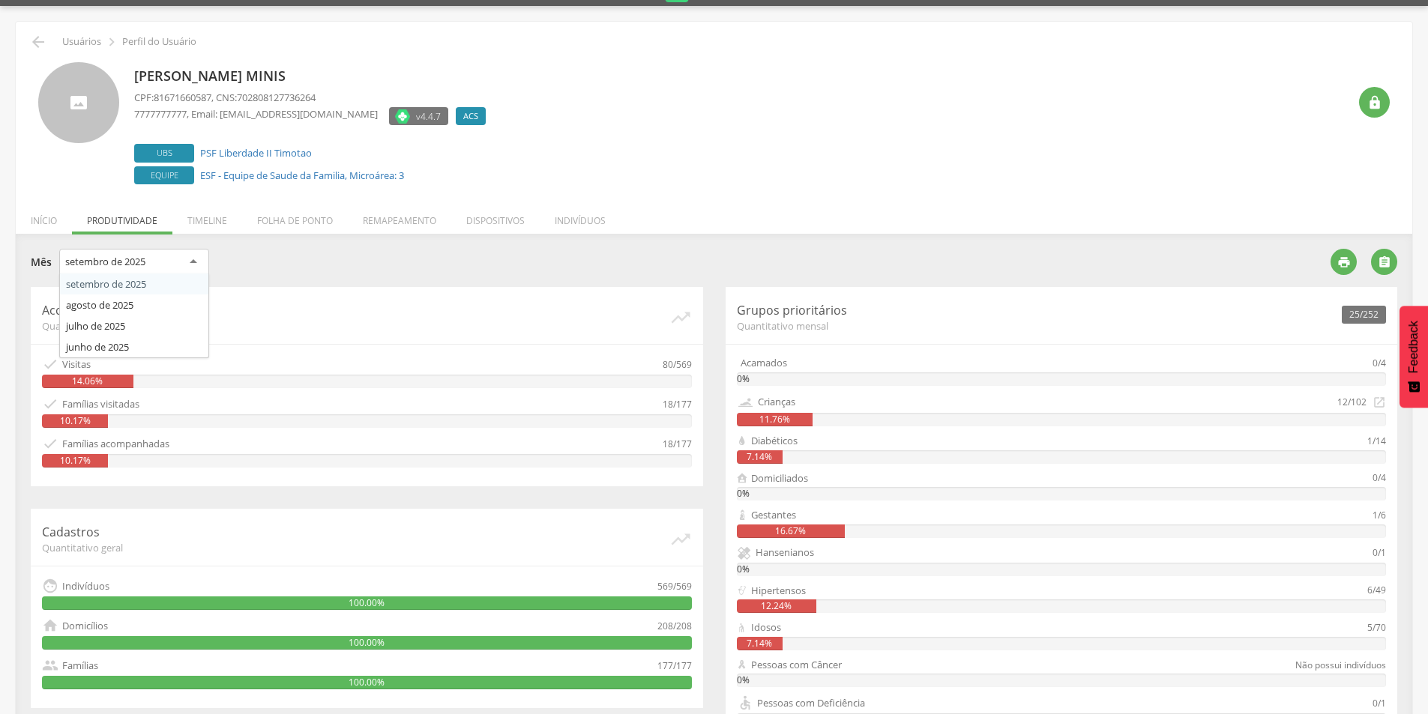
click at [184, 264] on div "setembro de 2025" at bounding box center [134, 262] width 150 height 27
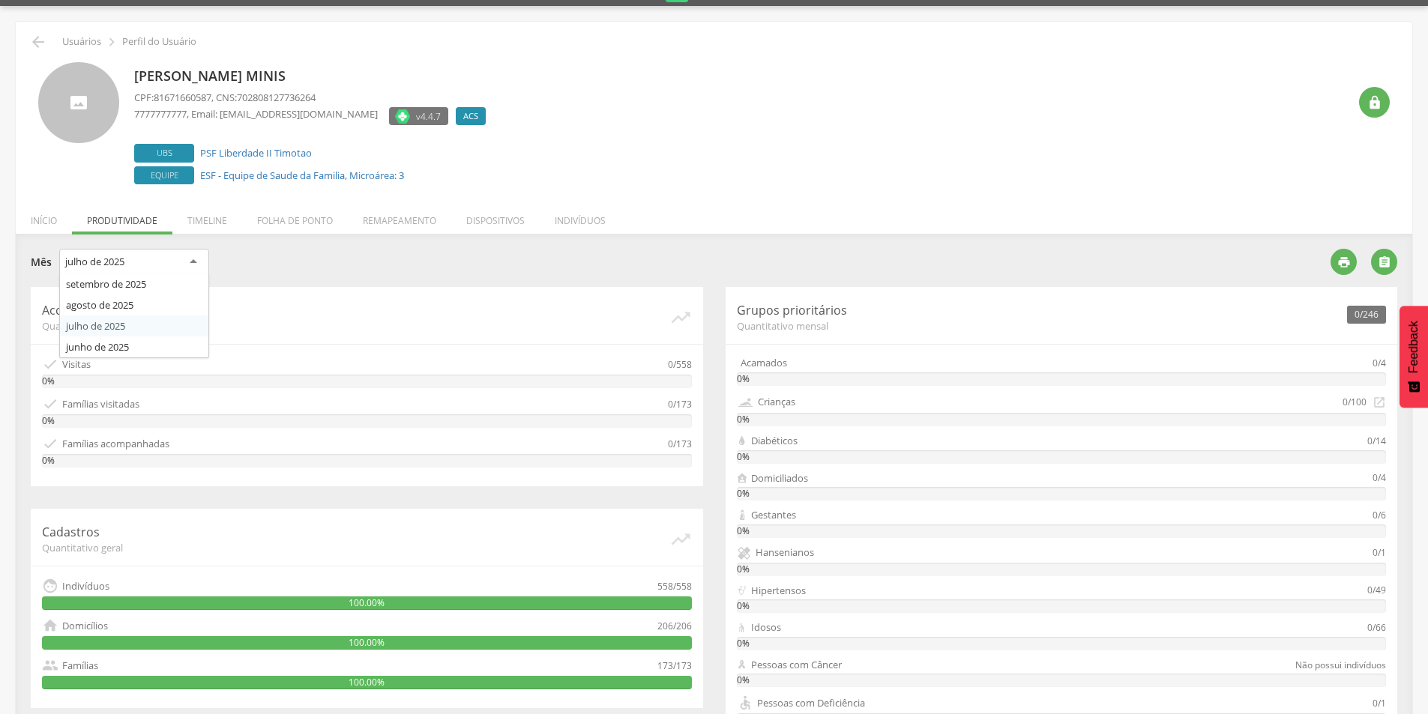
click at [151, 255] on div "julho de 2025" at bounding box center [134, 262] width 150 height 27
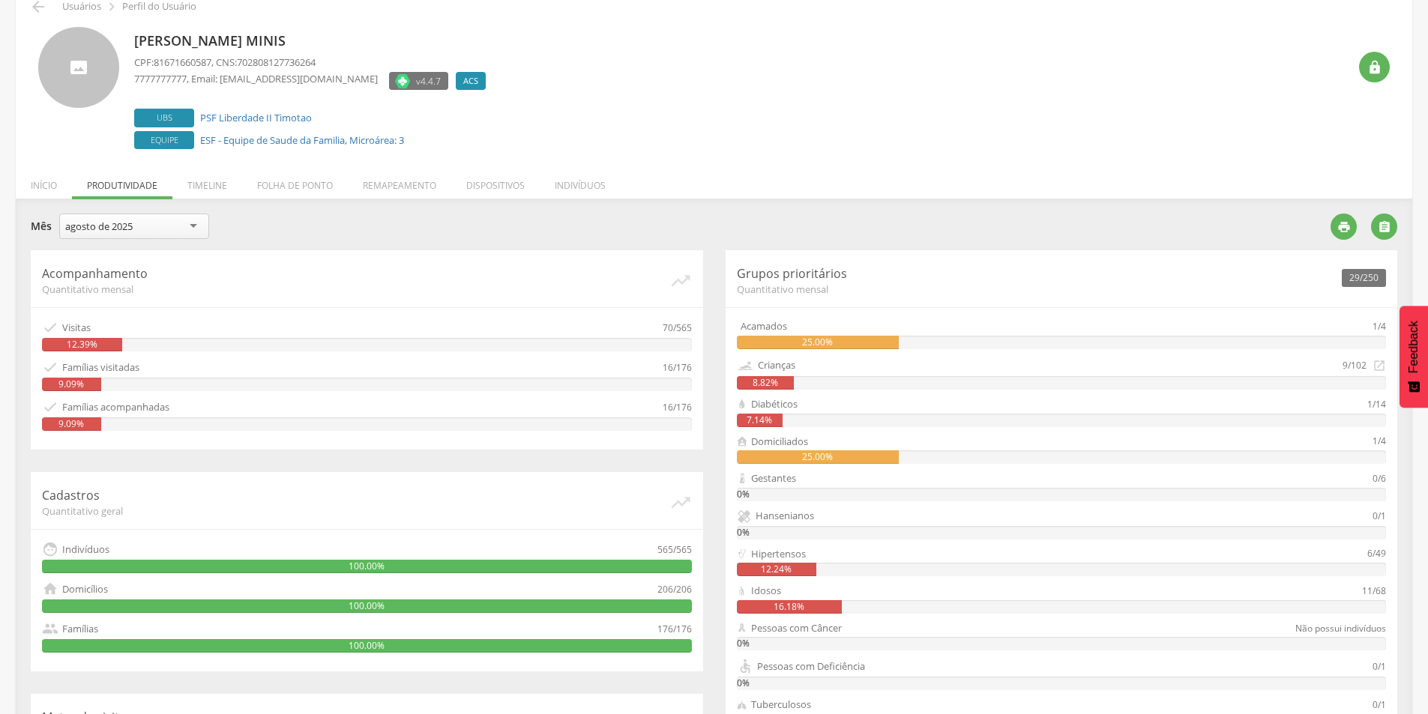
scroll to position [75, 0]
click at [185, 217] on div "agosto de 2025" at bounding box center [134, 225] width 150 height 25
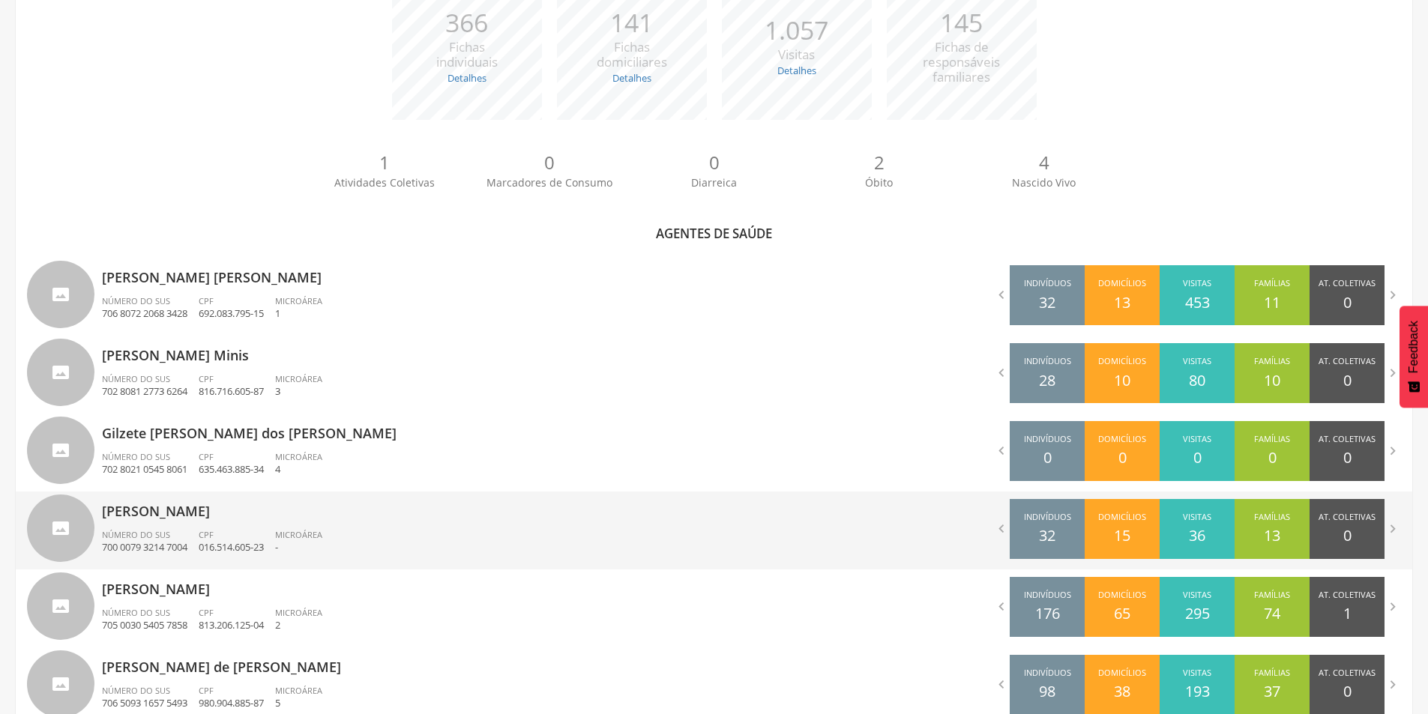
scroll to position [325, 0]
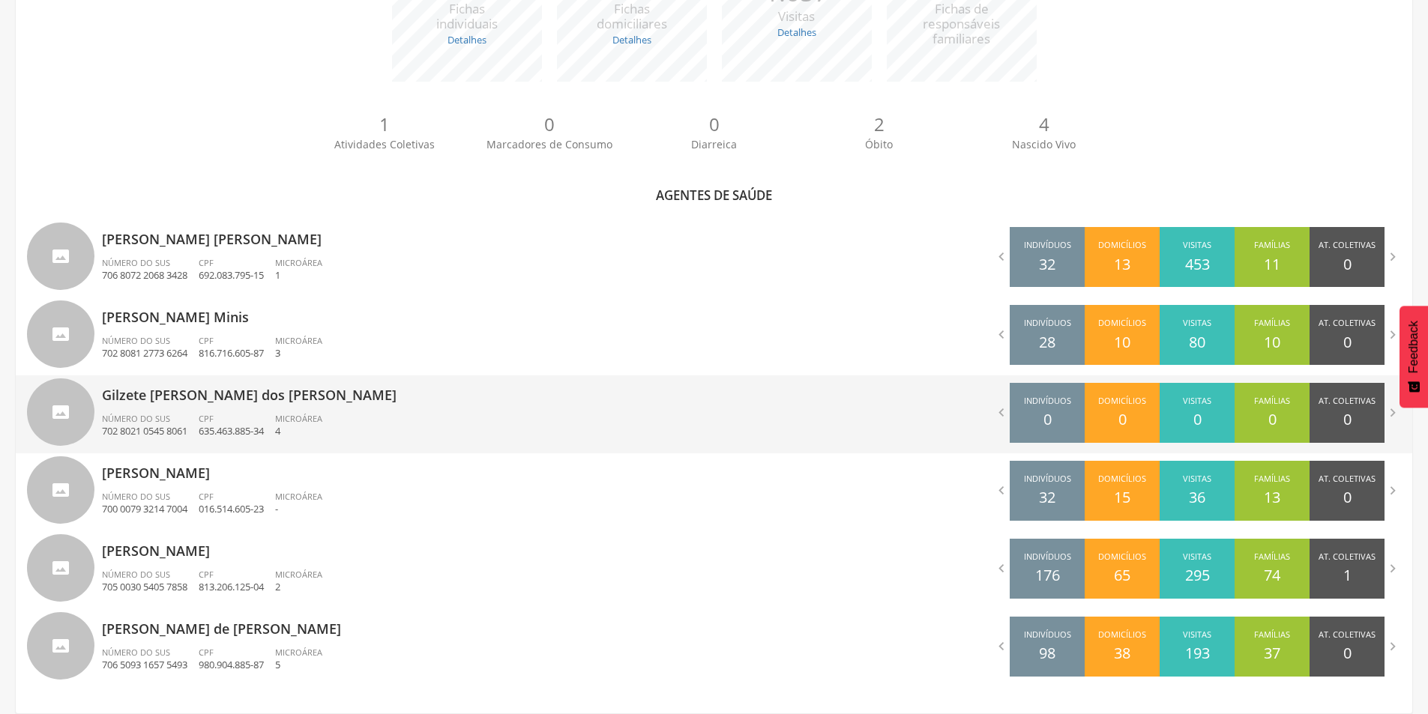
click at [118, 395] on p "Gilzete [PERSON_NAME] dos [PERSON_NAME]" at bounding box center [402, 391] width 601 height 30
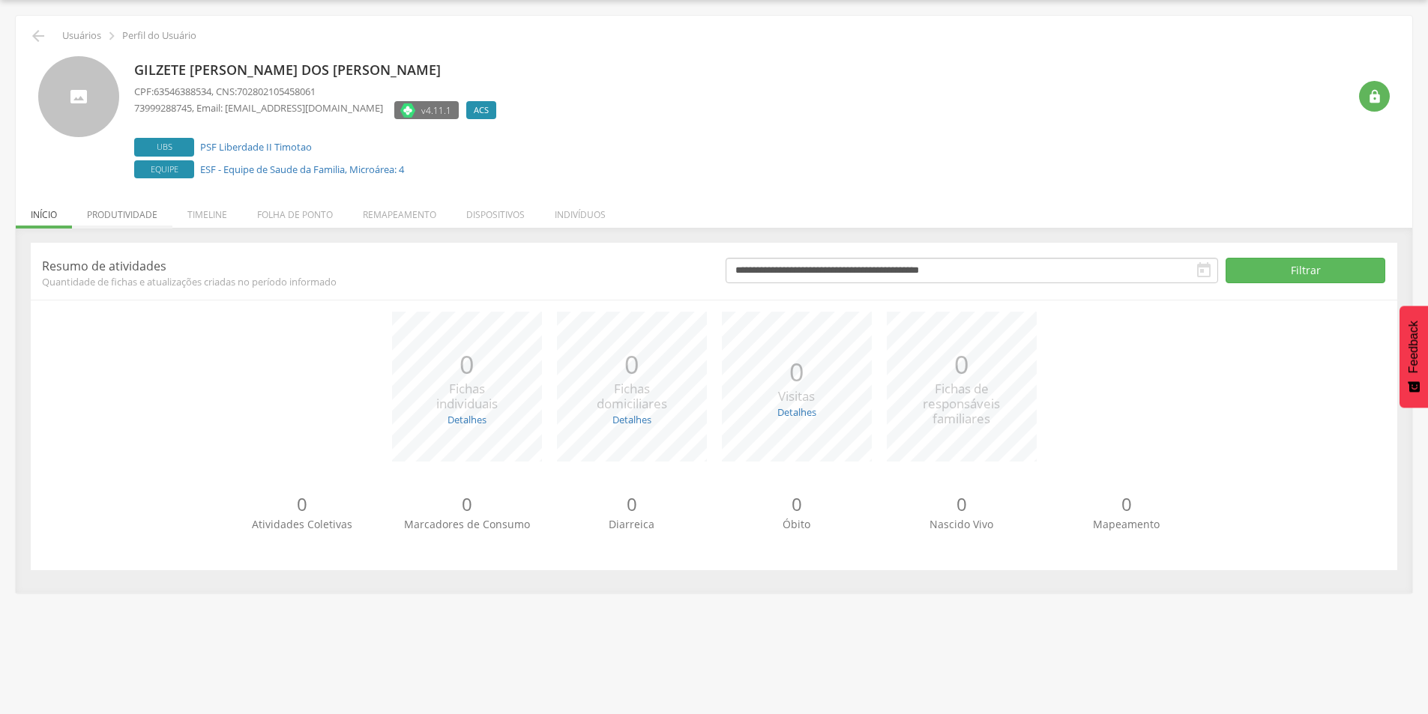
click at [125, 219] on li "Produtividade" at bounding box center [122, 210] width 100 height 35
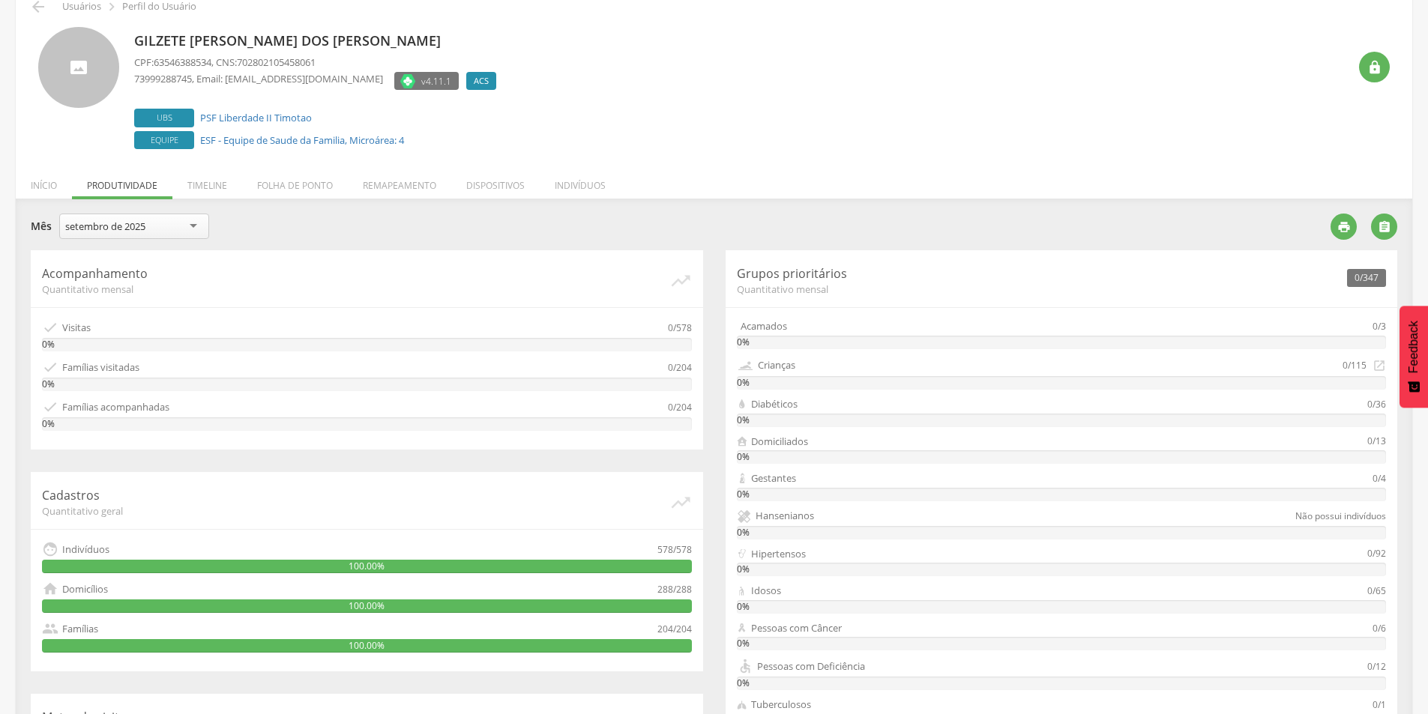
scroll to position [75, 0]
click at [180, 204] on div "**********" at bounding box center [714, 550] width 1397 height 705
click at [180, 220] on div "setembro de 2025" at bounding box center [134, 226] width 150 height 27
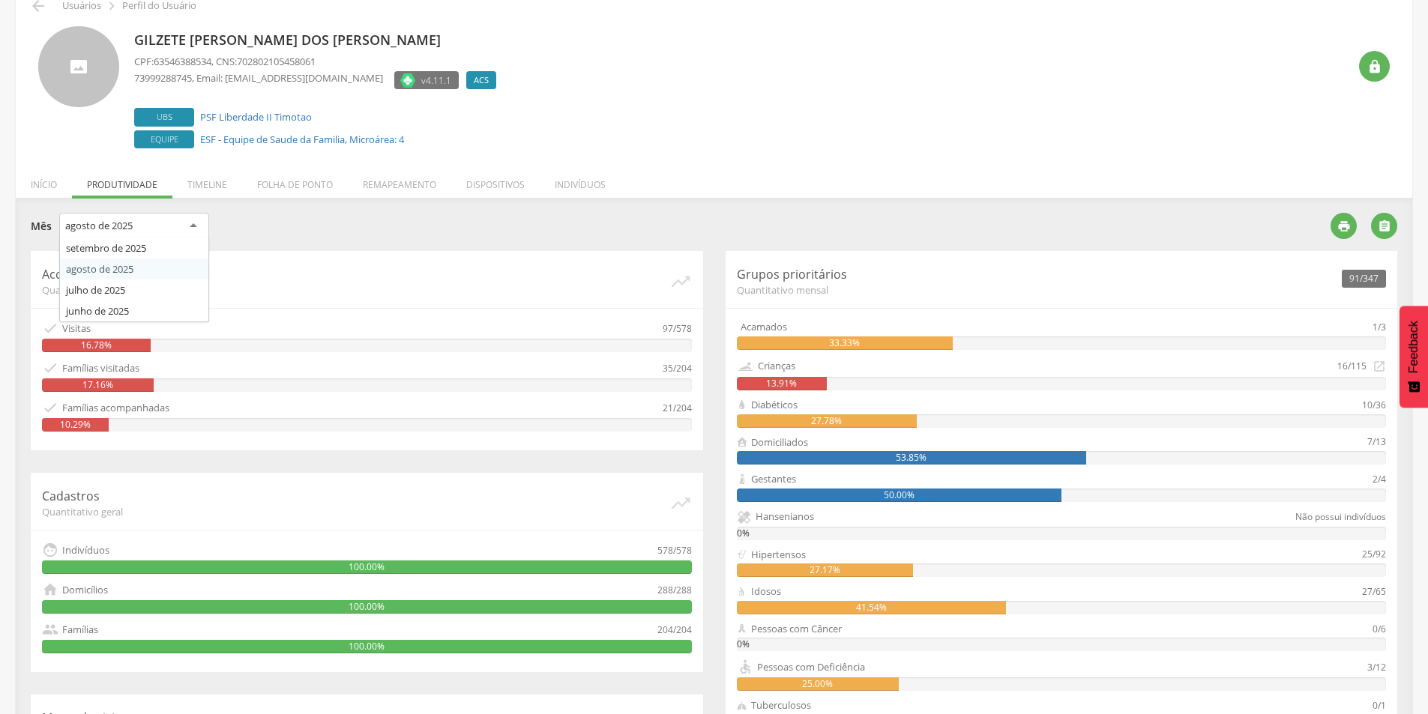
click at [191, 219] on div "agosto de 2025" at bounding box center [134, 226] width 150 height 27
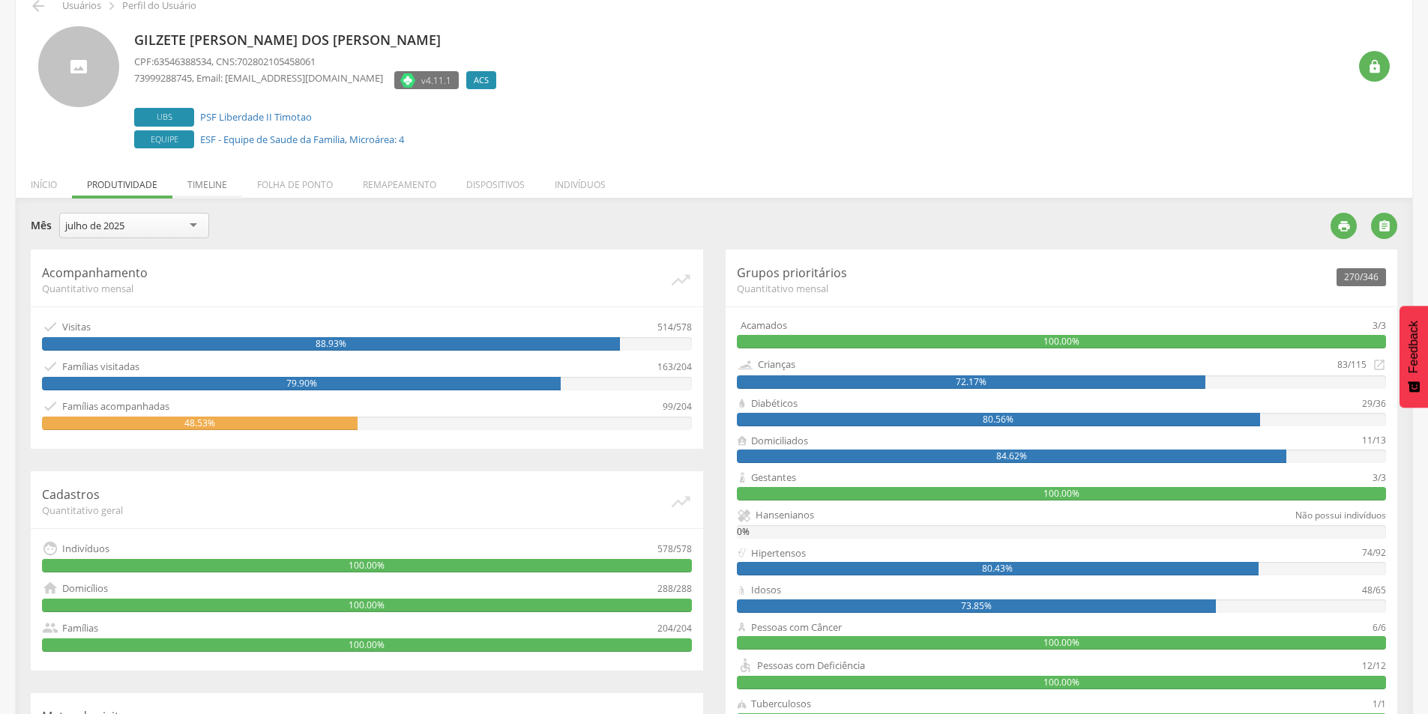
click at [229, 178] on li "Timeline" at bounding box center [207, 180] width 70 height 35
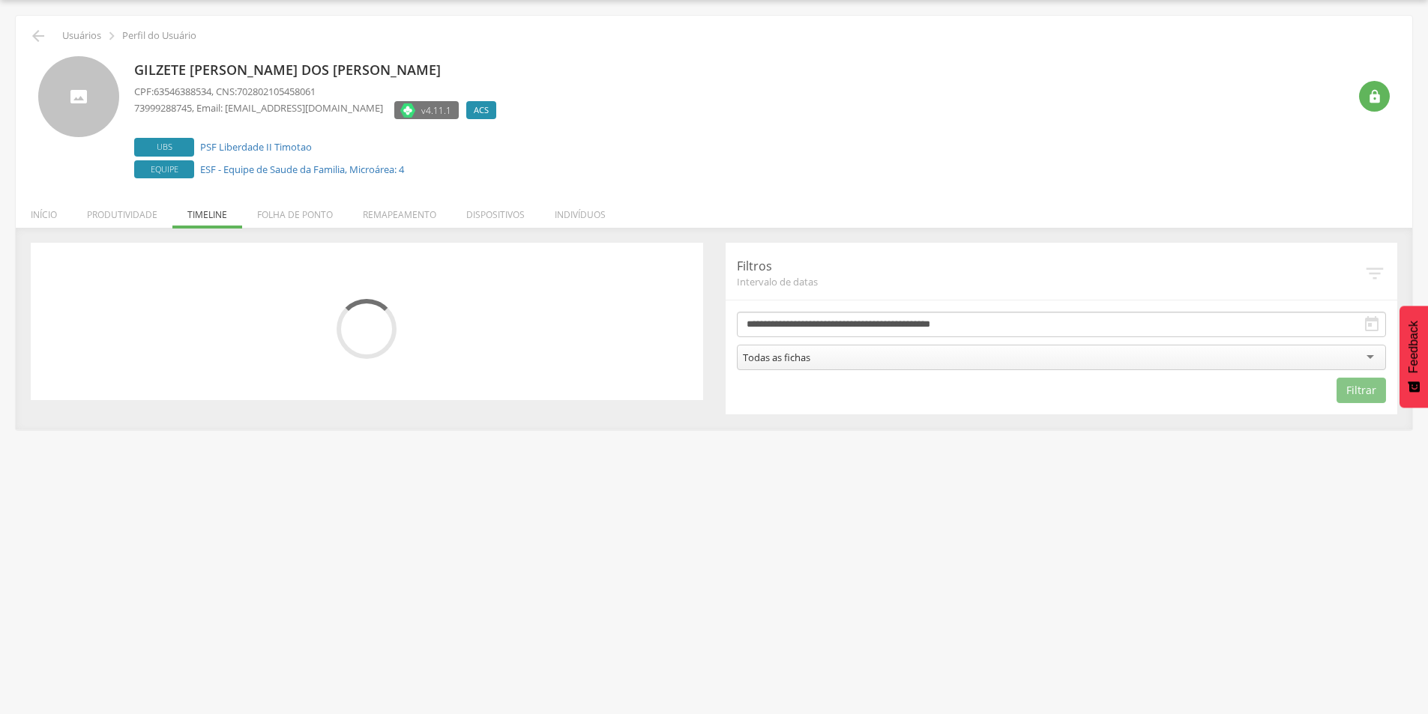
scroll to position [45, 0]
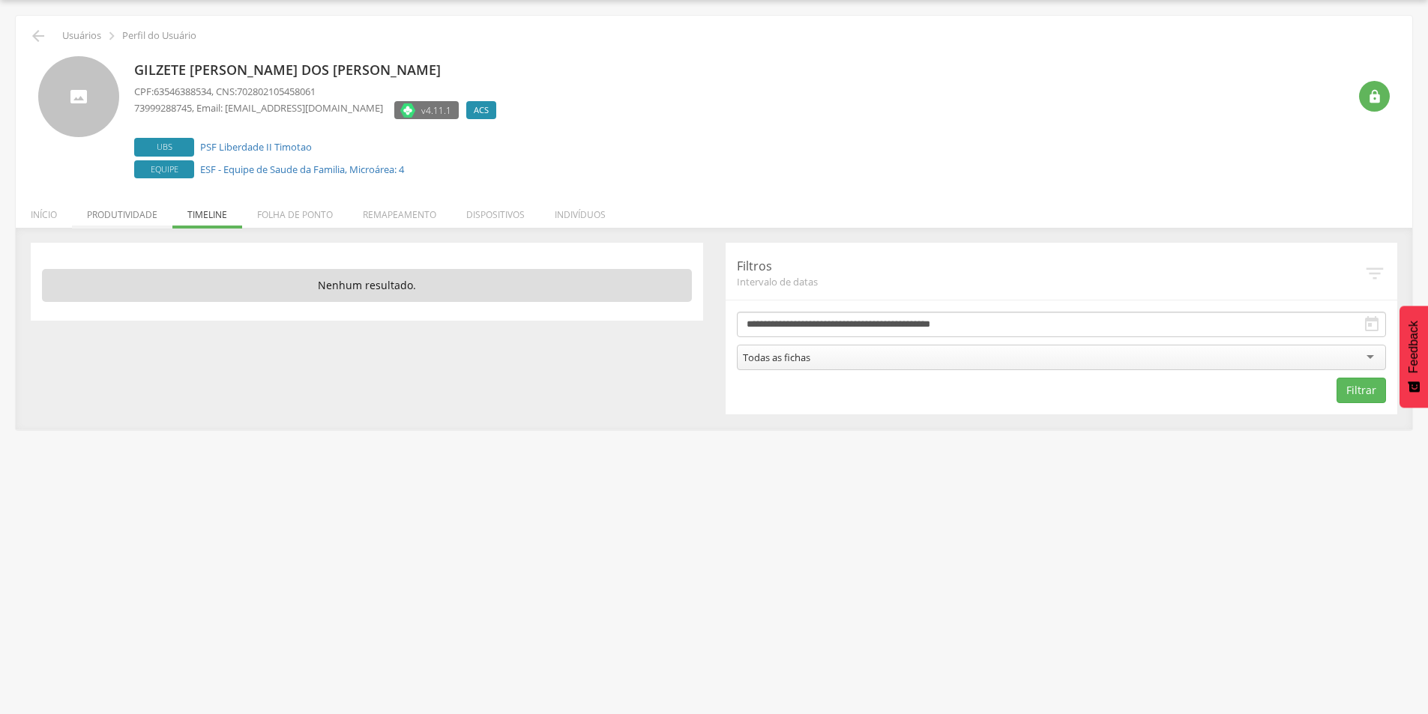
click at [121, 217] on li "Produtividade" at bounding box center [122, 210] width 100 height 35
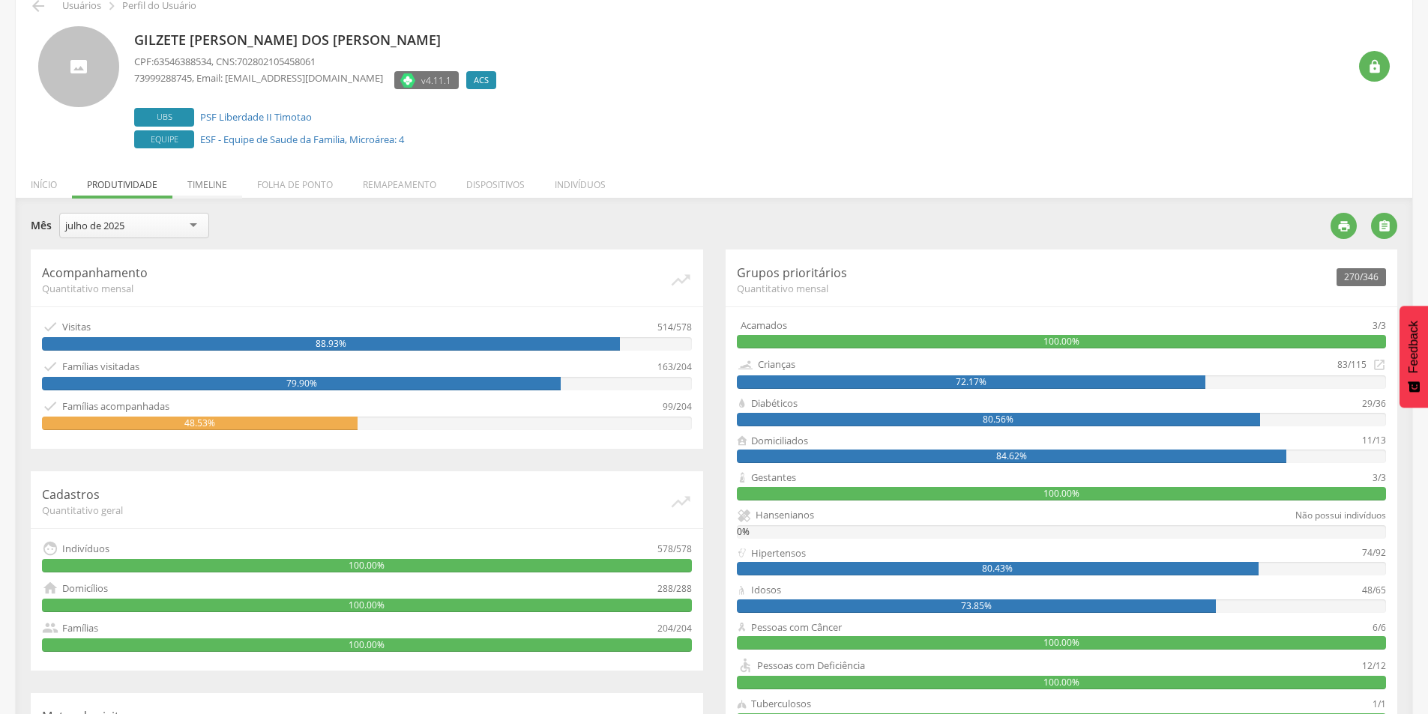
click at [213, 183] on li "Timeline" at bounding box center [207, 180] width 70 height 35
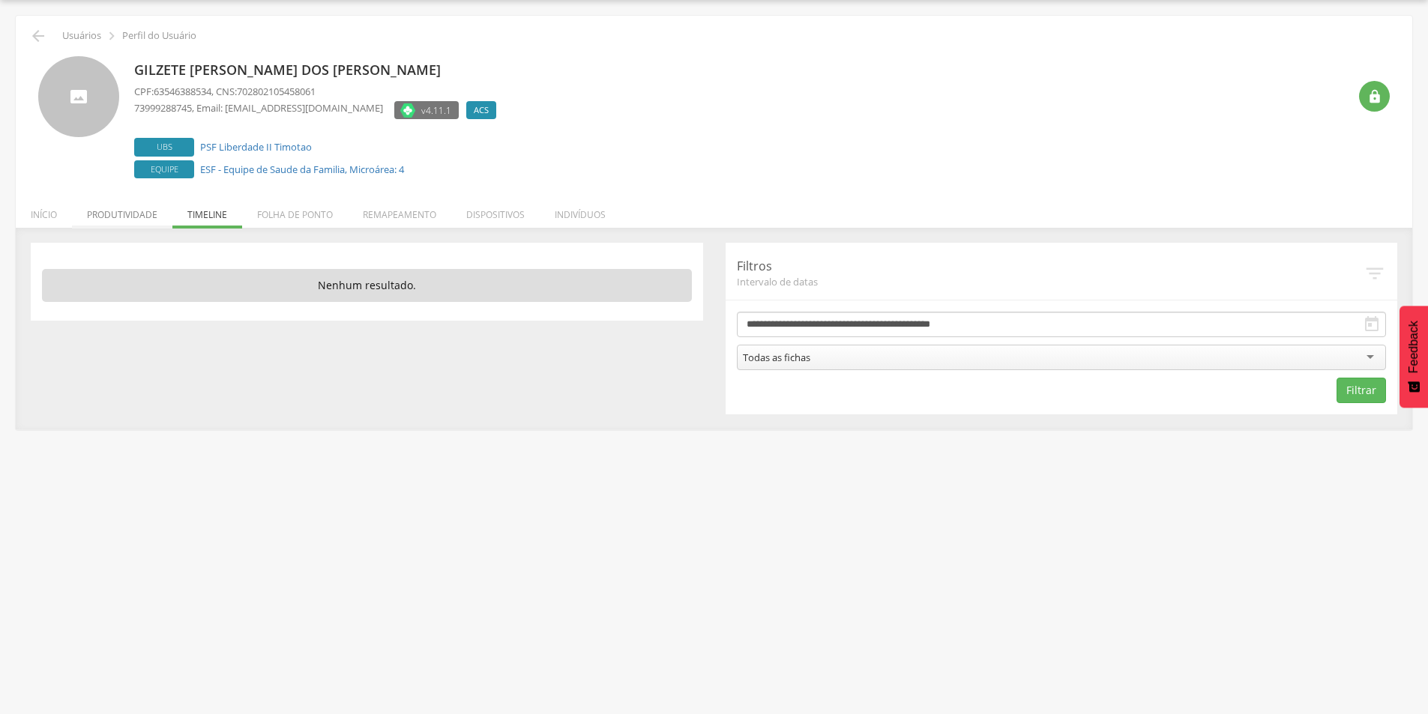
click at [121, 212] on li "Produtividade" at bounding box center [122, 210] width 100 height 35
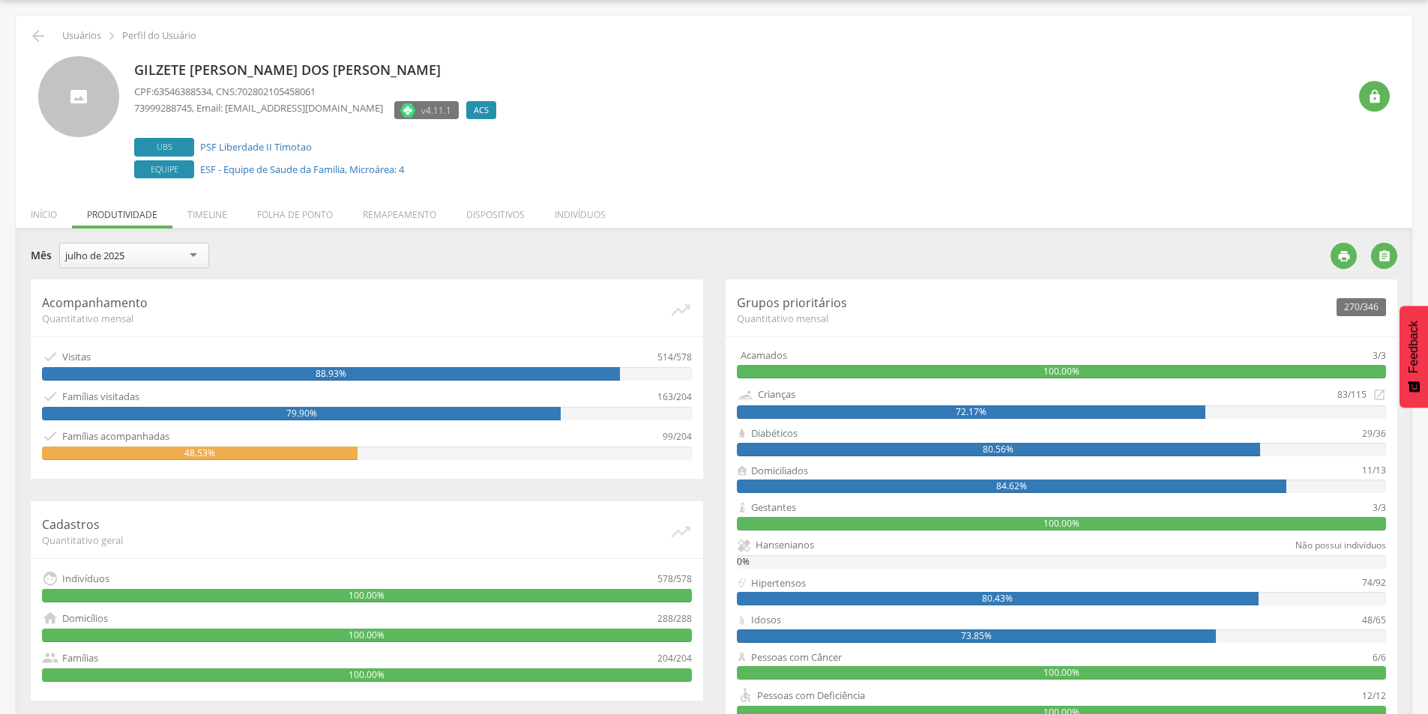
scroll to position [75, 0]
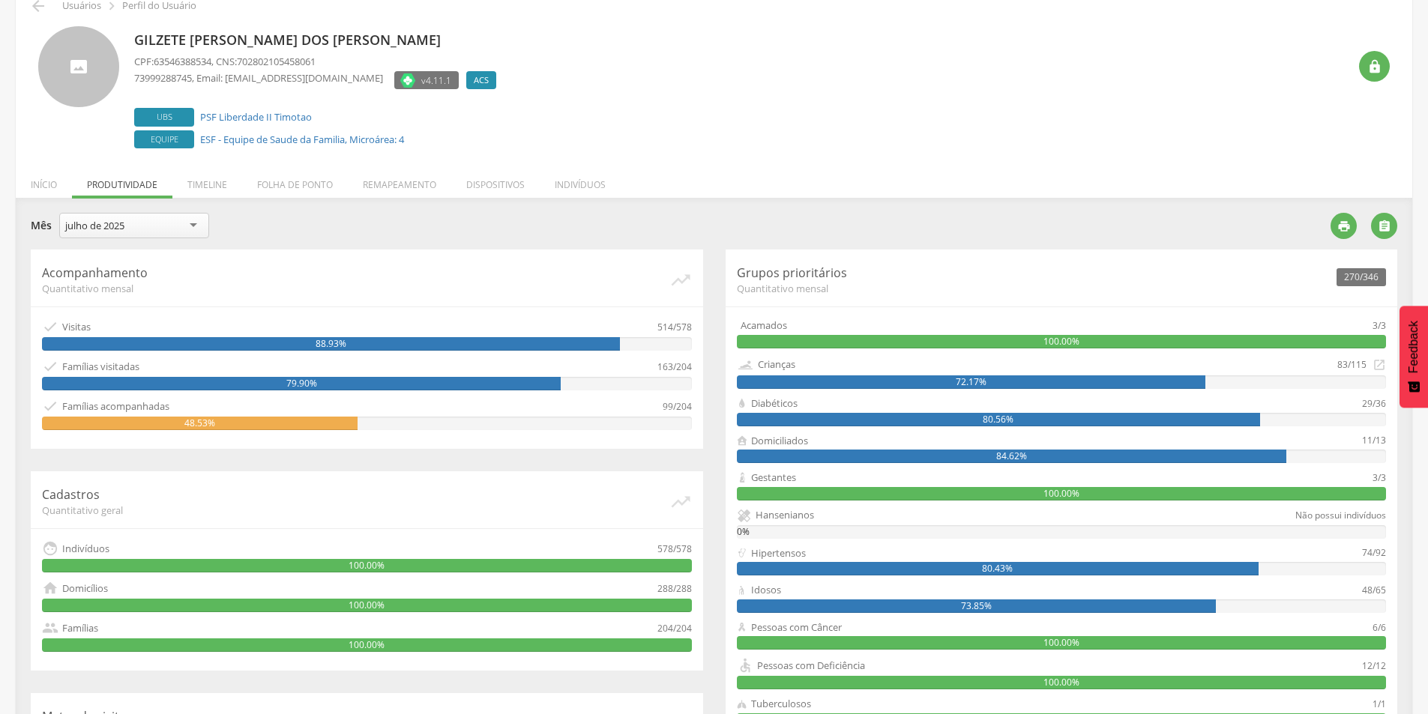
click at [167, 219] on div "julho de 2025" at bounding box center [134, 225] width 150 height 25
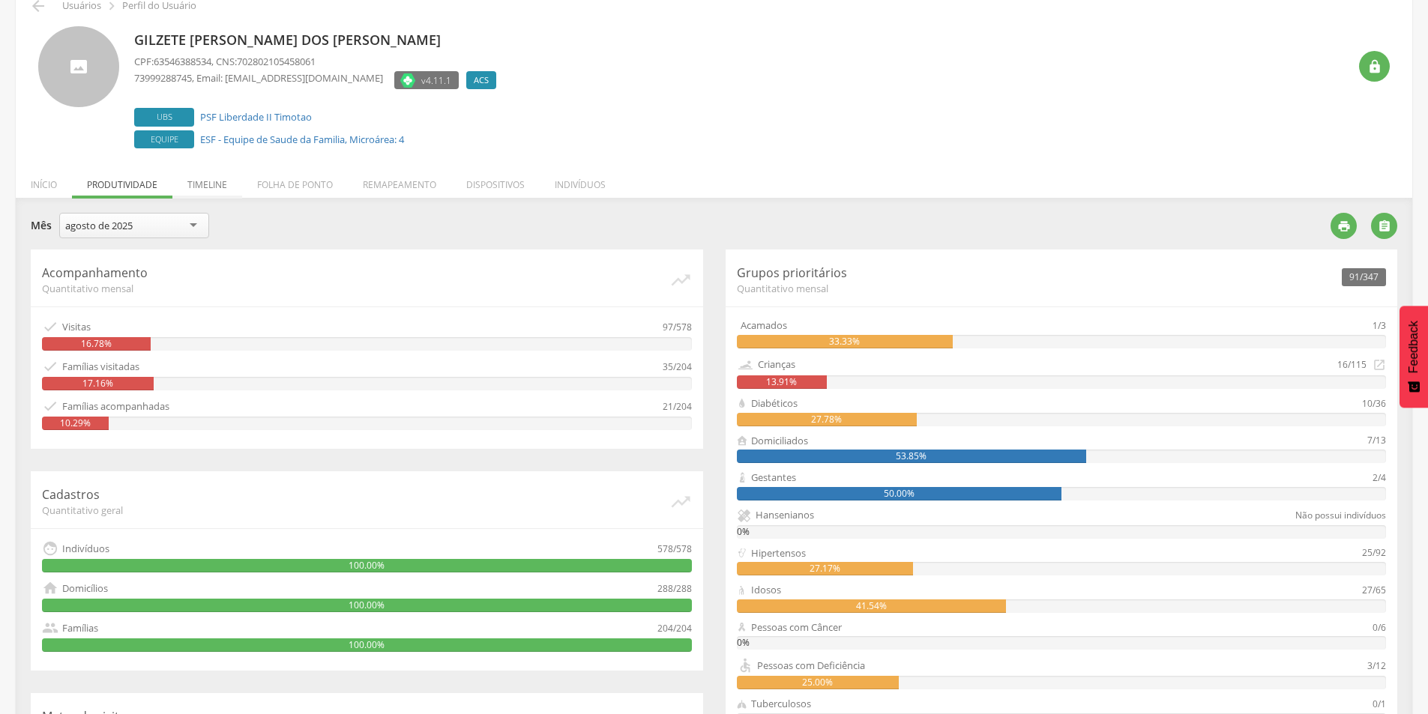
click at [205, 186] on li "Timeline" at bounding box center [207, 180] width 70 height 35
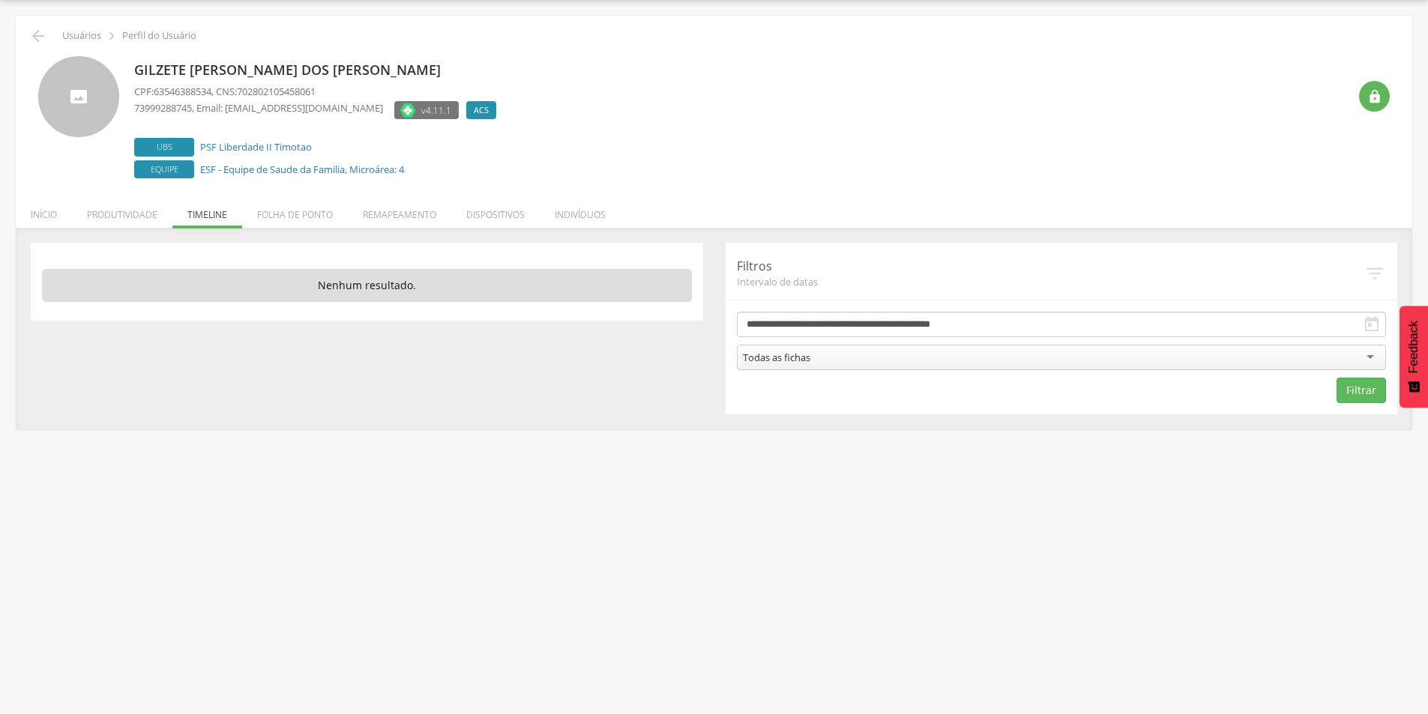
scroll to position [45, 0]
click at [142, 217] on li "Produtividade" at bounding box center [122, 210] width 100 height 35
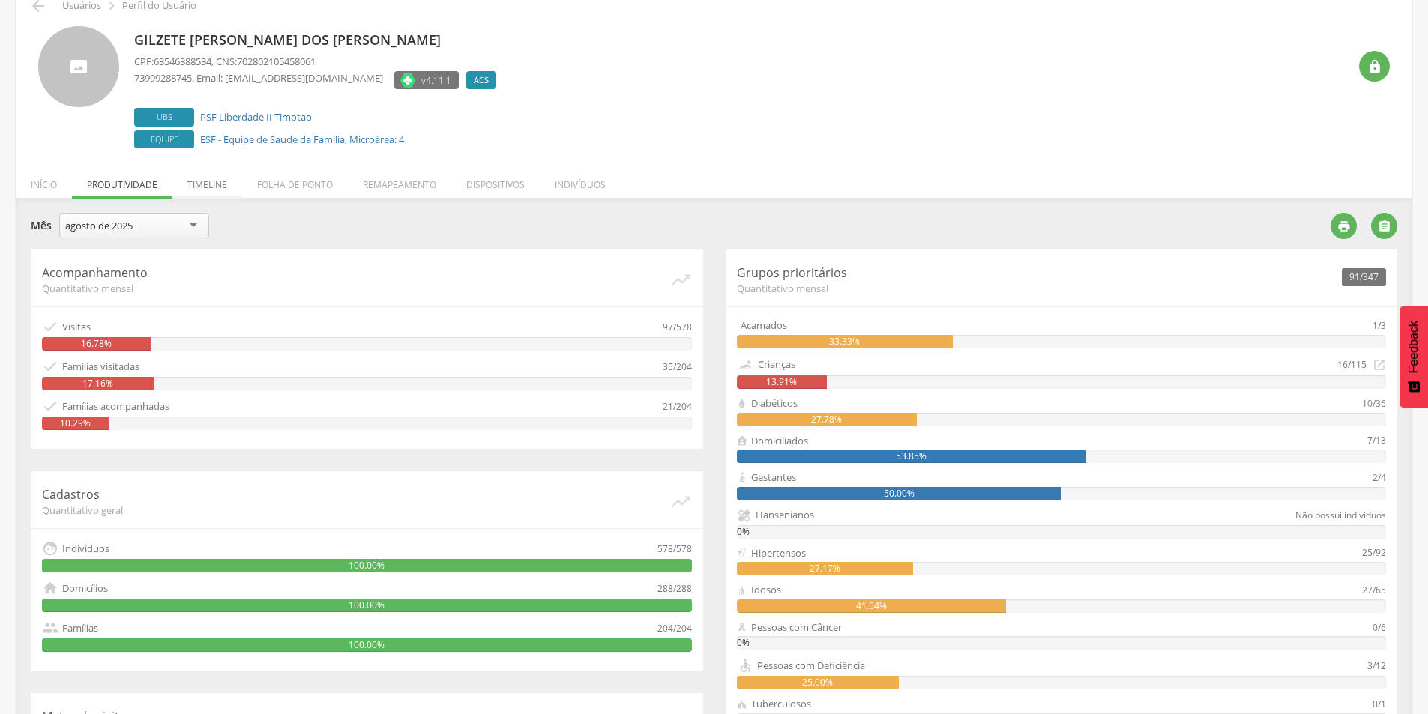
click at [190, 192] on li "Timeline" at bounding box center [207, 180] width 70 height 35
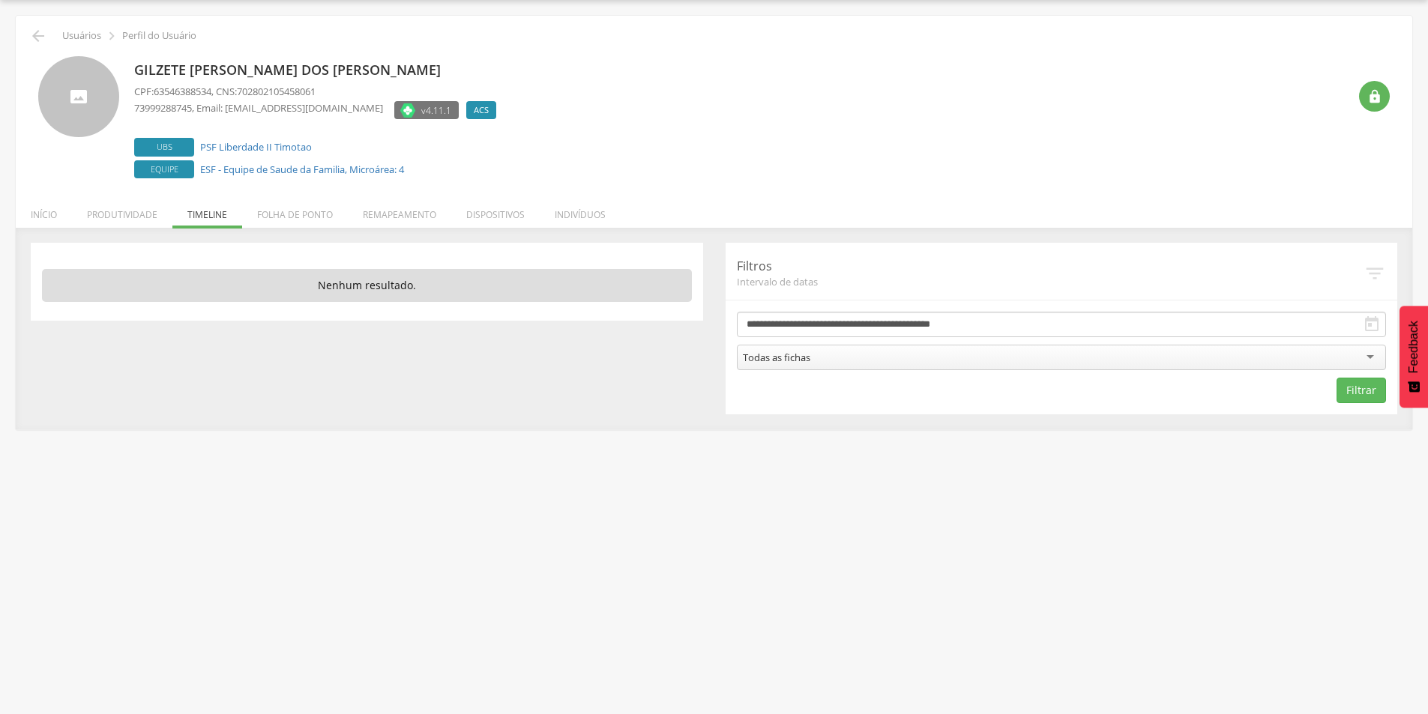
scroll to position [45, 0]
click at [933, 320] on input "**********" at bounding box center [1062, 324] width 650 height 25
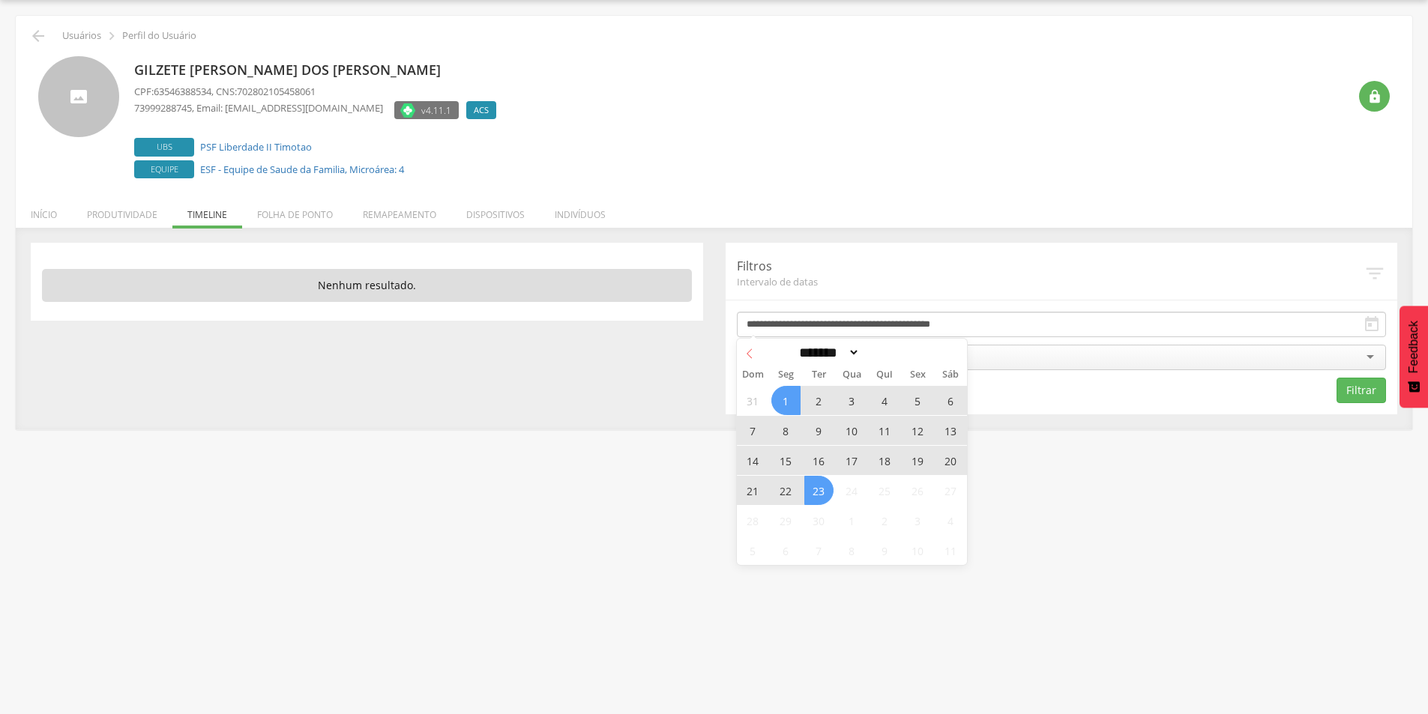
click at [746, 352] on icon at bounding box center [749, 354] width 10 height 10
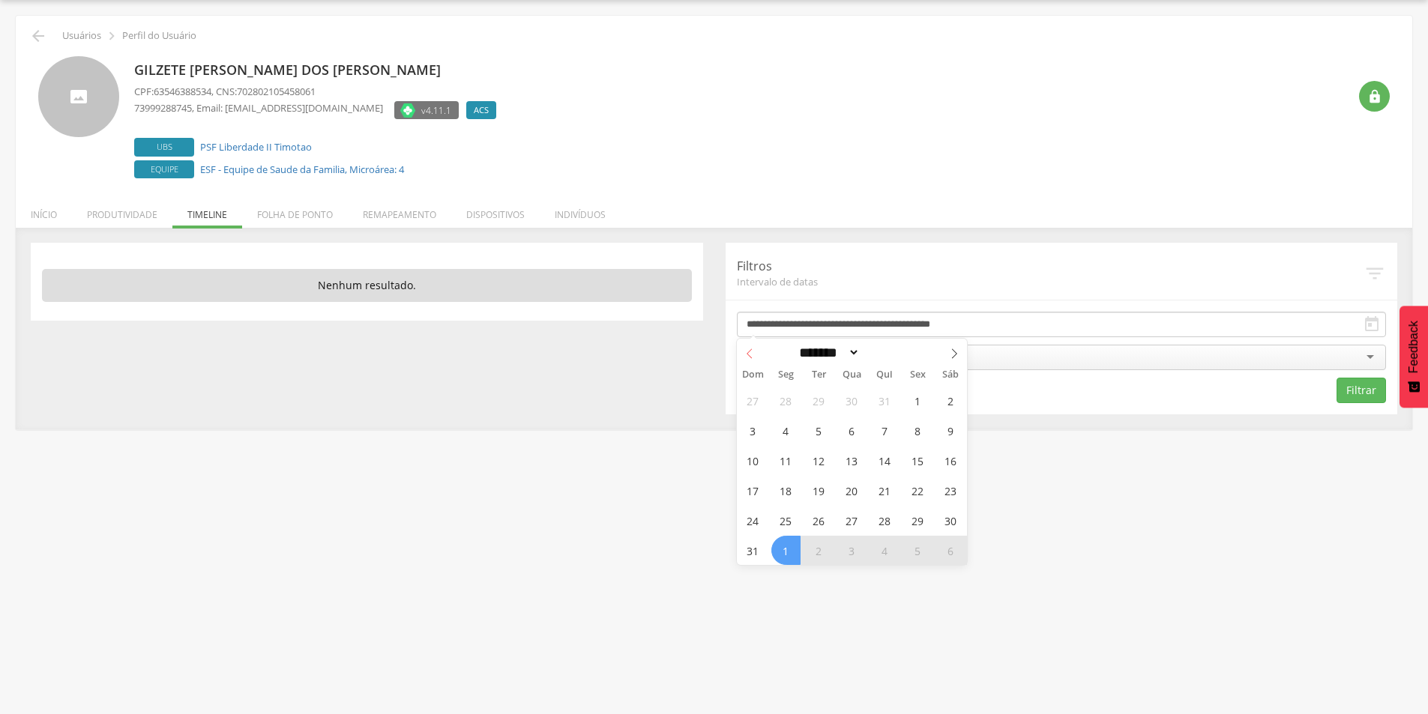
click at [746, 352] on icon at bounding box center [749, 354] width 10 height 10
select select "*"
click at [824, 399] on span "1" at bounding box center [818, 400] width 29 height 29
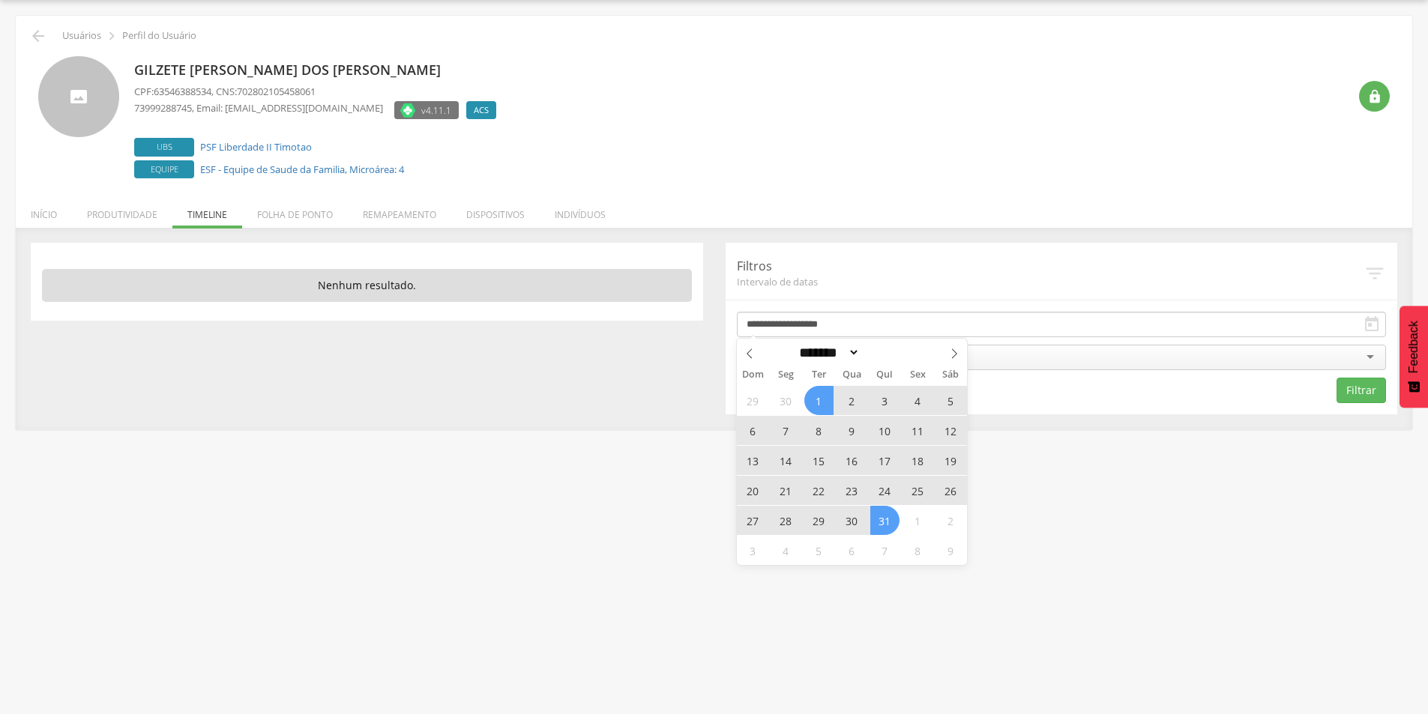
click at [892, 523] on span "31" at bounding box center [884, 520] width 29 height 29
type input "**********"
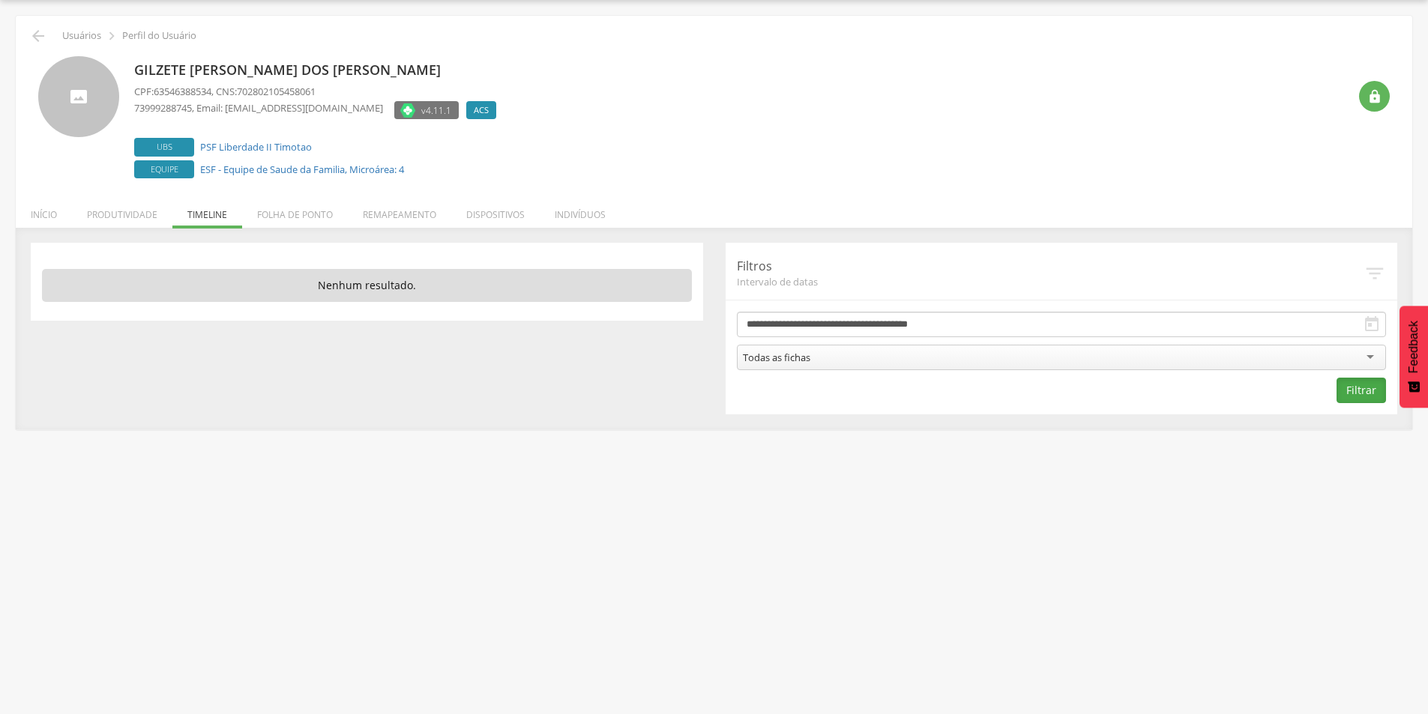
click at [1371, 397] on button "Filtrar" at bounding box center [1361, 390] width 49 height 25
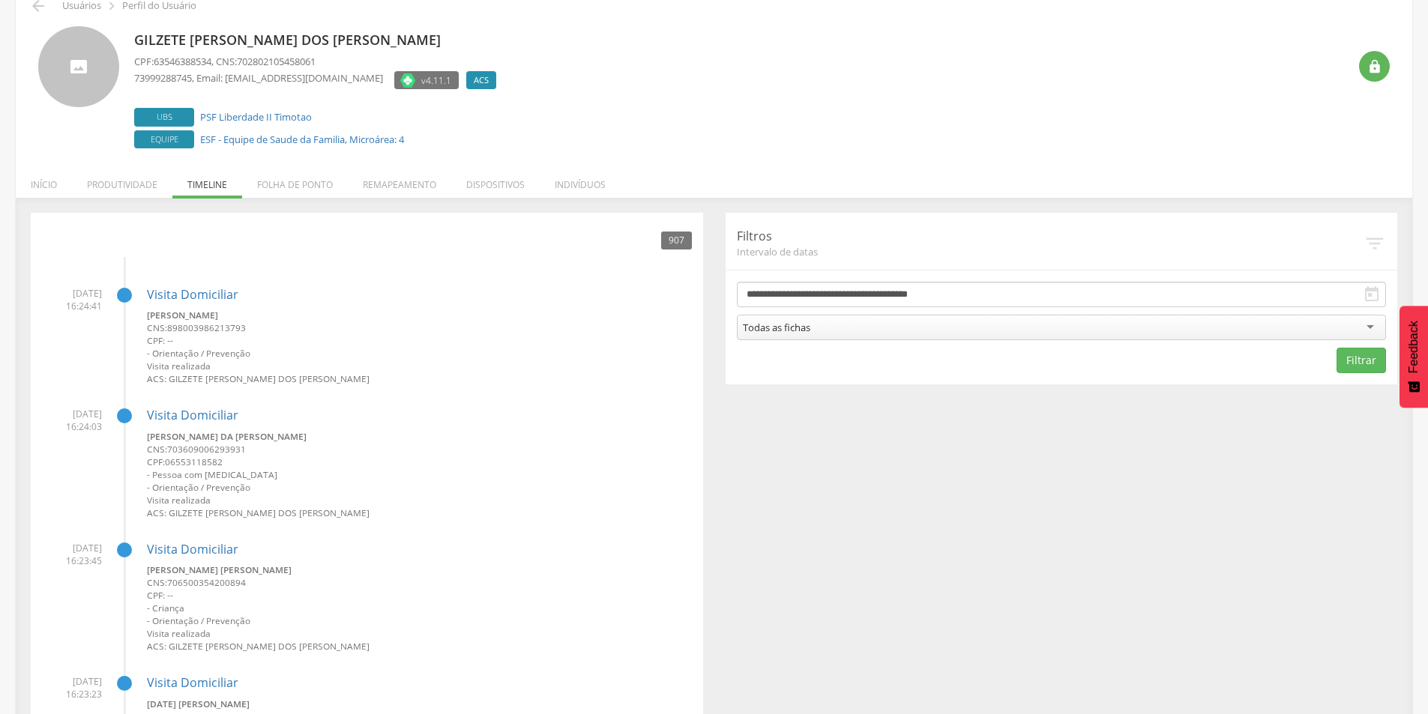
scroll to position [0, 0]
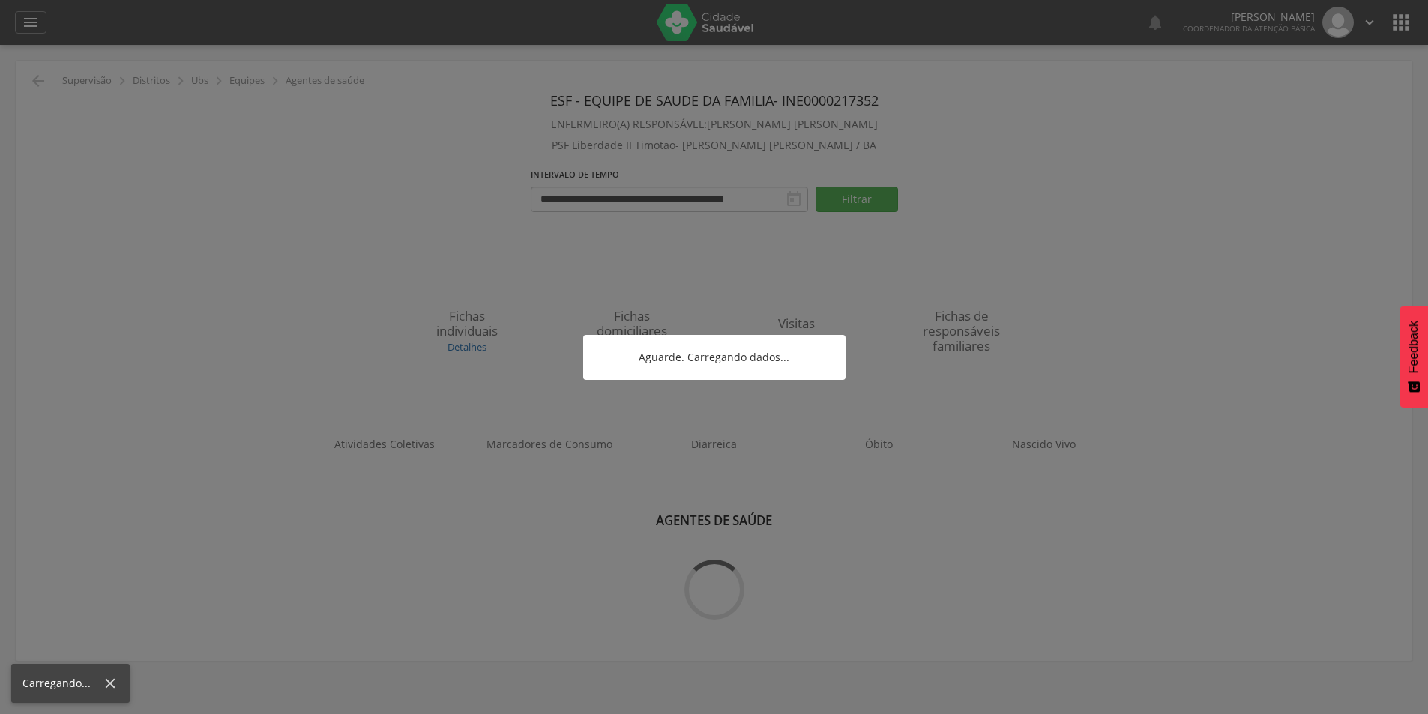
scroll to position [45, 0]
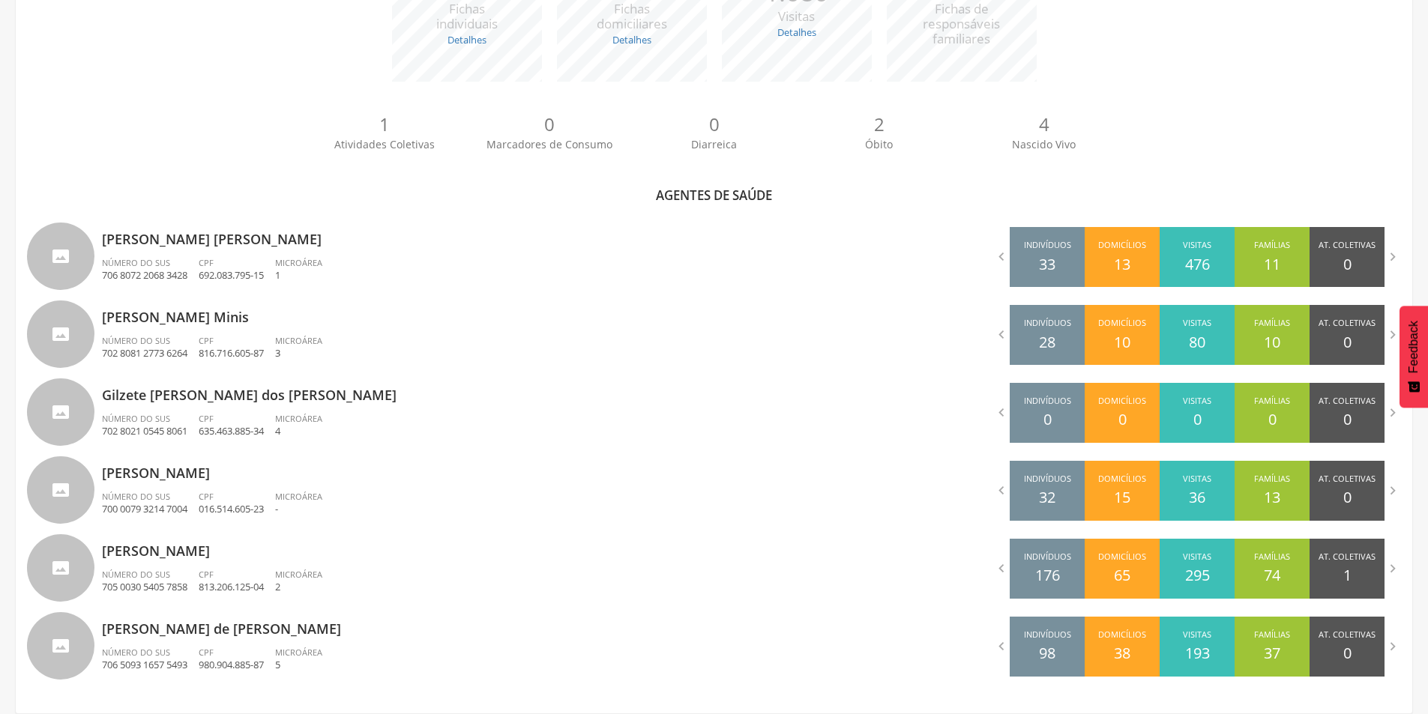
scroll to position [45, 0]
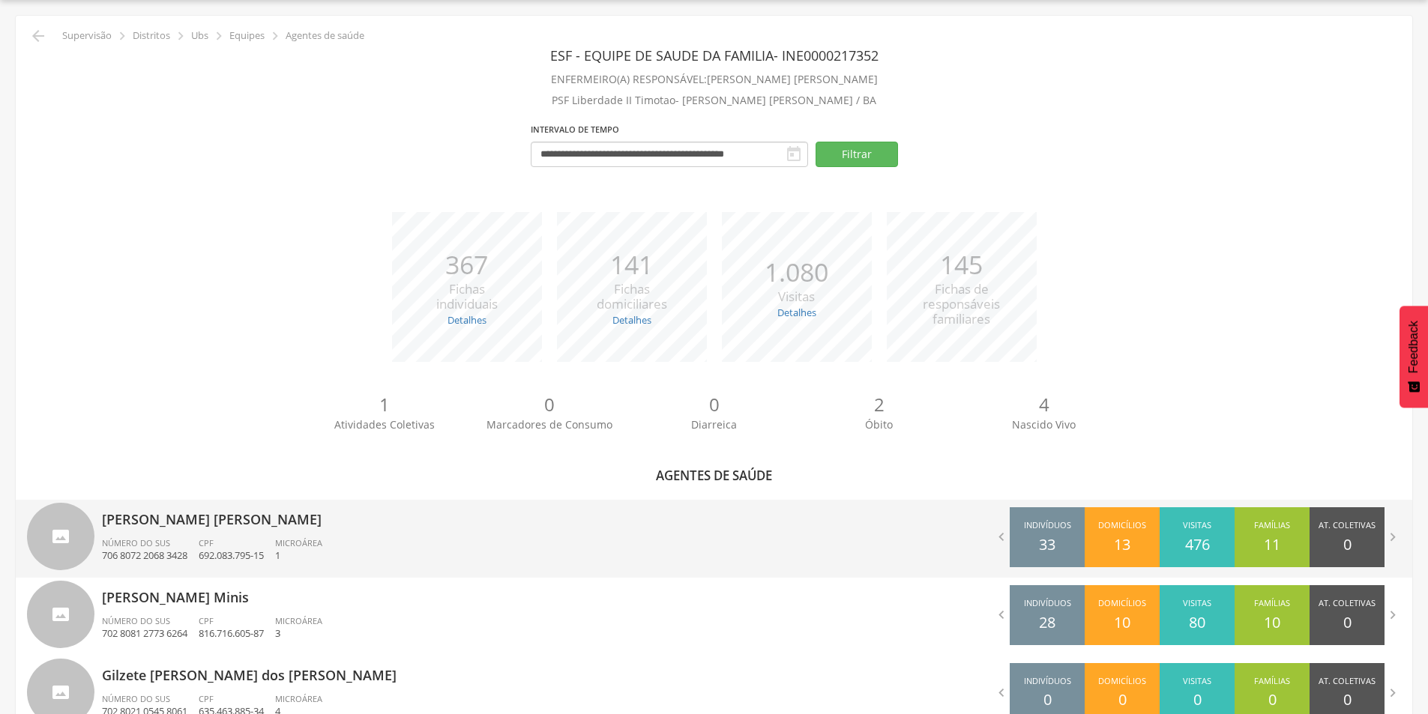
scroll to position [325, 0]
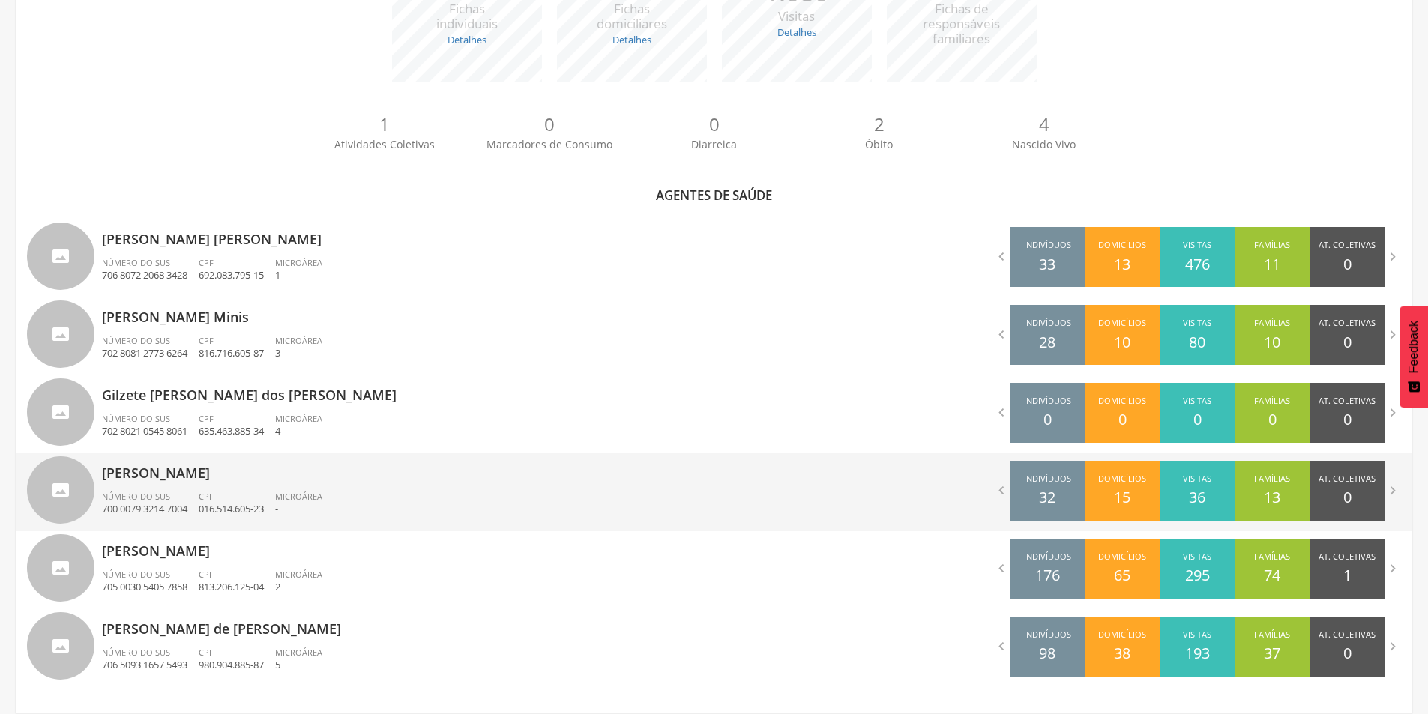
click at [209, 478] on p "[PERSON_NAME]" at bounding box center [402, 469] width 601 height 30
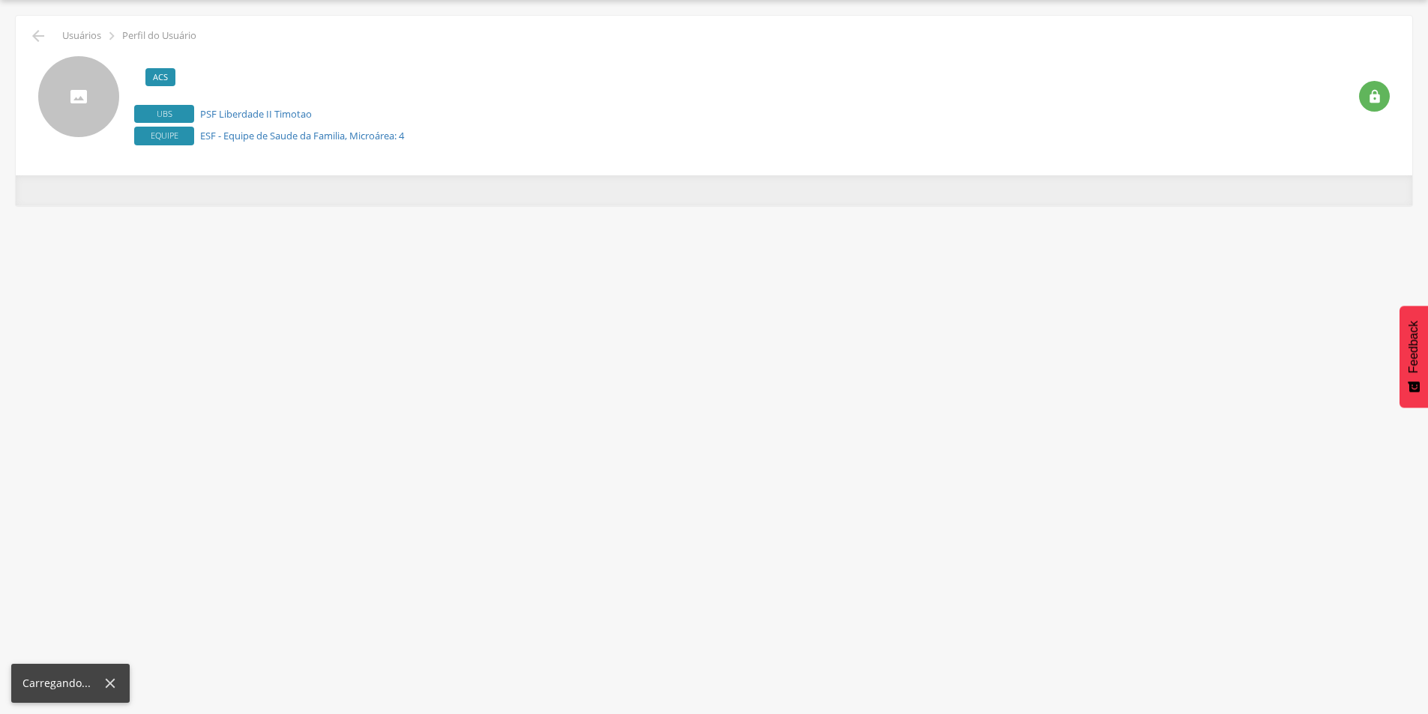
scroll to position [45, 0]
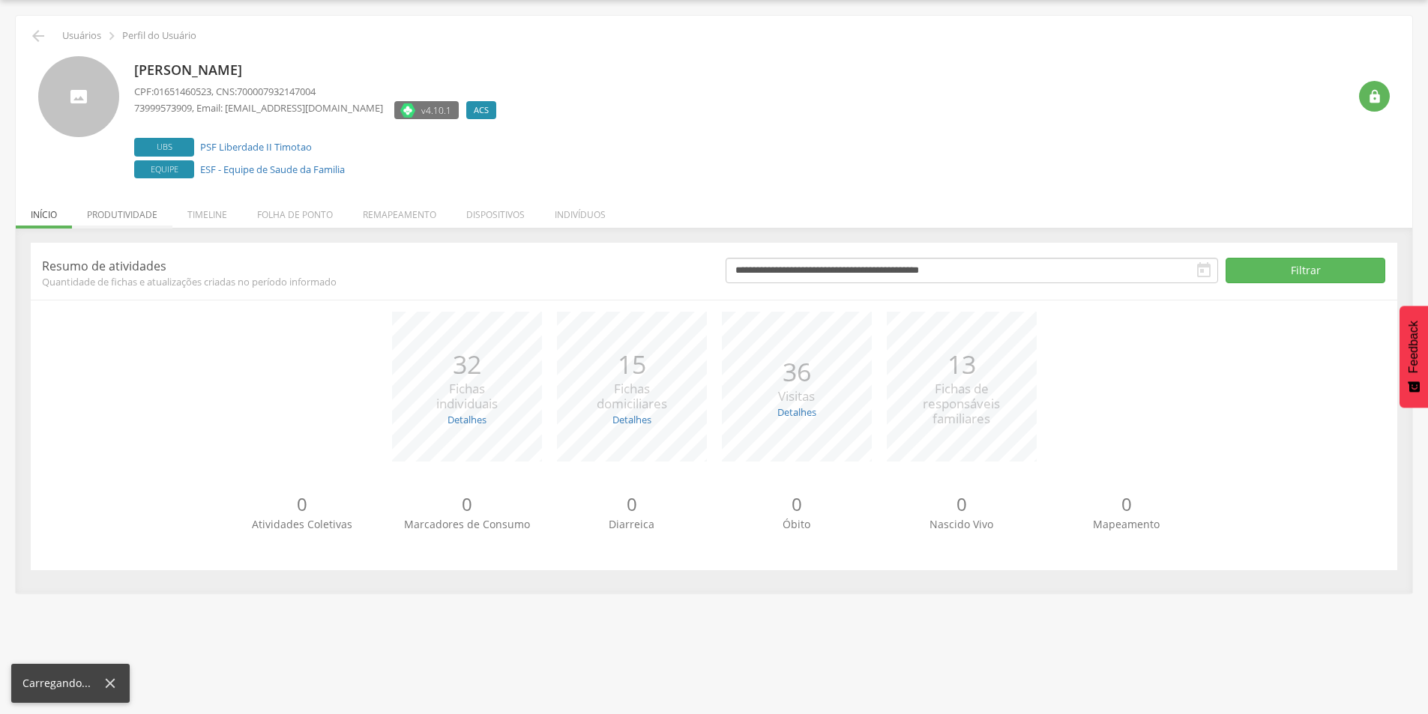
click at [133, 222] on li "Produtividade" at bounding box center [122, 210] width 100 height 35
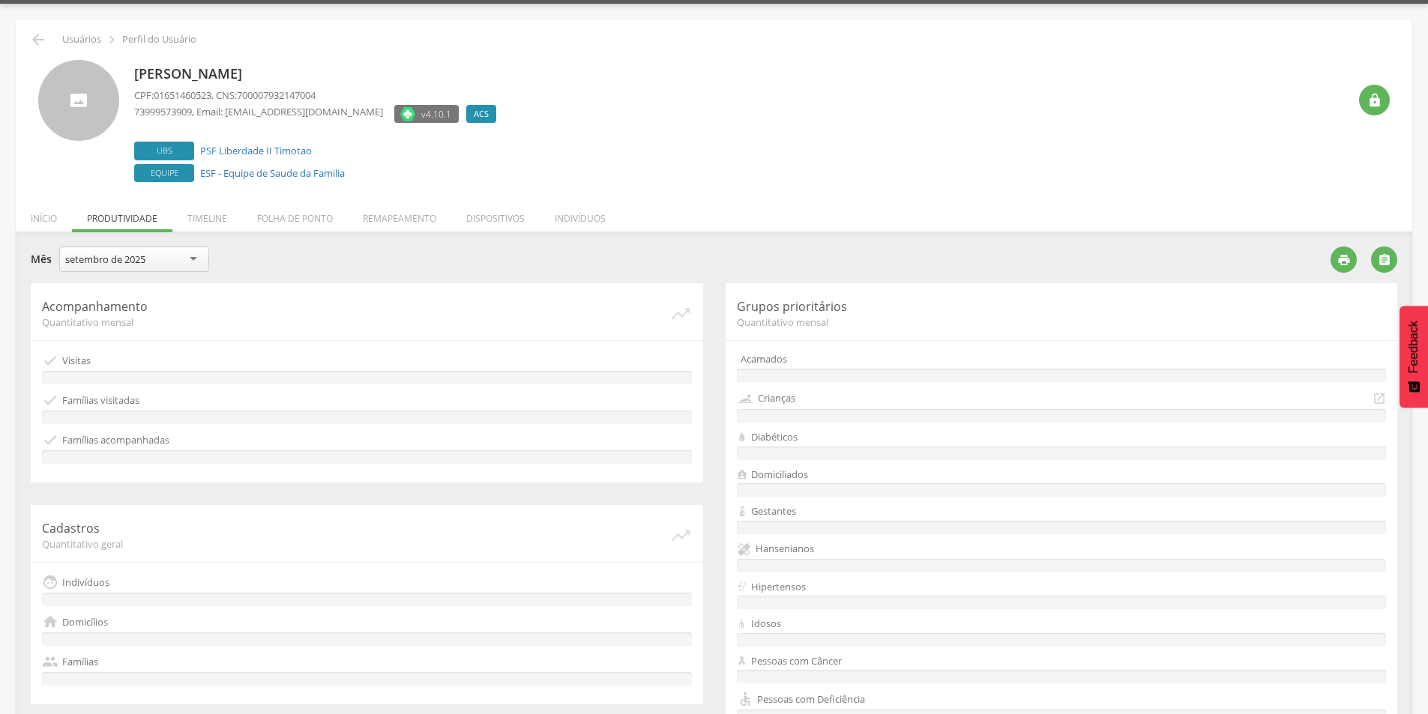
scroll to position [39, 0]
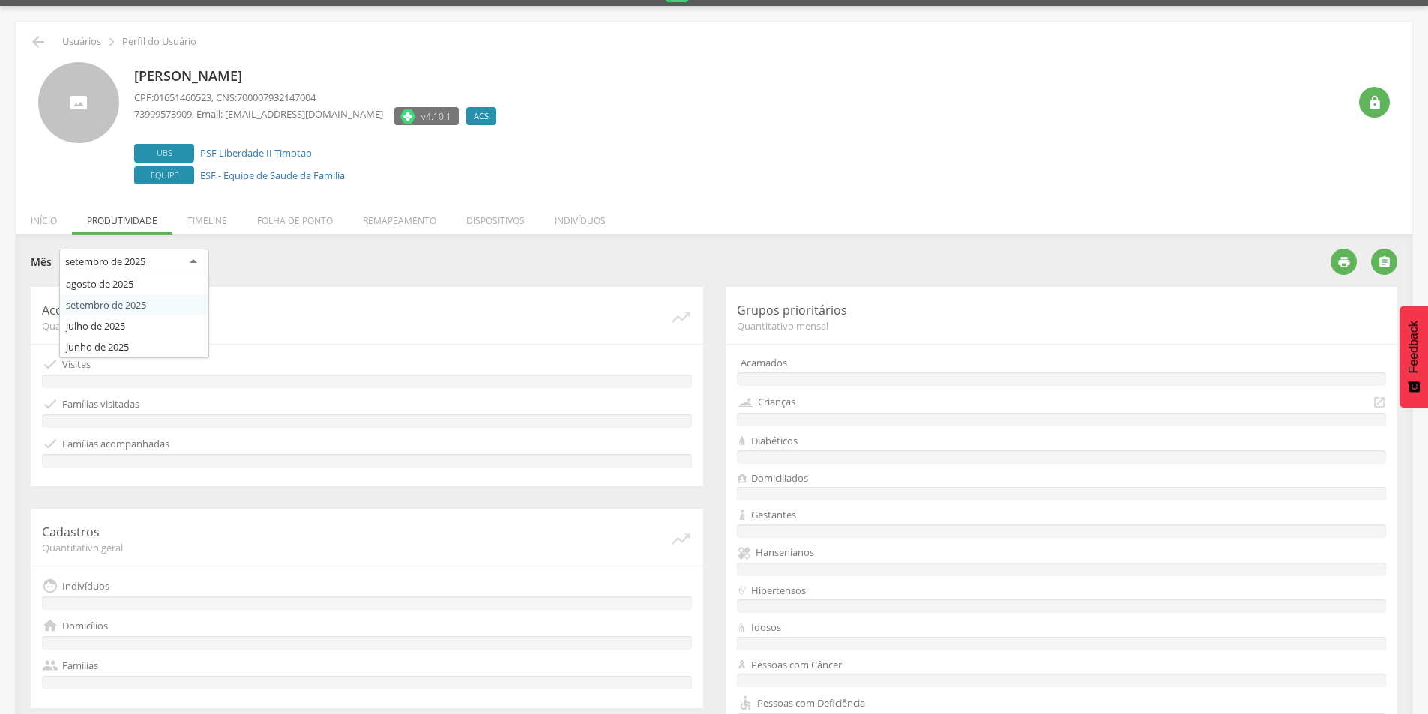
click at [152, 271] on div "setembro de 2025" at bounding box center [134, 262] width 150 height 27
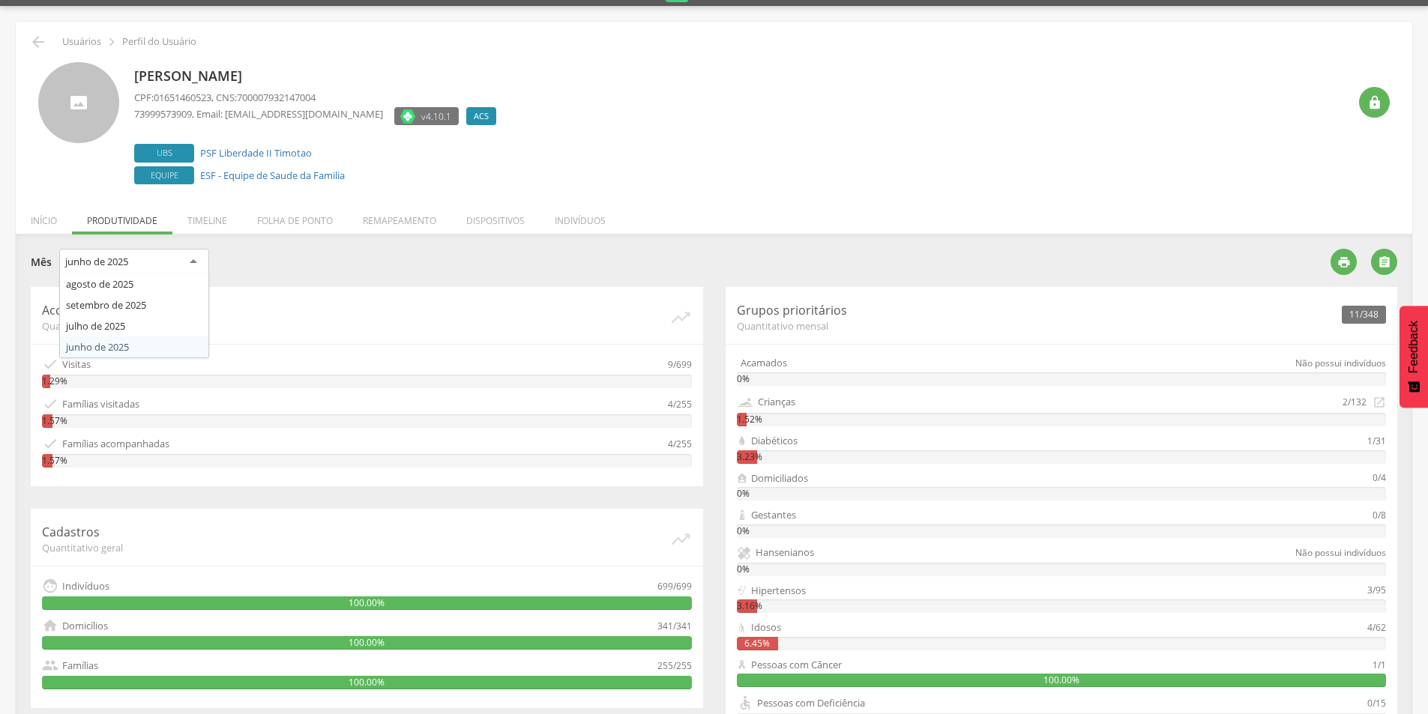
click at [181, 258] on div "junho de 2025" at bounding box center [134, 262] width 150 height 27
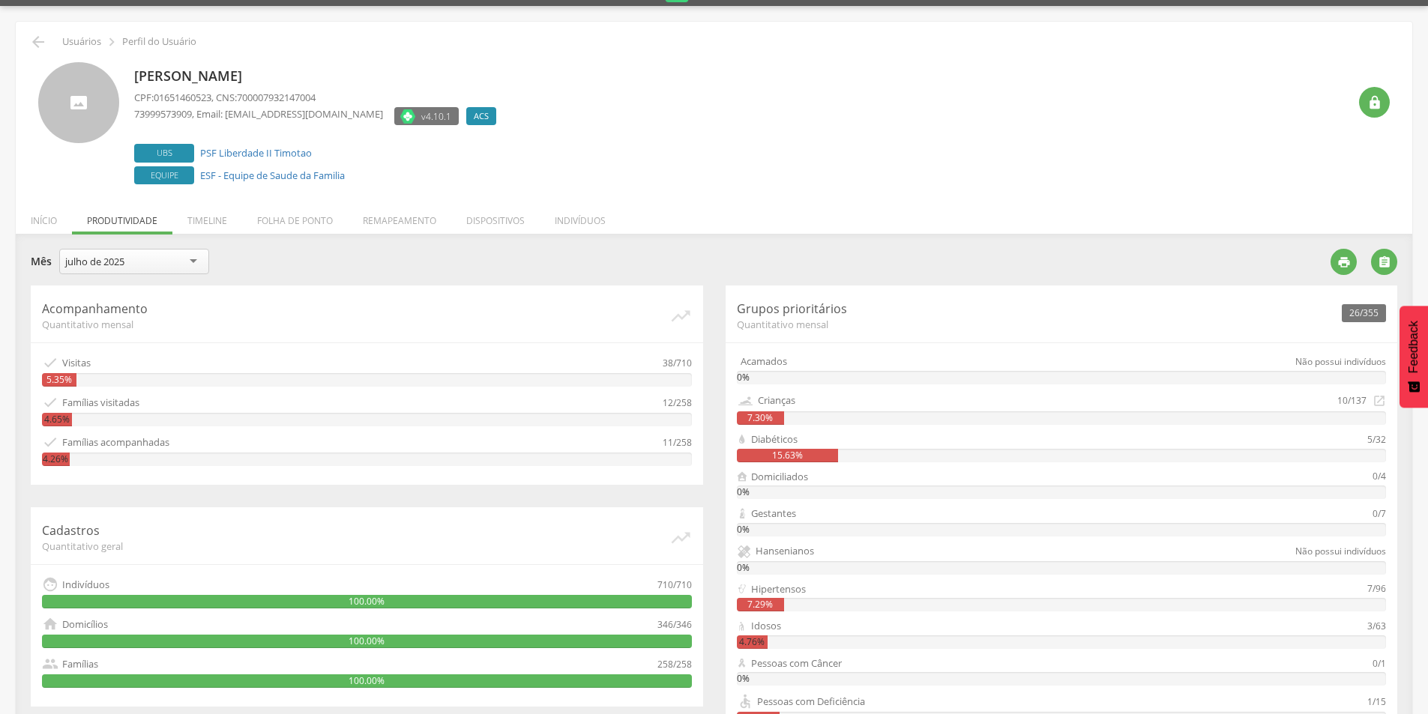
click at [129, 258] on div "julho de 2025" at bounding box center [134, 261] width 150 height 25
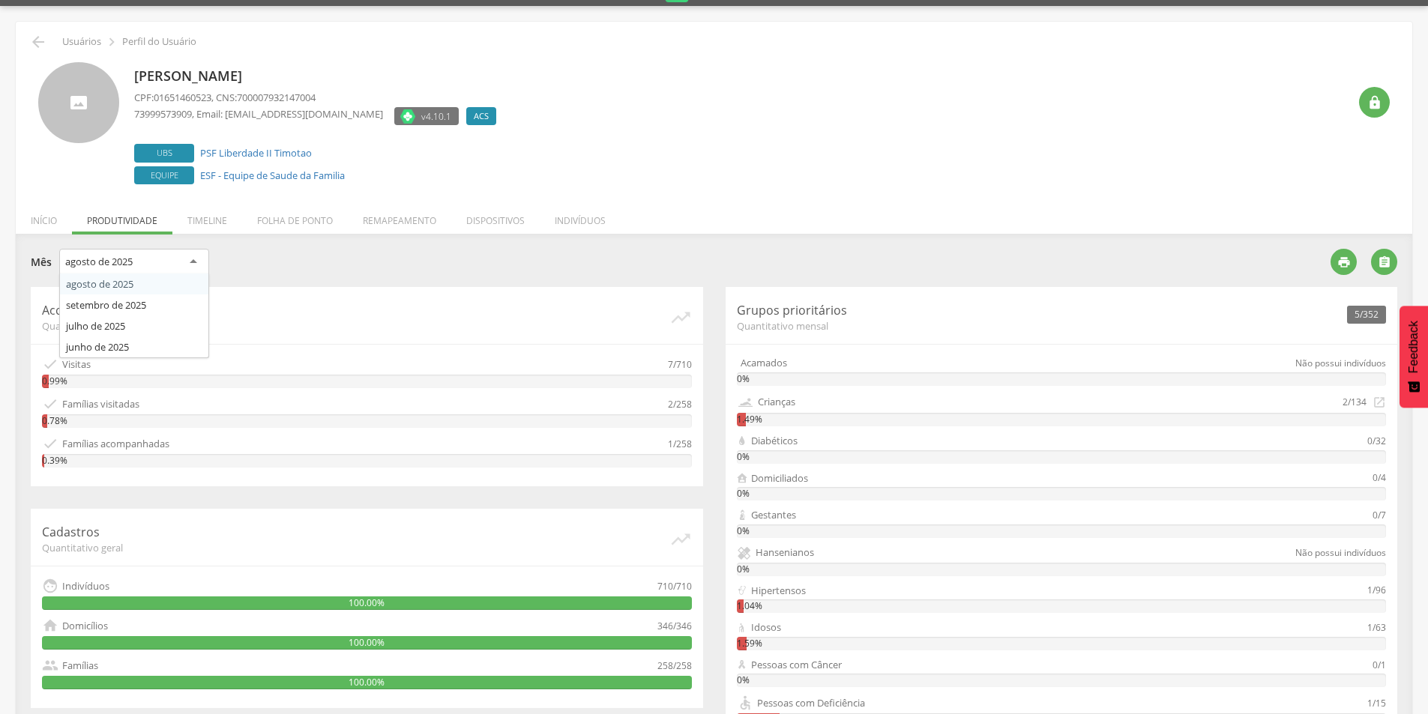
click at [159, 259] on div "agosto de 2025" at bounding box center [134, 262] width 150 height 27
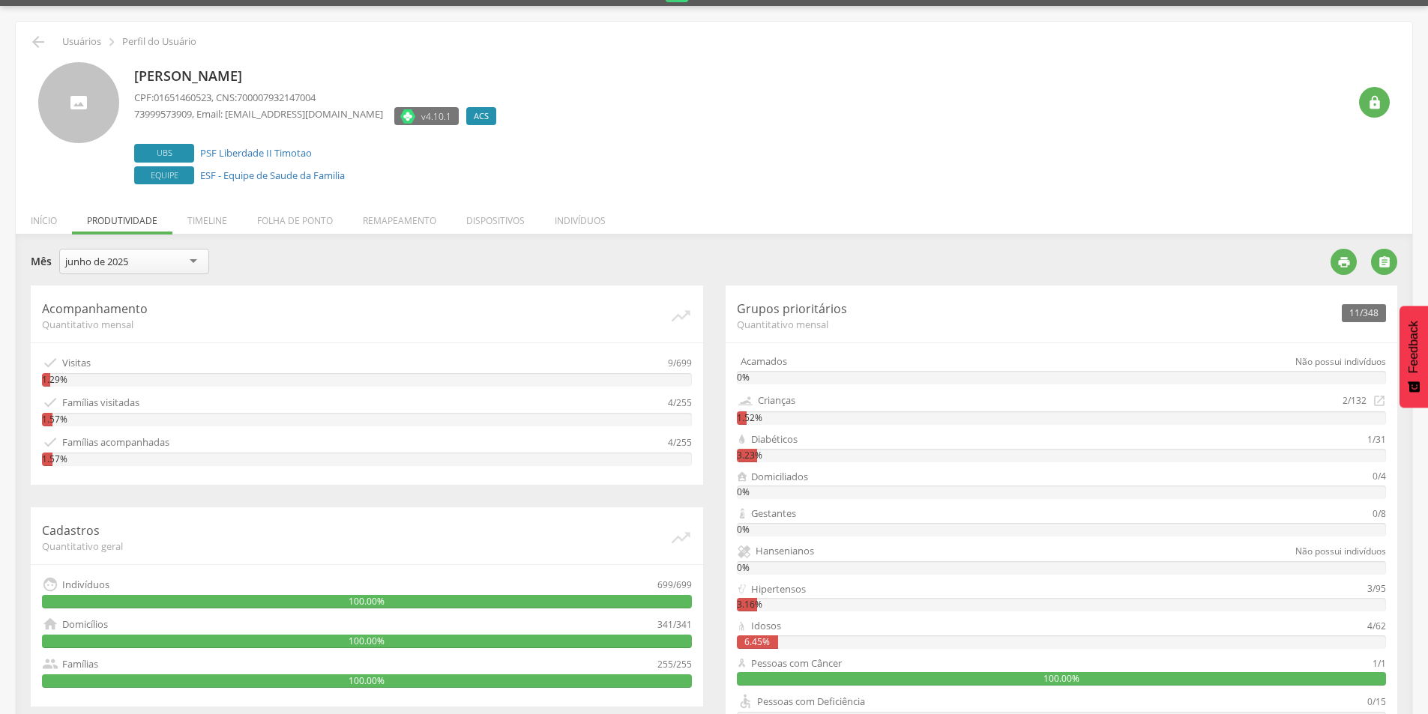
click at [154, 266] on div "junho de 2025" at bounding box center [134, 261] width 150 height 25
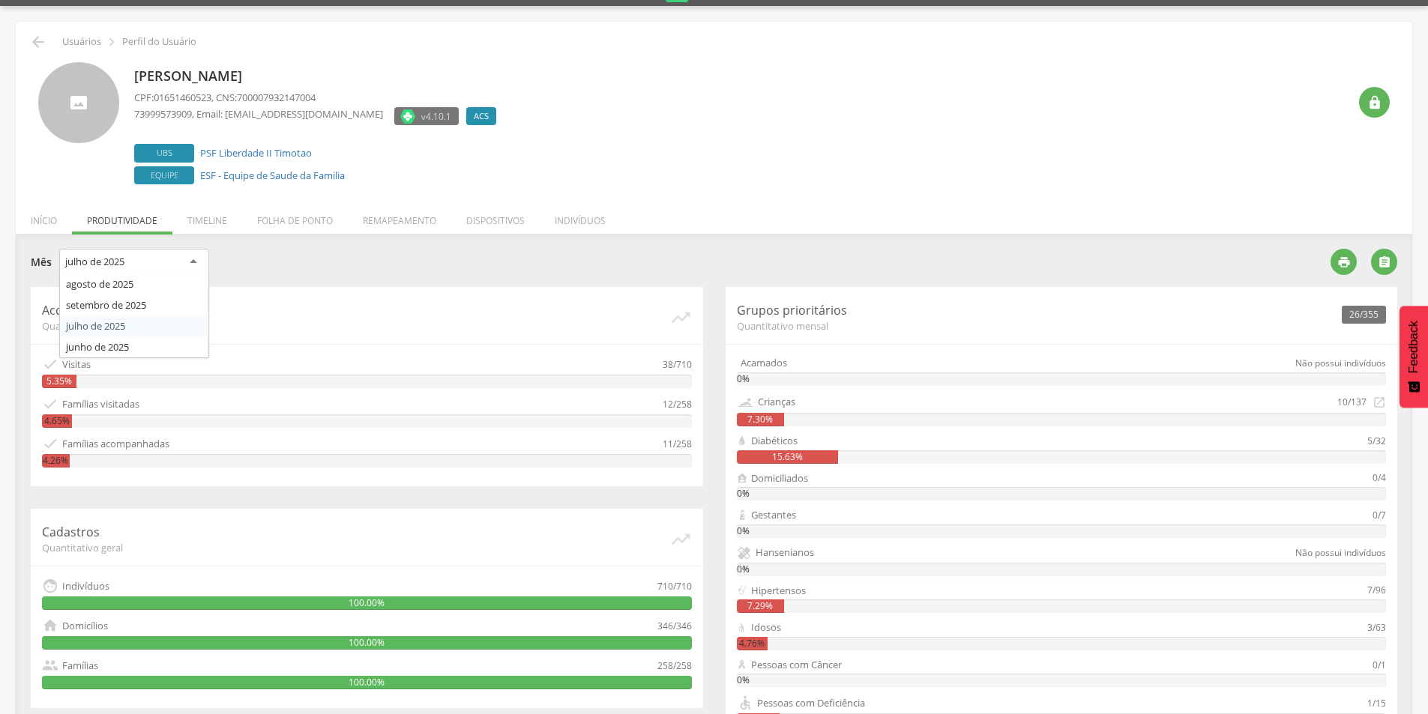
click at [110, 256] on div "julho de 2025" at bounding box center [94, 261] width 59 height 13
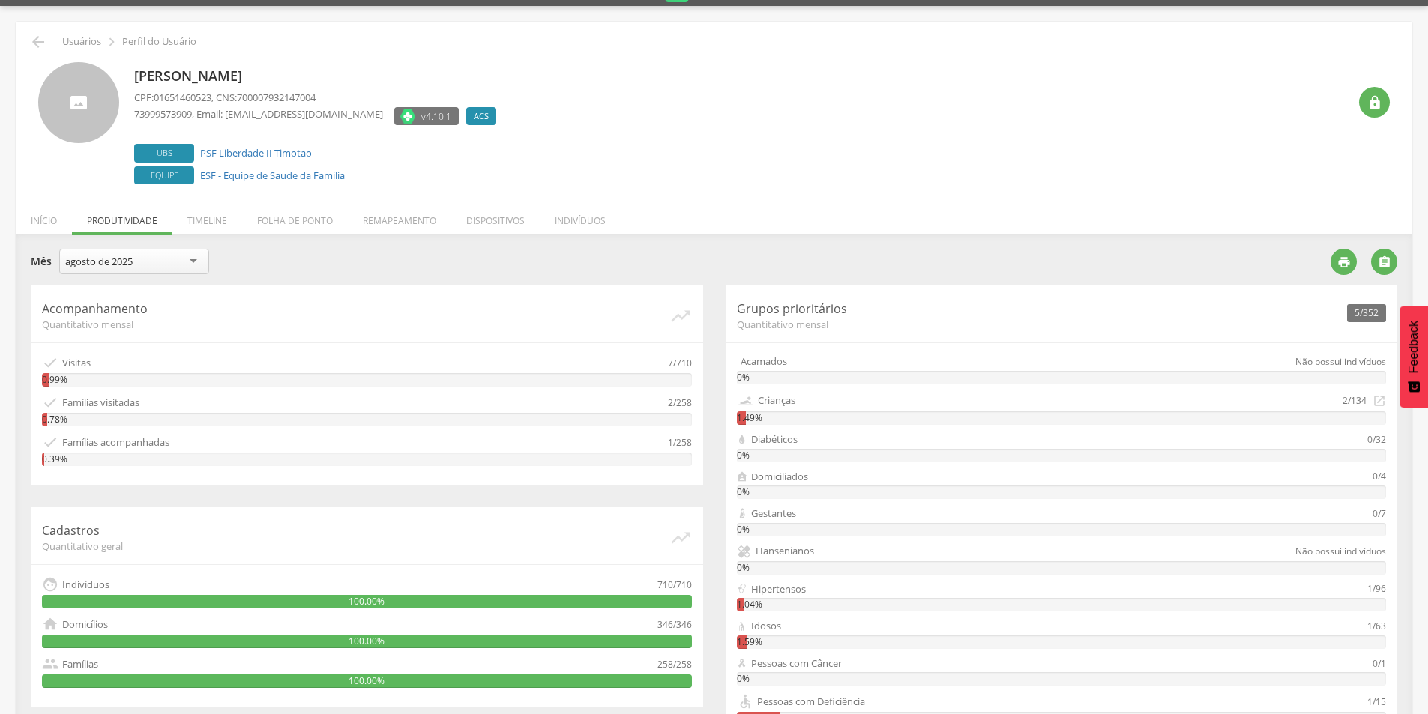
click at [141, 272] on div "agosto de 2025" at bounding box center [134, 261] width 150 height 25
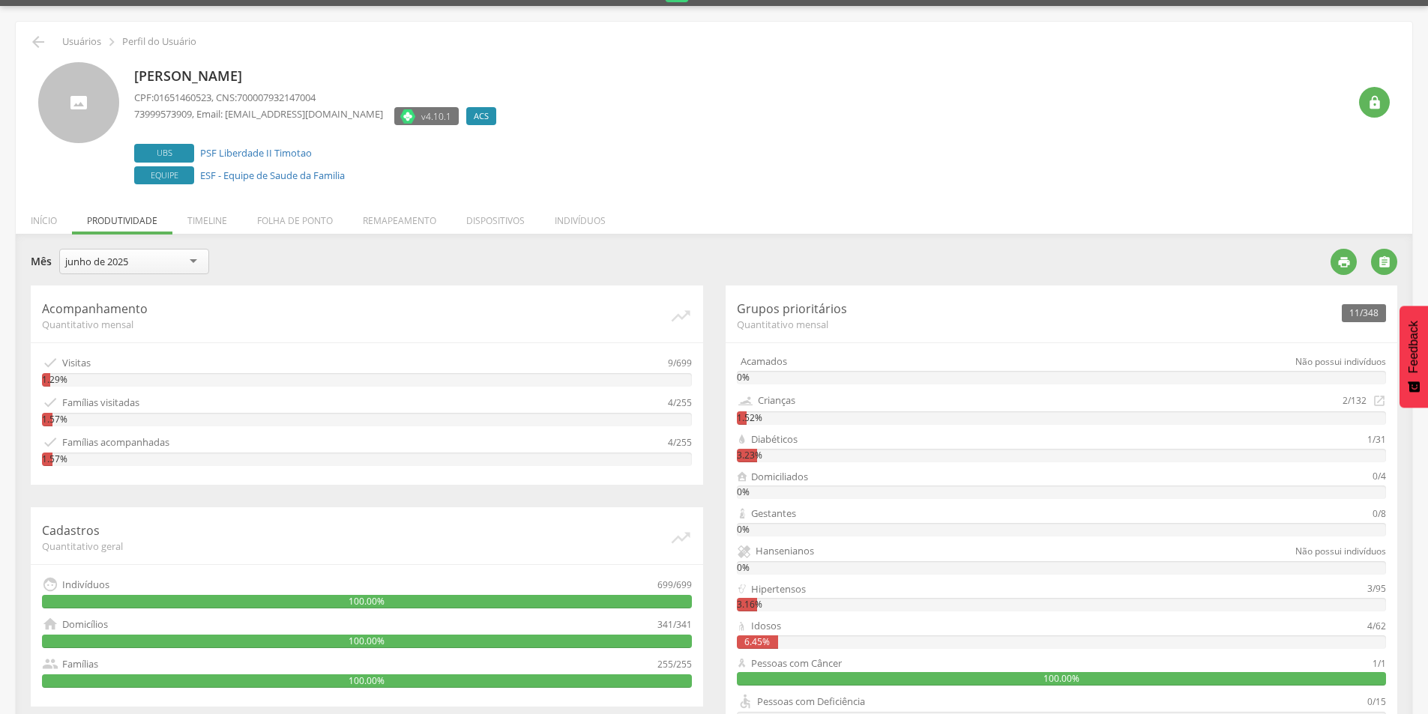
click at [142, 268] on div "junho de 2025" at bounding box center [134, 261] width 150 height 25
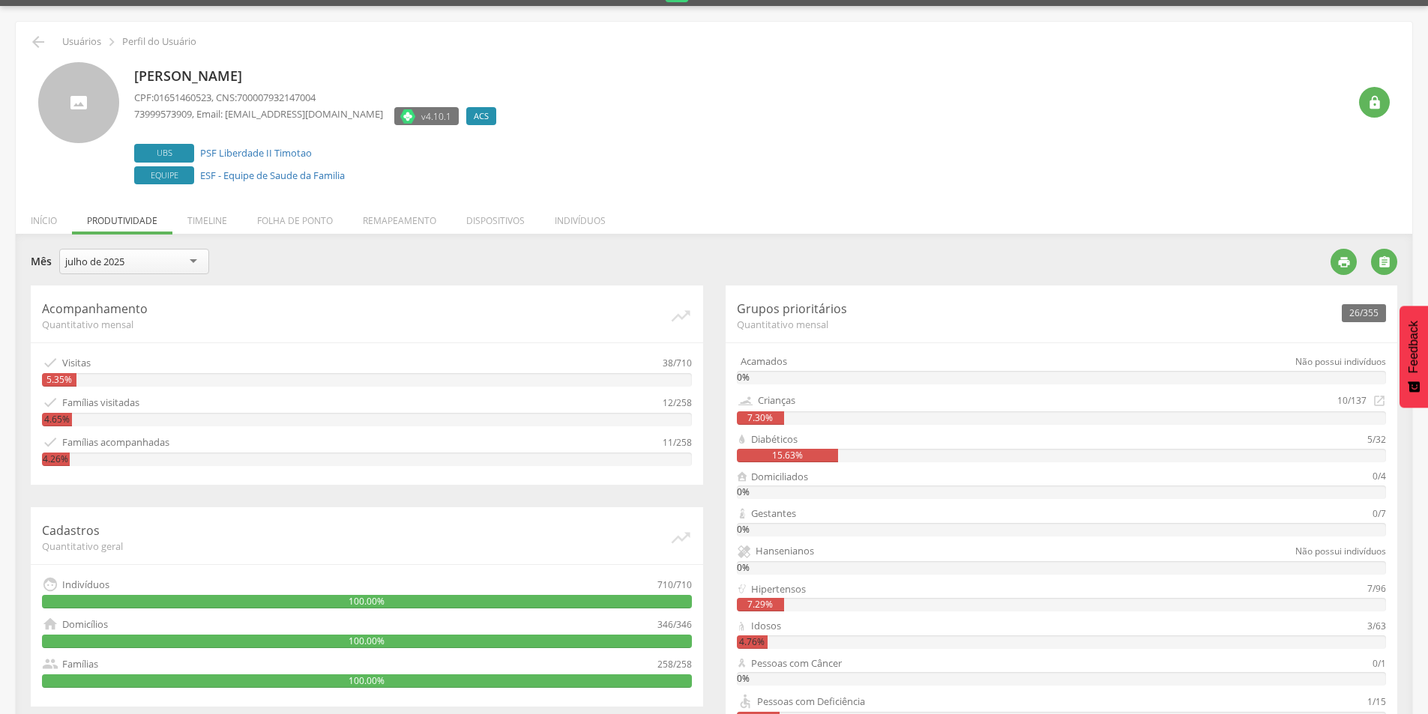
click at [167, 250] on div "julho de 2025" at bounding box center [134, 261] width 150 height 25
